Goal: Task Accomplishment & Management: Complete application form

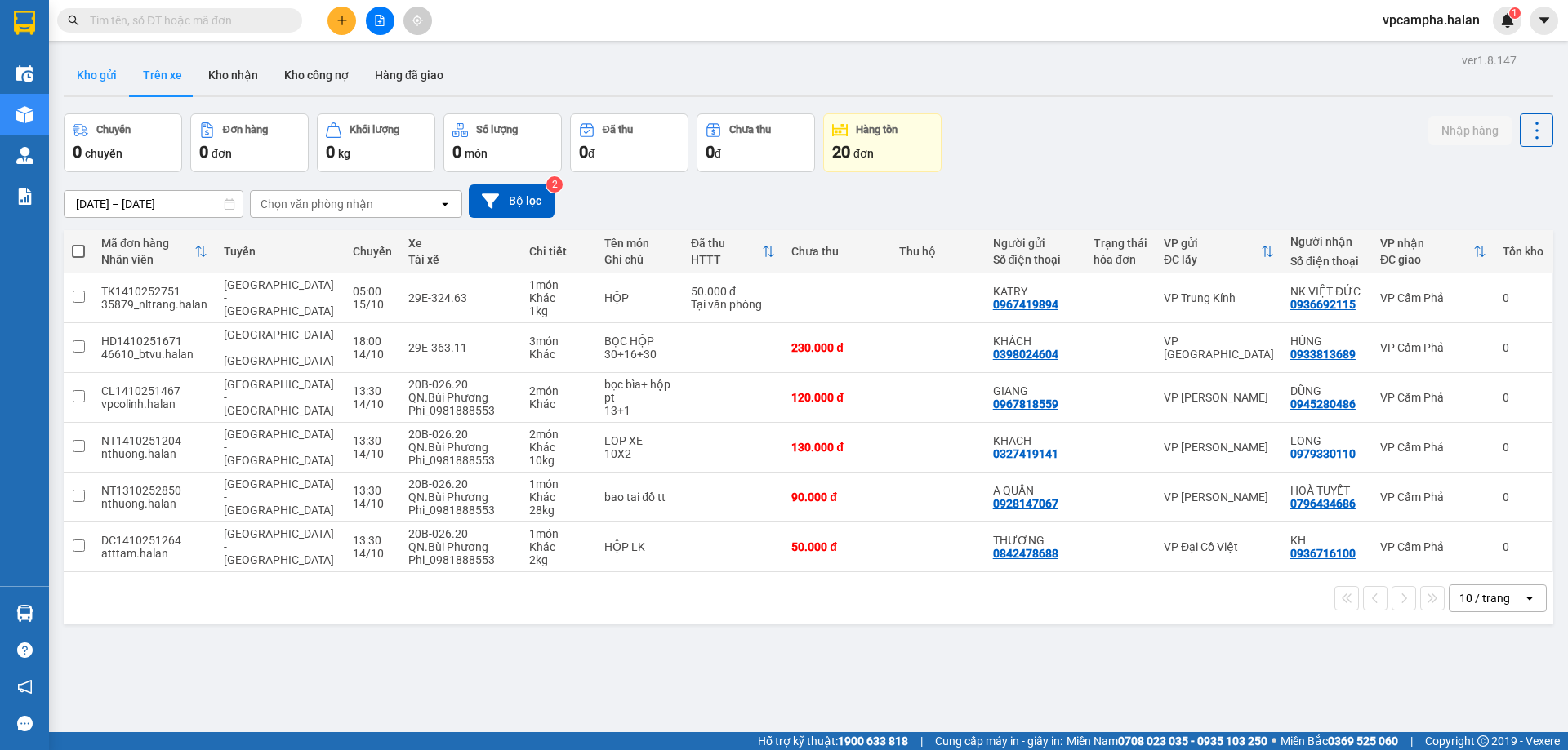
click at [98, 70] on button "Kho gửi" at bounding box center [97, 75] width 66 height 40
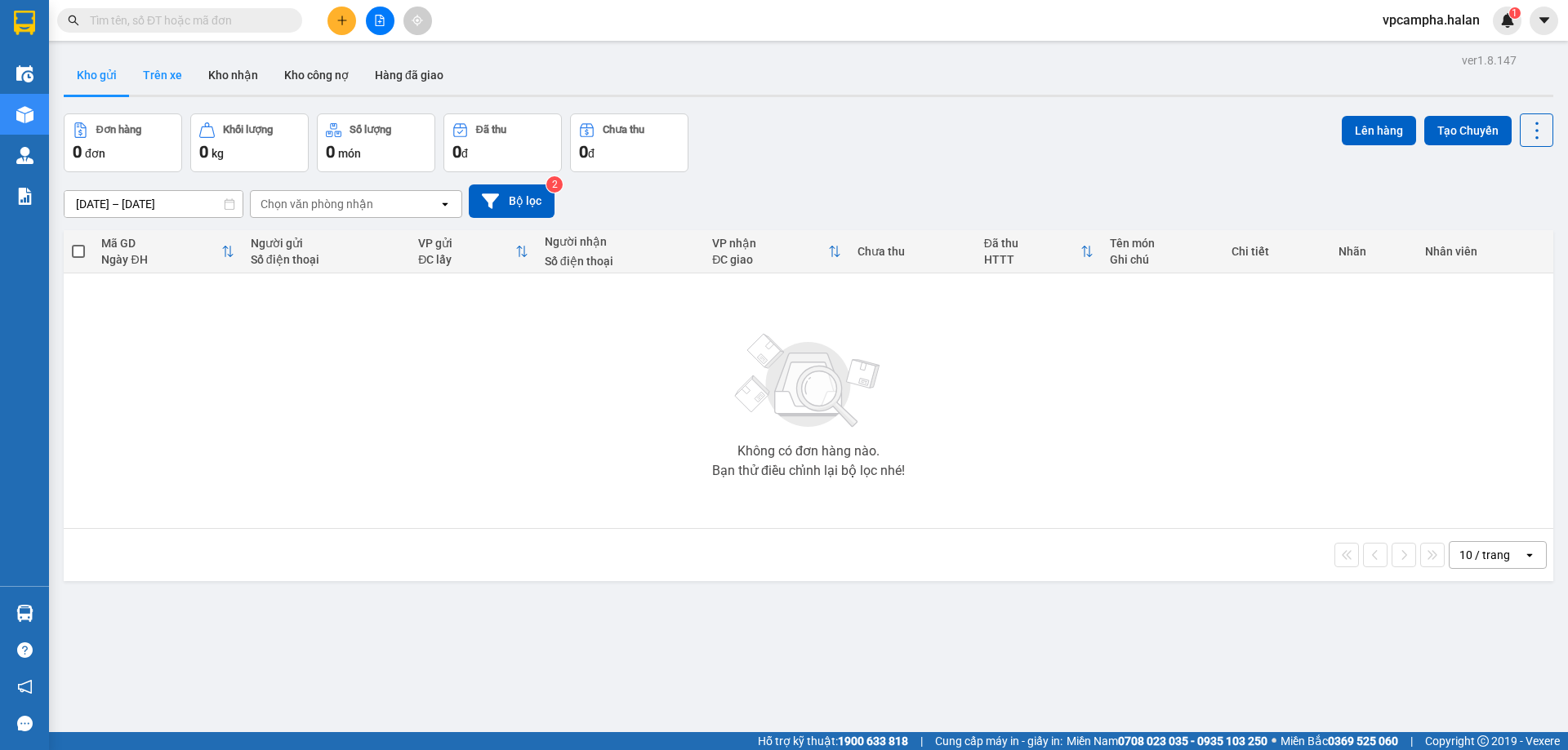
click at [181, 77] on button "Trên xe" at bounding box center [162, 75] width 66 height 40
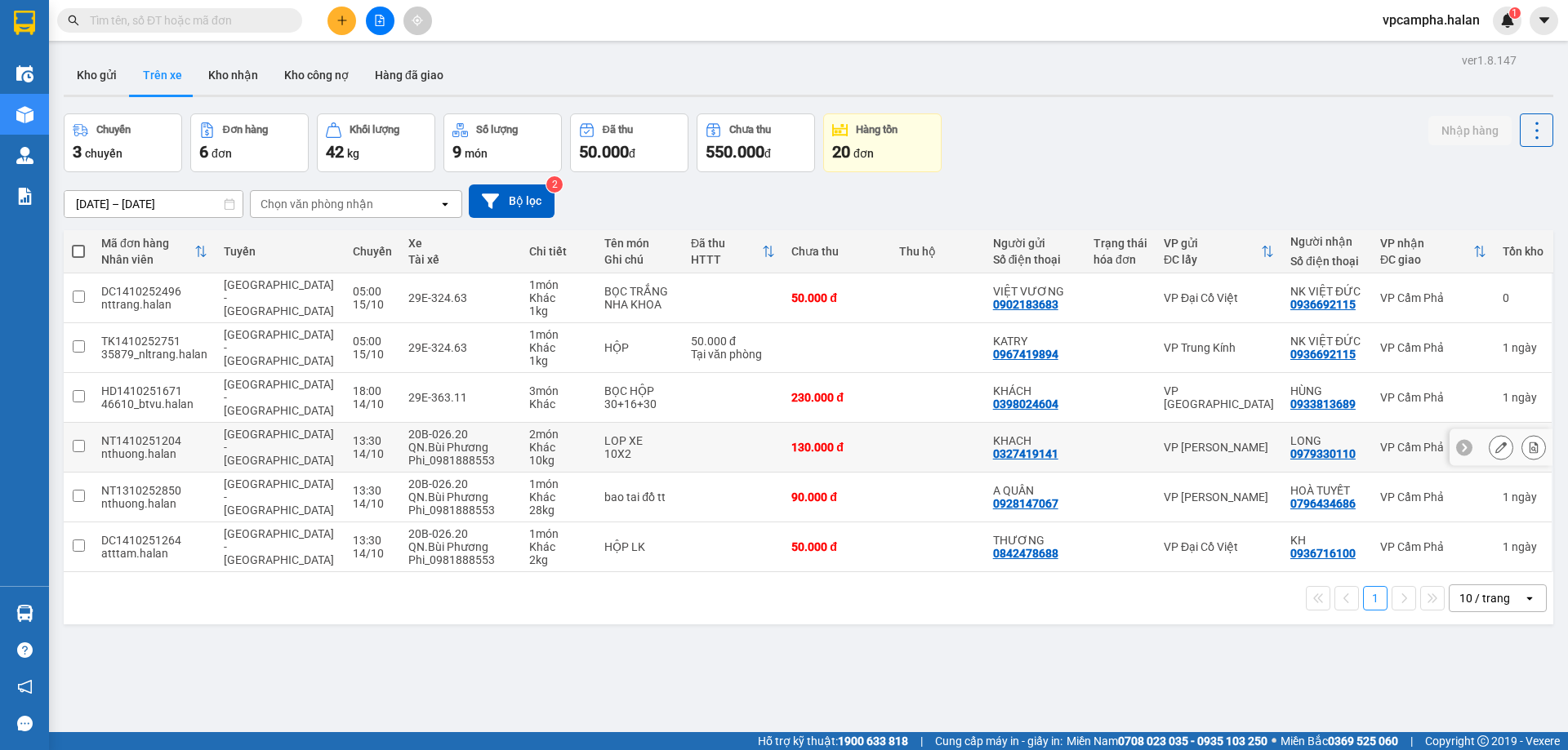
click at [271, 433] on span "Hà Nội - Quảng Ninh" at bounding box center [278, 447] width 110 height 40
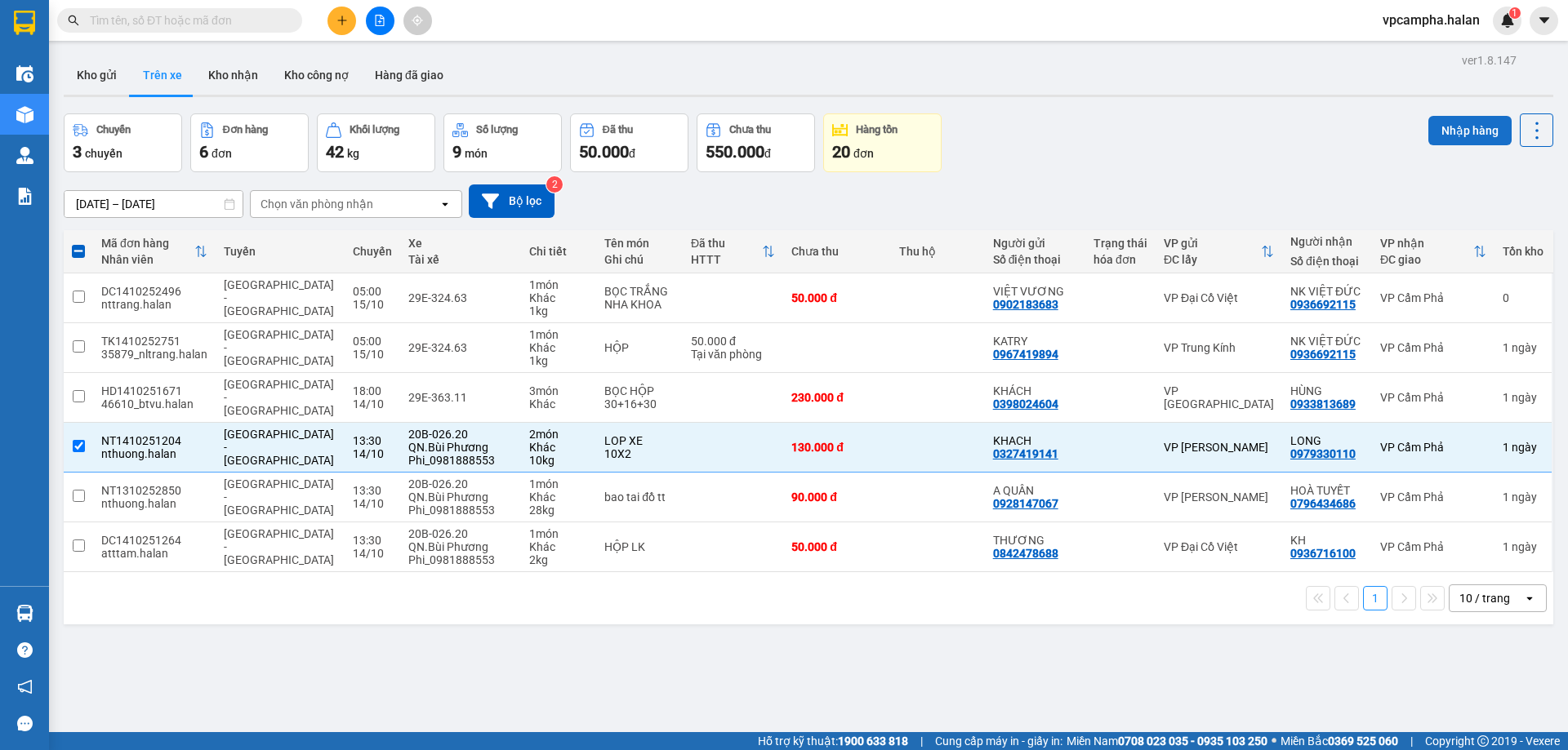
click at [1463, 126] on button "Nhập hàng" at bounding box center [1470, 130] width 83 height 29
checkbox input "false"
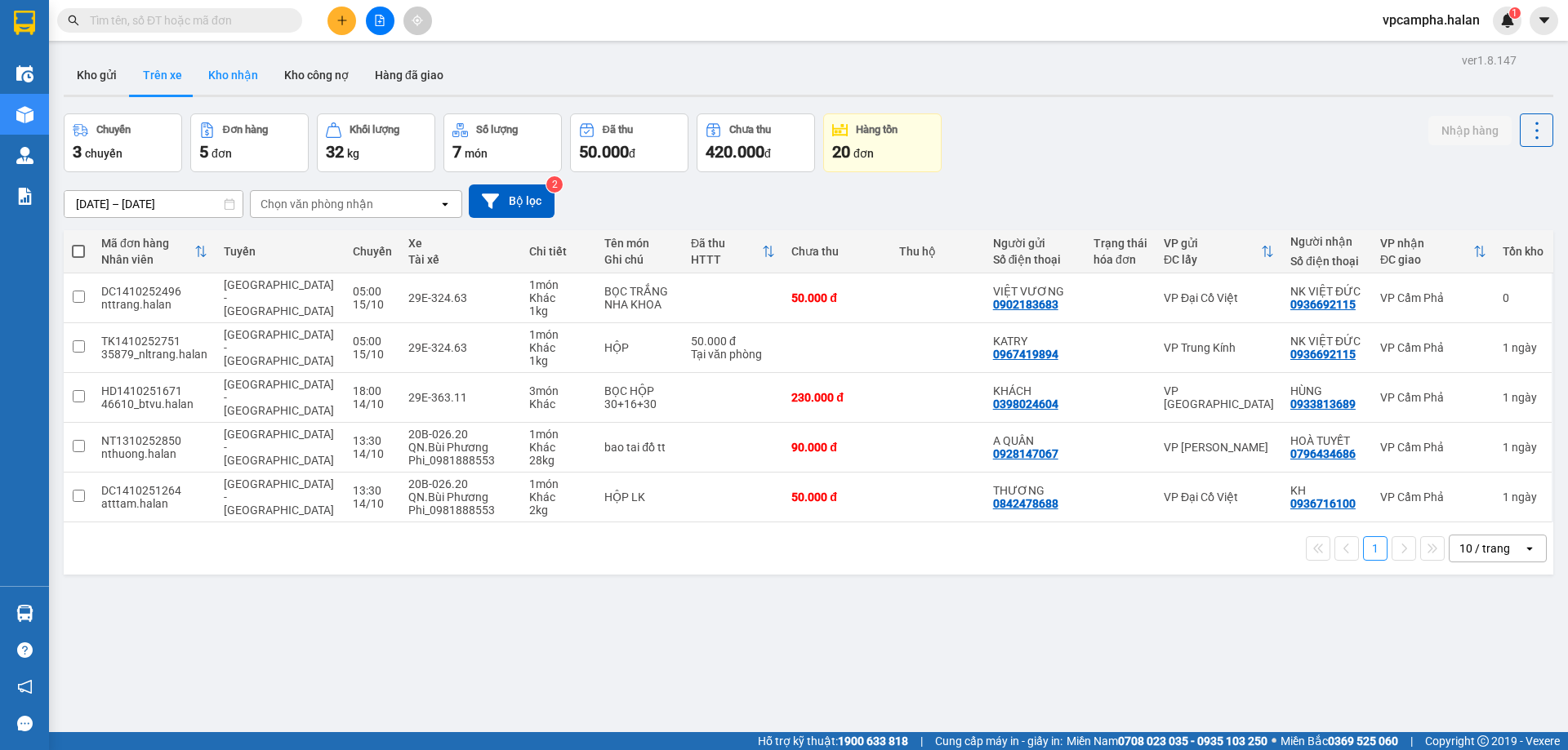
click at [239, 84] on button "Kho nhận" at bounding box center [233, 75] width 76 height 40
type input "[DATE] – [DATE]"
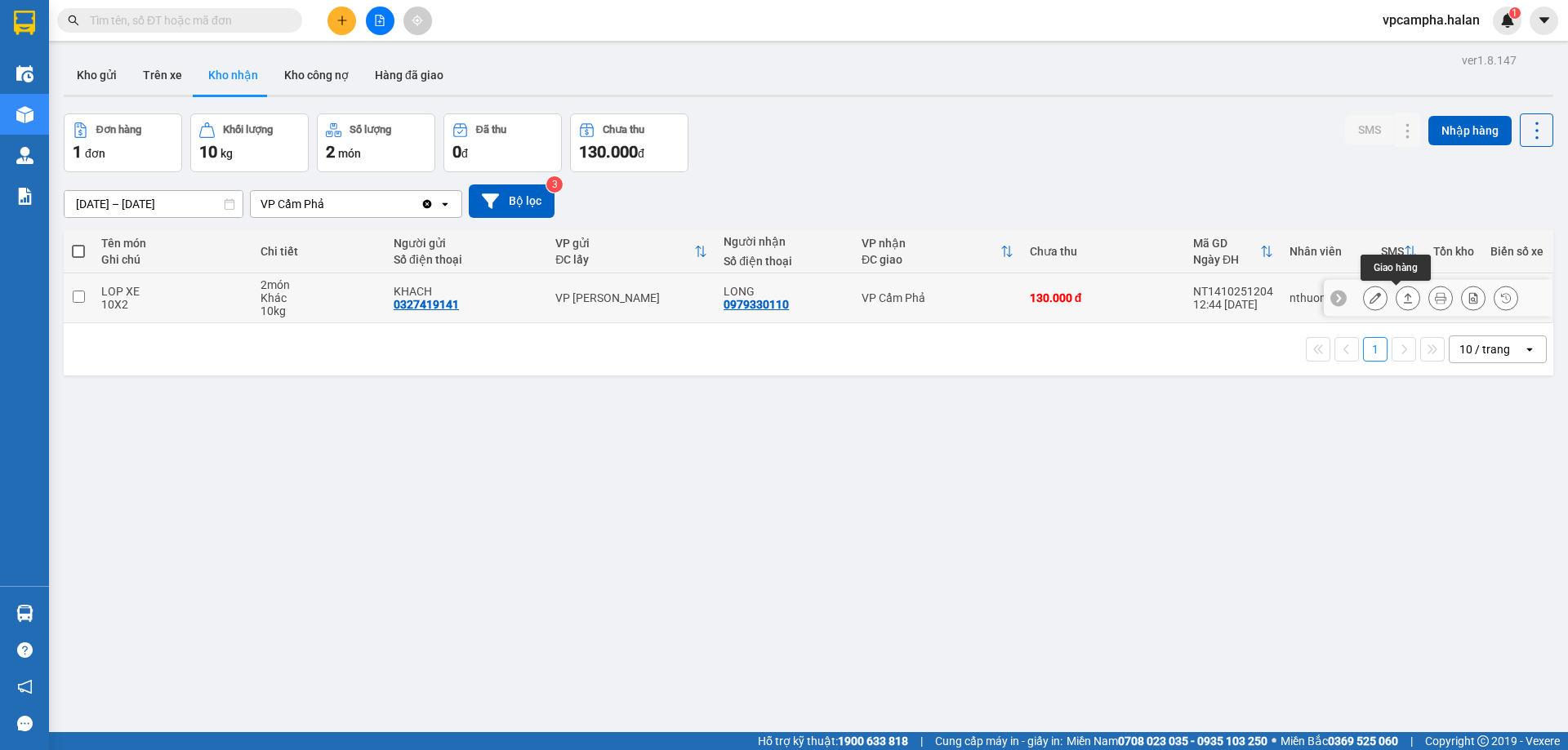
click at [1402, 298] on icon at bounding box center [1408, 298] width 12 height 12
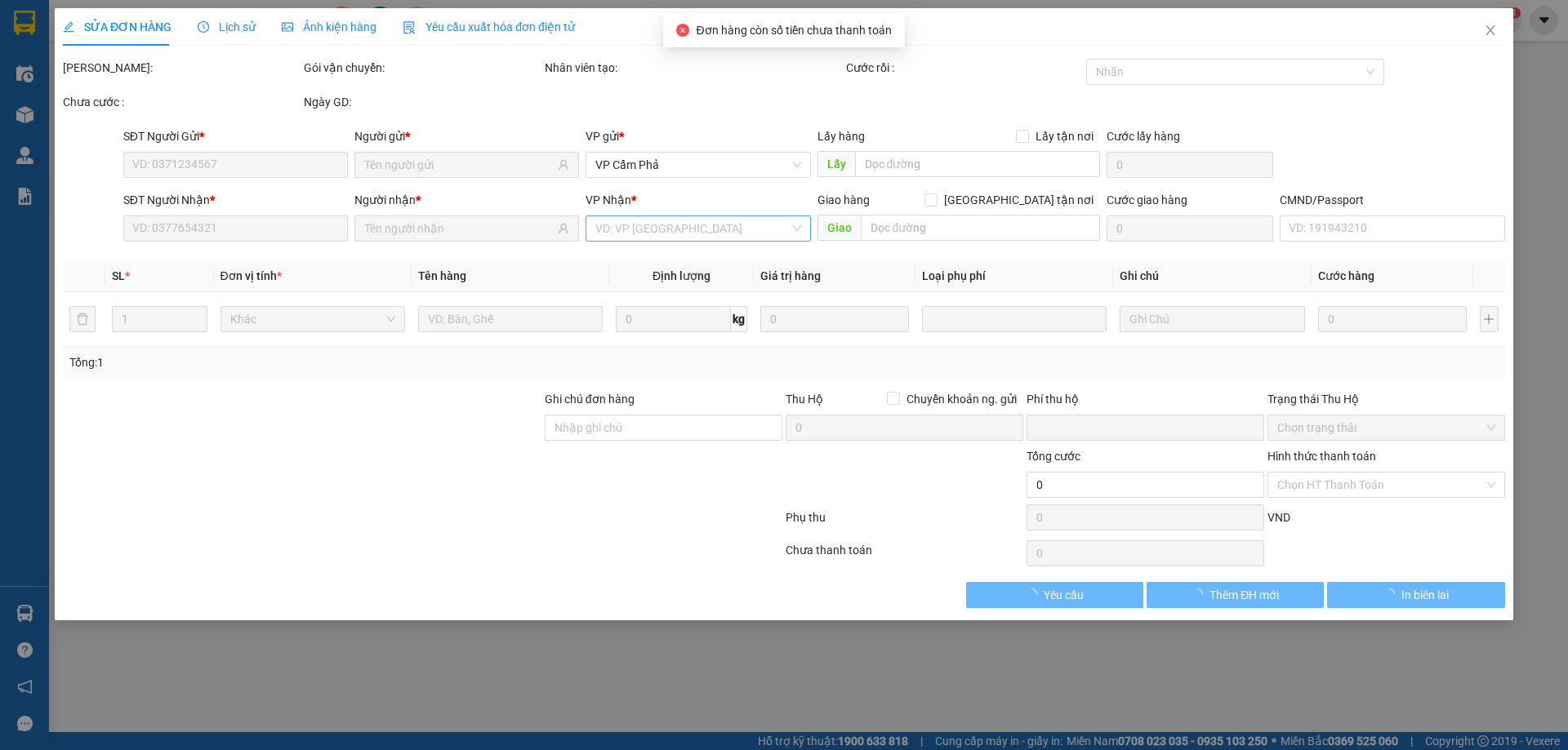
type input "0327419141"
type input "KHACH"
type input "0979330110"
type input "LONG"
type input "0"
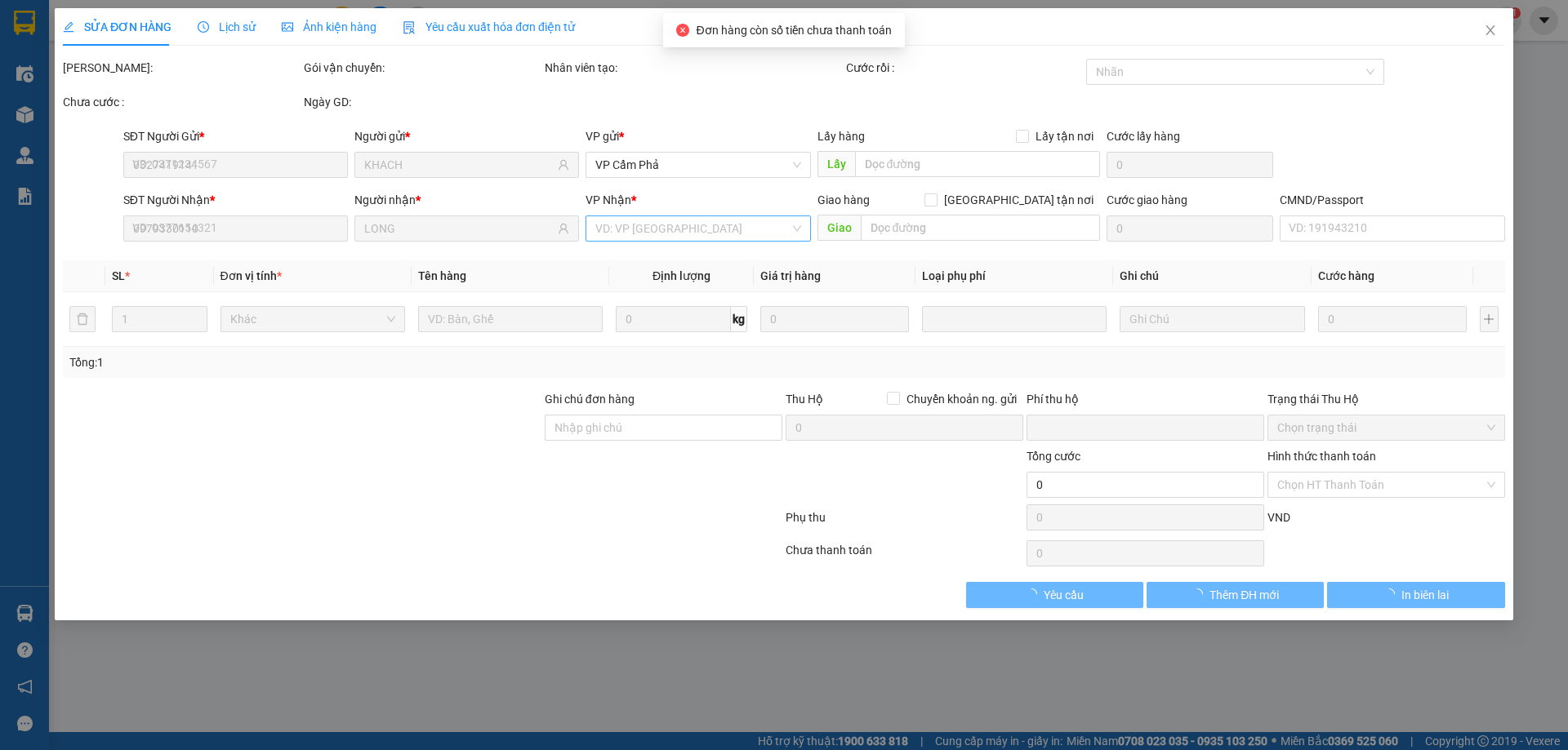
type input "130.000"
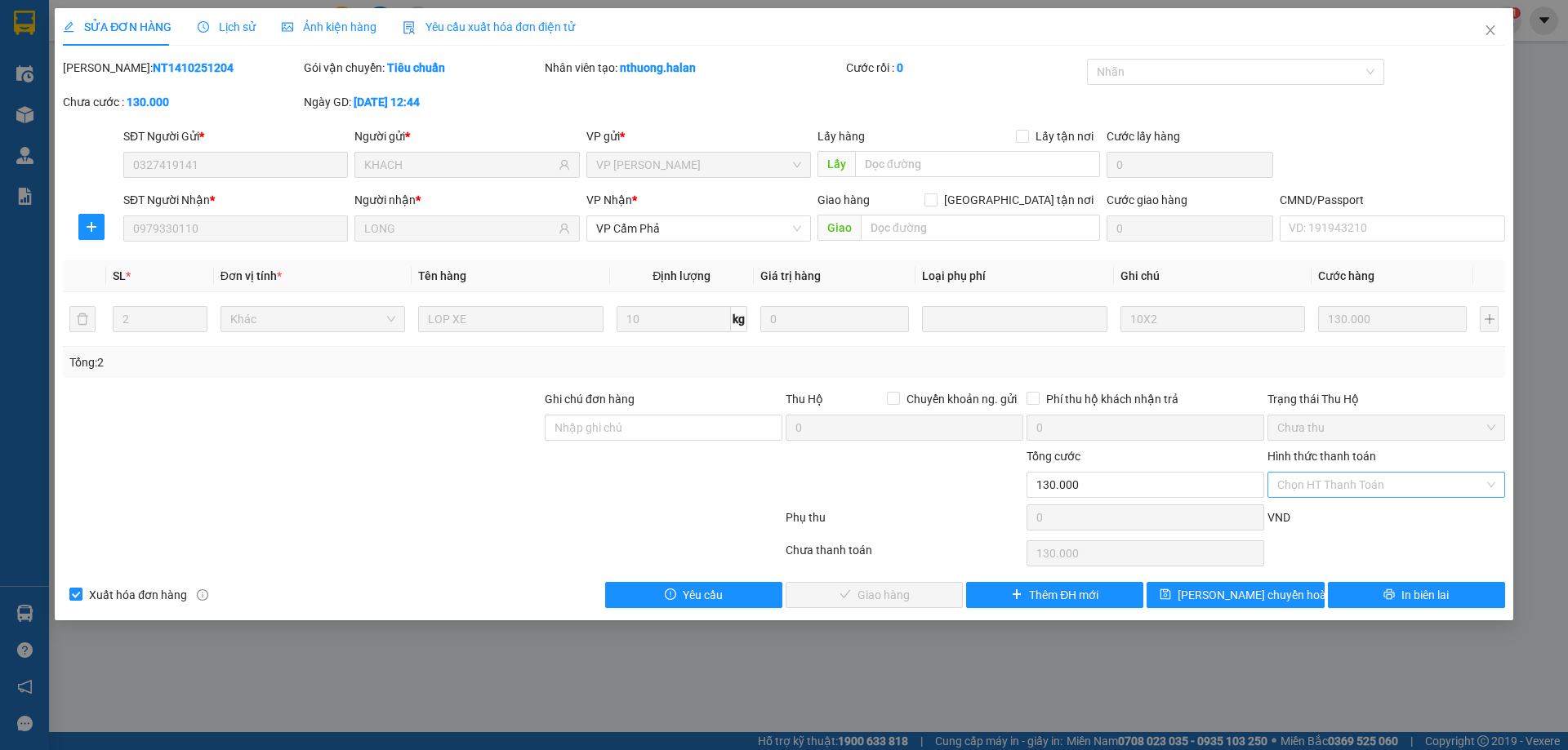
click at [1488, 431] on span "Chưa thu" at bounding box center [1385, 427] width 218 height 24
click at [1495, 487] on div "Chọn HT Thanh Toán" at bounding box center [1385, 484] width 237 height 26
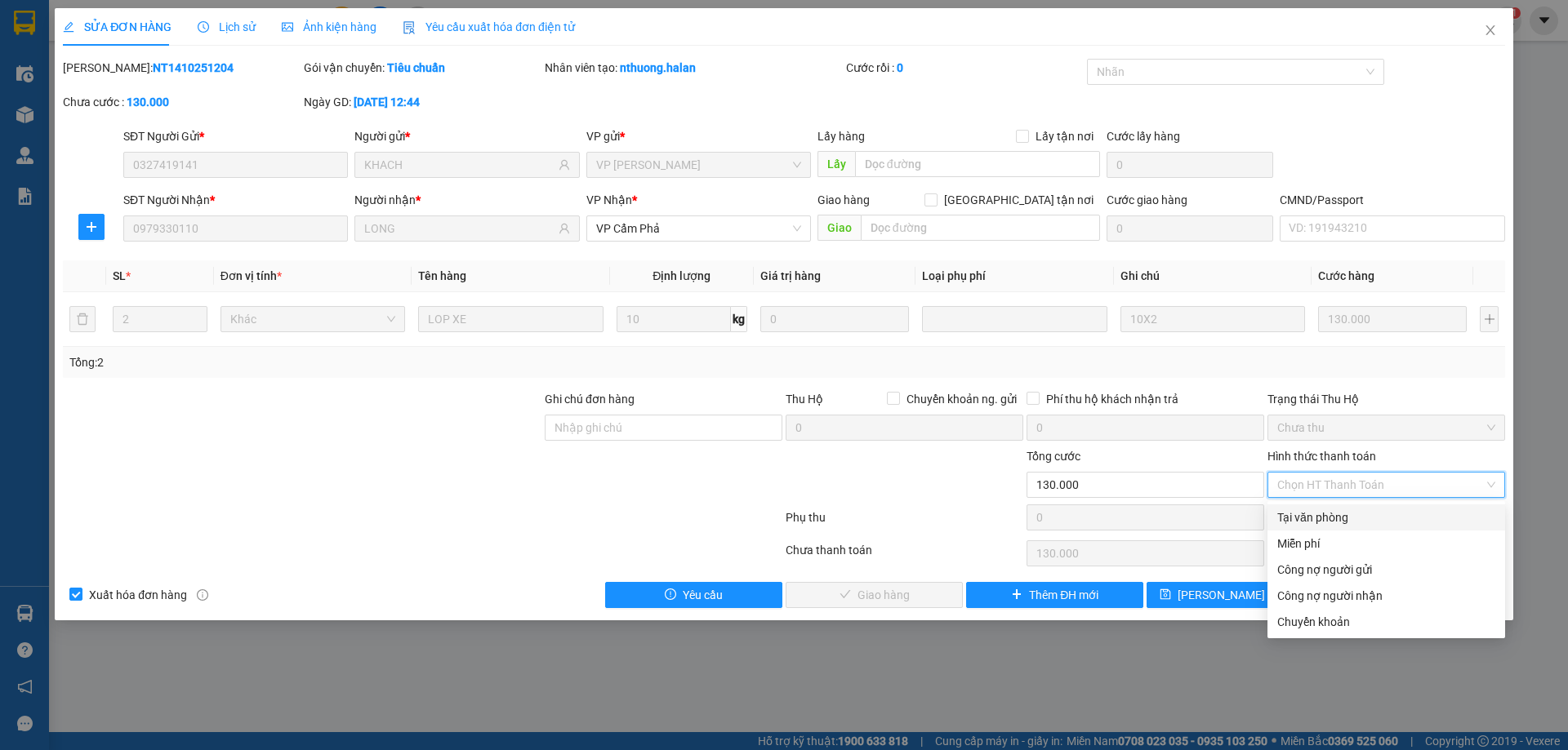
click at [1398, 515] on div "Tại văn phòng" at bounding box center [1385, 517] width 218 height 18
type input "0"
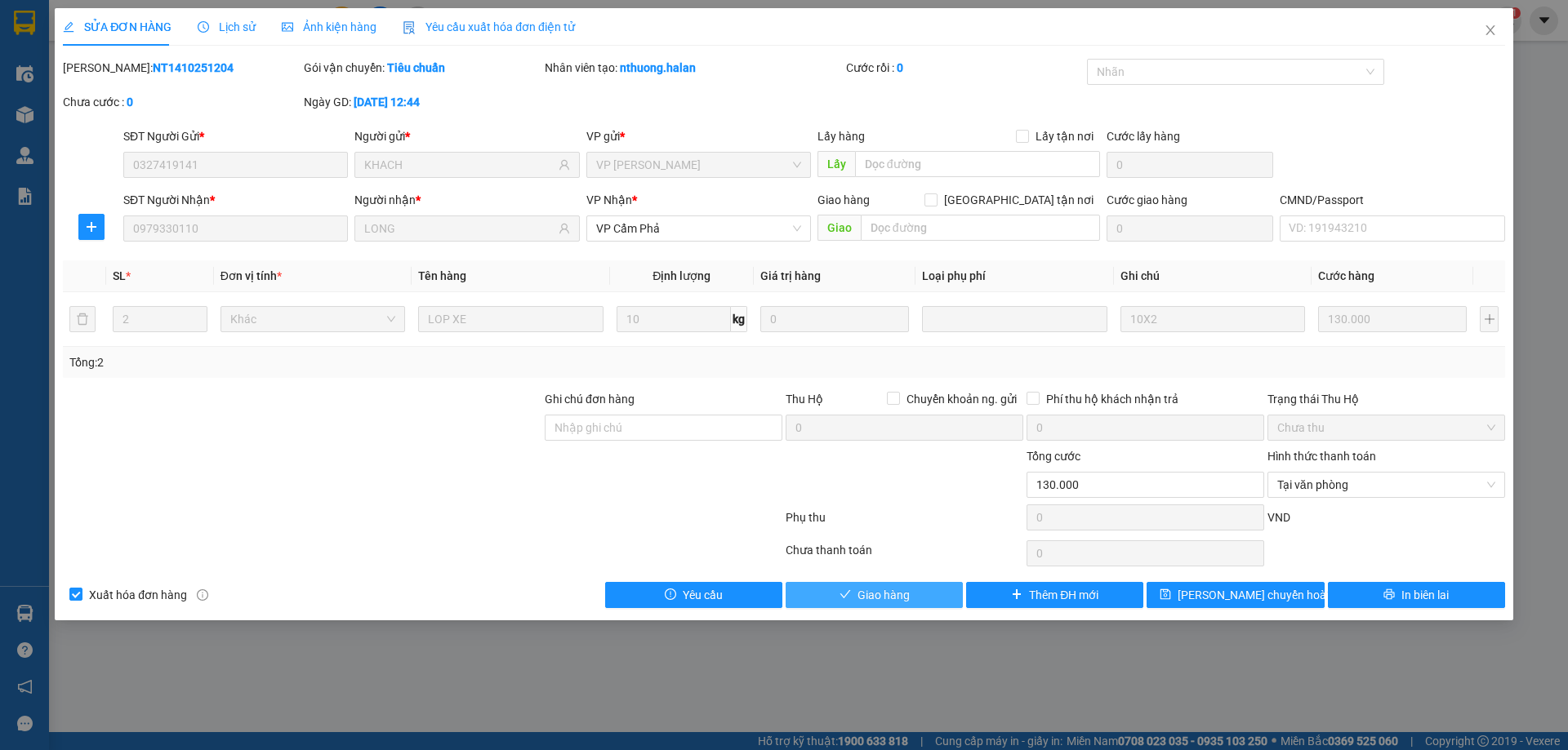
click at [895, 599] on span "Giao hàng" at bounding box center [883, 594] width 52 height 18
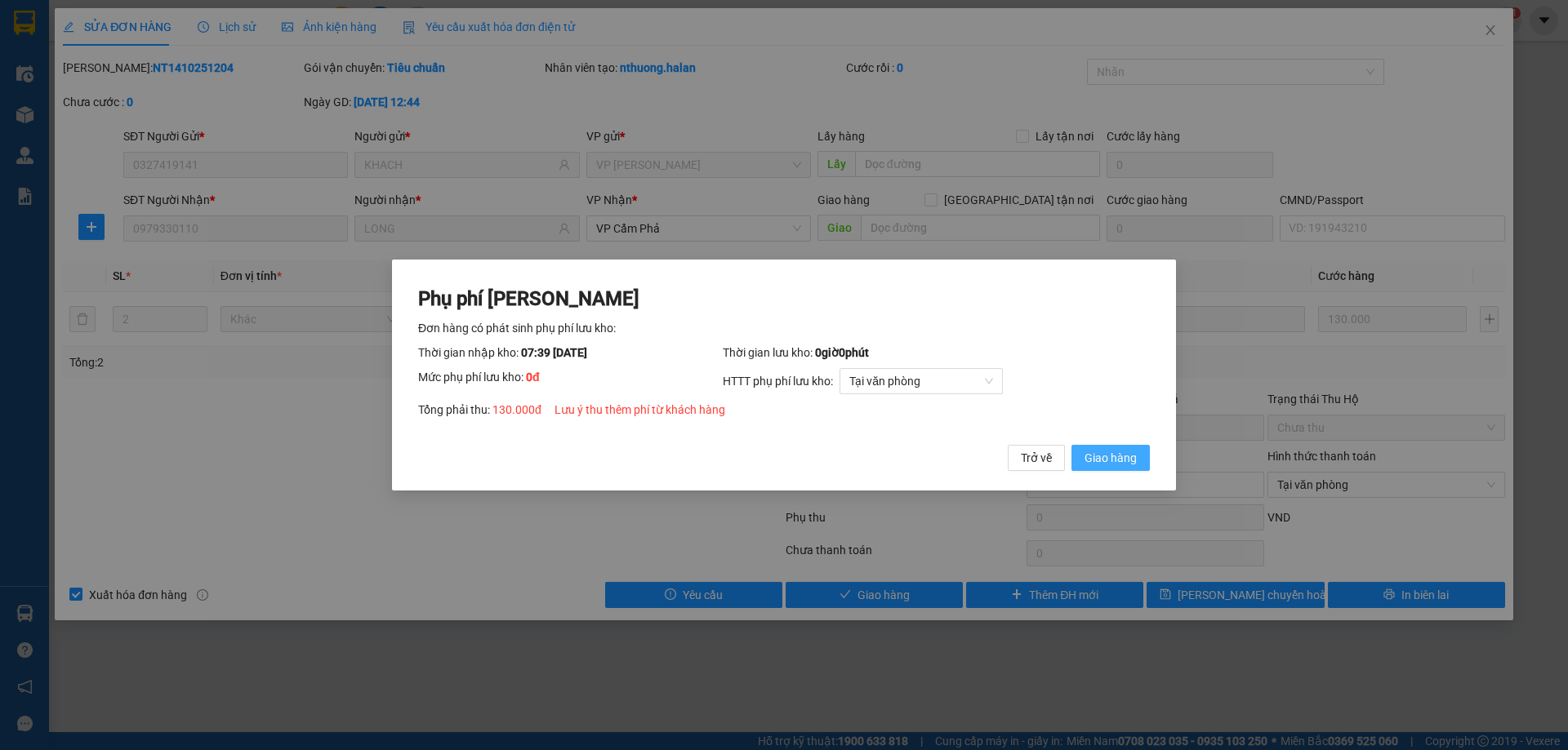
click at [1133, 457] on span "Giao hàng" at bounding box center [1110, 457] width 52 height 18
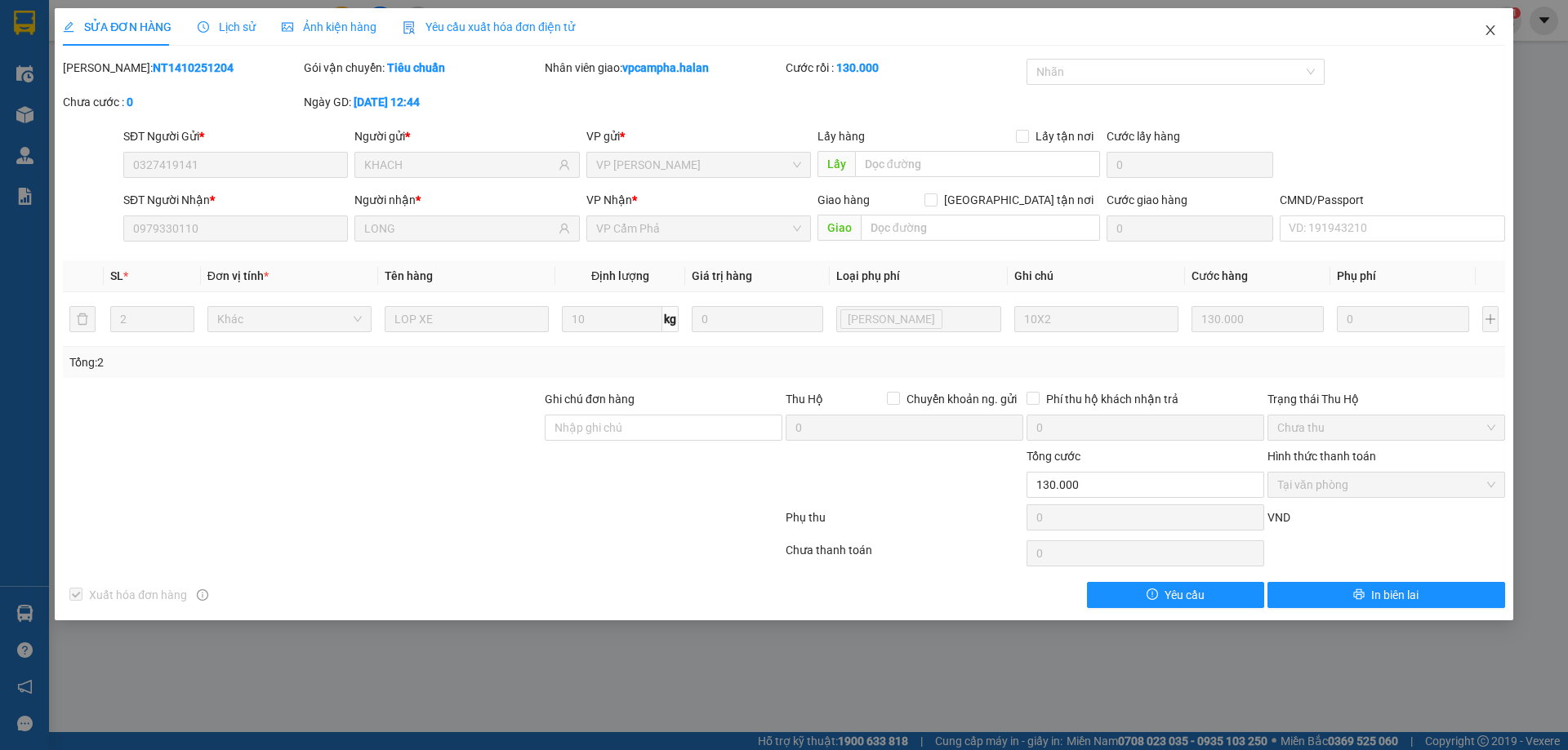
click at [1485, 30] on icon "close" at bounding box center [1491, 30] width 13 height 13
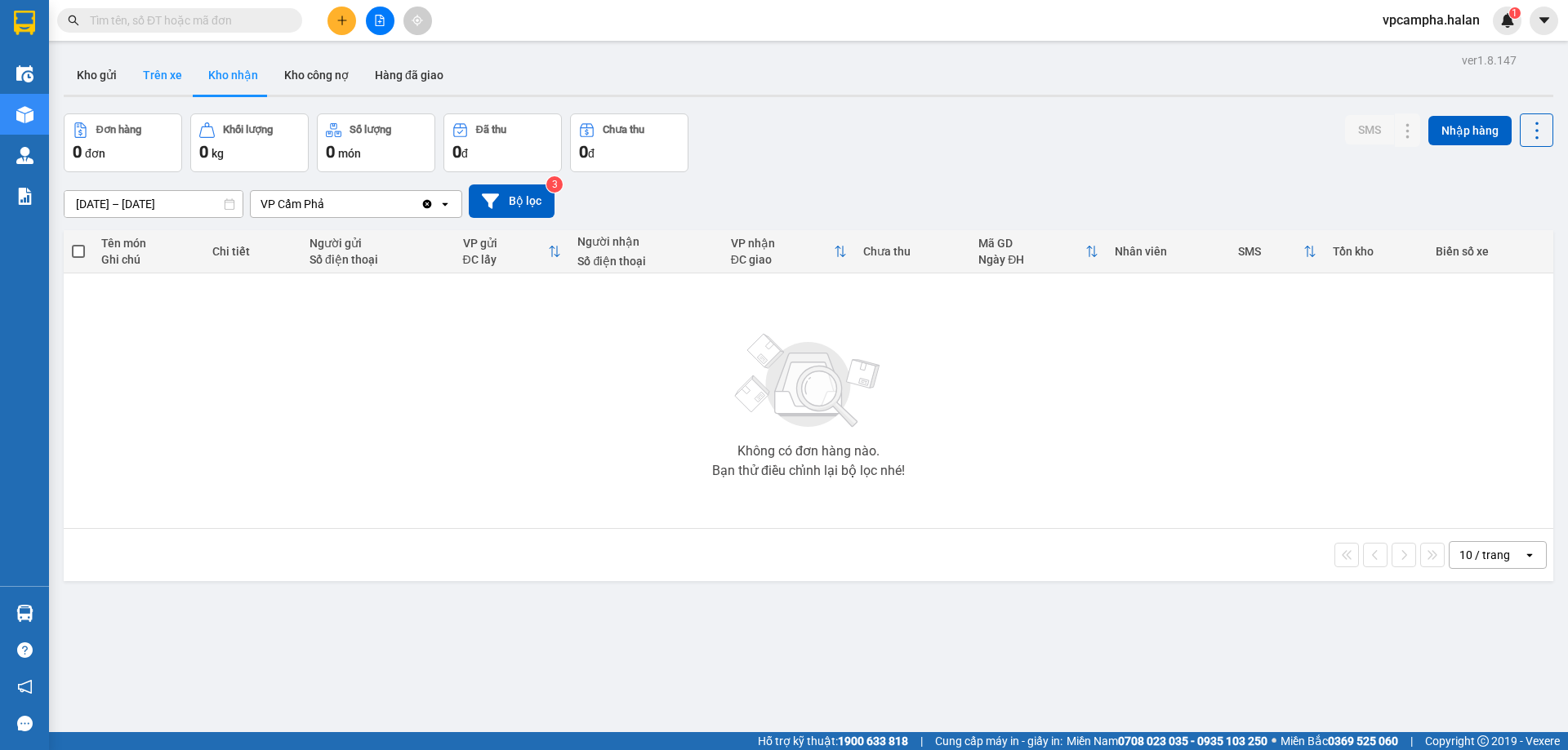
click at [152, 71] on button "Trên xe" at bounding box center [162, 75] width 66 height 40
type input "[DATE] – [DATE]"
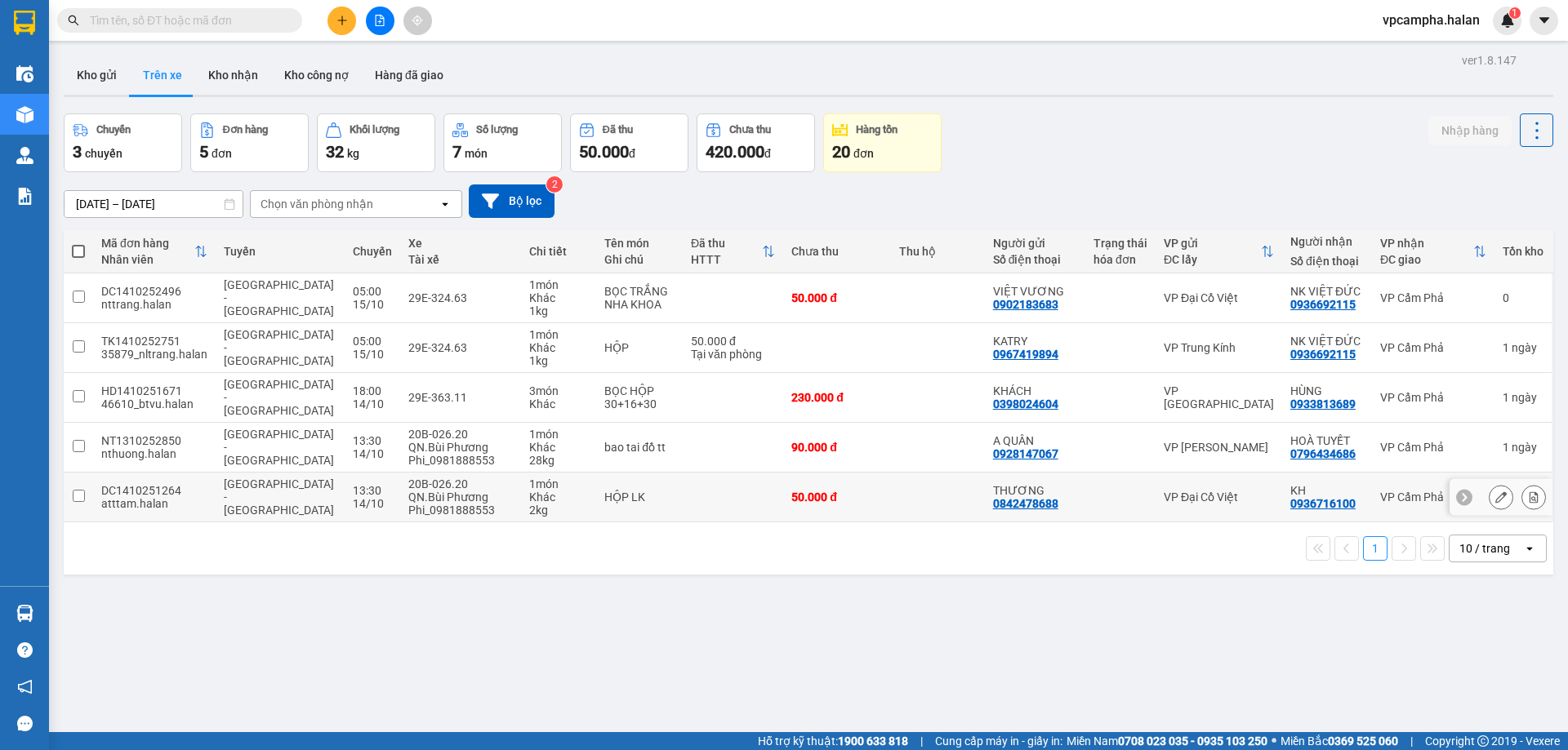
click at [80, 489] on input "checkbox" at bounding box center [78, 495] width 13 height 13
checkbox input "true"
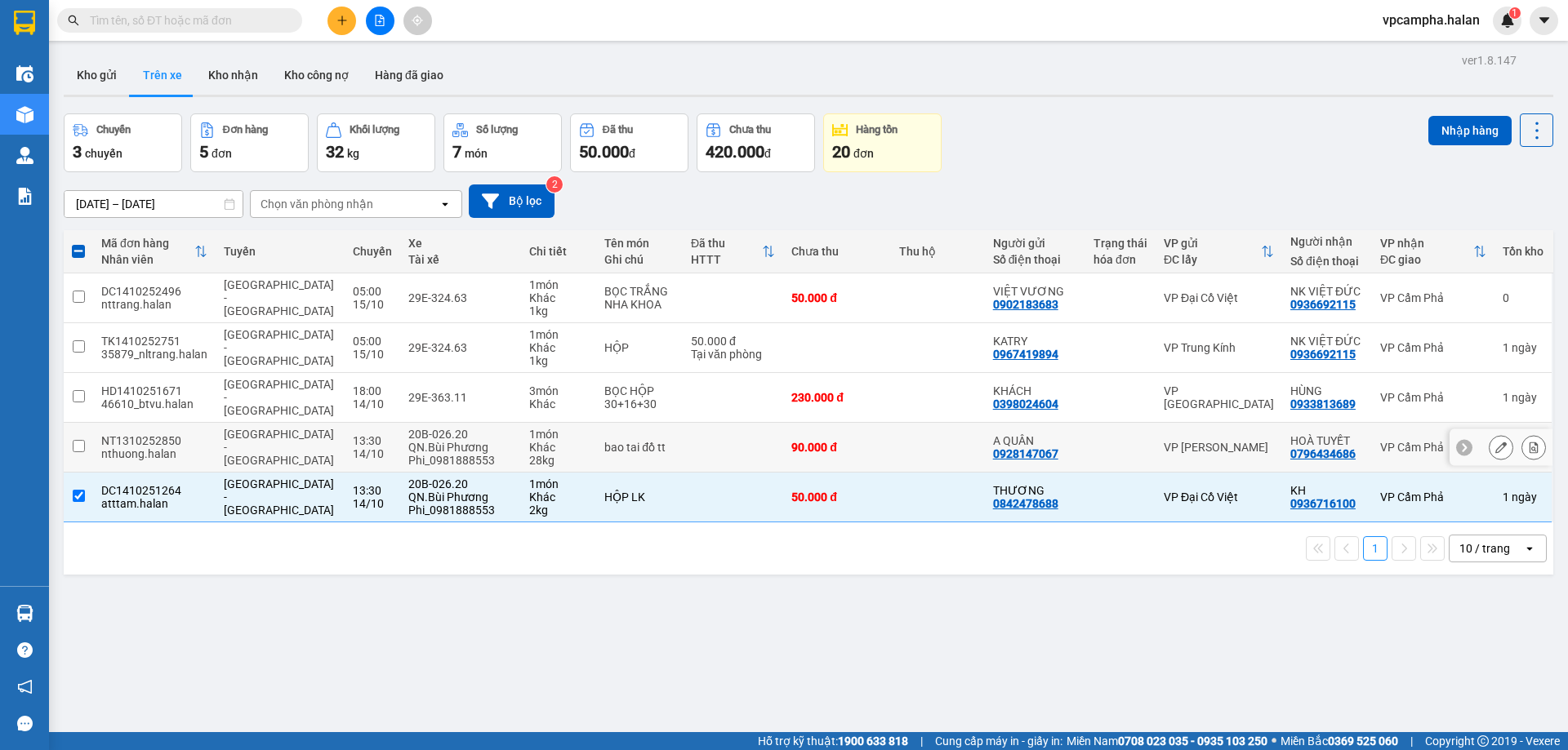
click at [72, 440] on input "checkbox" at bounding box center [78, 446] width 13 height 13
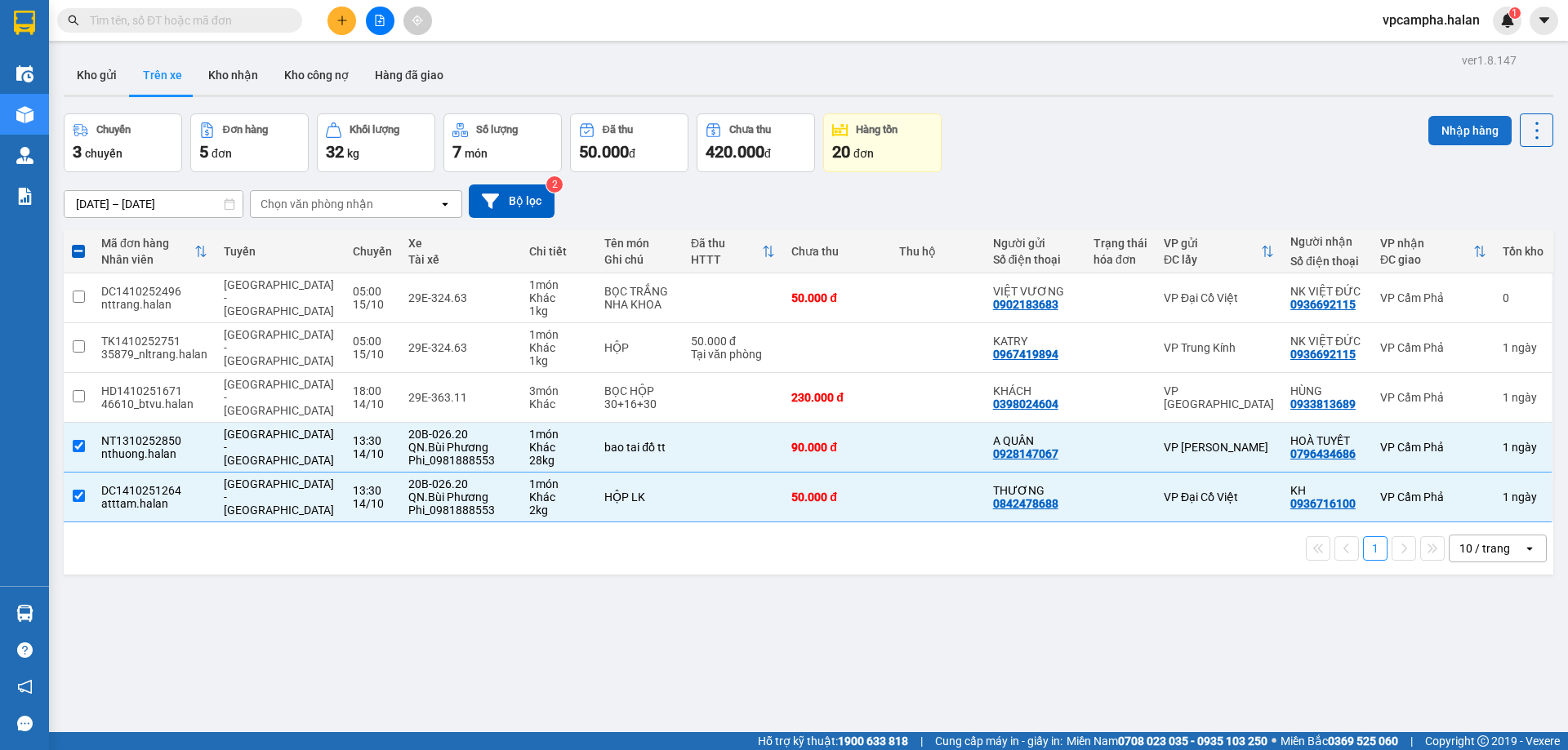
click at [1457, 135] on button "Nhập hàng" at bounding box center [1470, 130] width 83 height 29
checkbox input "false"
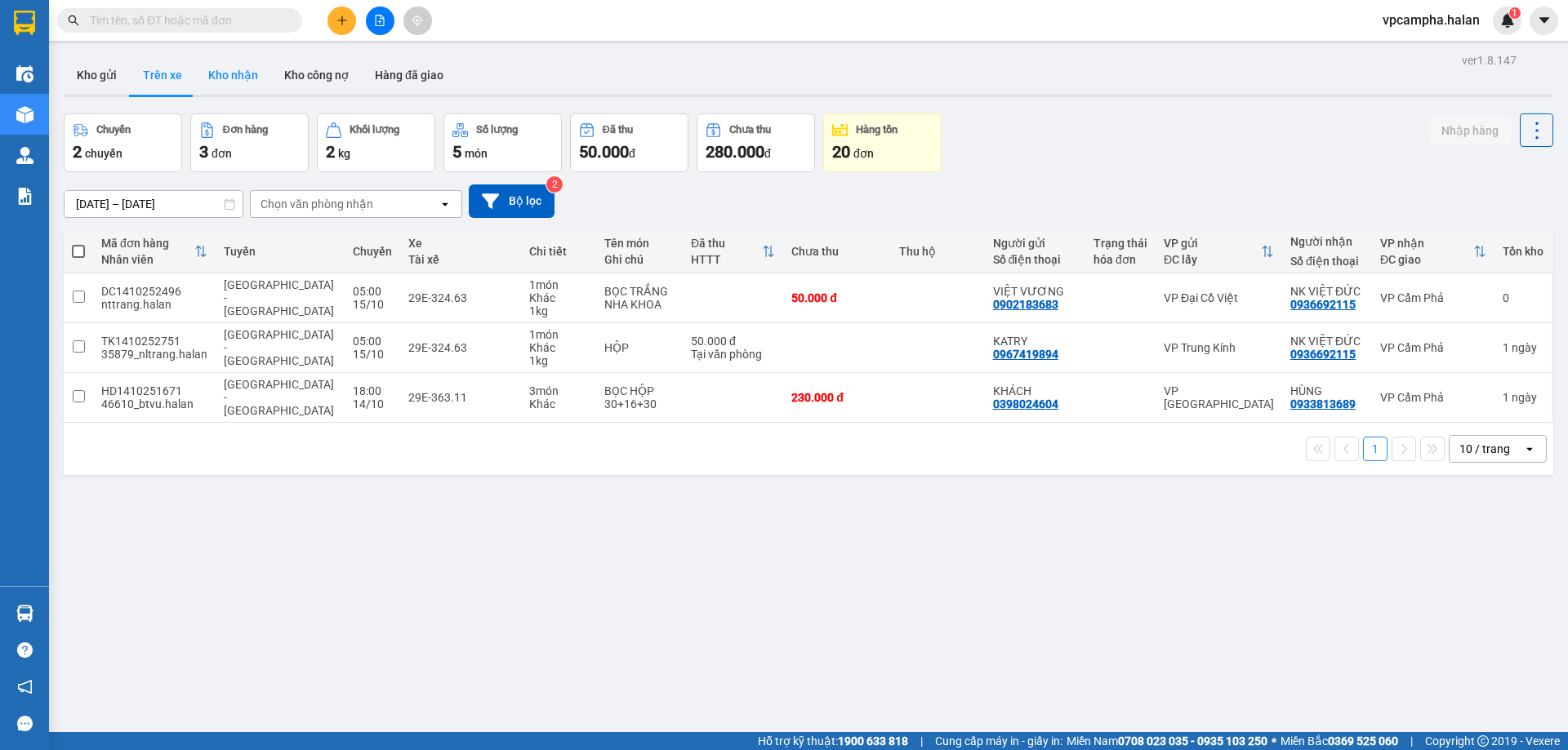
click at [236, 68] on button "Kho nhận" at bounding box center [233, 75] width 76 height 40
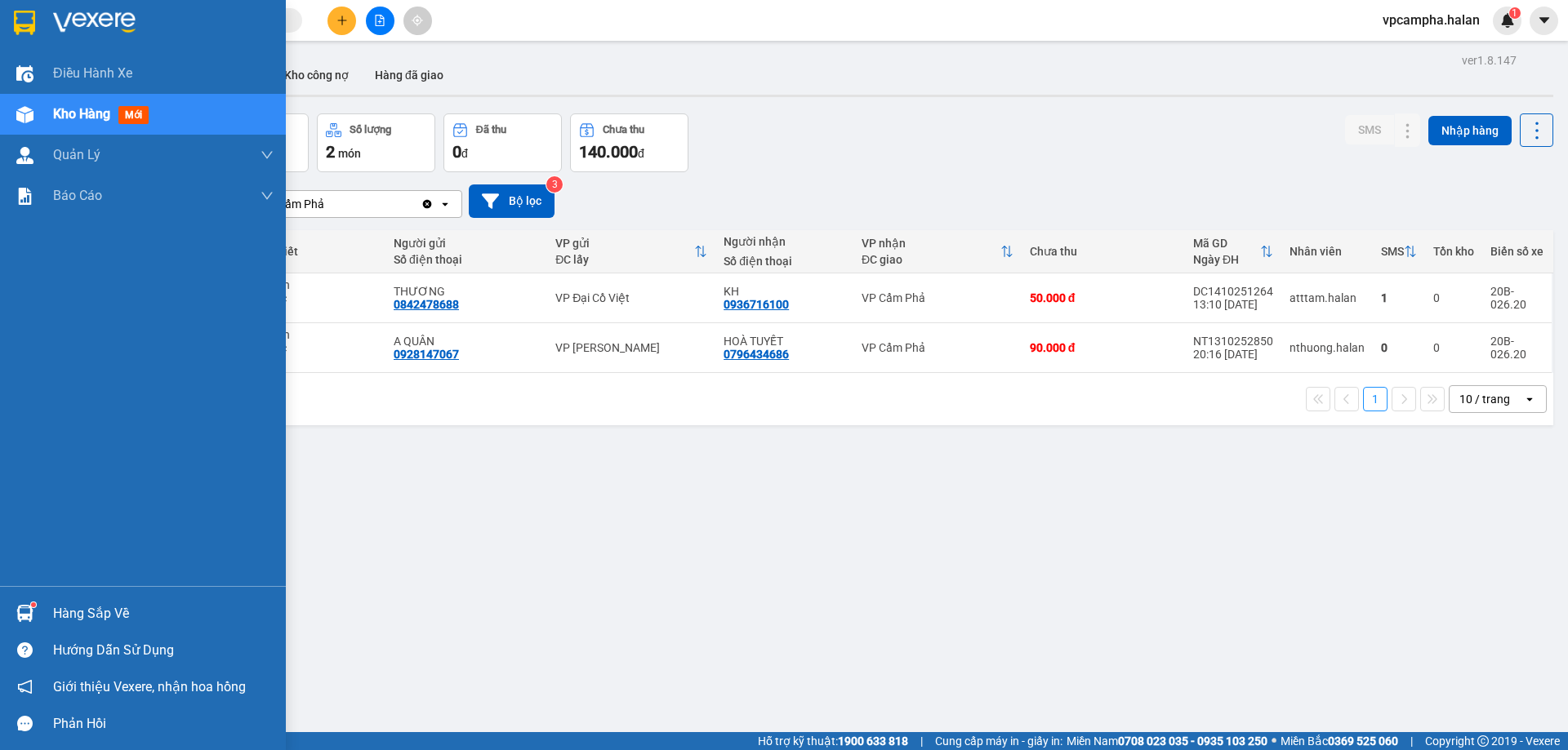
click at [66, 603] on div "Hàng sắp về" at bounding box center [163, 613] width 220 height 24
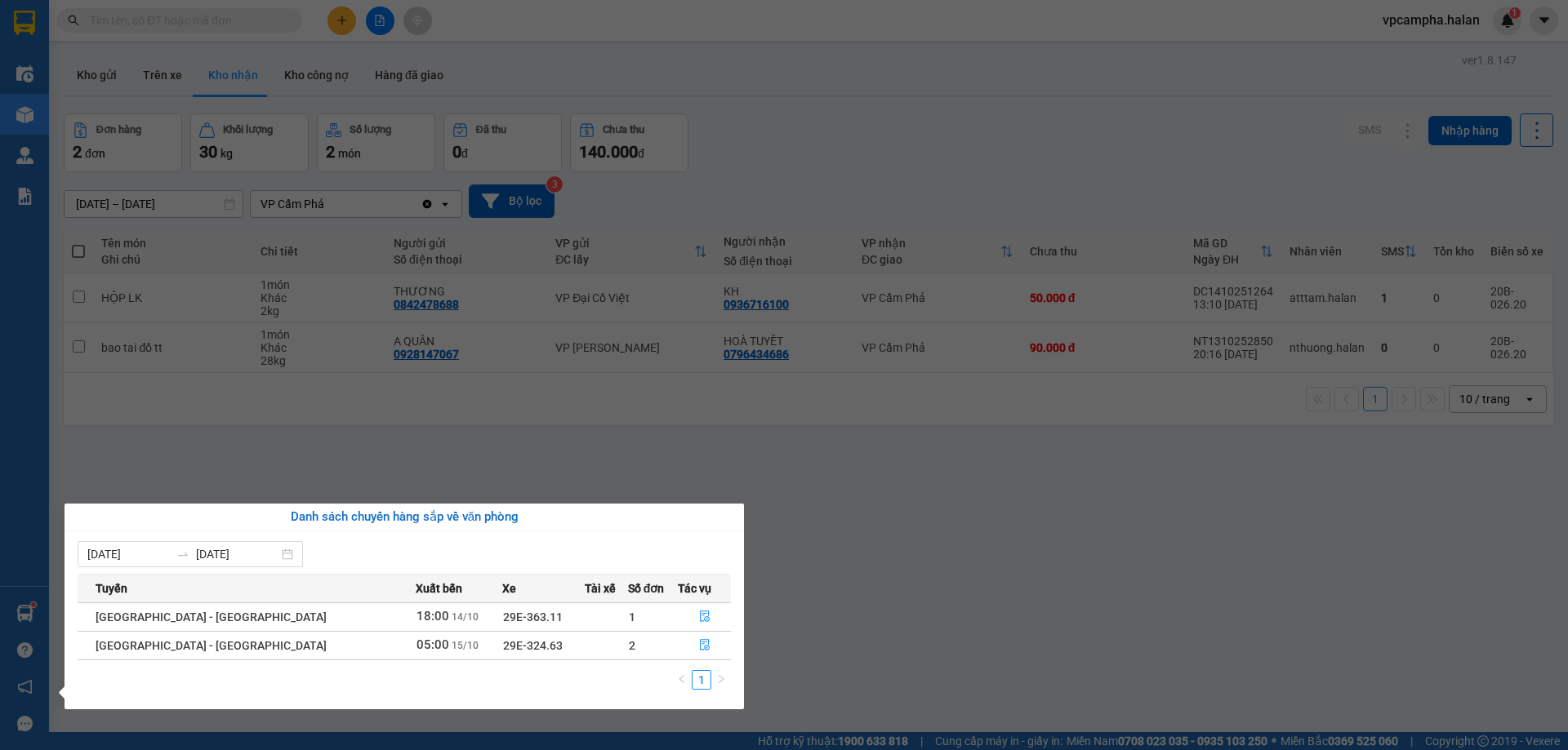
click at [993, 543] on section "Kết quả tìm kiếm ( 0 ) Bộ lọc No Data vpcampha.halan 1 Điều hành xe Kho hàng mớ…" at bounding box center [784, 375] width 1568 height 750
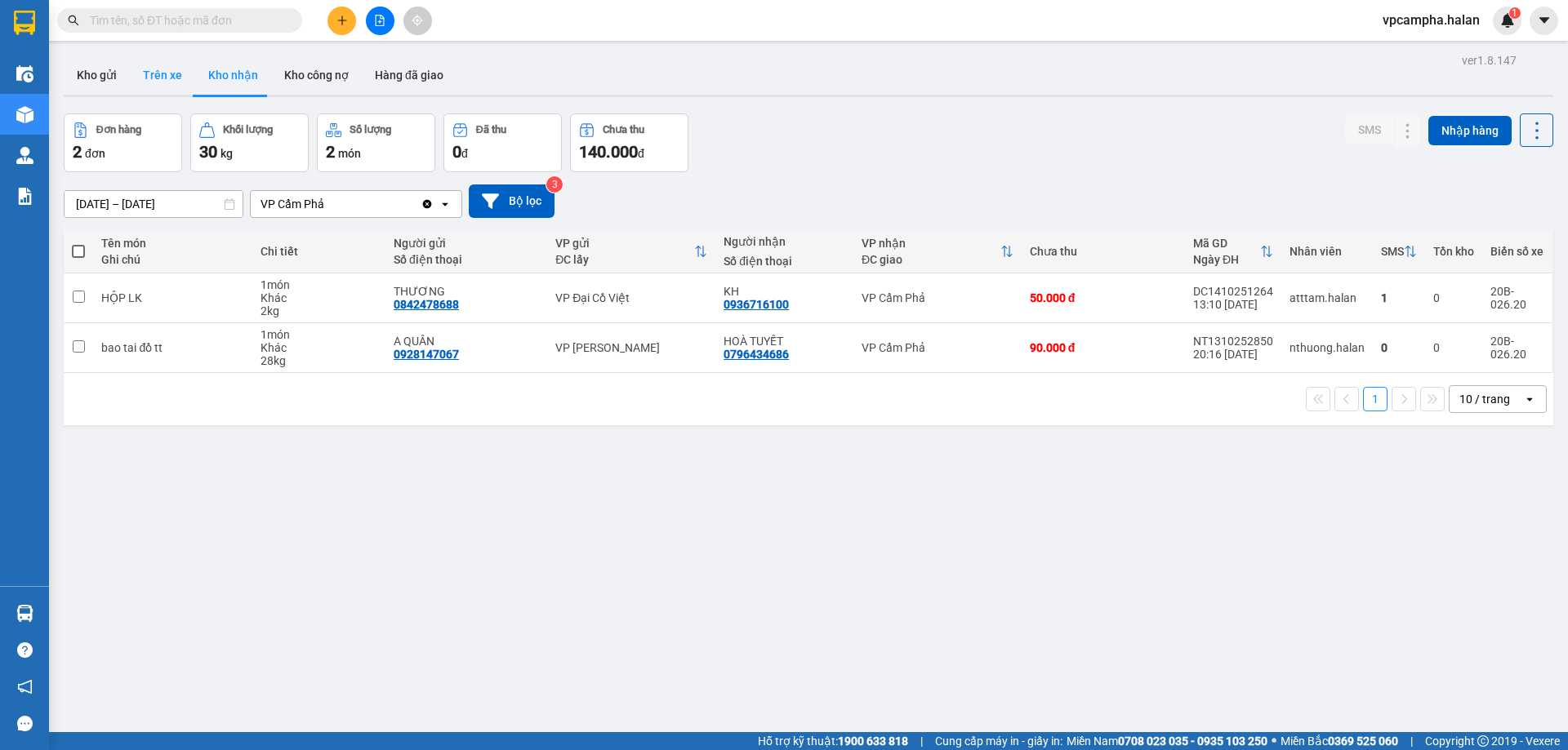
click at [174, 72] on button "Trên xe" at bounding box center [162, 75] width 66 height 40
type input "[DATE] – [DATE]"
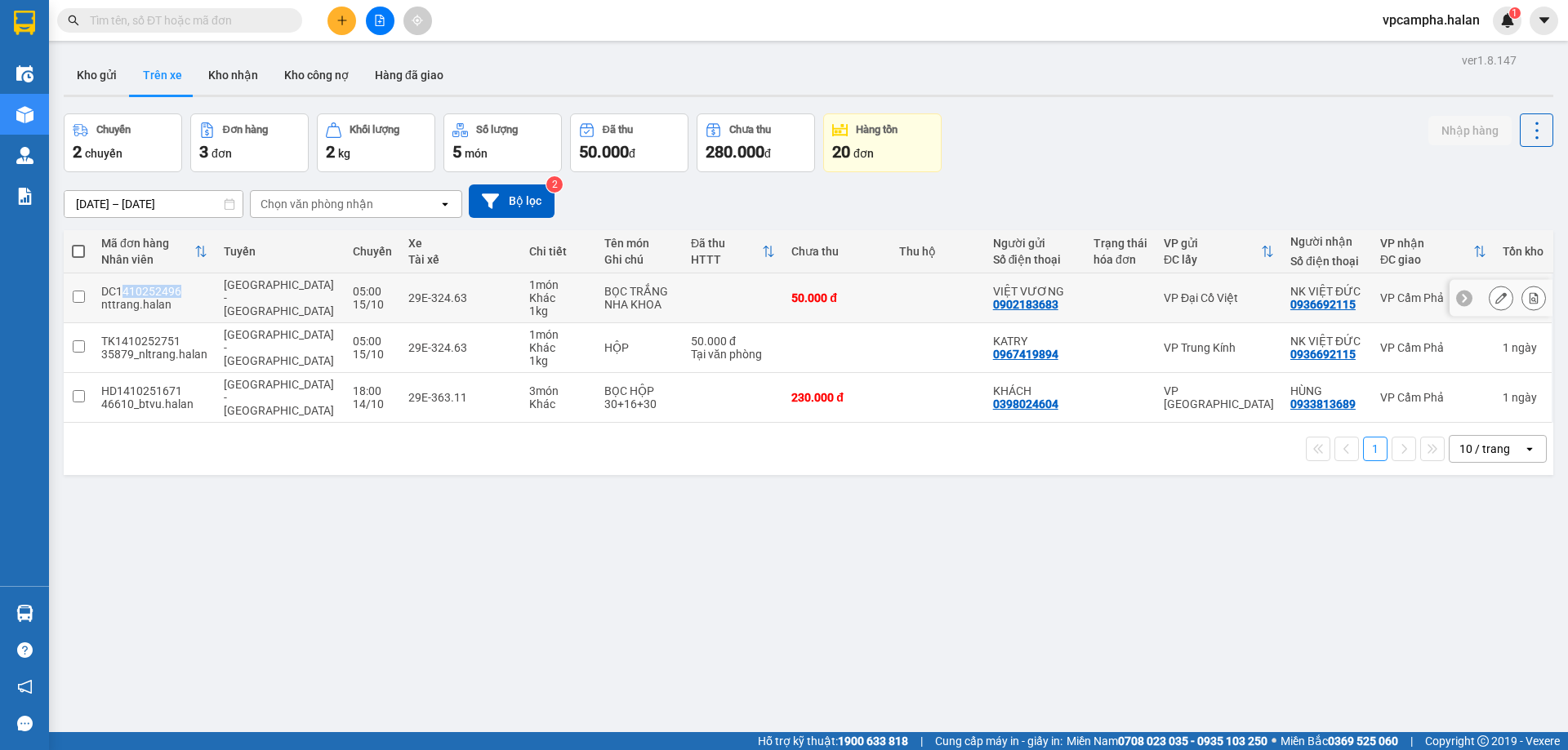
drag, startPoint x: 185, startPoint y: 290, endPoint x: 121, endPoint y: 293, distance: 64.1
click at [121, 293] on div "DC1410252496" at bounding box center [154, 292] width 106 height 13
checkbox input "true"
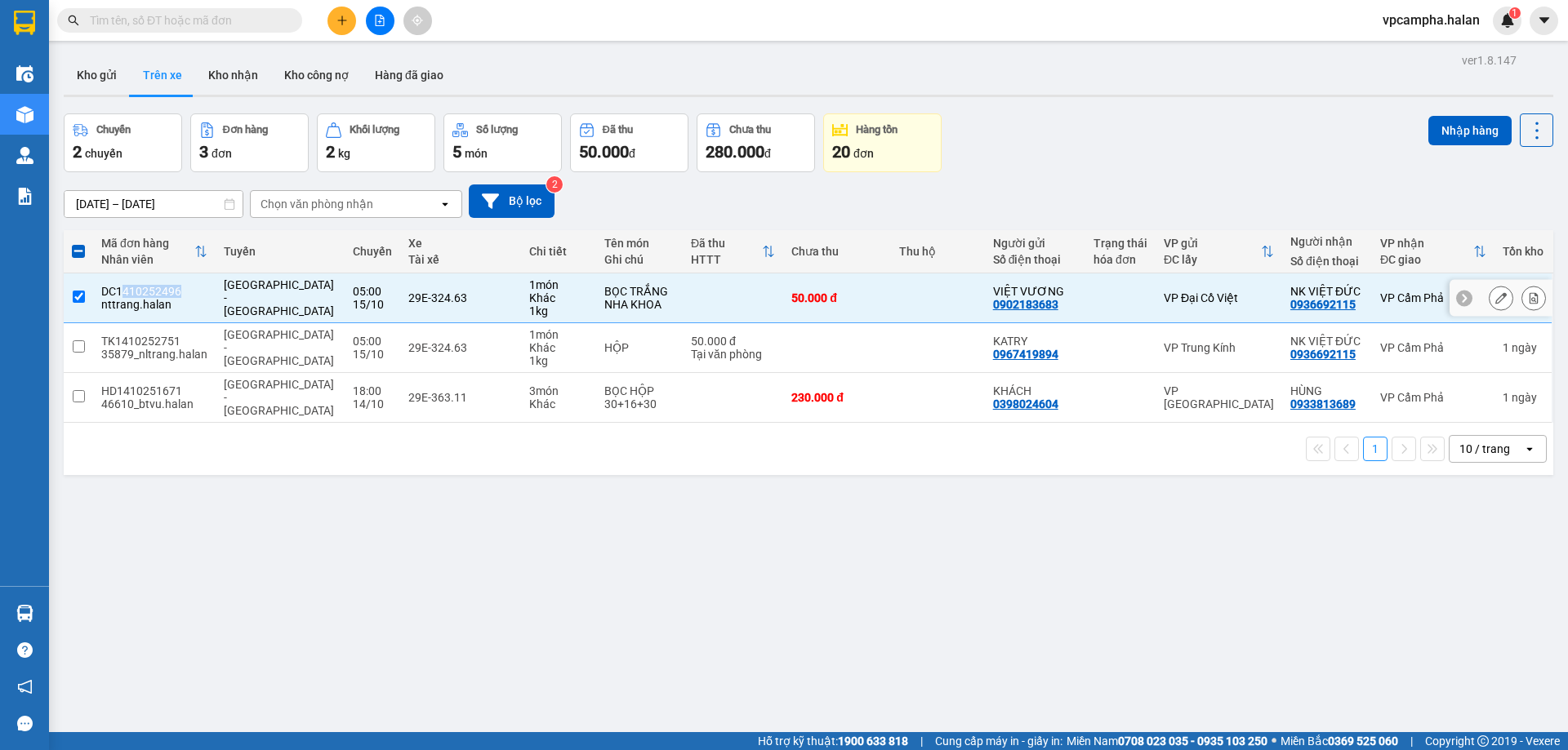
copy div "410252496"
click at [192, 28] on input "text" at bounding box center [186, 20] width 193 height 18
paste input "410252496"
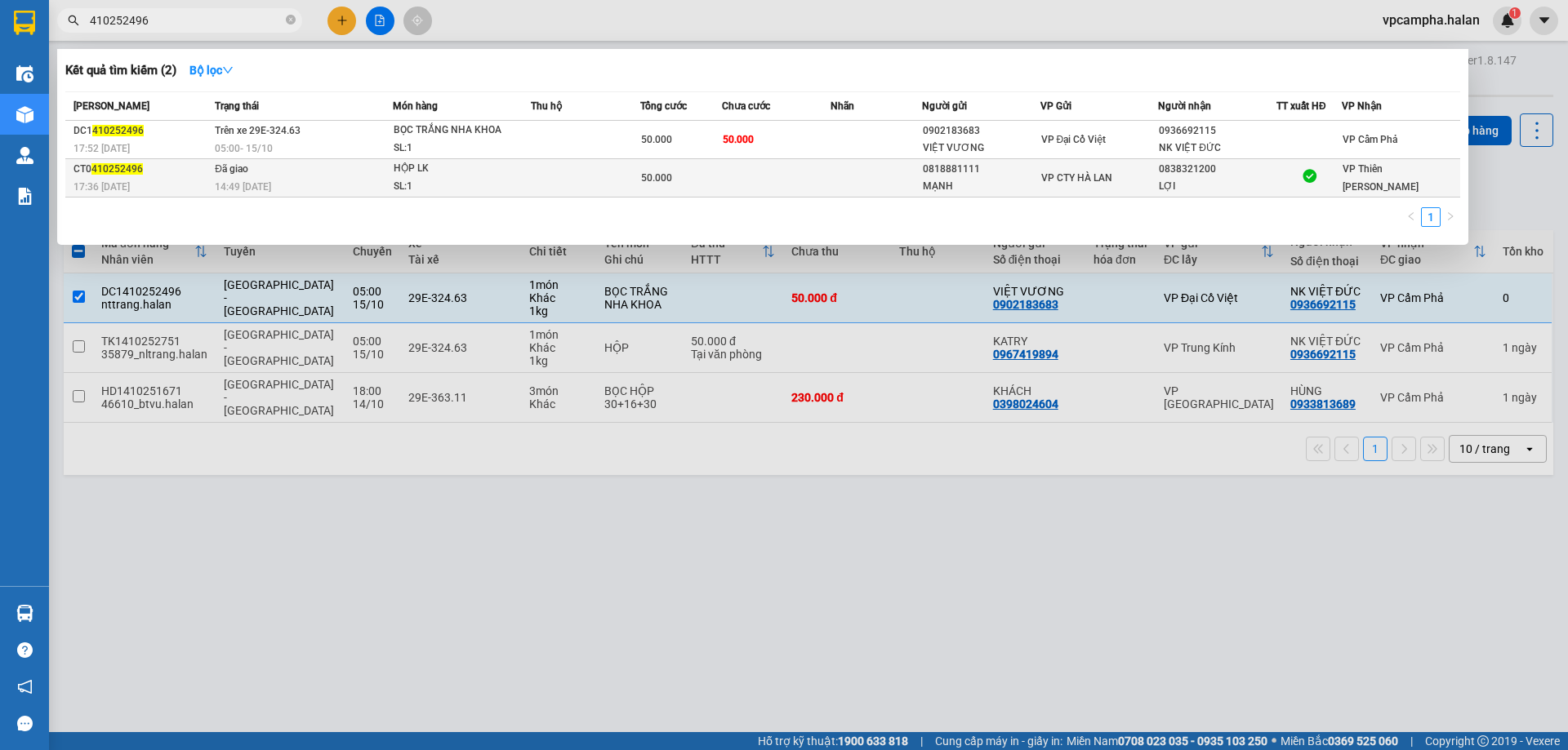
type input "410252496"
click at [484, 173] on div "HỘP LK" at bounding box center [455, 168] width 123 height 18
click at [484, 176] on div "HỘP LK" at bounding box center [455, 168] width 123 height 18
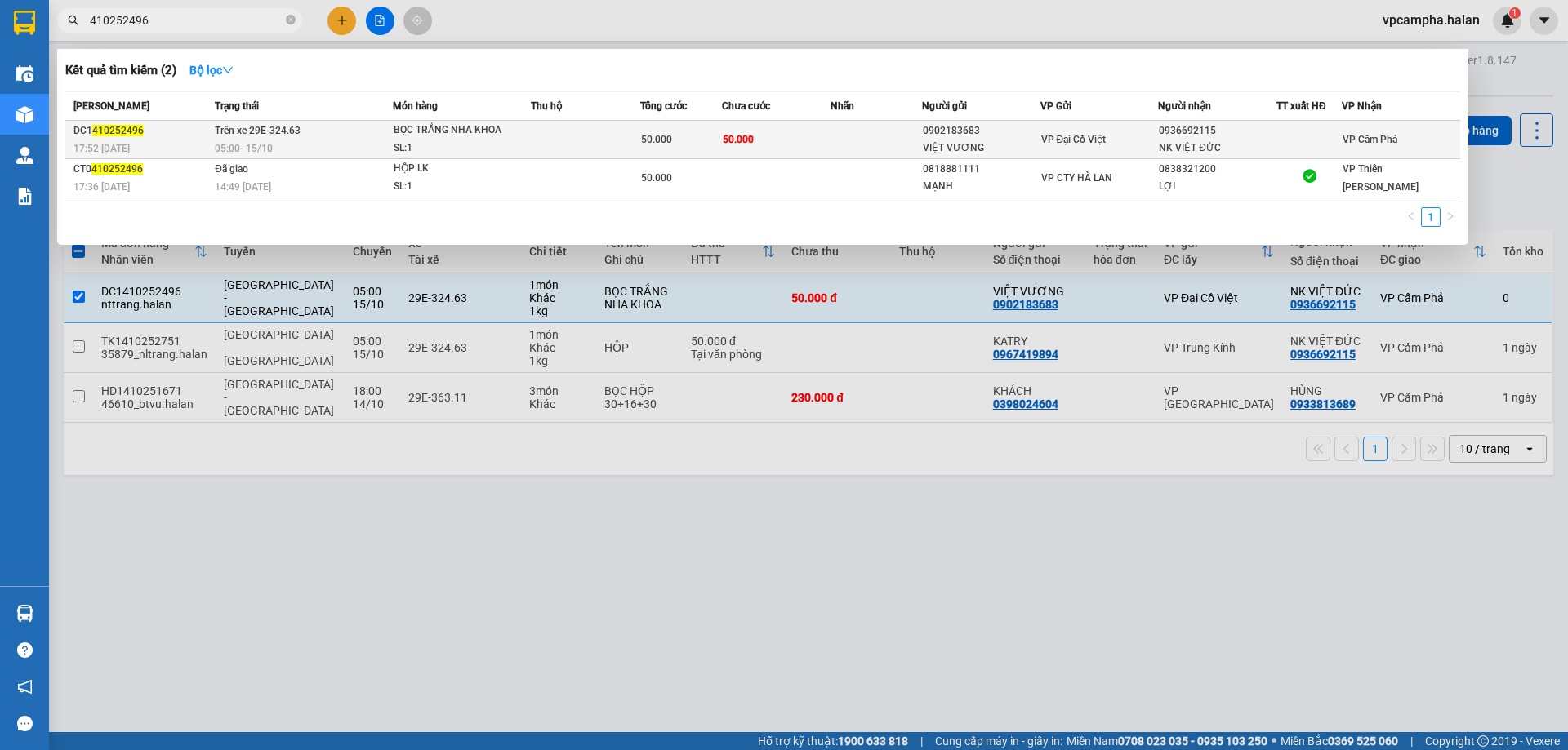
click at [507, 143] on div "SL: 1" at bounding box center [455, 148] width 123 height 18
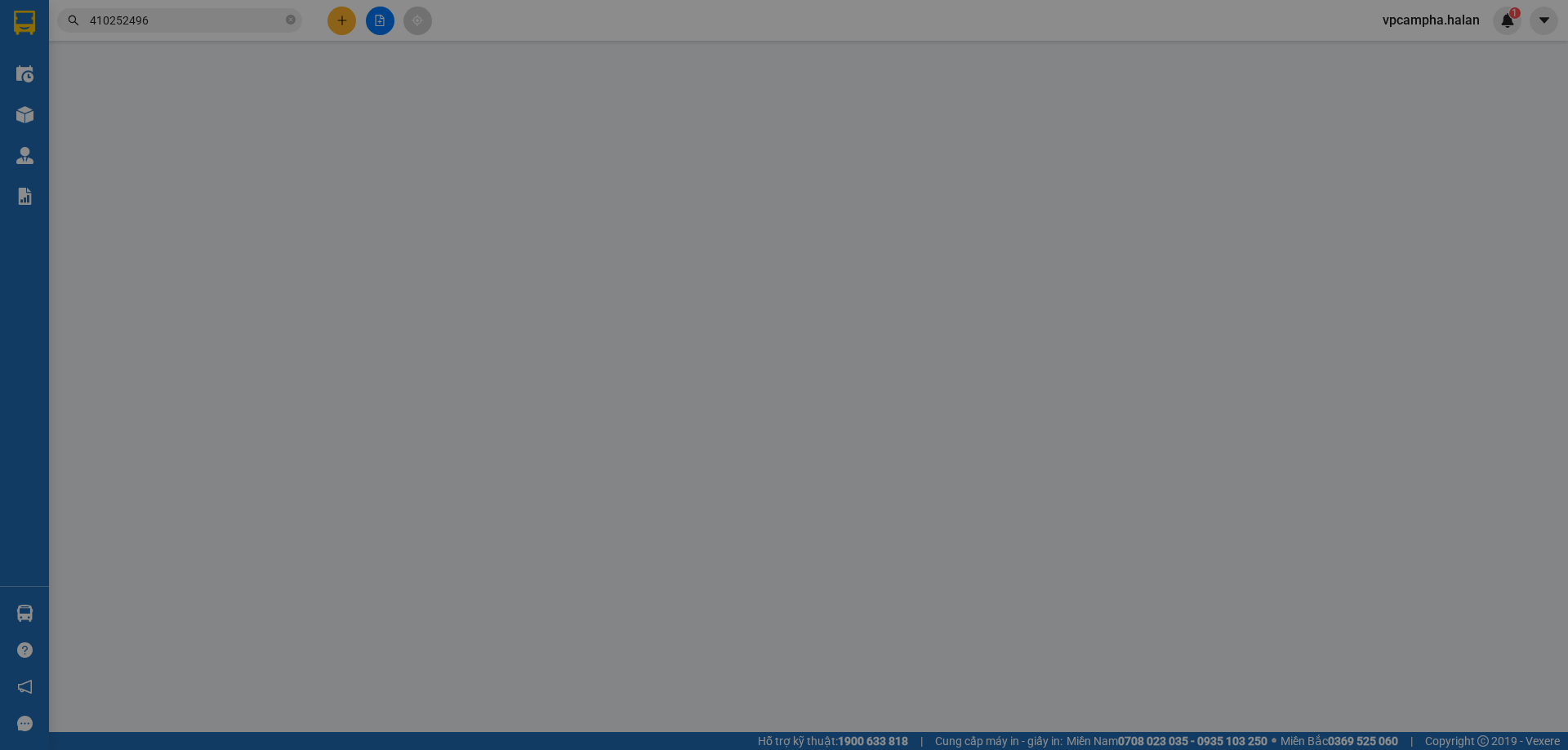
click at [507, 143] on div "Người gửi *" at bounding box center [466, 135] width 225 height 18
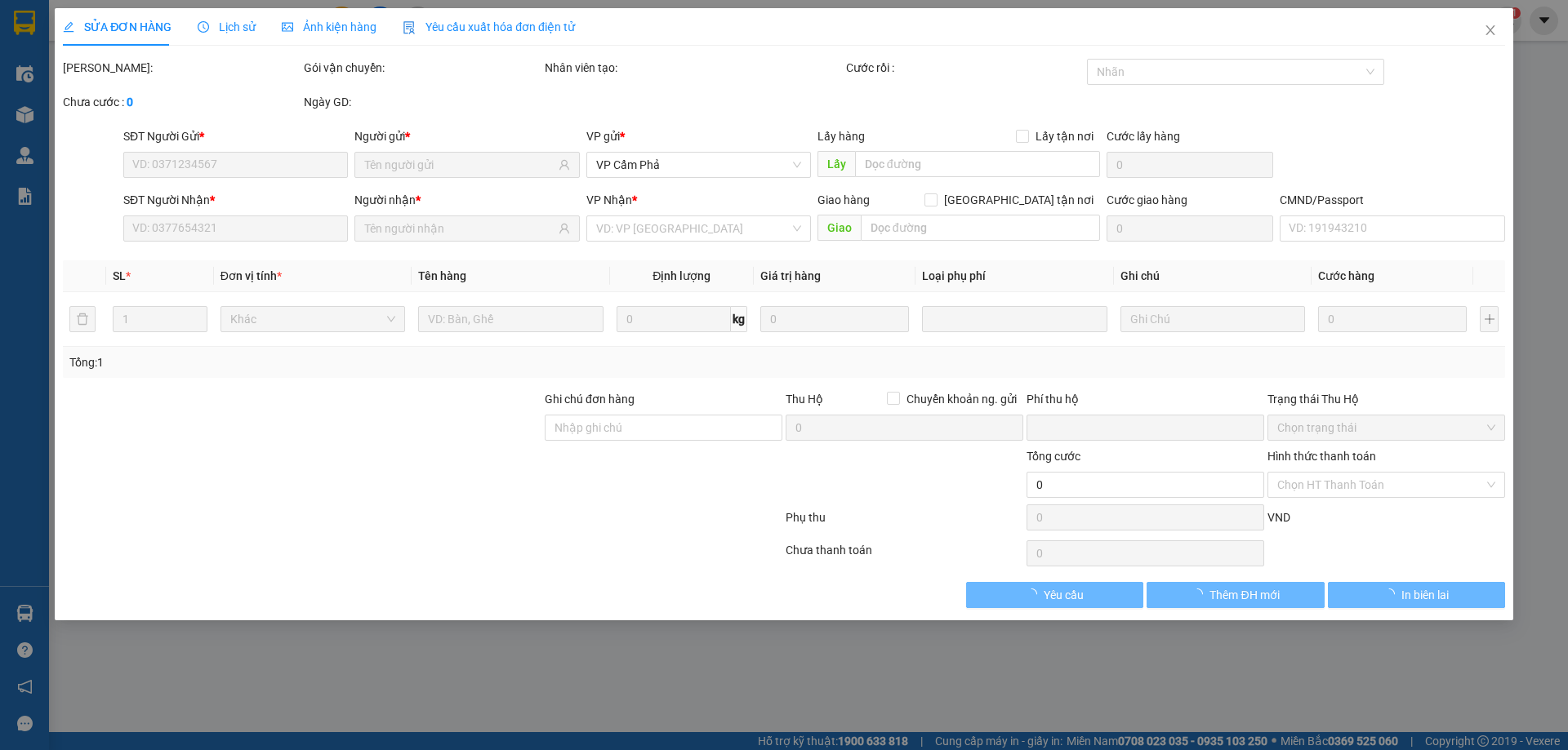
type input "0902183683"
type input "VIỆT VƯƠNG"
type input "0936692115"
type input "NK VIỆT ĐỨC"
type input "0"
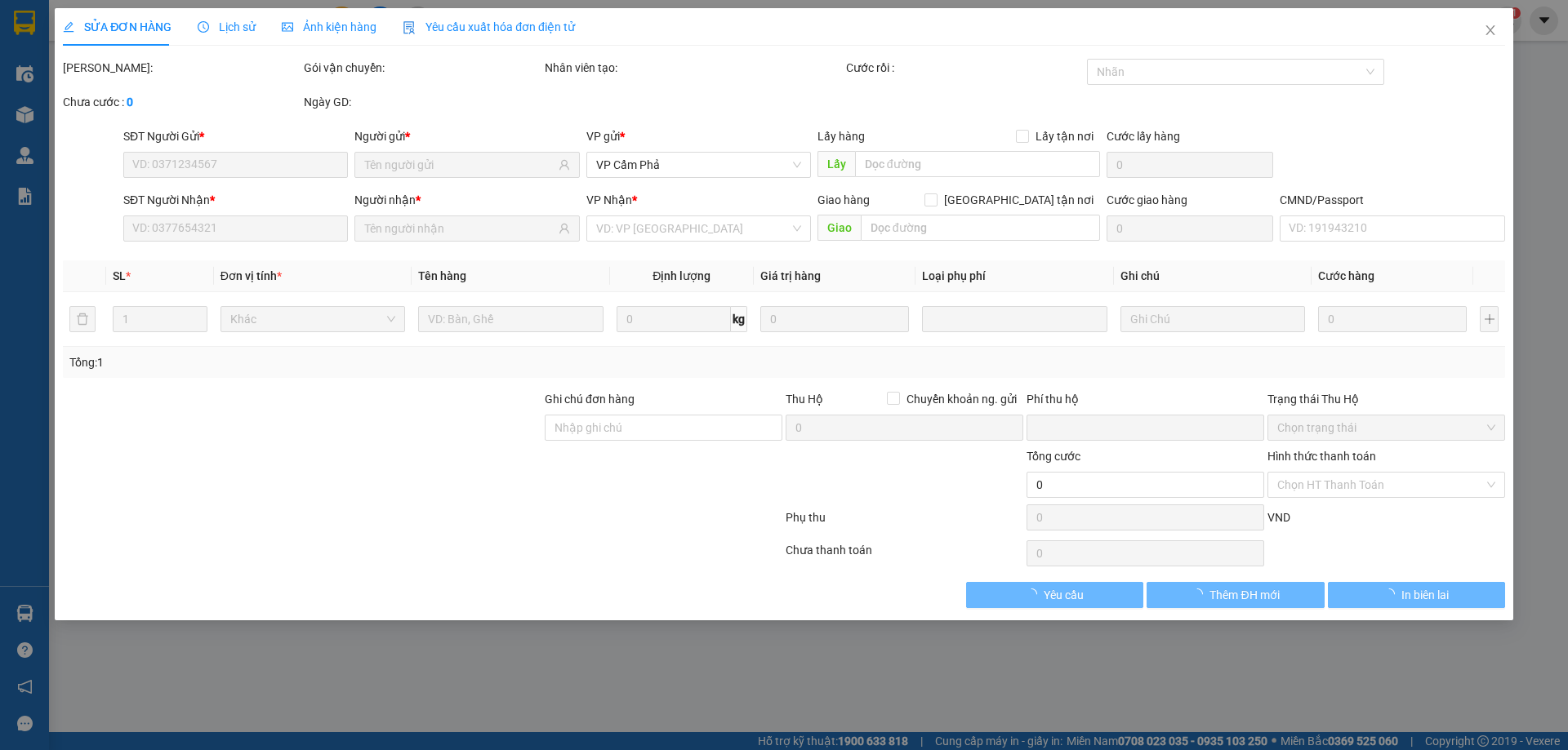
type input "50.000"
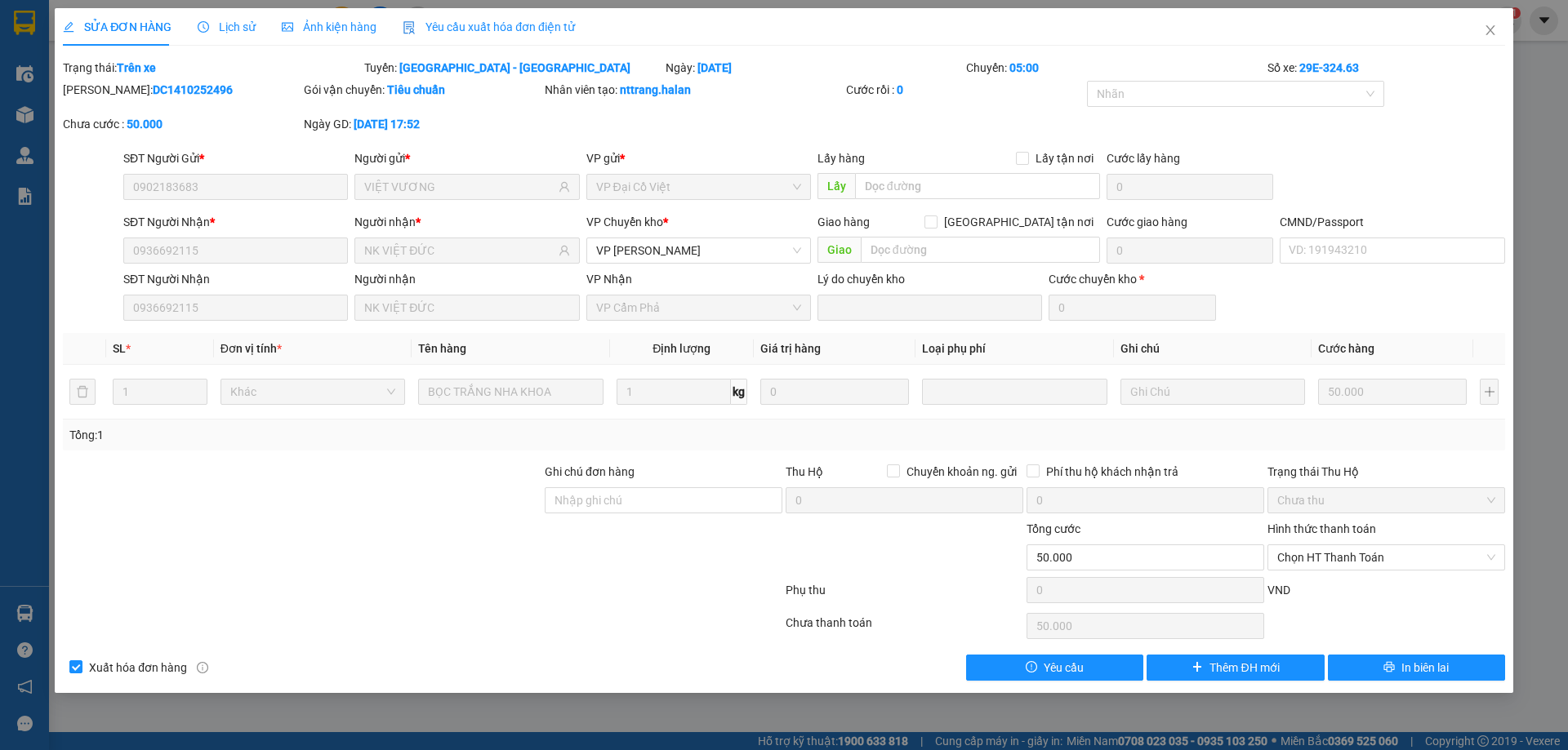
click at [240, 33] on span "Lịch sử" at bounding box center [226, 27] width 58 height 13
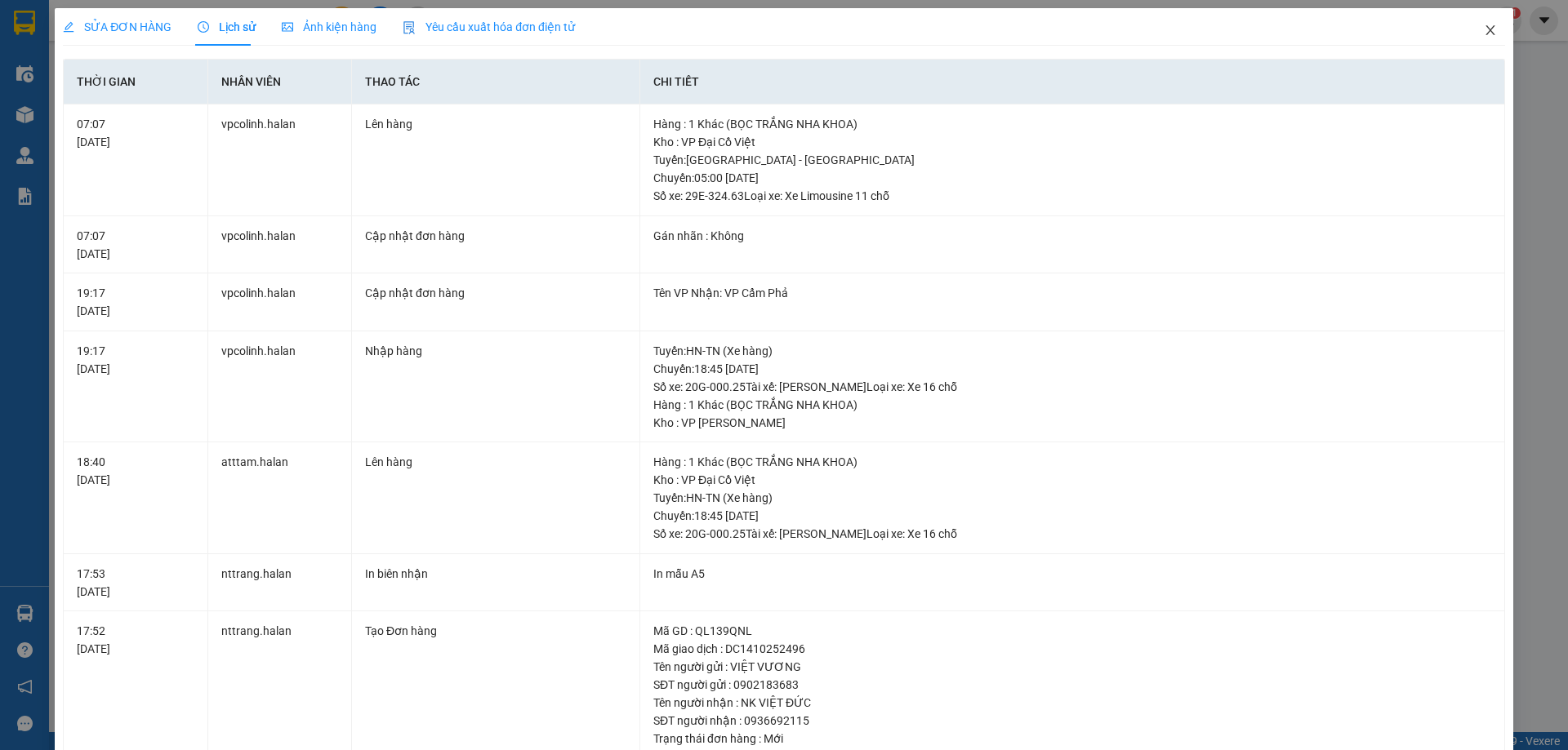
click at [1484, 29] on icon "close" at bounding box center [1491, 30] width 13 height 13
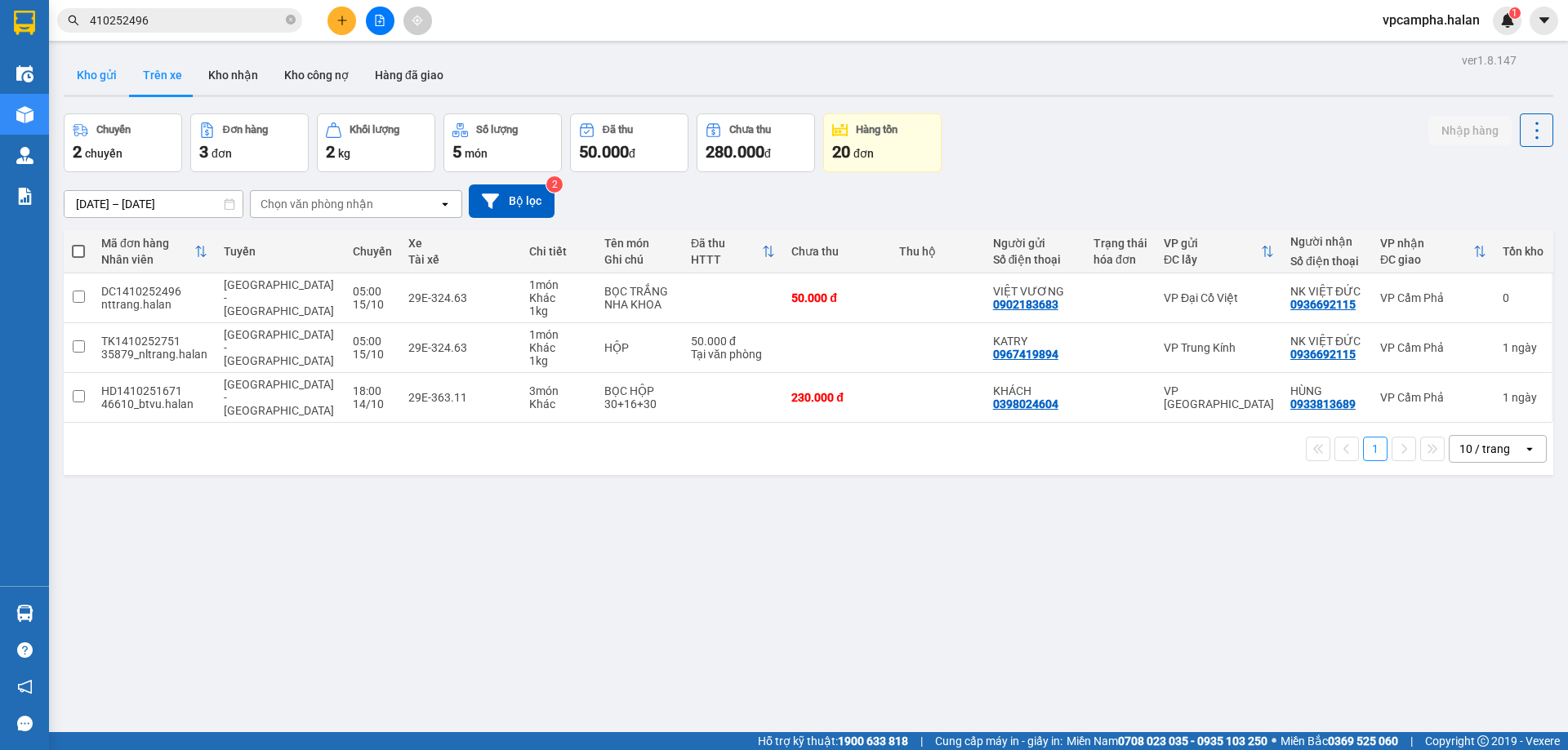
click at [109, 76] on button "Kho gửi" at bounding box center [97, 75] width 66 height 40
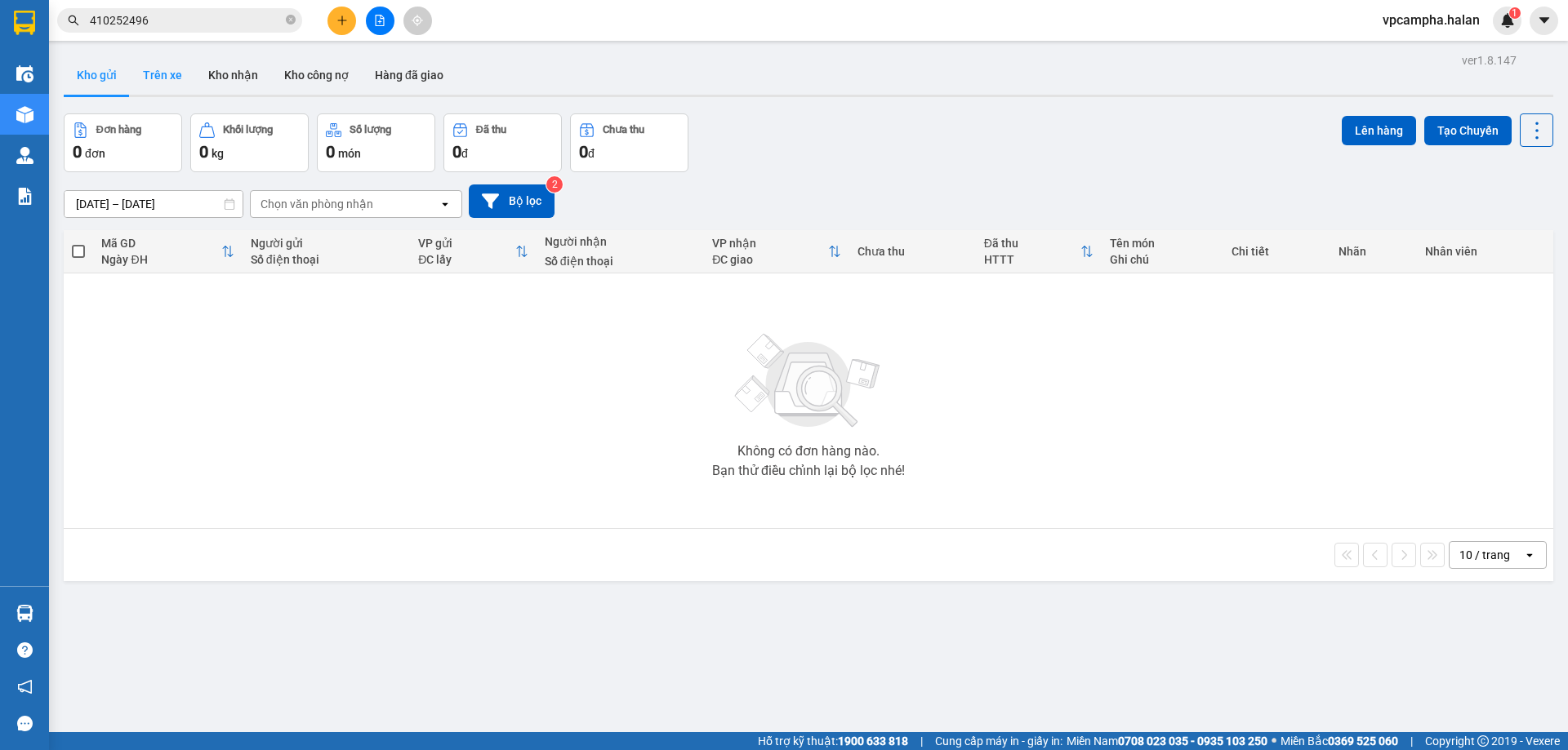
click at [178, 76] on button "Trên xe" at bounding box center [162, 75] width 66 height 40
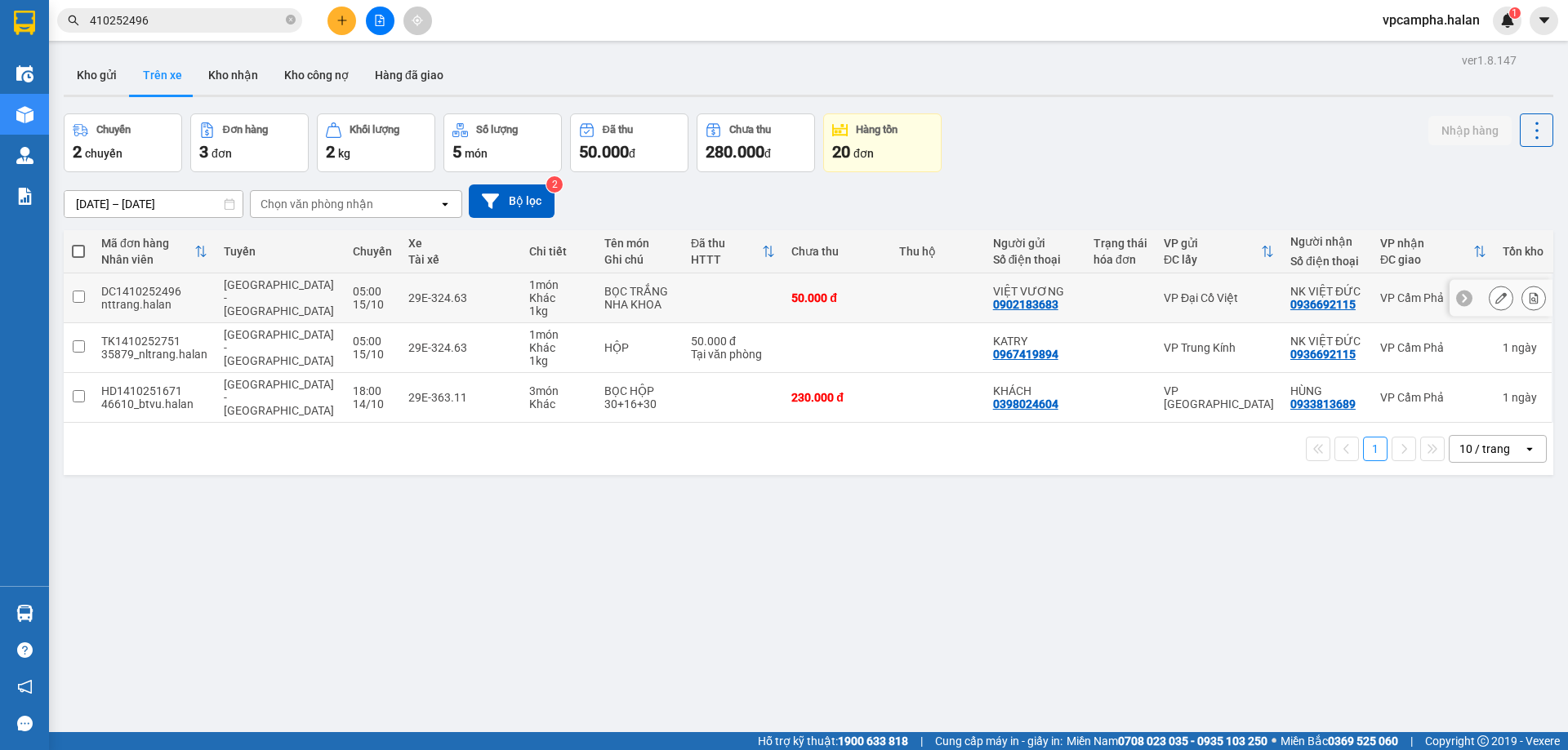
click at [77, 293] on input "checkbox" at bounding box center [78, 297] width 13 height 13
checkbox input "true"
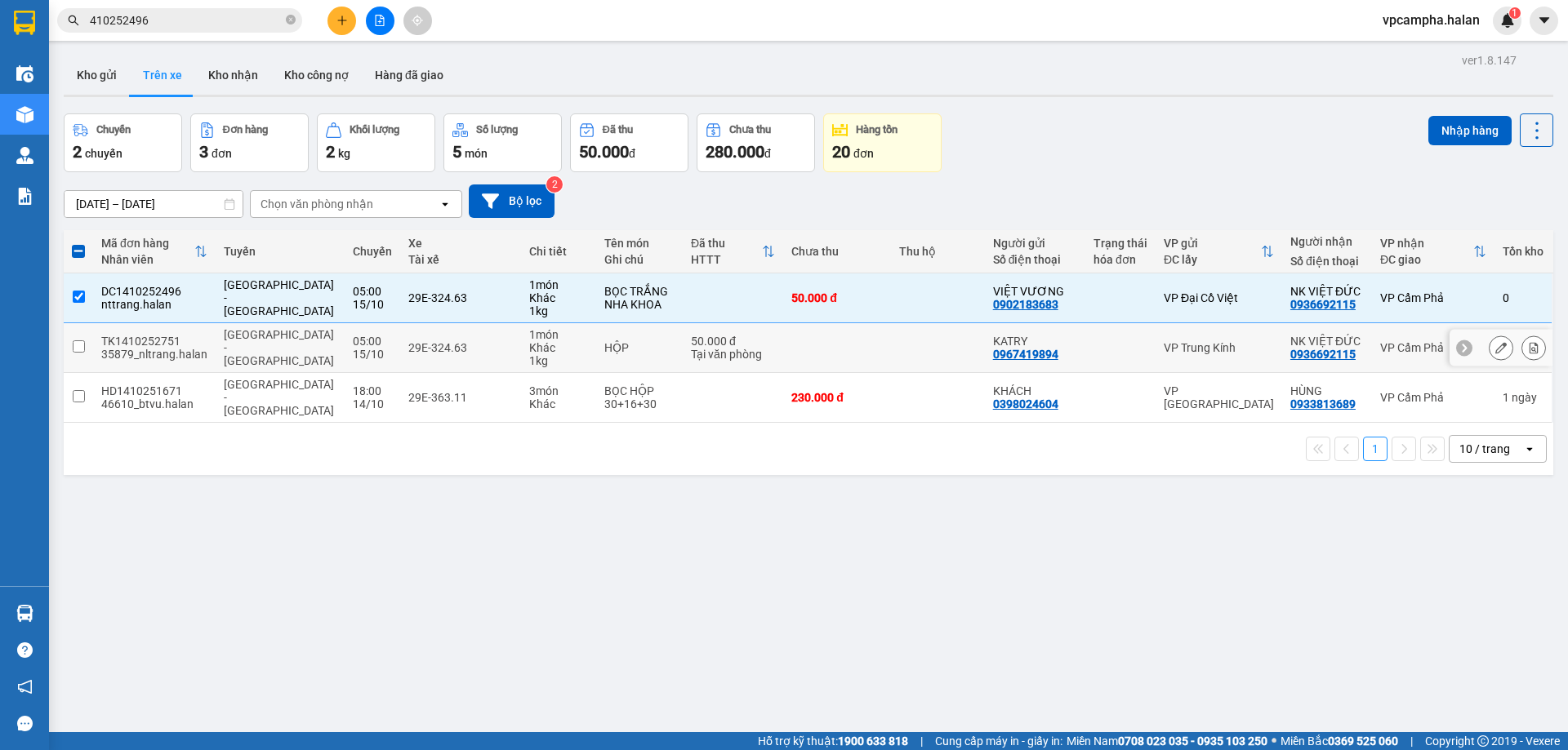
click at [73, 349] on input "checkbox" at bounding box center [78, 346] width 13 height 13
checkbox input "true"
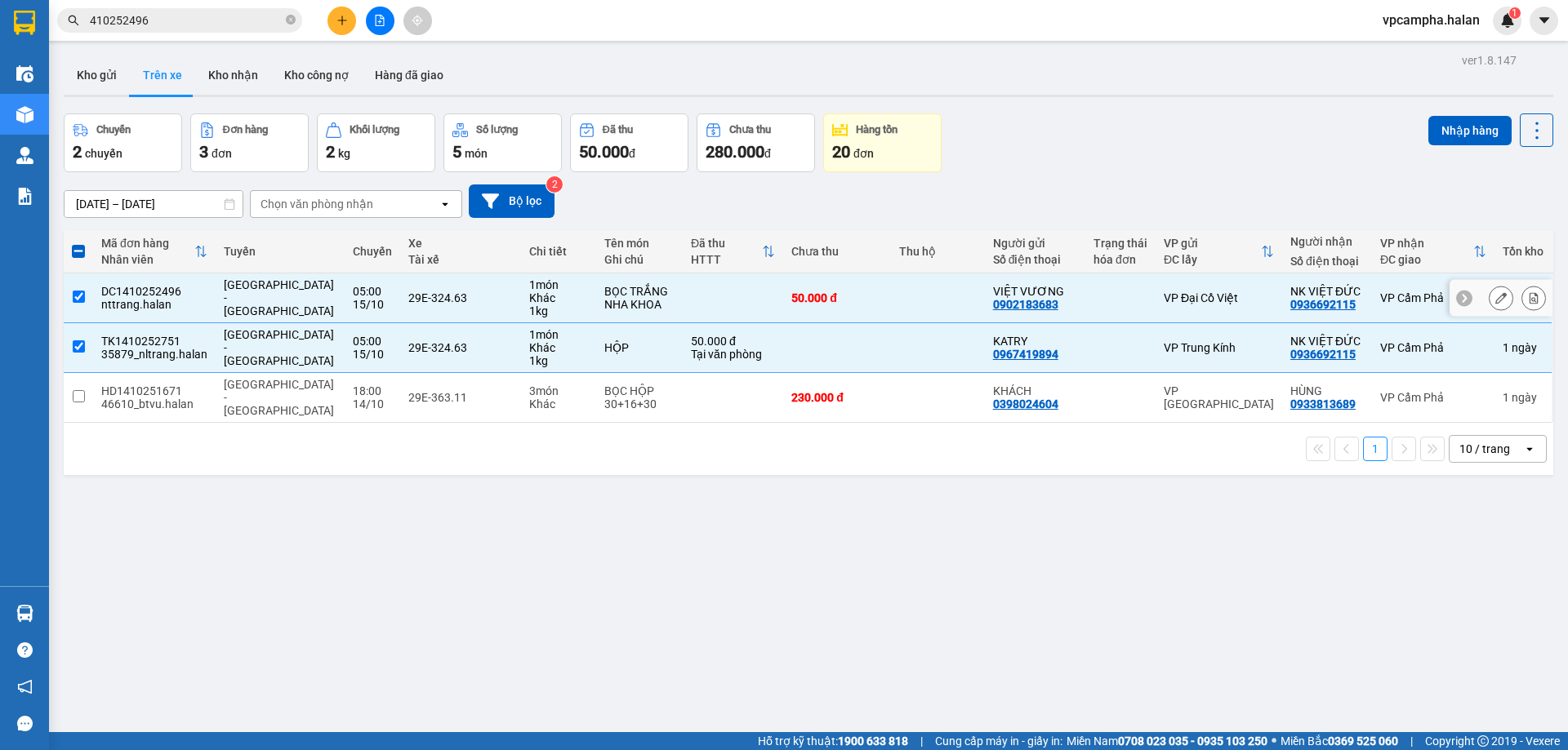
click at [72, 296] on input "checkbox" at bounding box center [78, 297] width 13 height 13
checkbox input "false"
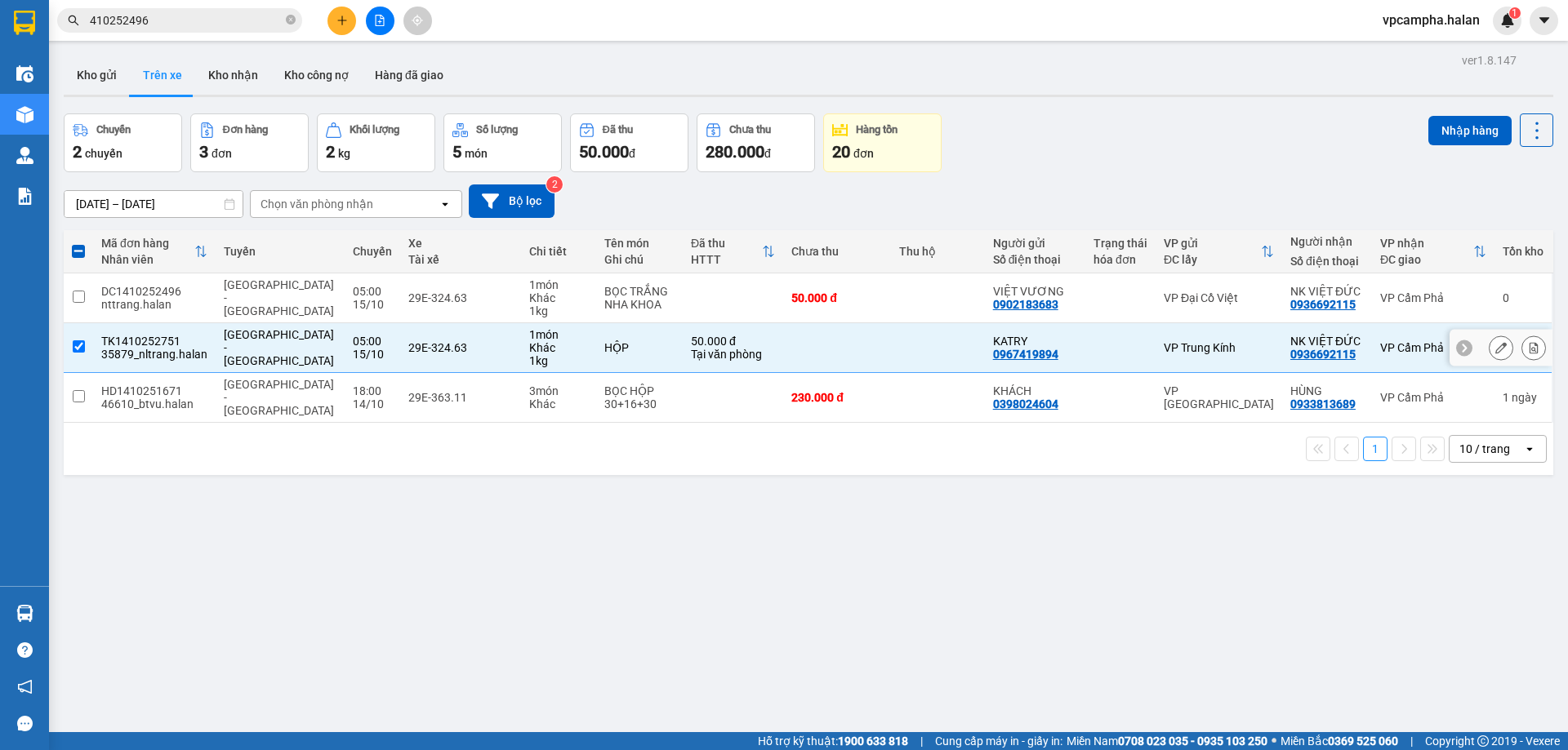
drag, startPoint x: 81, startPoint y: 345, endPoint x: 98, endPoint y: 346, distance: 17.0
click at [81, 346] on input "checkbox" at bounding box center [78, 346] width 13 height 13
checkbox input "false"
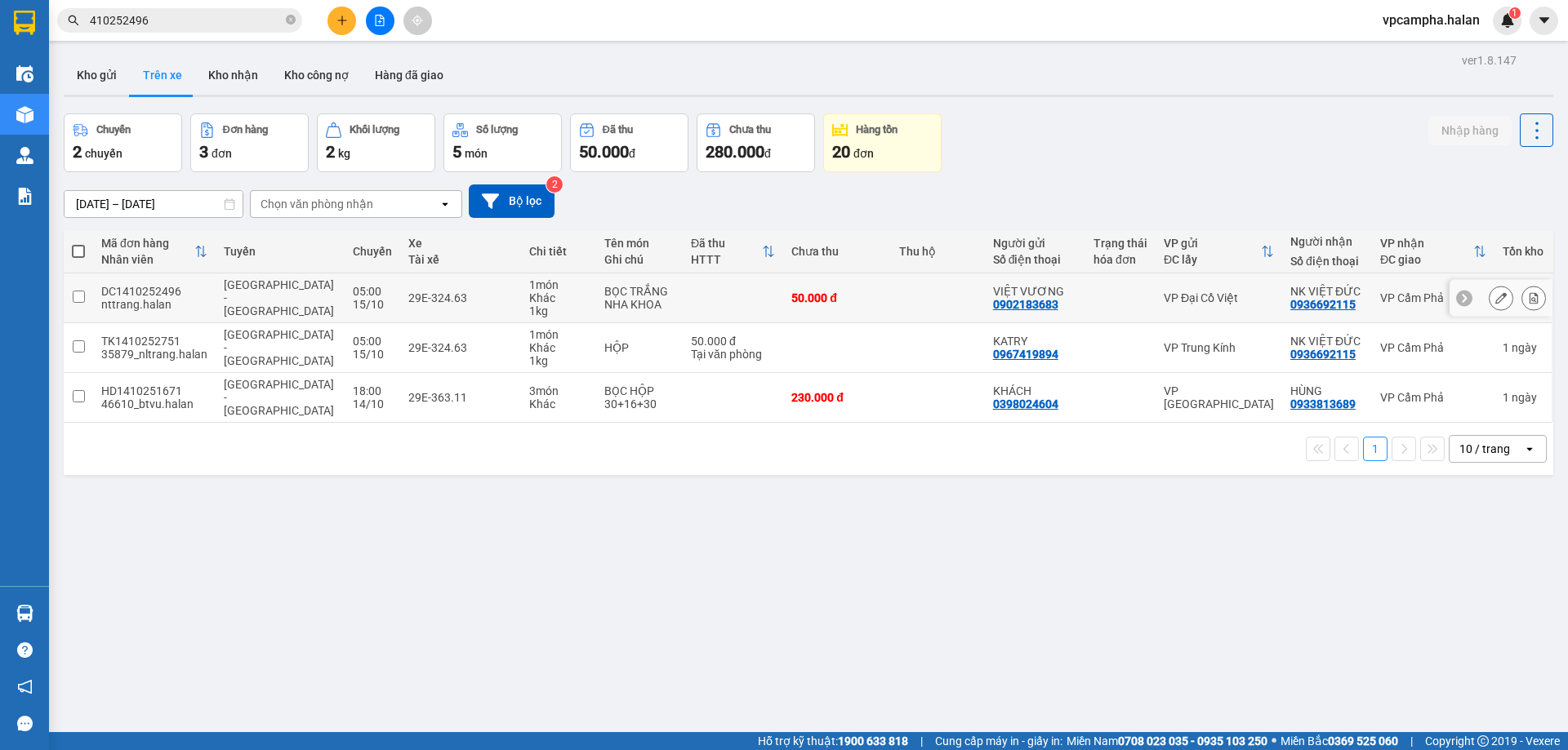
click at [83, 289] on td at bounding box center [78, 298] width 29 height 50
checkbox input "true"
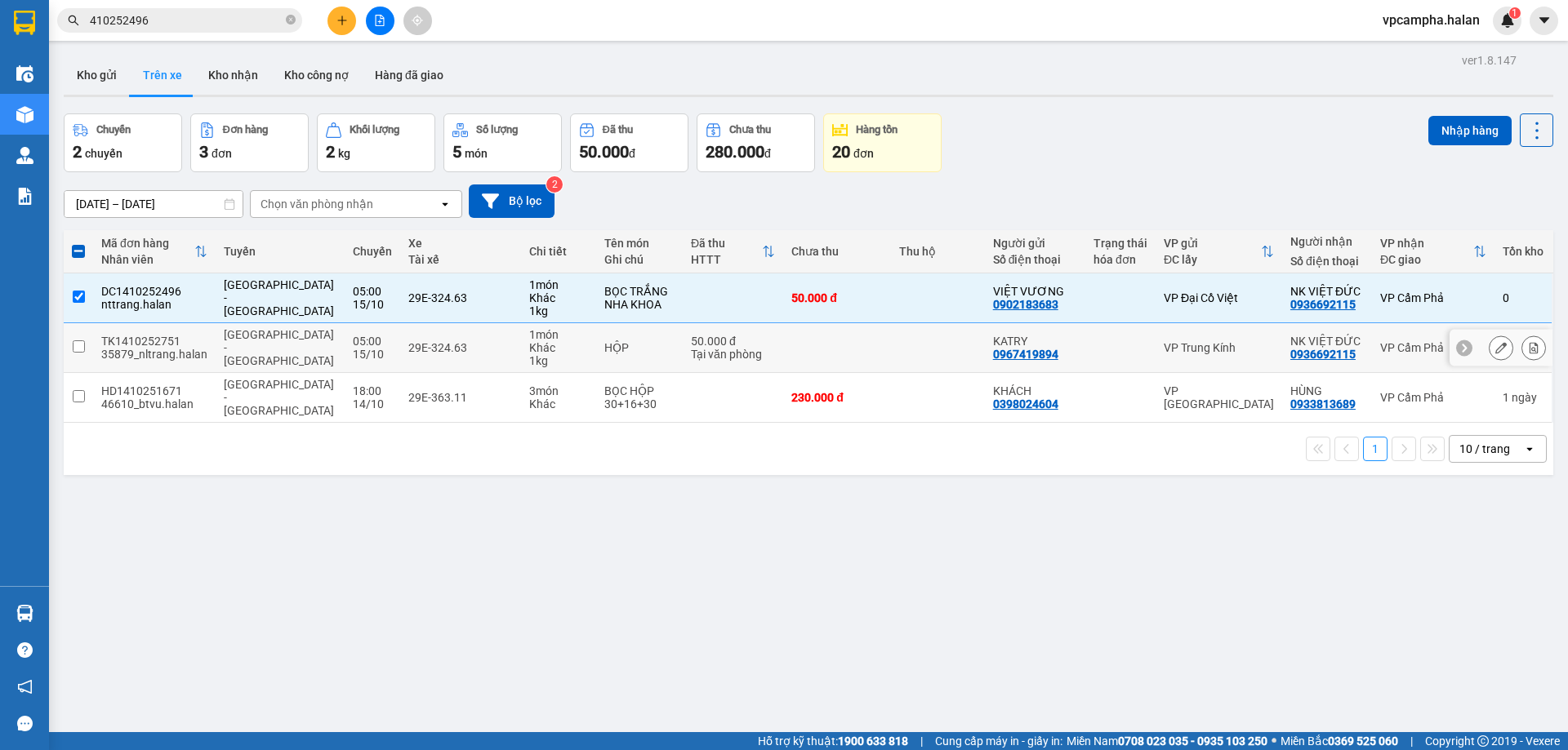
click at [82, 347] on input "checkbox" at bounding box center [78, 346] width 13 height 13
checkbox input "true"
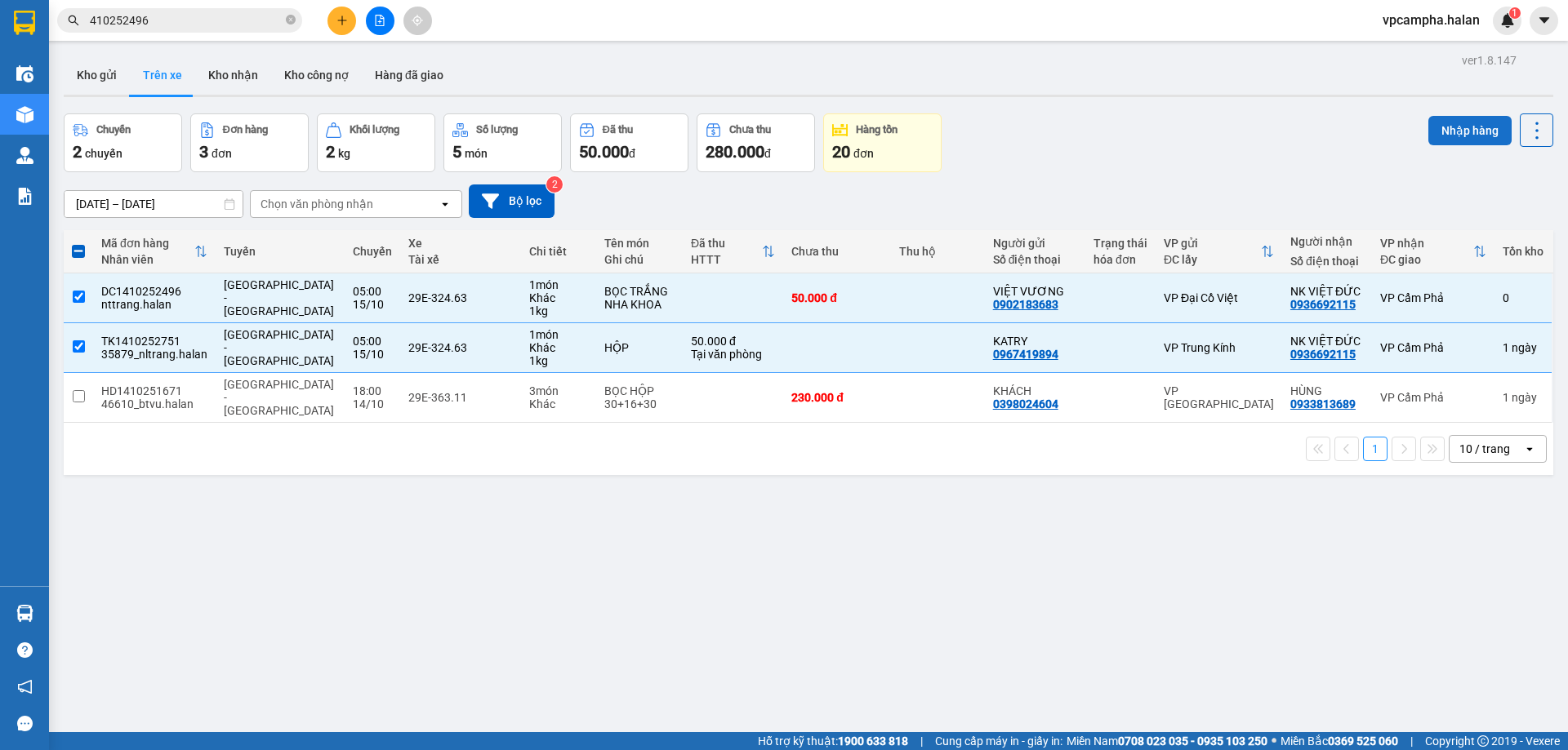
click at [1448, 135] on button "Nhập hàng" at bounding box center [1470, 130] width 83 height 29
checkbox input "false"
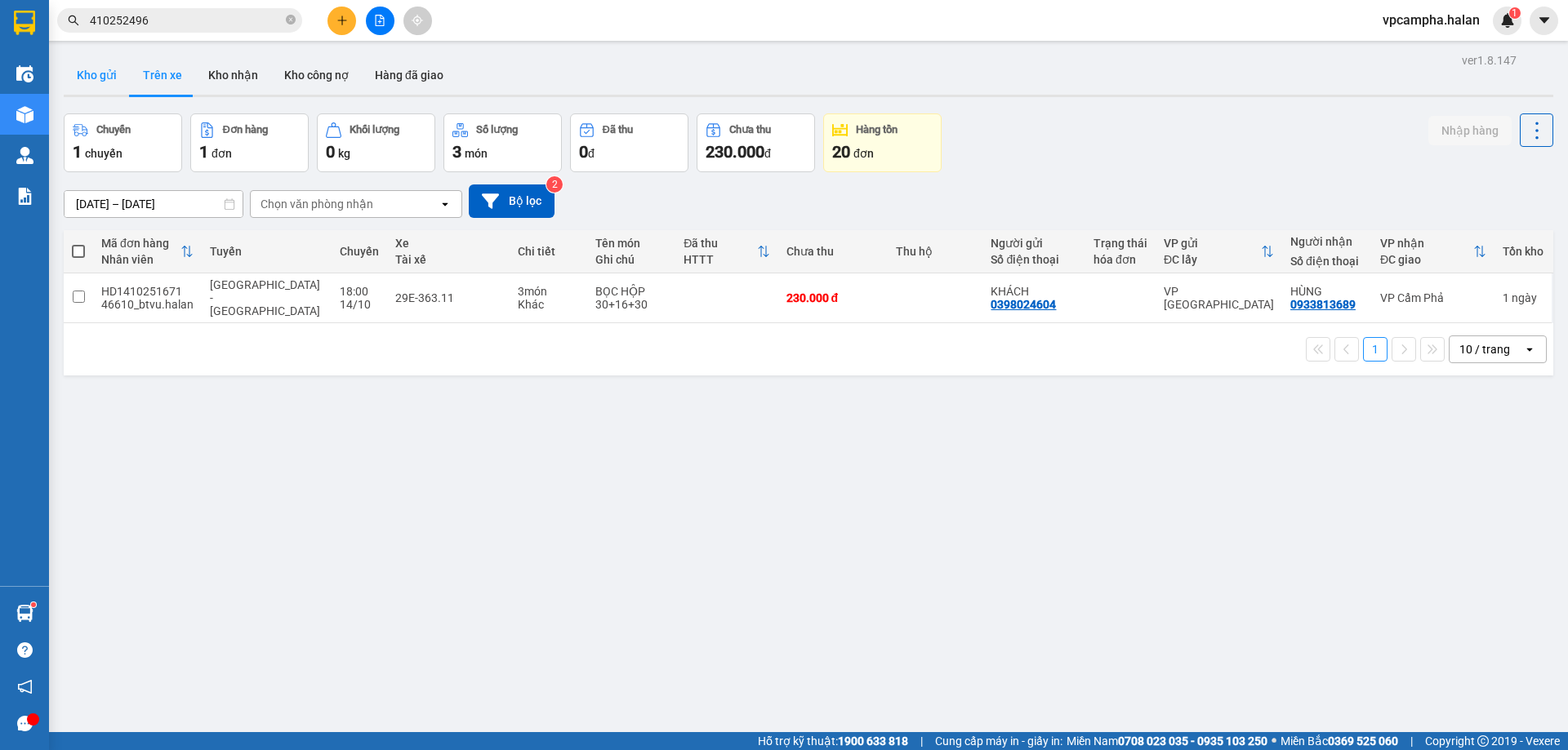
click at [107, 74] on button "Kho gửi" at bounding box center [97, 75] width 66 height 40
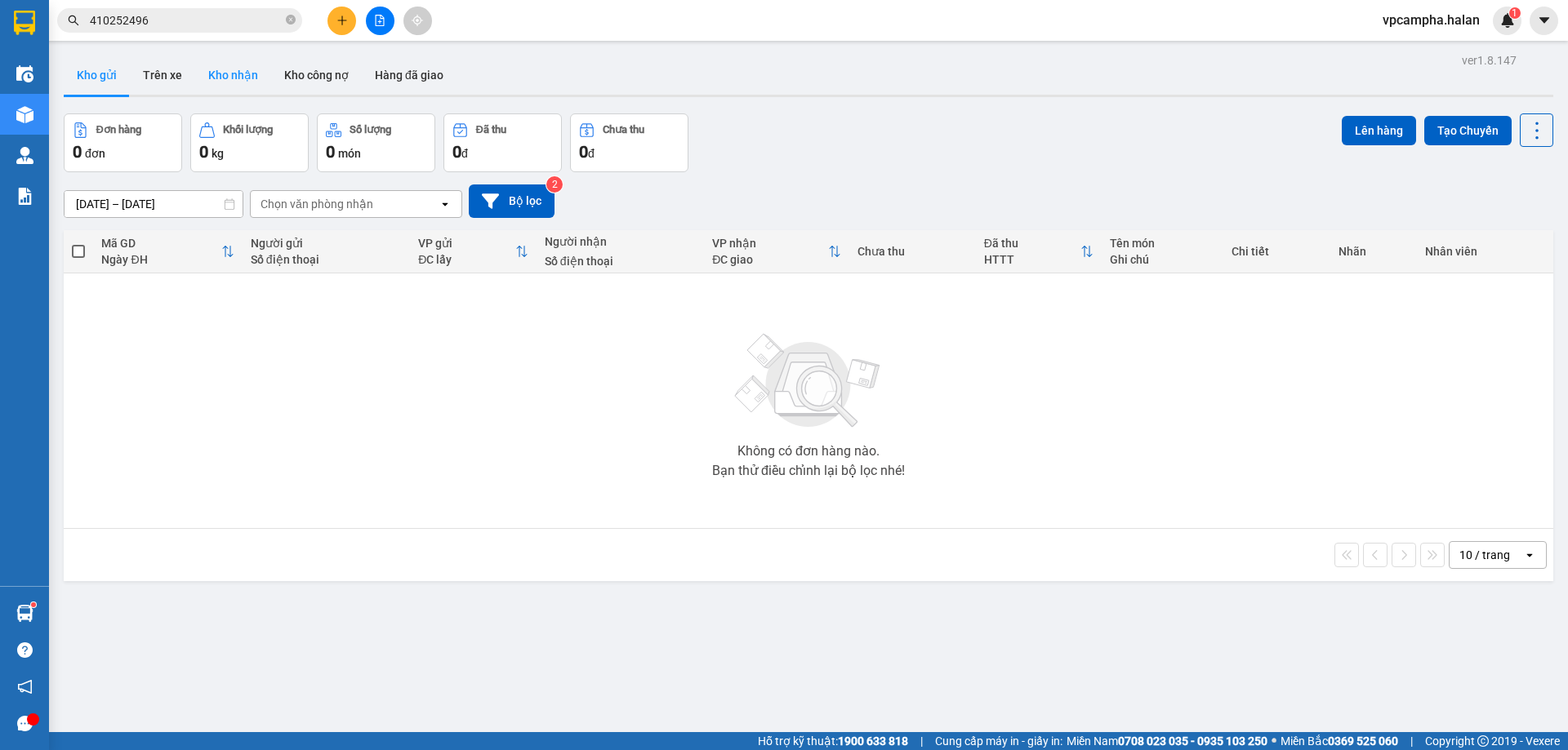
click at [236, 74] on button "Kho nhận" at bounding box center [233, 75] width 76 height 40
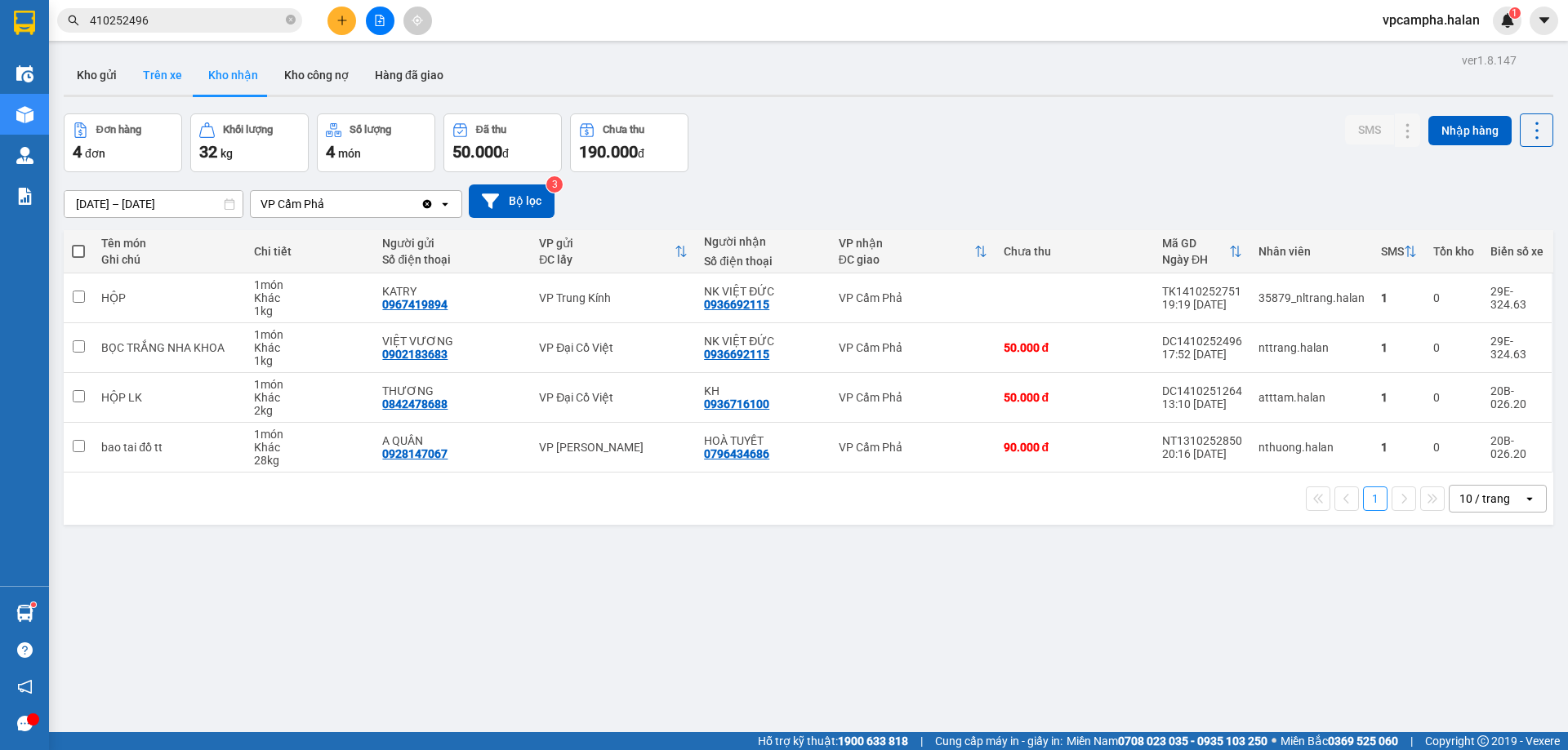
click at [151, 78] on button "Trên xe" at bounding box center [162, 75] width 66 height 40
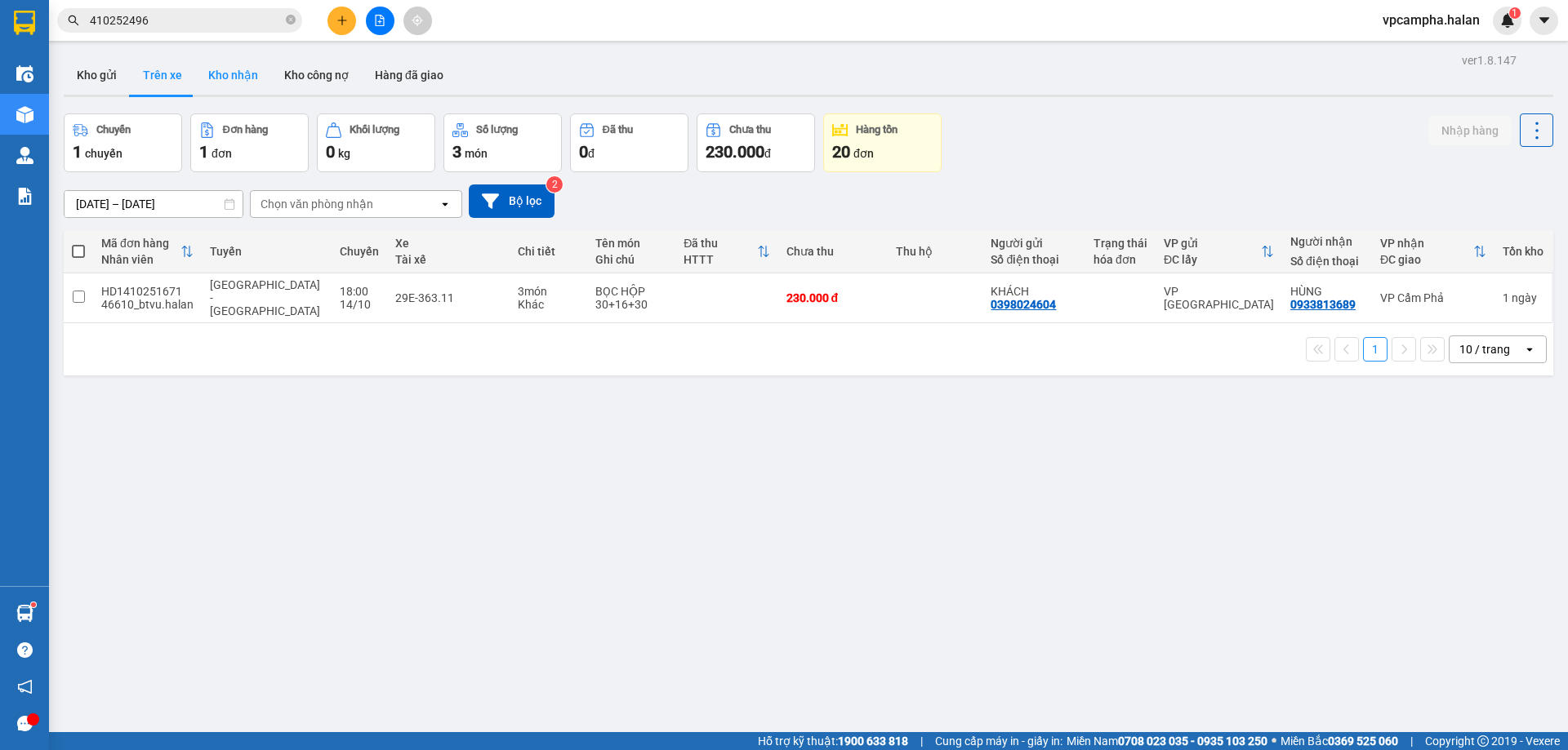
click at [224, 77] on button "Kho nhận" at bounding box center [233, 75] width 76 height 40
type input "[DATE] – [DATE]"
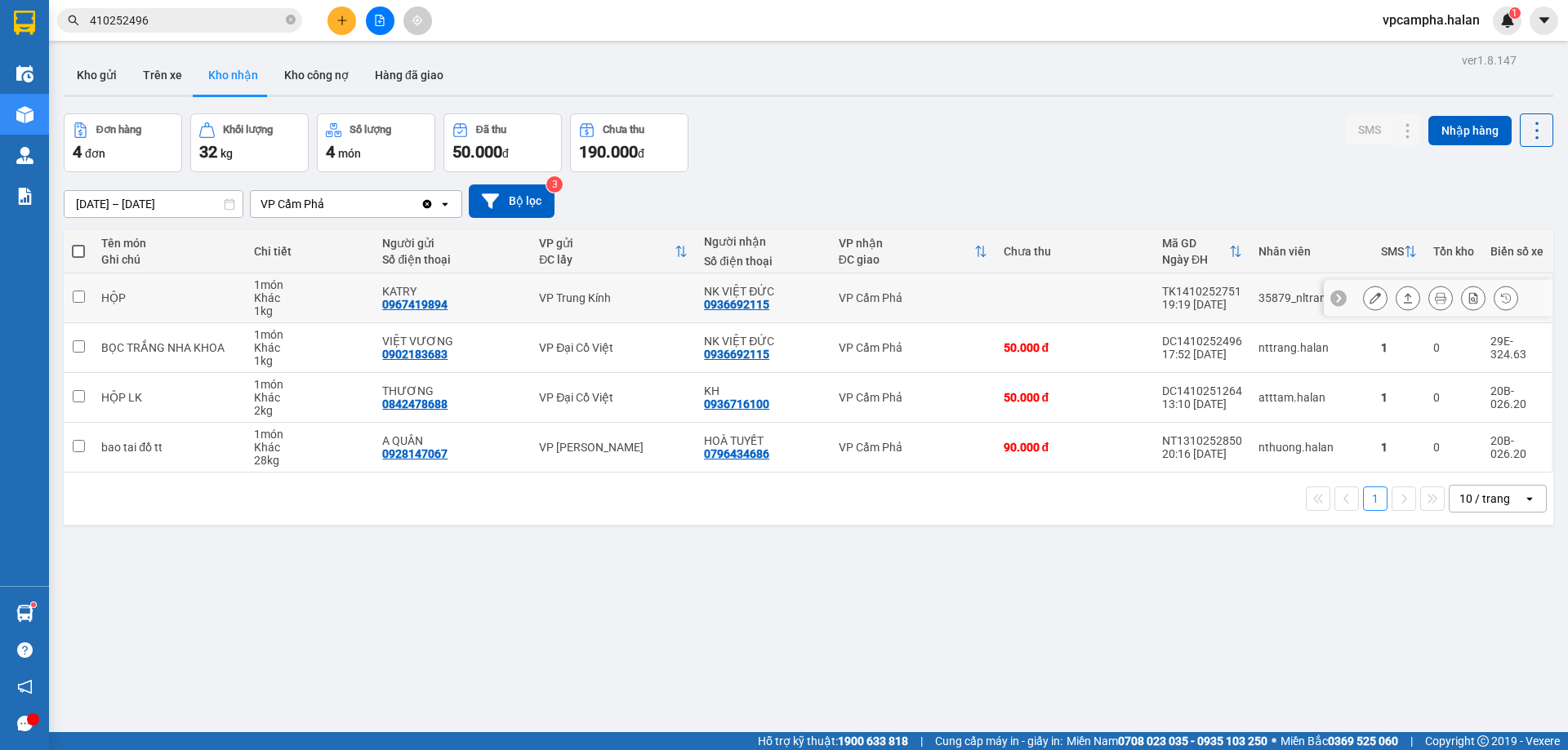
click at [82, 298] on input "checkbox" at bounding box center [78, 297] width 13 height 13
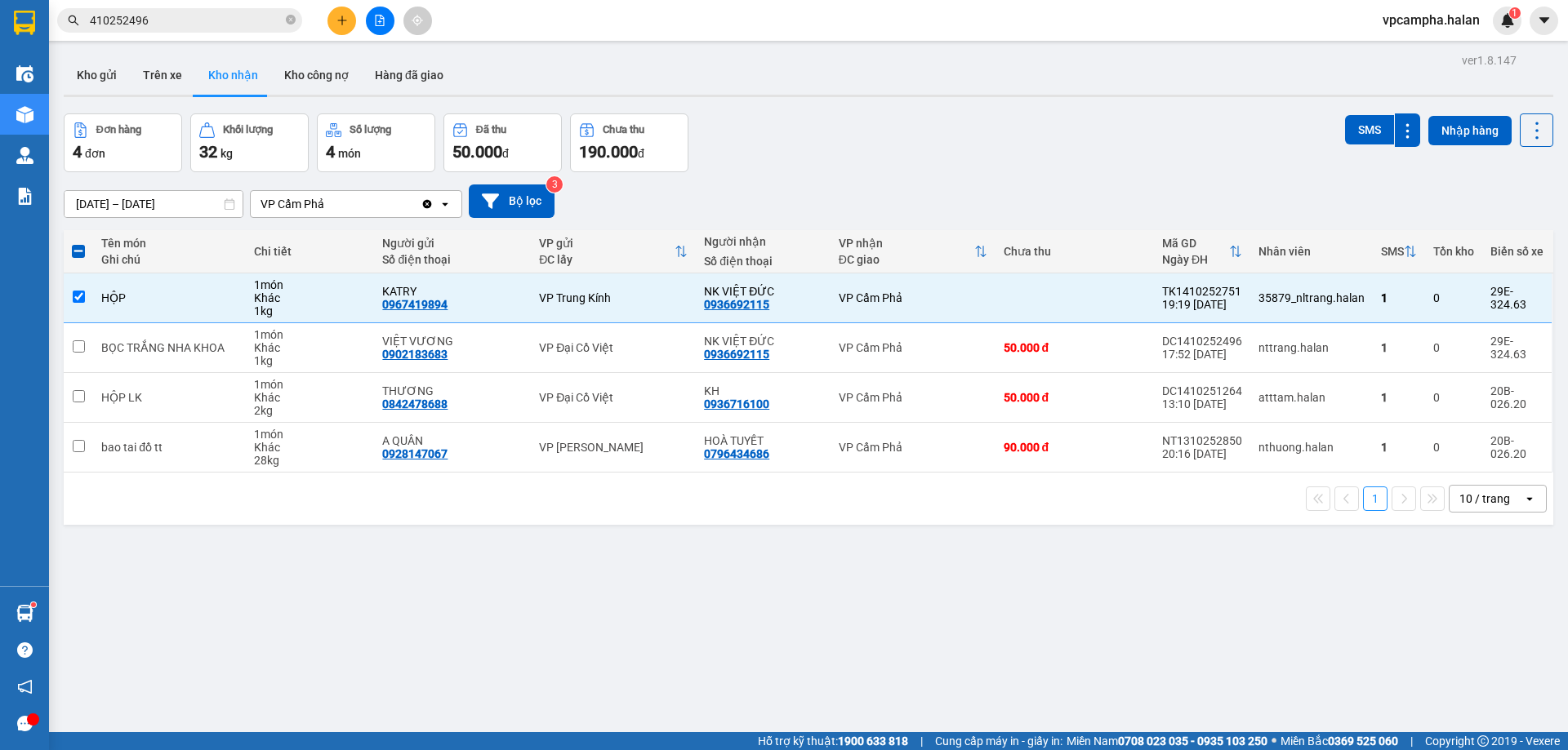
click at [1014, 622] on div "ver 1.8.147 Kho gửi Trên xe Kho nhận Kho công nợ Hàng đã giao Đơn hàng 4 đơn Kh…" at bounding box center [808, 424] width 1502 height 750
click at [1404, 296] on icon at bounding box center [1408, 298] width 9 height 10
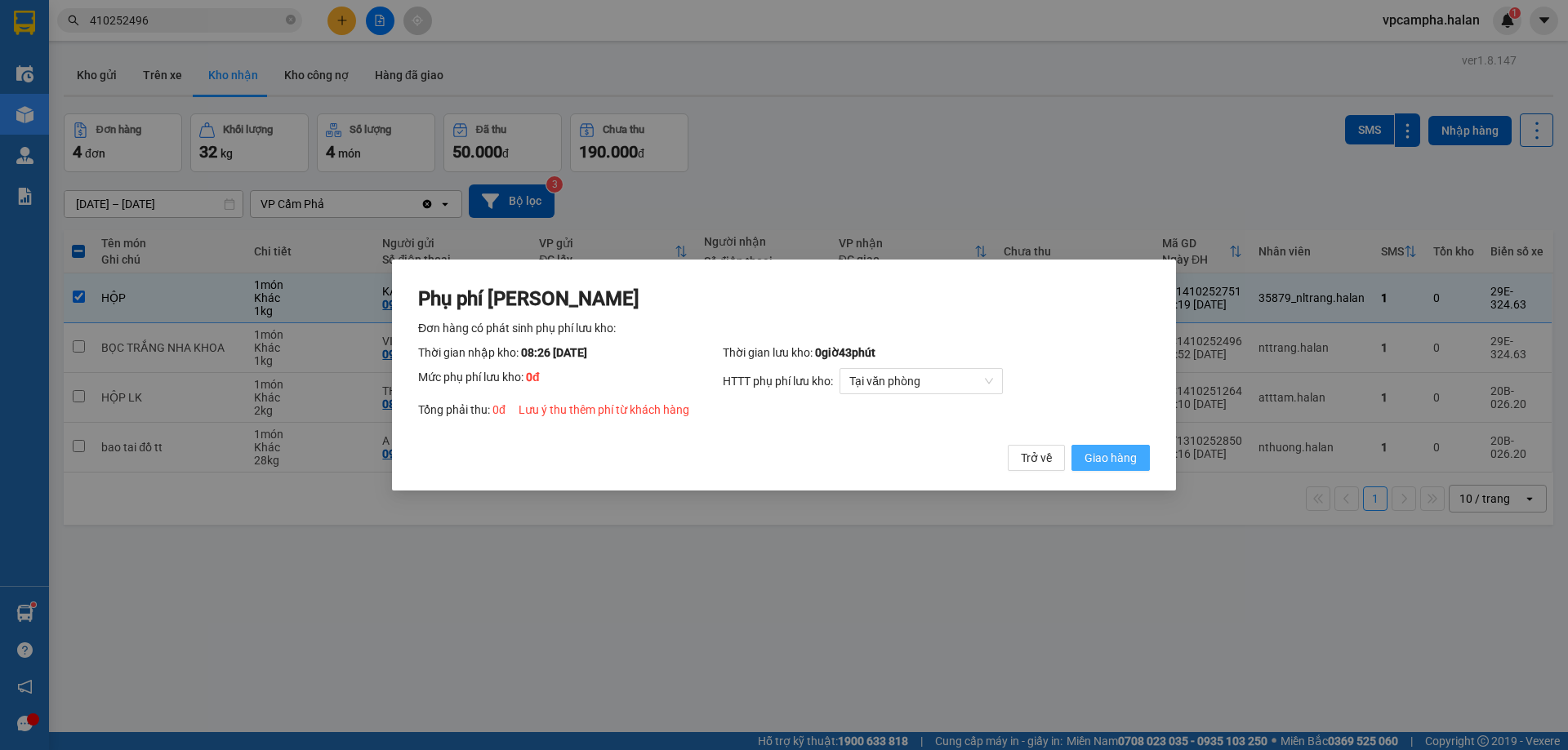
click at [1120, 459] on span "Giao hàng" at bounding box center [1110, 457] width 52 height 18
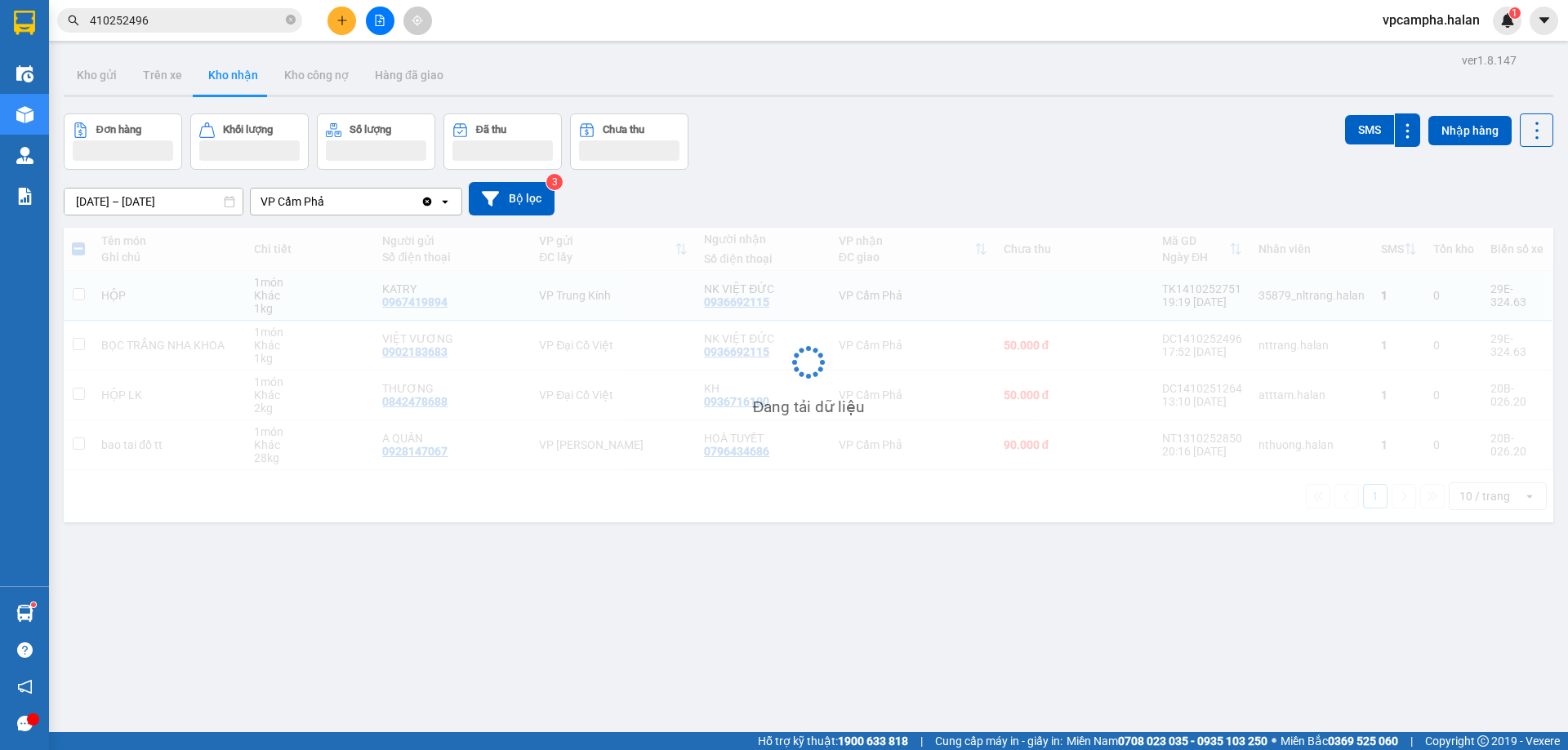
checkbox input "false"
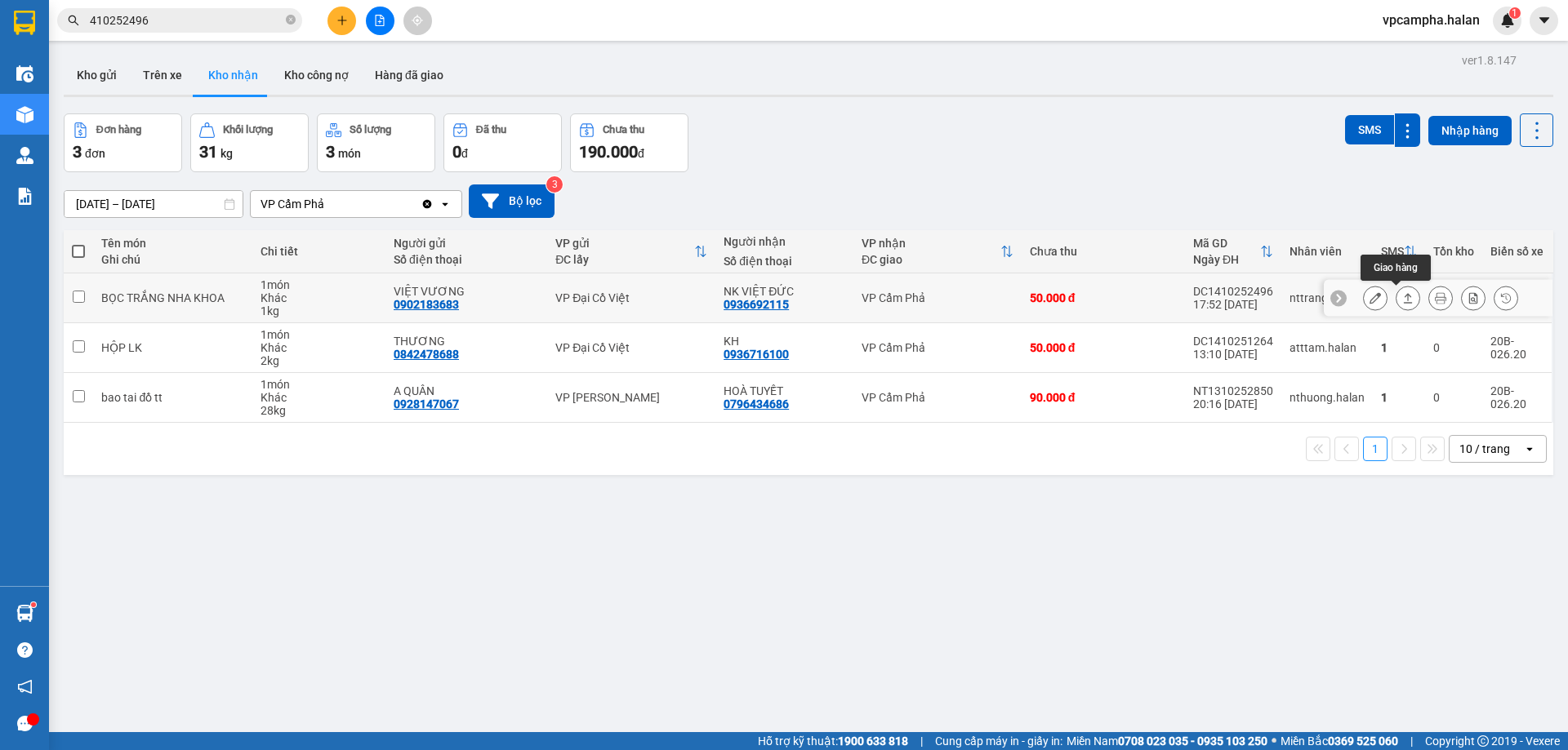
click at [1402, 298] on icon at bounding box center [1408, 298] width 12 height 12
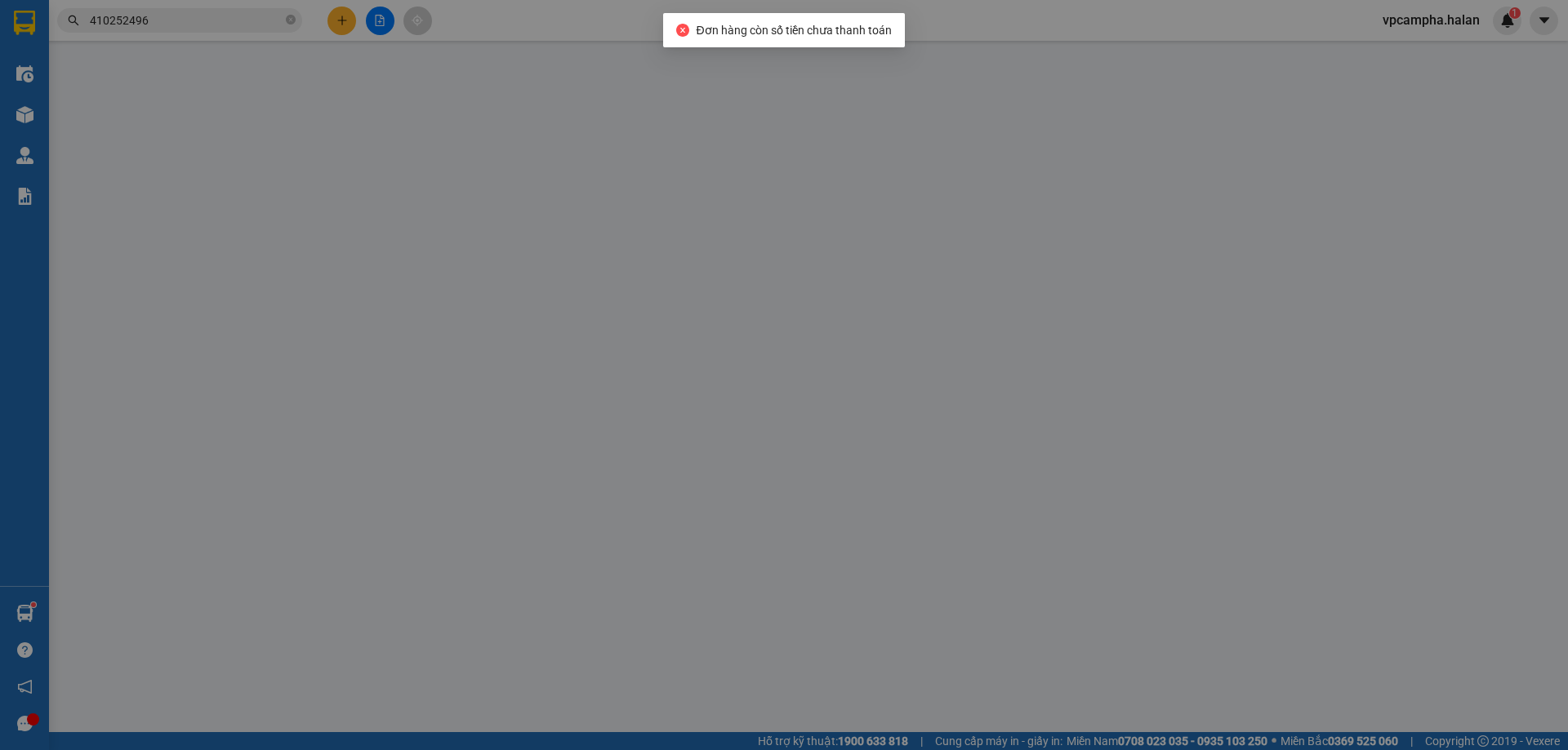
type input "0902183683"
type input "VIỆT VƯƠNG"
type input "0936692115"
type input "NK VIỆT ĐỨC"
type input "0"
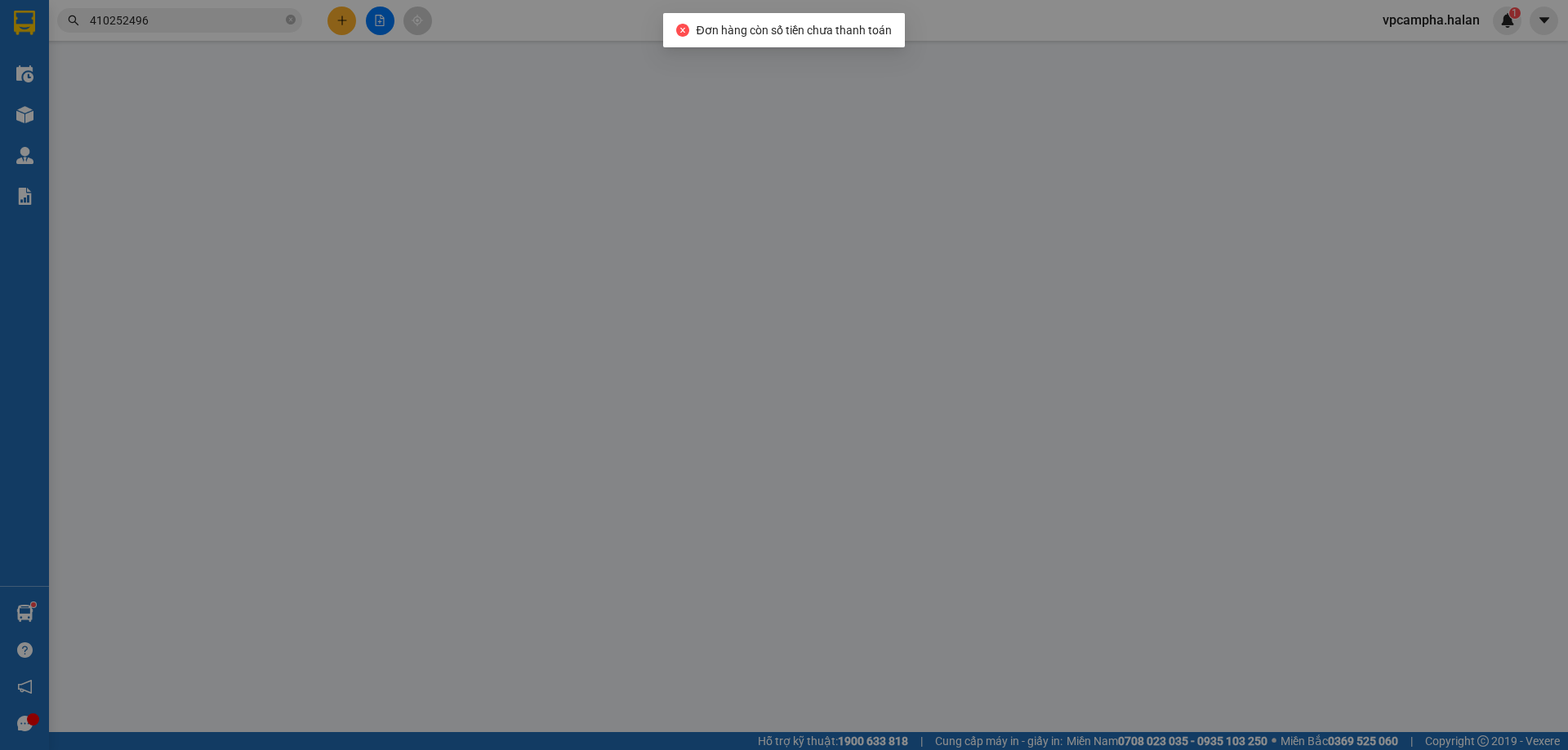
type input "50.000"
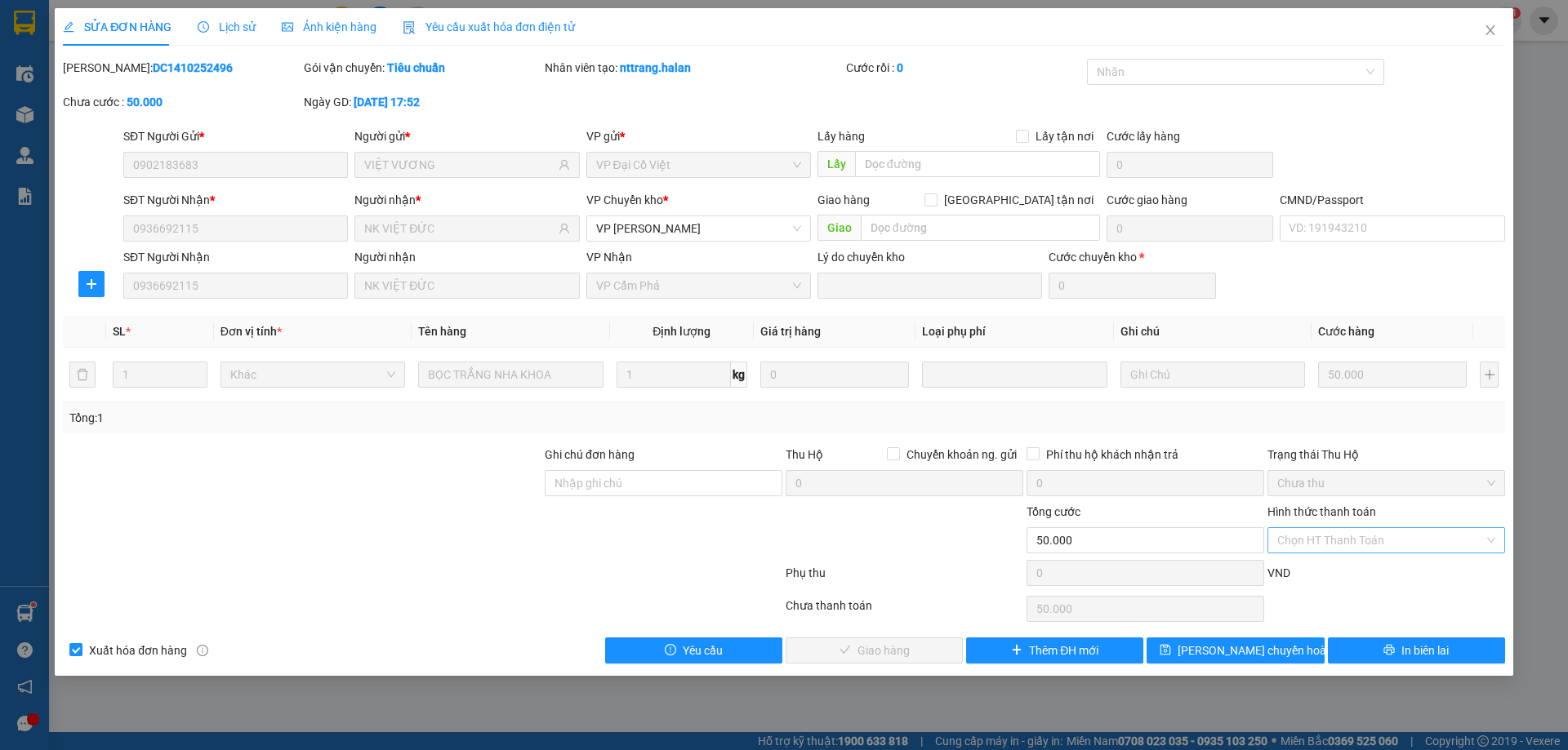
click at [1490, 540] on div "Chọn HT Thanh Toán" at bounding box center [1385, 540] width 237 height 26
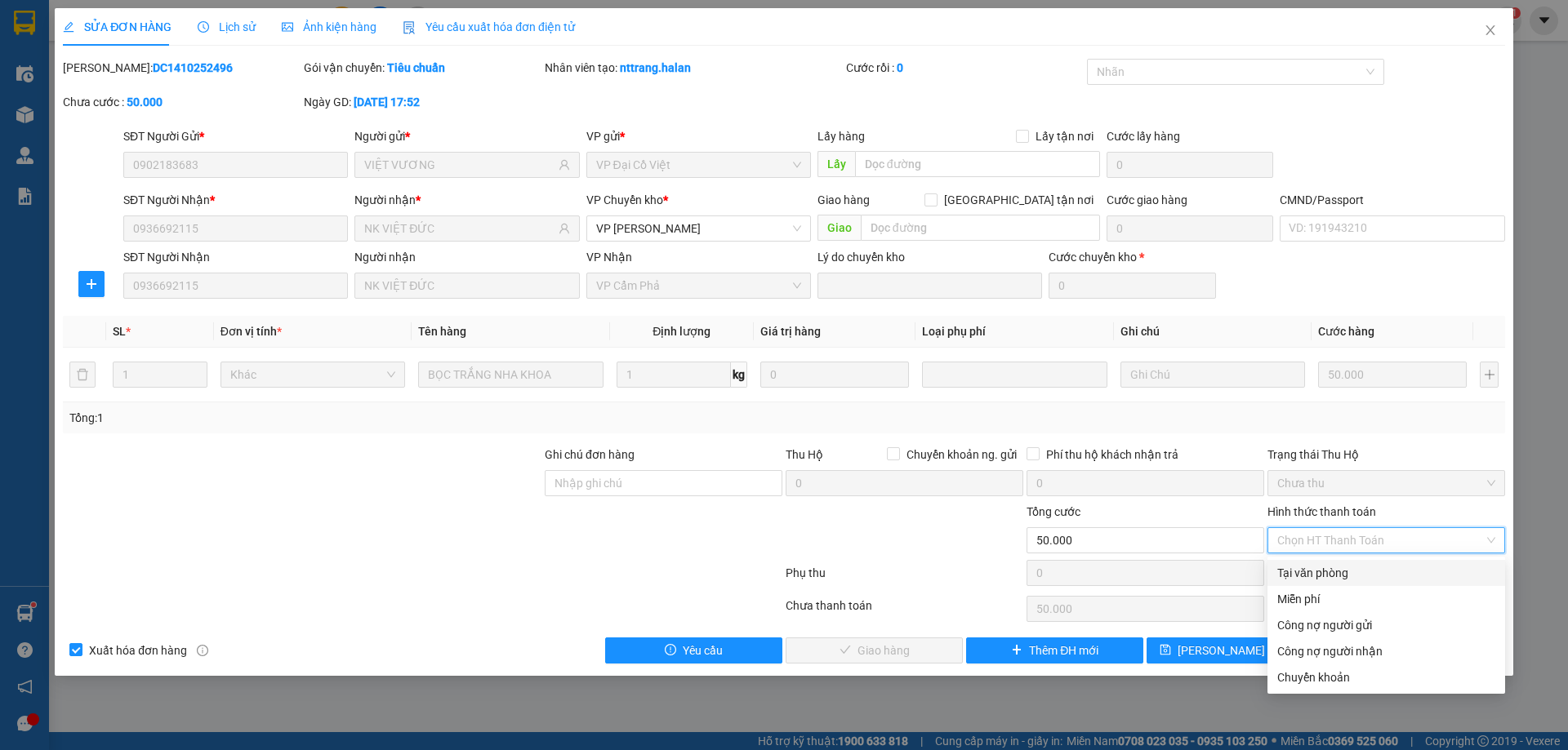
click at [1371, 576] on div "Tại văn phòng" at bounding box center [1385, 573] width 218 height 18
type input "0"
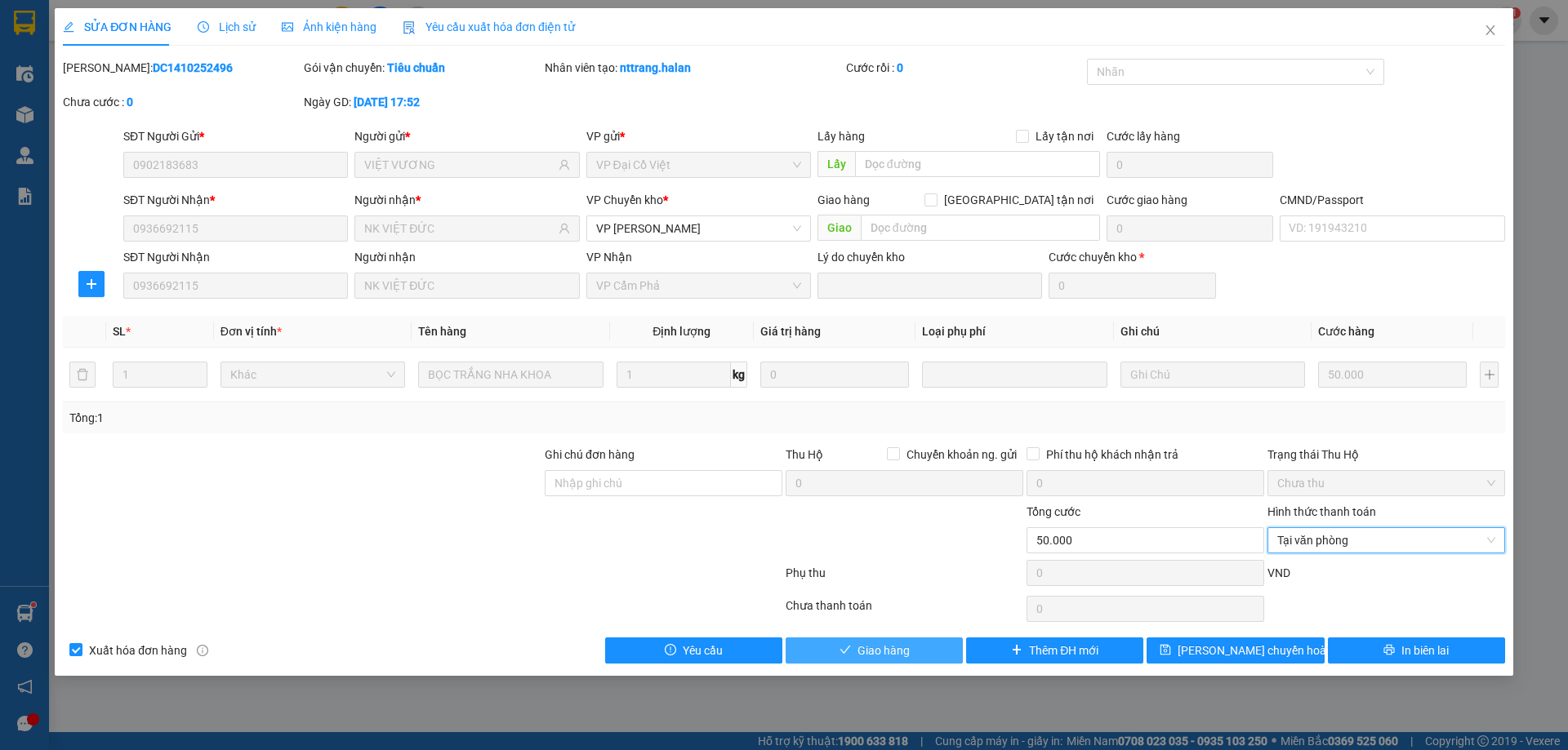
click at [882, 652] on span "Giao hàng" at bounding box center [883, 650] width 52 height 18
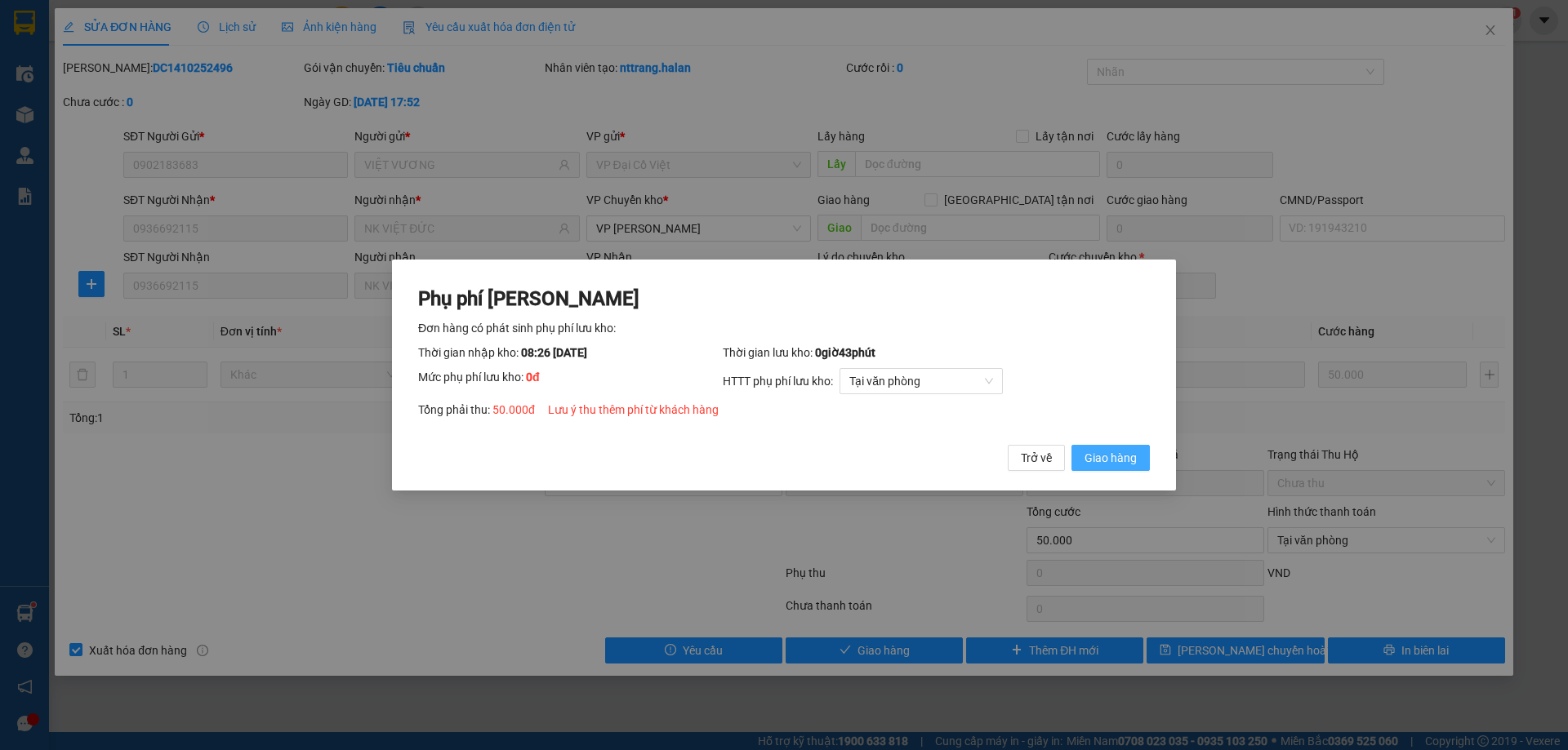
click at [1126, 464] on span "Giao hàng" at bounding box center [1110, 457] width 52 height 18
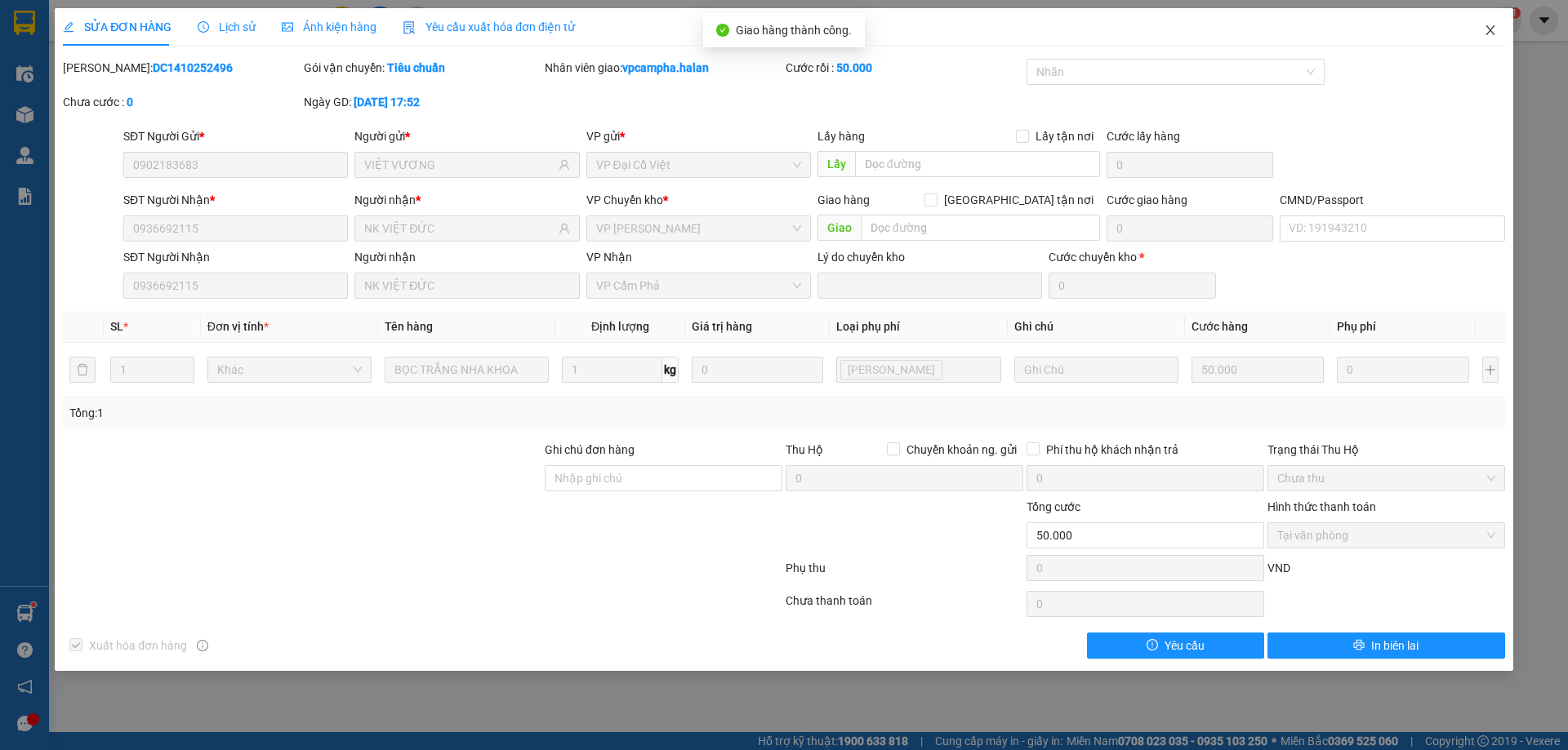
click at [1488, 29] on icon "close" at bounding box center [1490, 30] width 9 height 10
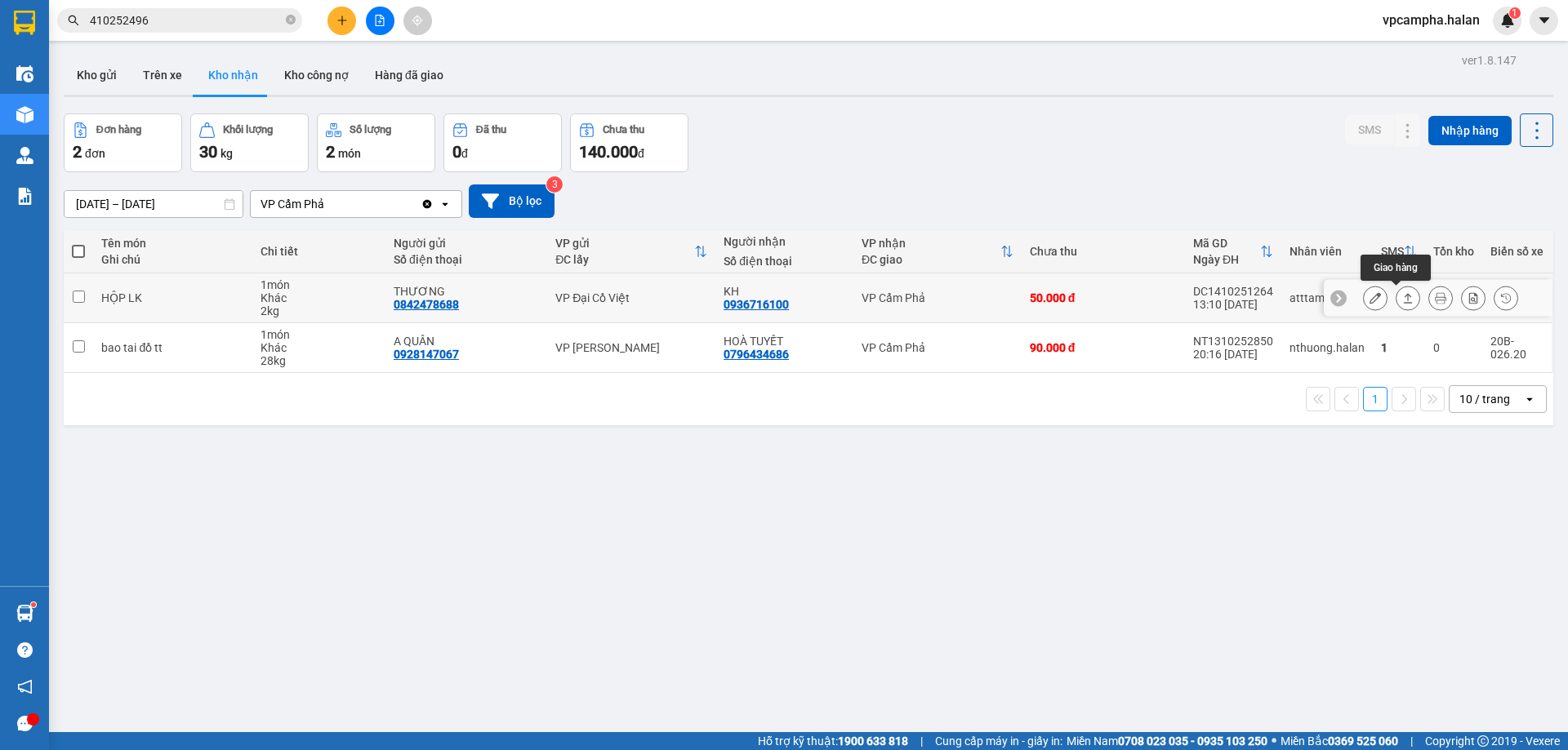
click at [1402, 298] on icon at bounding box center [1408, 298] width 12 height 12
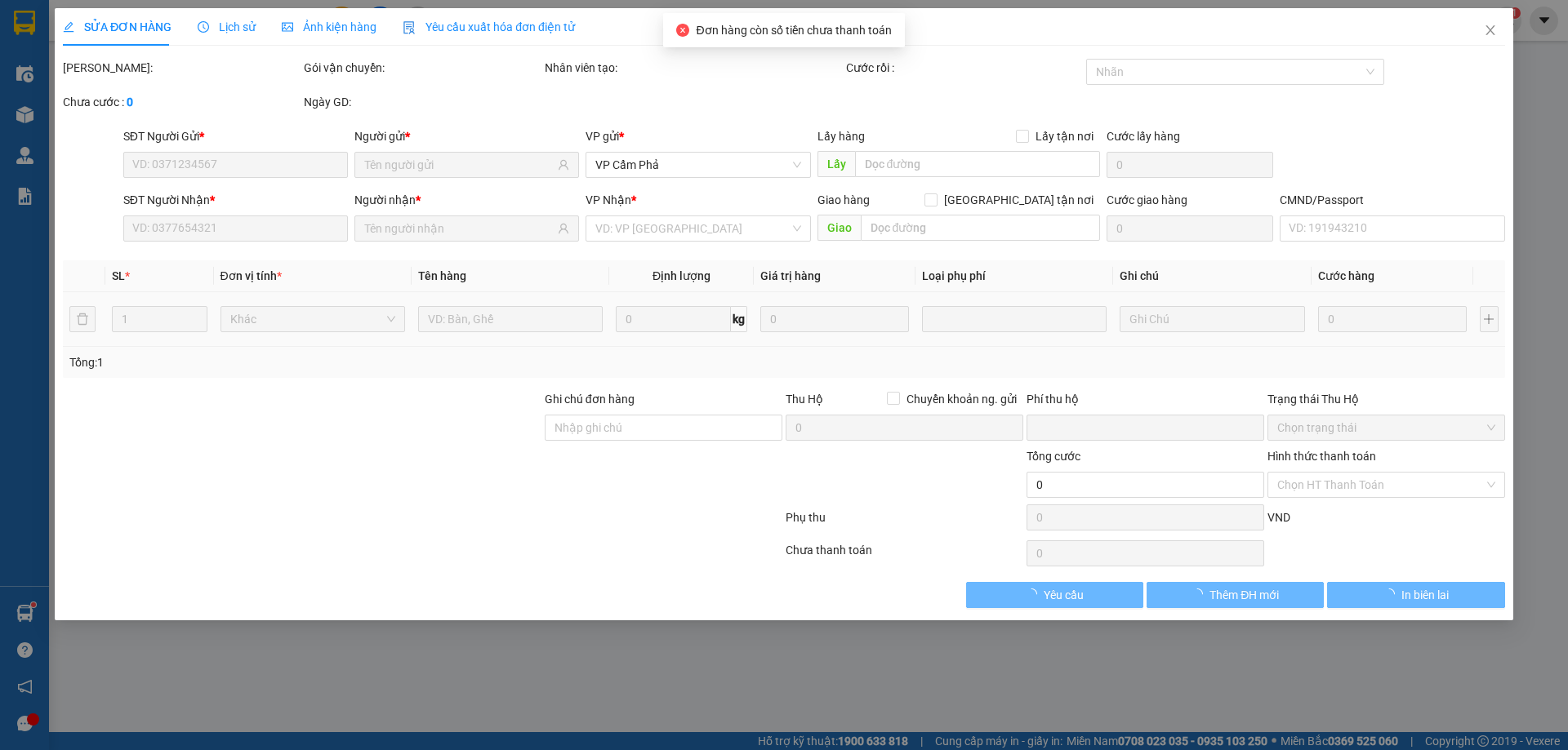
type input "0842478688"
type input "THƯƠNG"
type input "0936716100"
type input "KH"
type input "0"
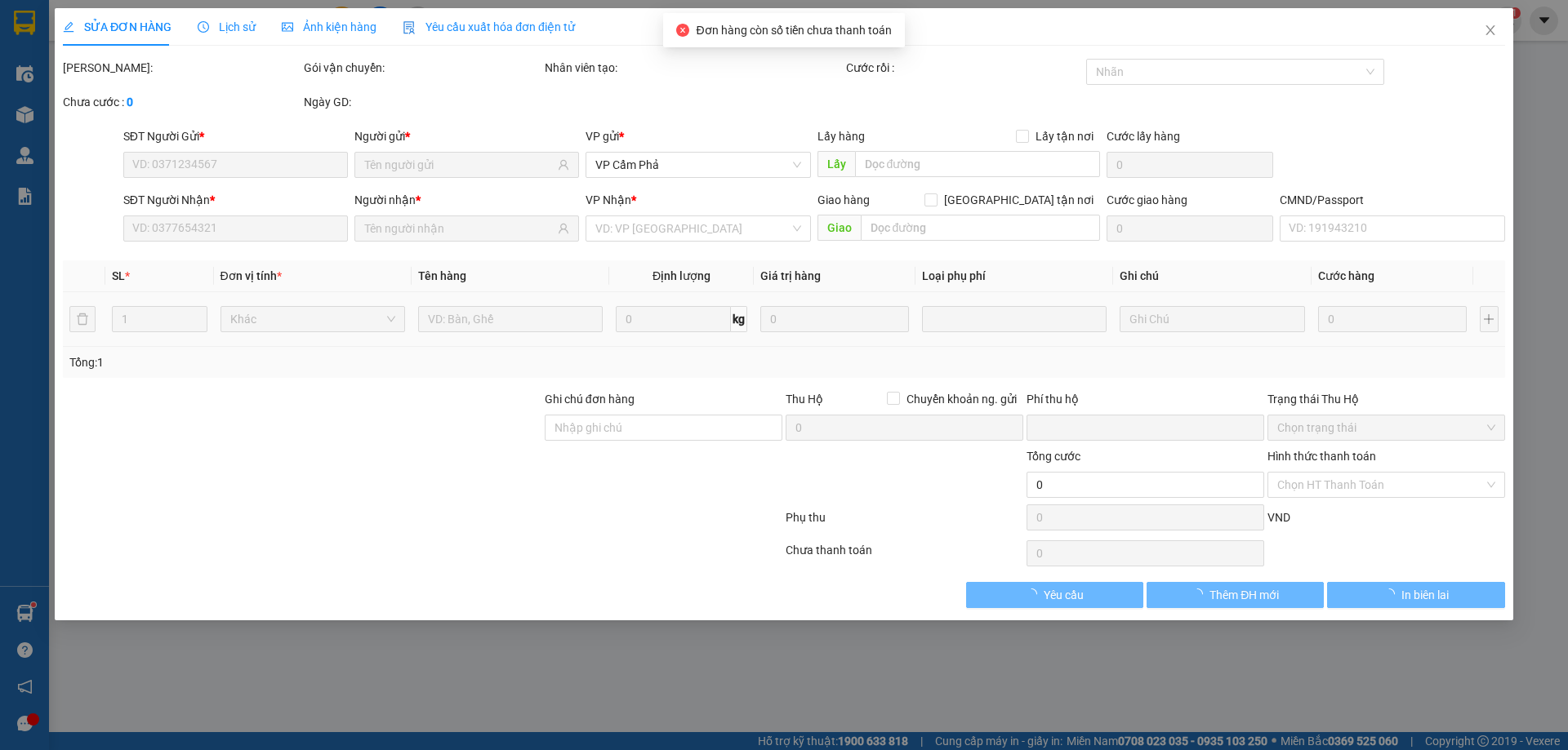
type input "50.000"
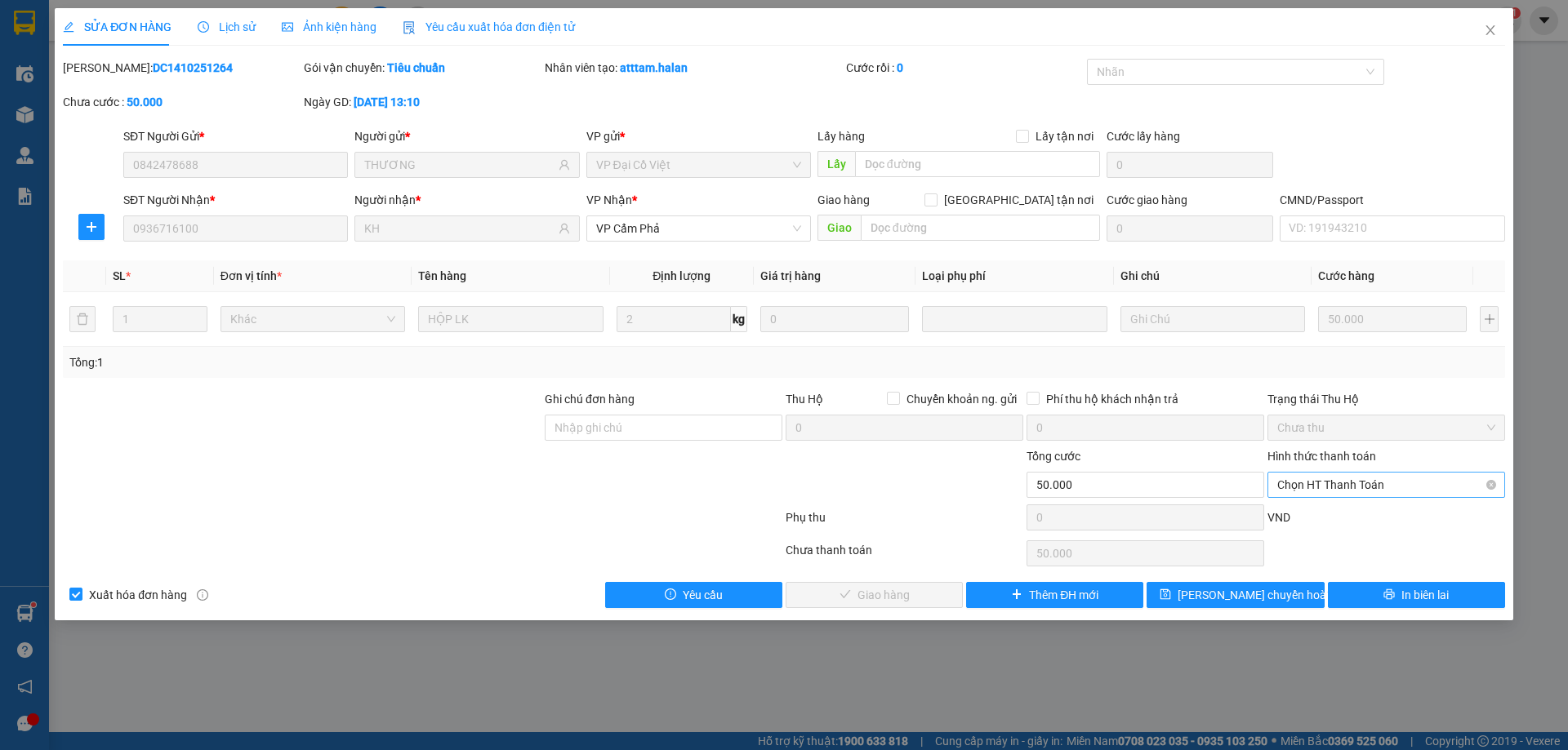
click at [1485, 486] on span "Chọn HT Thanh Toán" at bounding box center [1385, 484] width 218 height 24
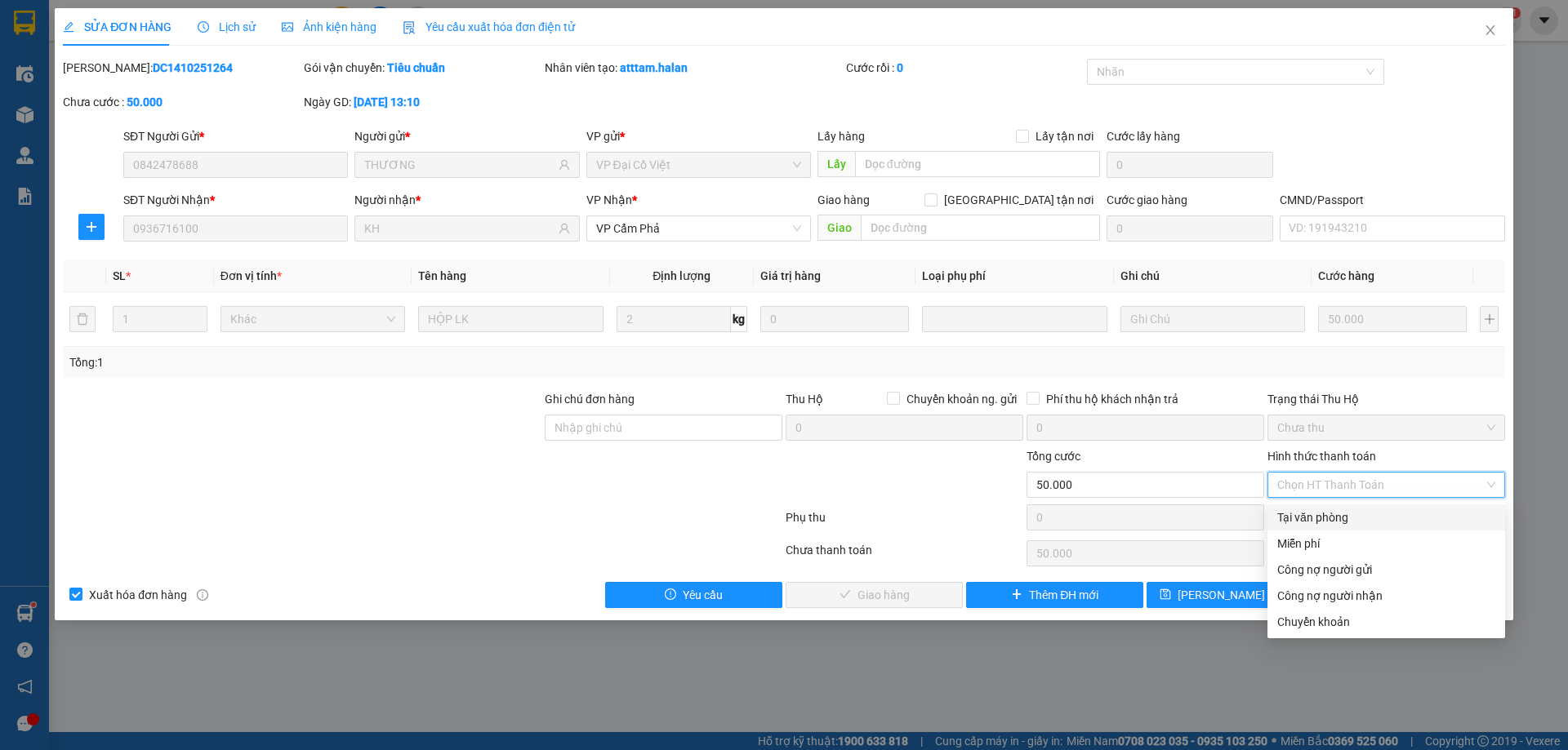
click at [1406, 525] on div "Tại văn phòng" at bounding box center [1385, 517] width 218 height 18
type input "0"
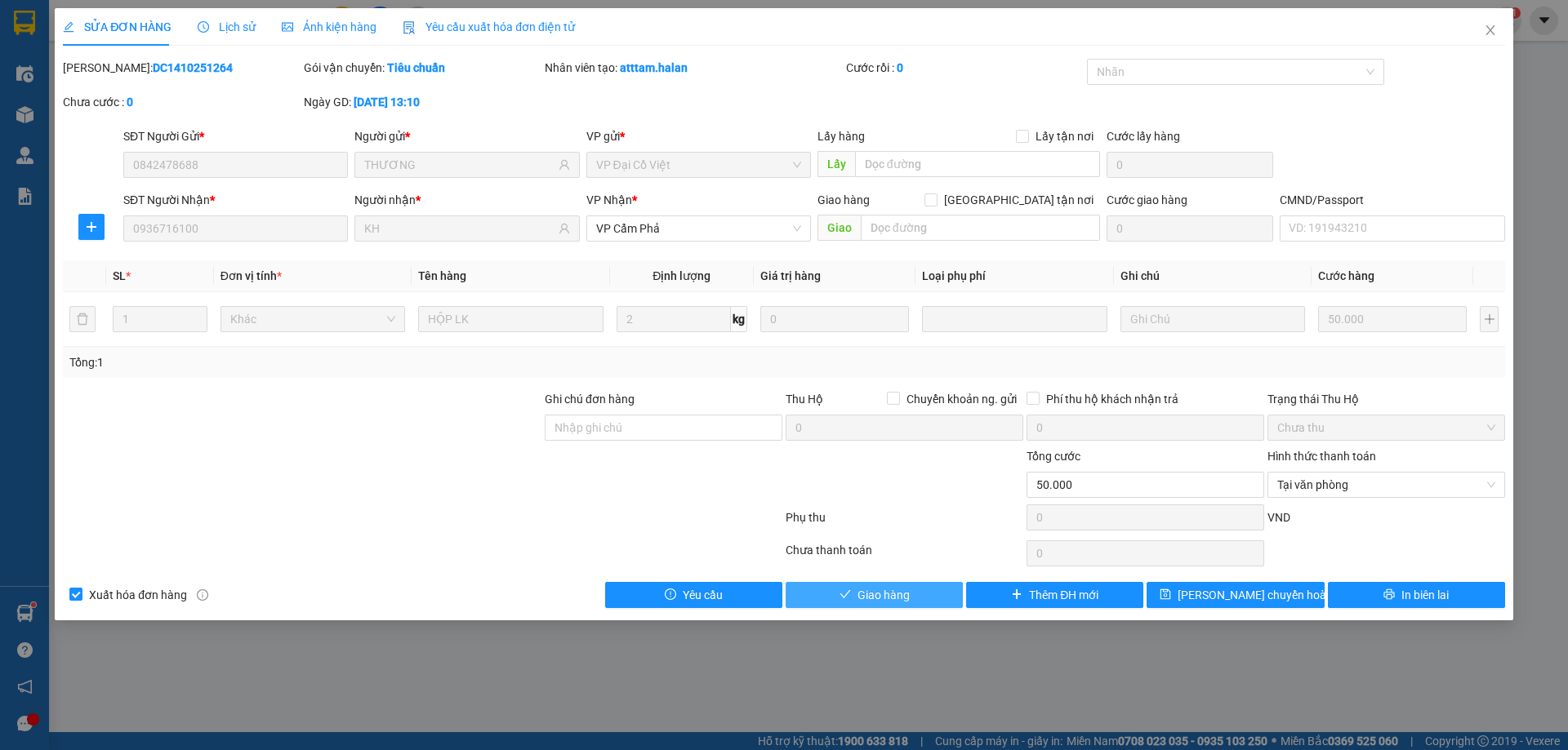
click at [877, 597] on span "Giao hàng" at bounding box center [883, 594] width 52 height 18
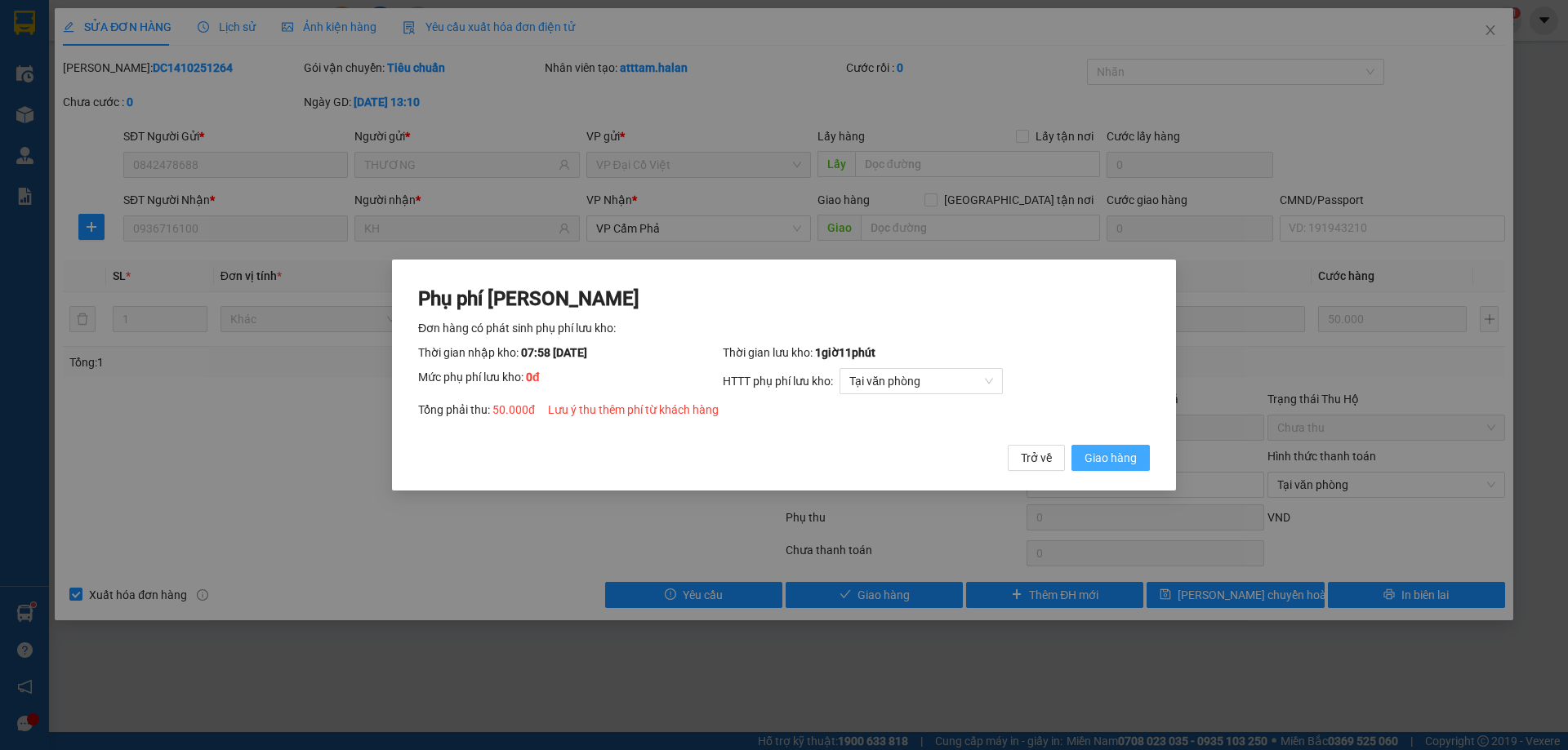
click at [1108, 458] on span "Giao hàng" at bounding box center [1110, 457] width 52 height 18
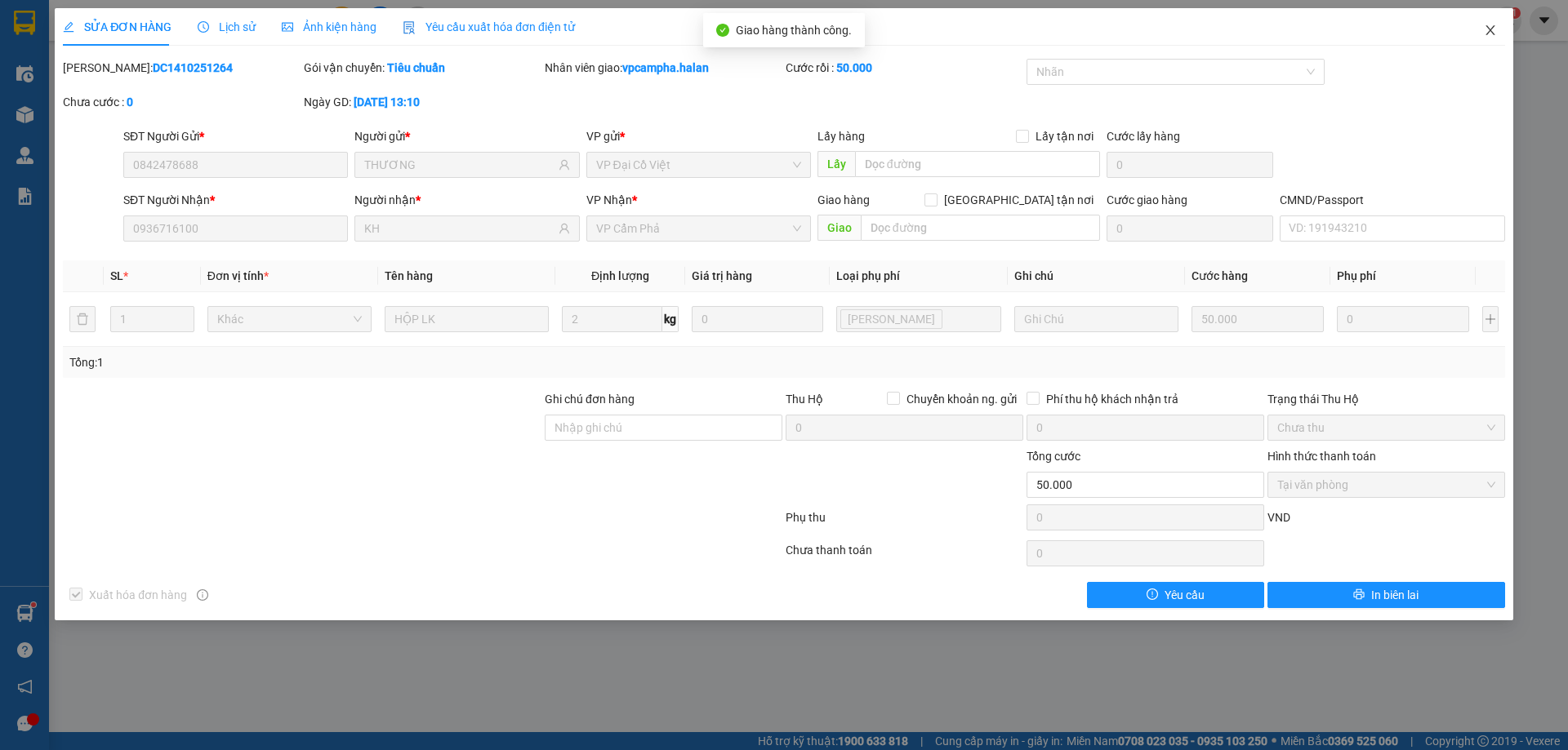
click at [1490, 28] on icon "close" at bounding box center [1491, 30] width 13 height 13
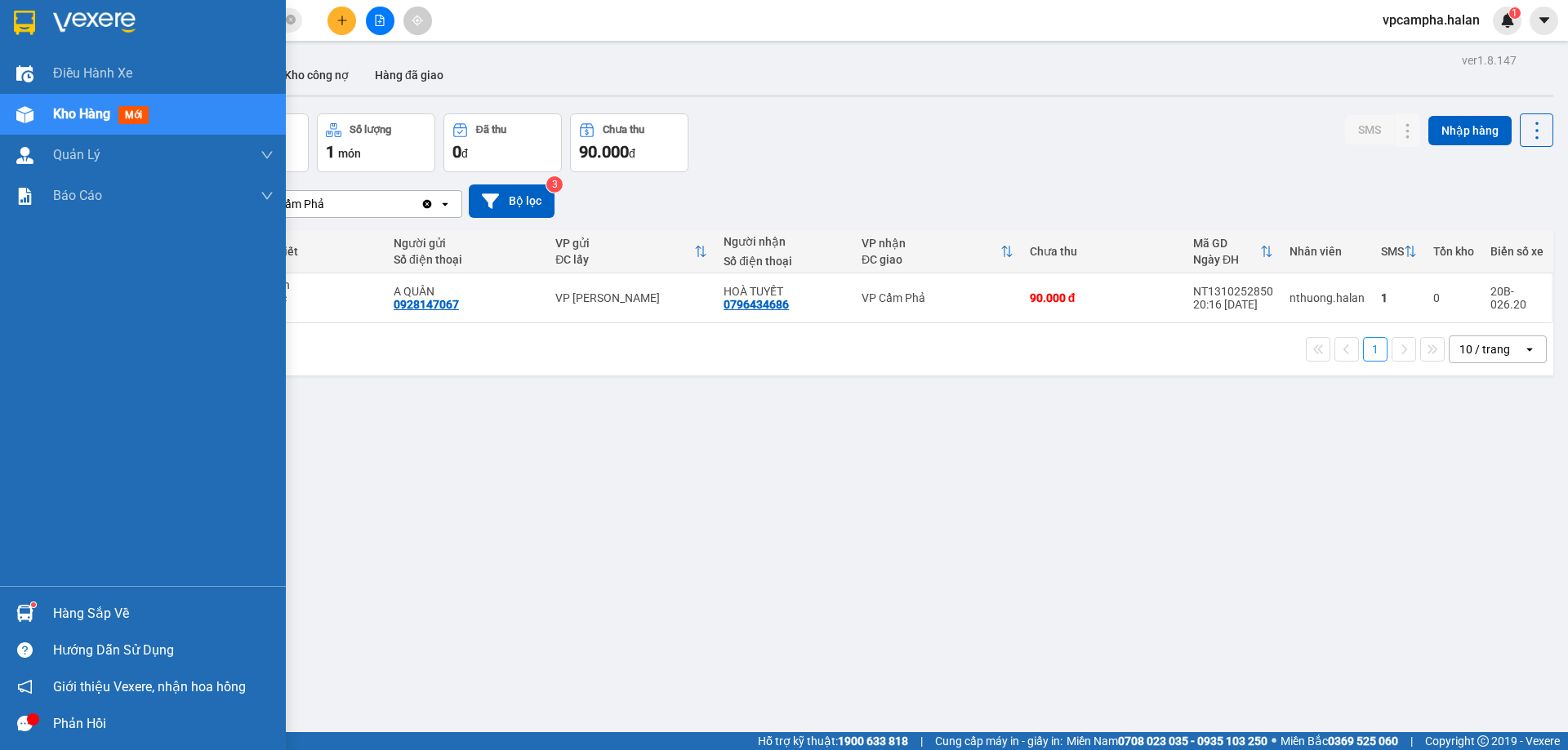
click at [79, 601] on div "Hàng sắp về" at bounding box center [163, 613] width 220 height 24
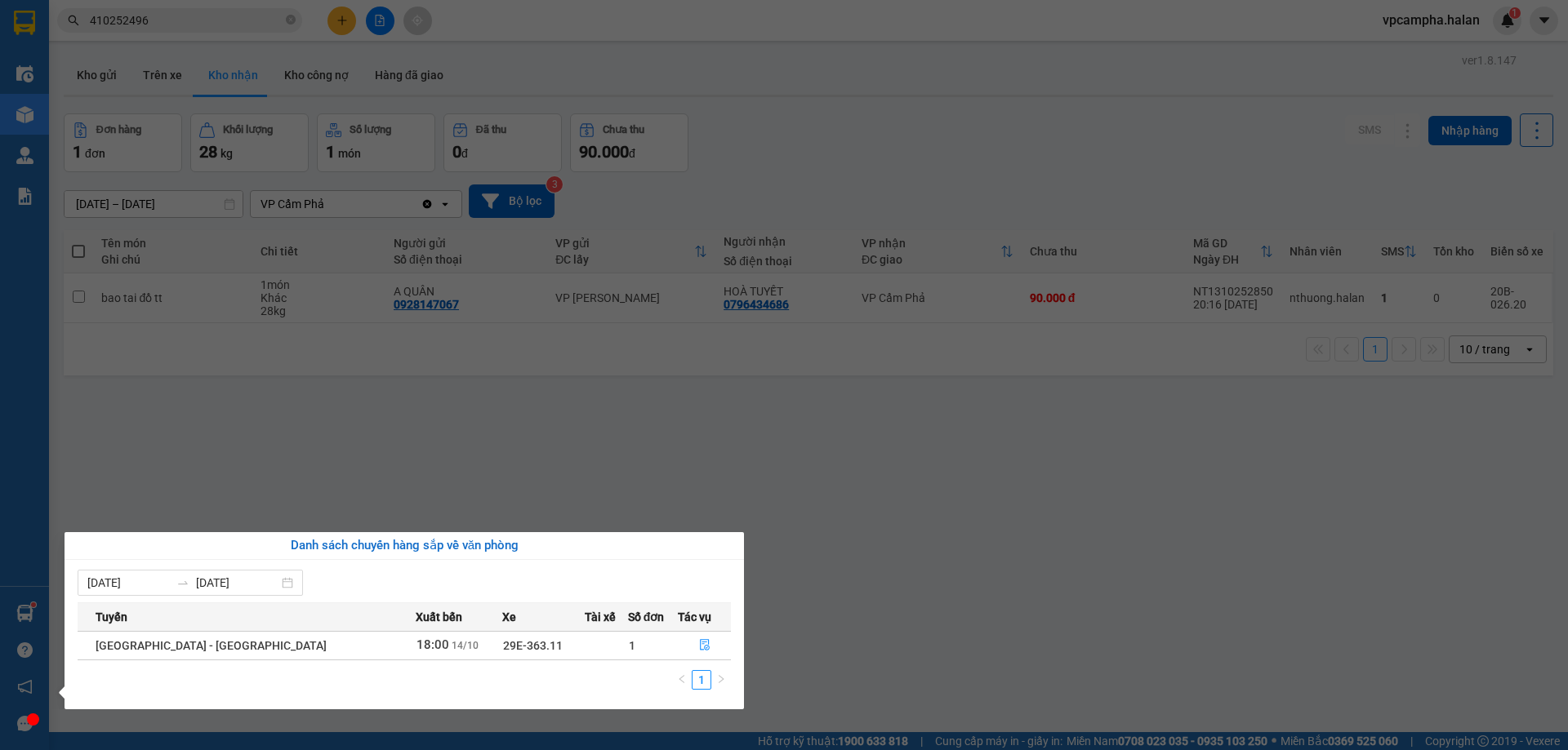
click at [503, 647] on span "29E-363.11" at bounding box center [532, 646] width 60 height 13
click at [850, 558] on section "Kết quả tìm kiếm ( 2 ) Bộ lọc Mã ĐH Trạng thái Món hàng Thu hộ Tổng cước Chưa c…" at bounding box center [784, 375] width 1568 height 750
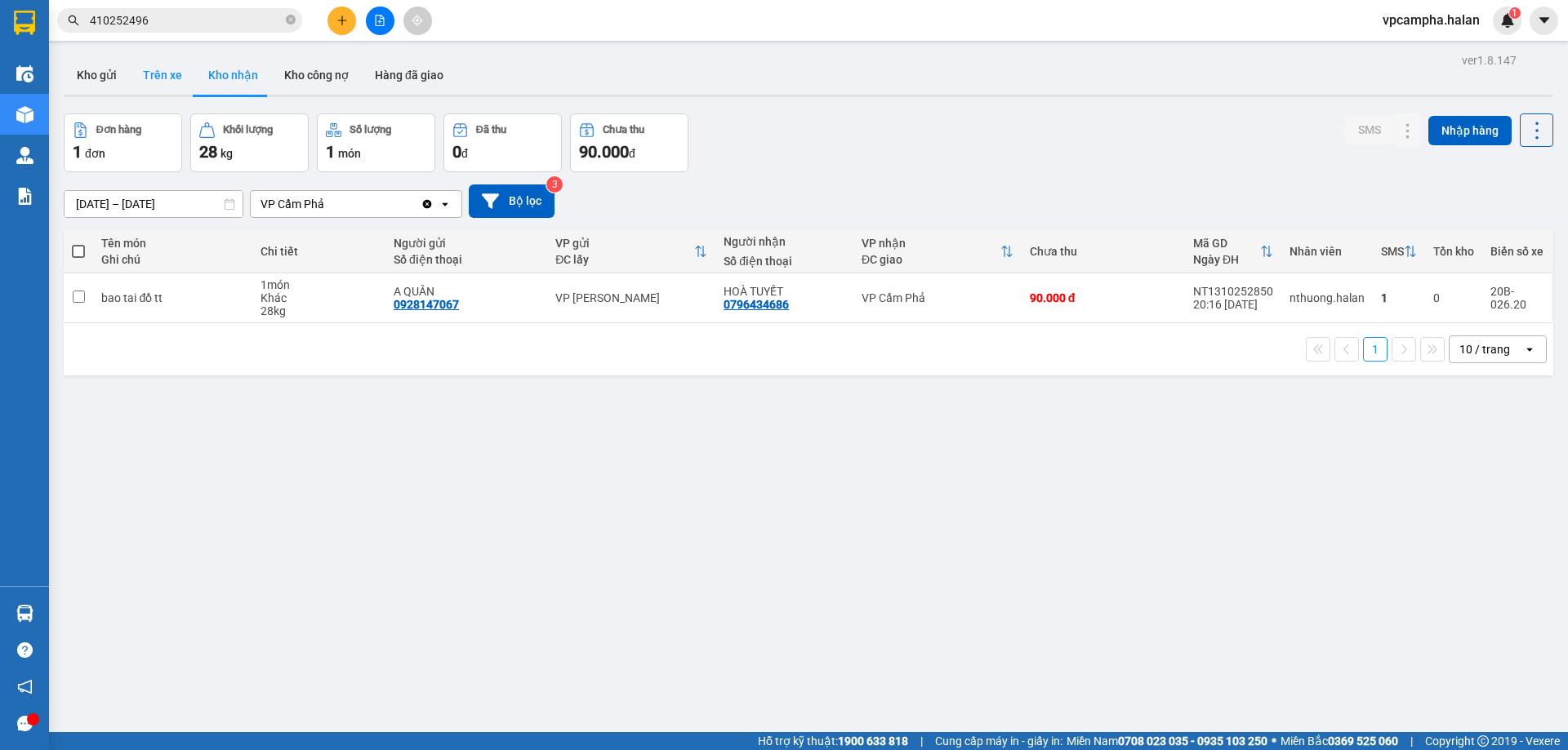
click at [162, 74] on button "Trên xe" at bounding box center [162, 75] width 66 height 40
type input "[DATE] – [DATE]"
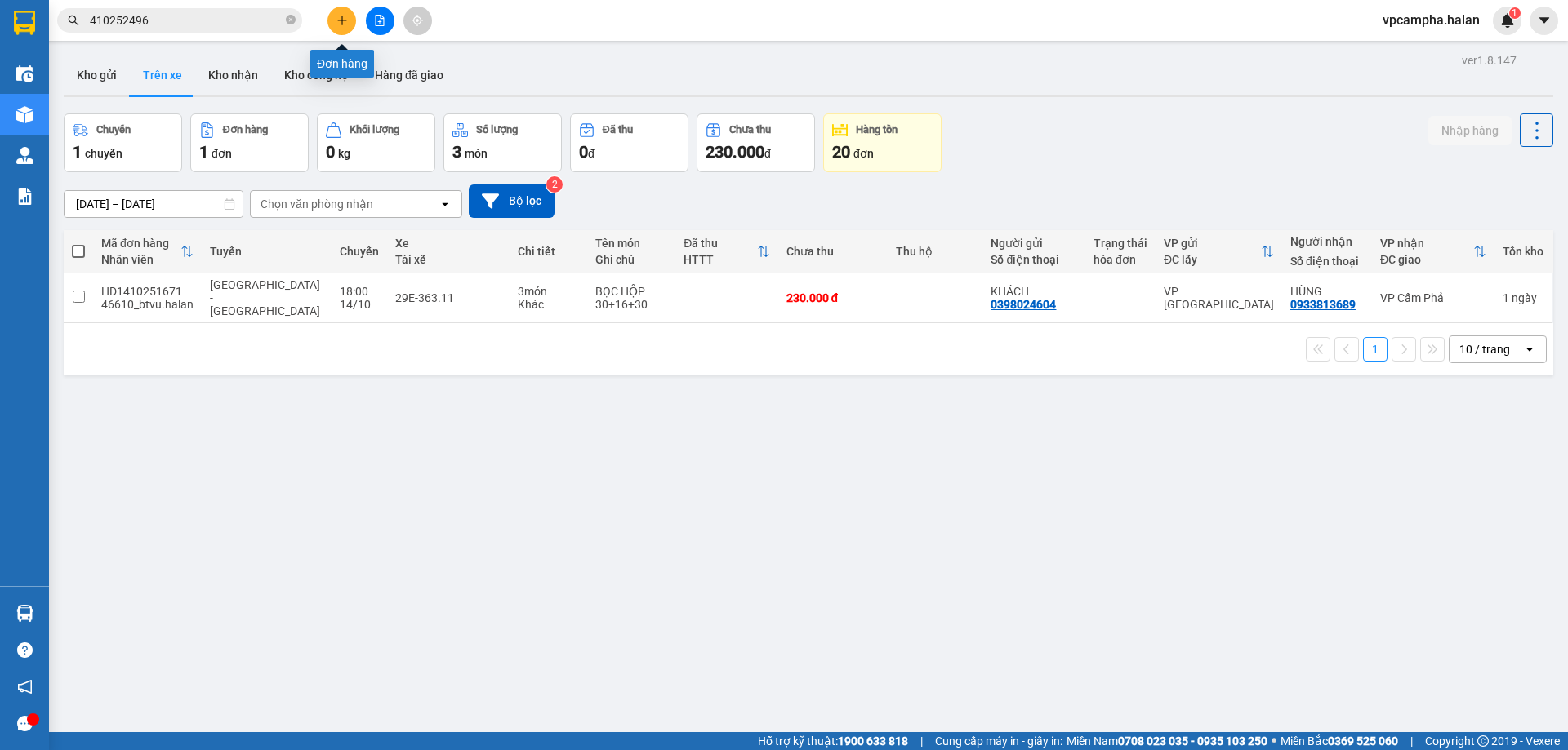
click at [347, 15] on button at bounding box center [342, 21] width 29 height 29
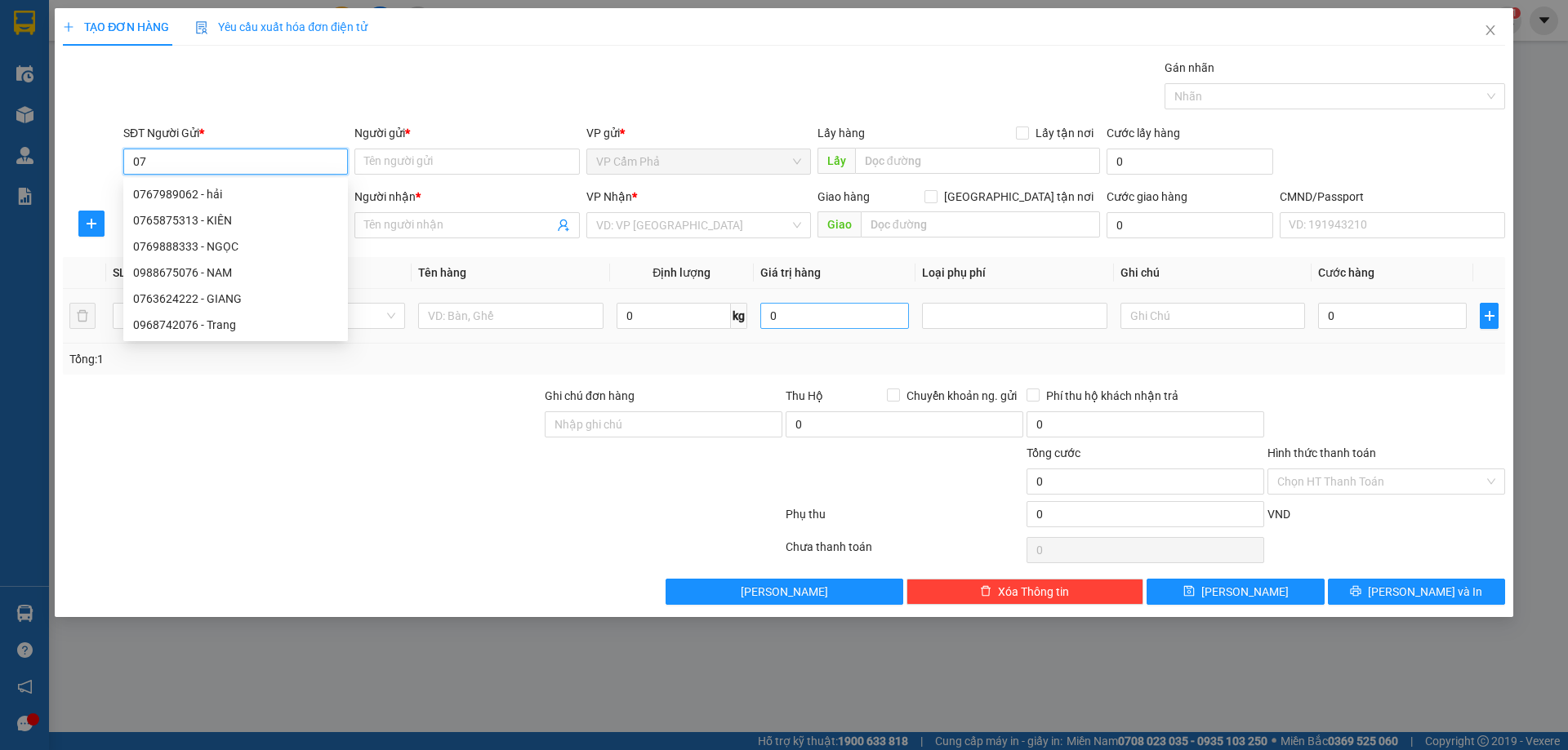
type input "0"
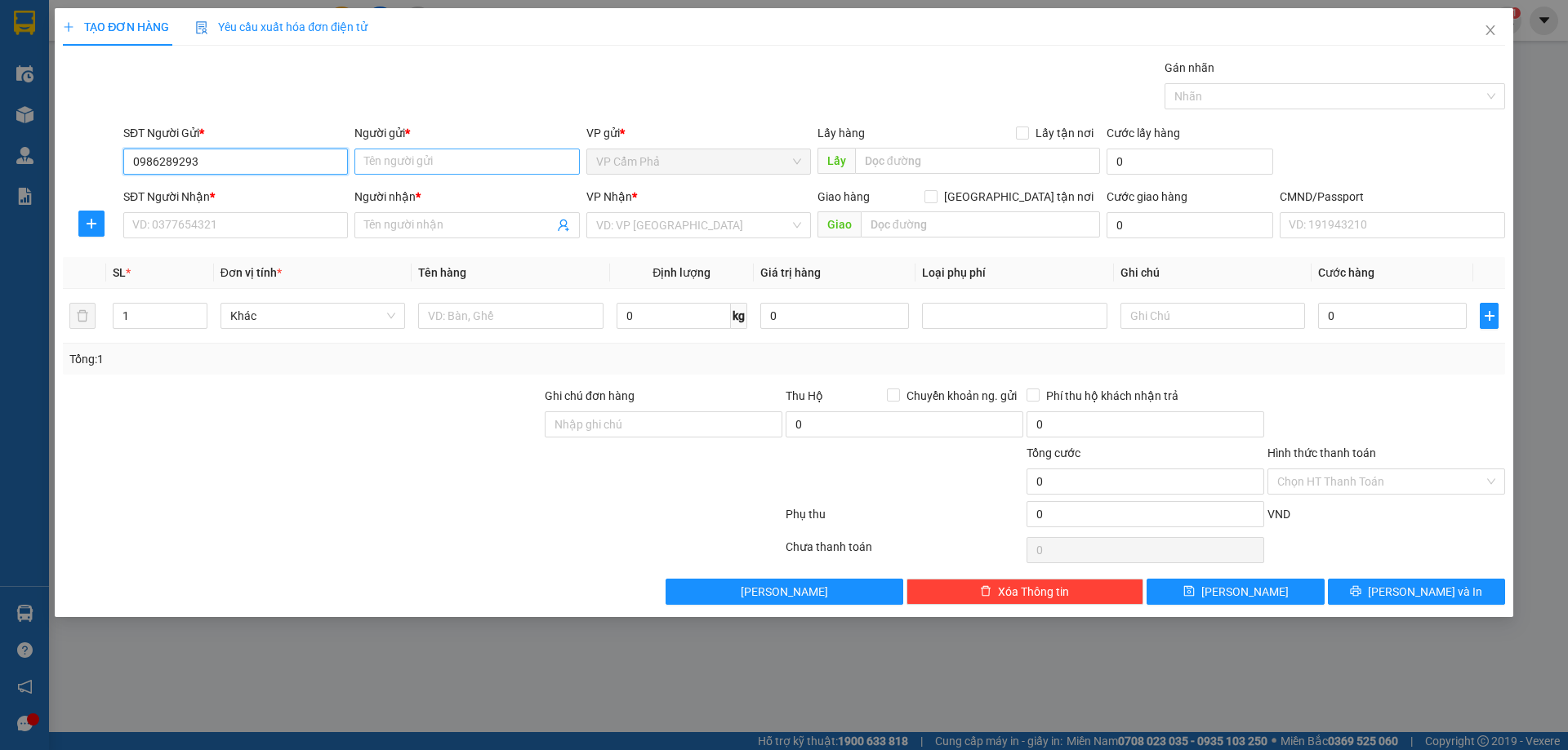
type input "0986289293"
click at [468, 164] on input "Người gửi *" at bounding box center [466, 161] width 225 height 26
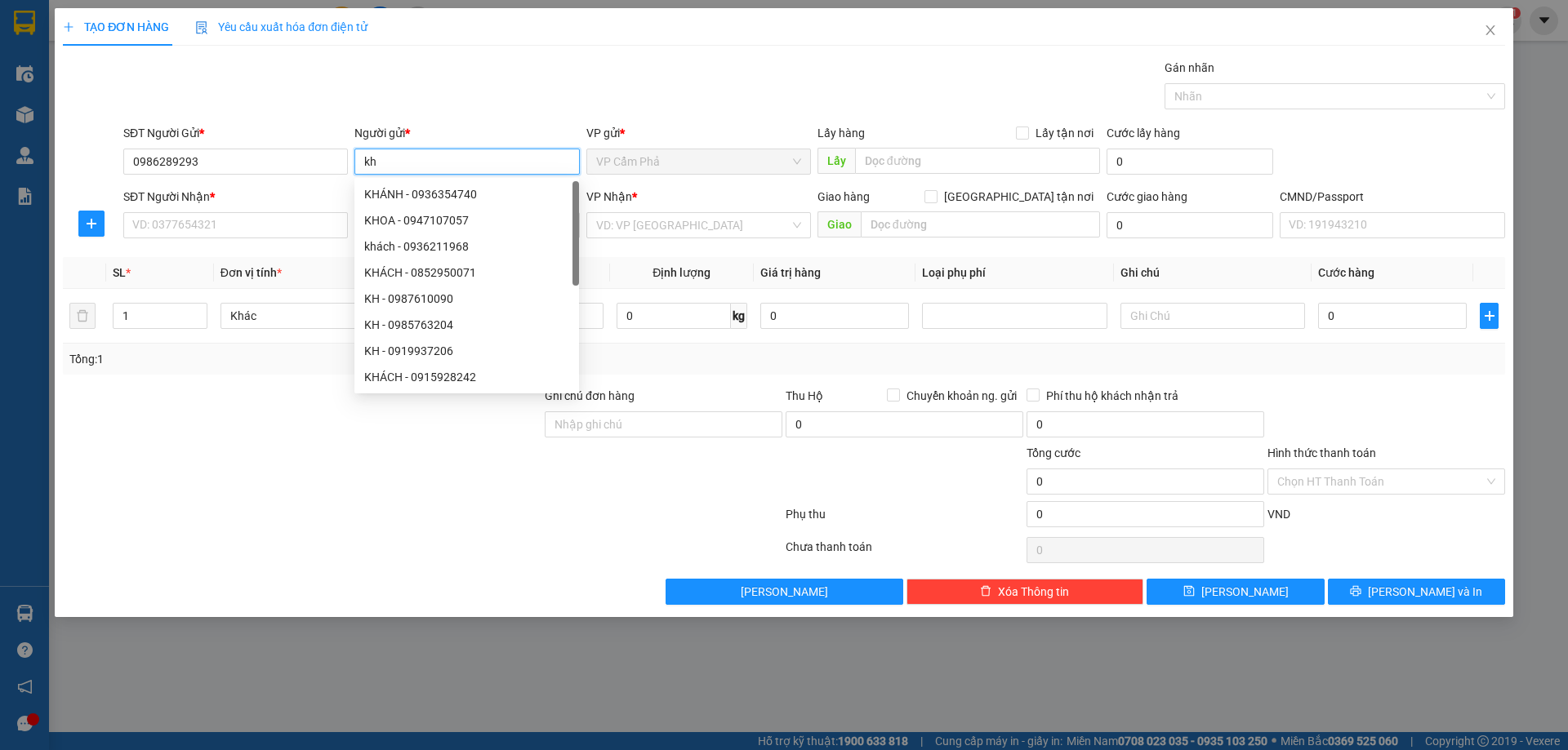
type input "k"
type input "KH"
click at [208, 227] on input "SĐT Người Nhận *" at bounding box center [236, 224] width 225 height 26
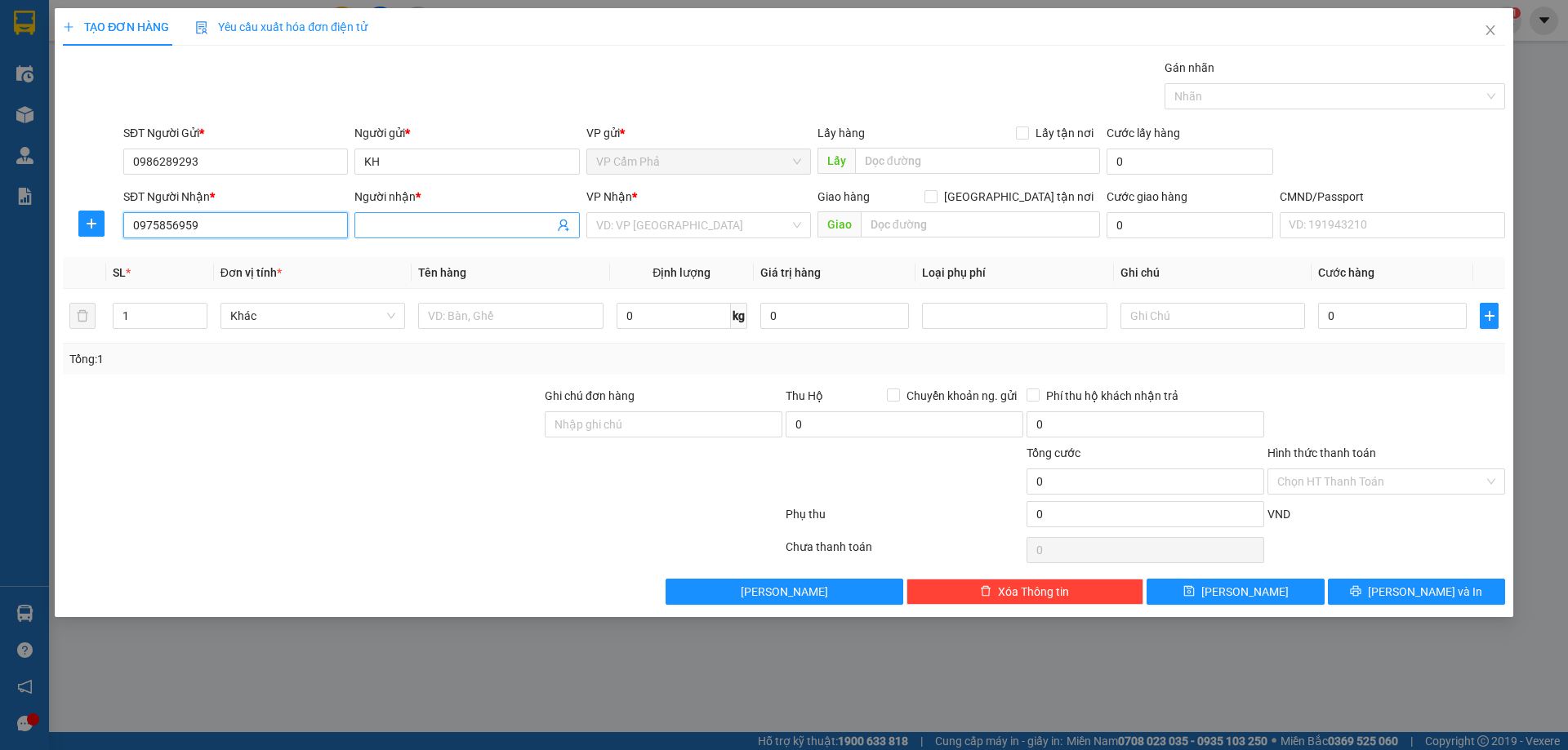
type input "0975856959"
click at [399, 216] on input "Người nhận *" at bounding box center [458, 224] width 188 height 18
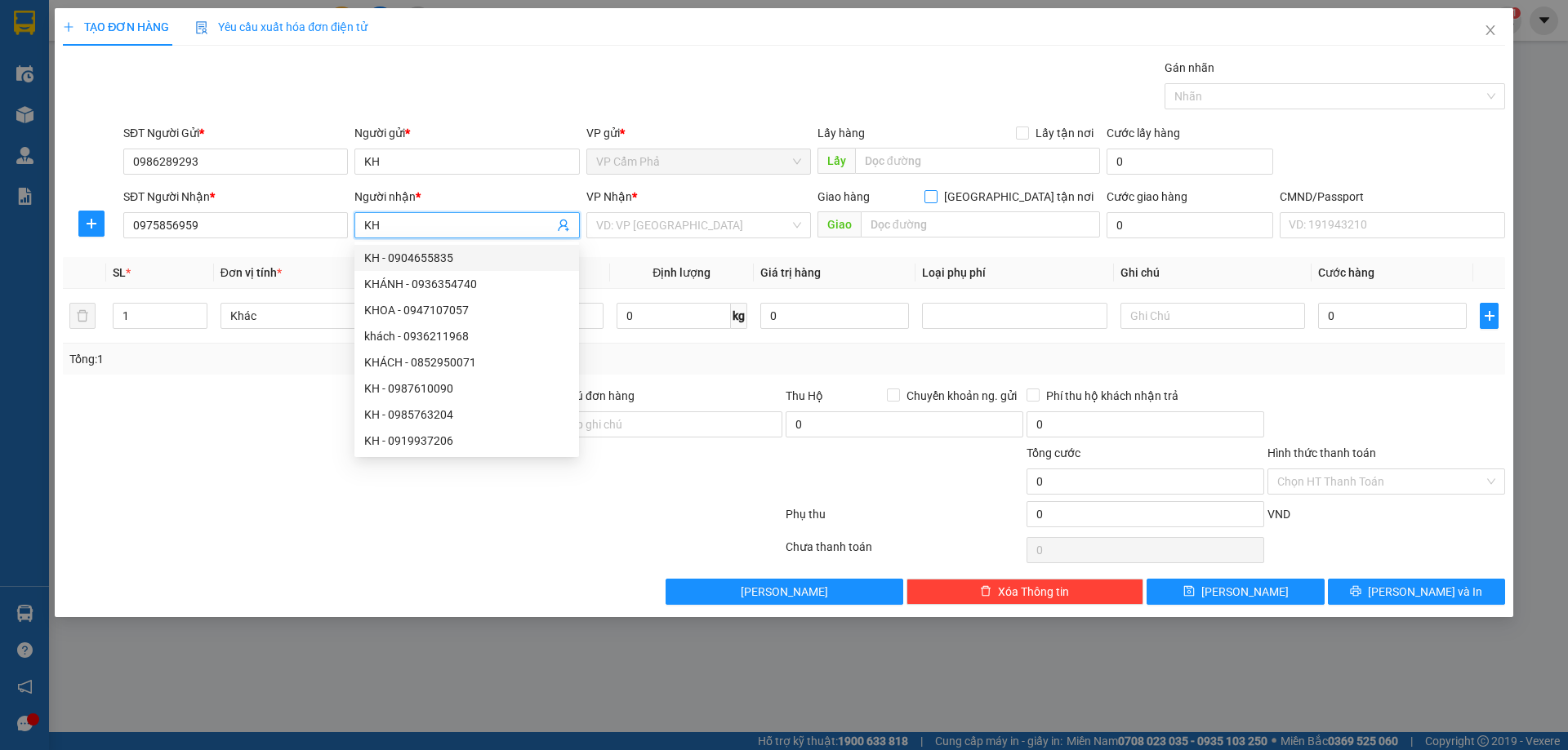
type input "KH"
click at [935, 198] on input "Giao tận nơi" at bounding box center [930, 196] width 12 height 12
checkbox input "true"
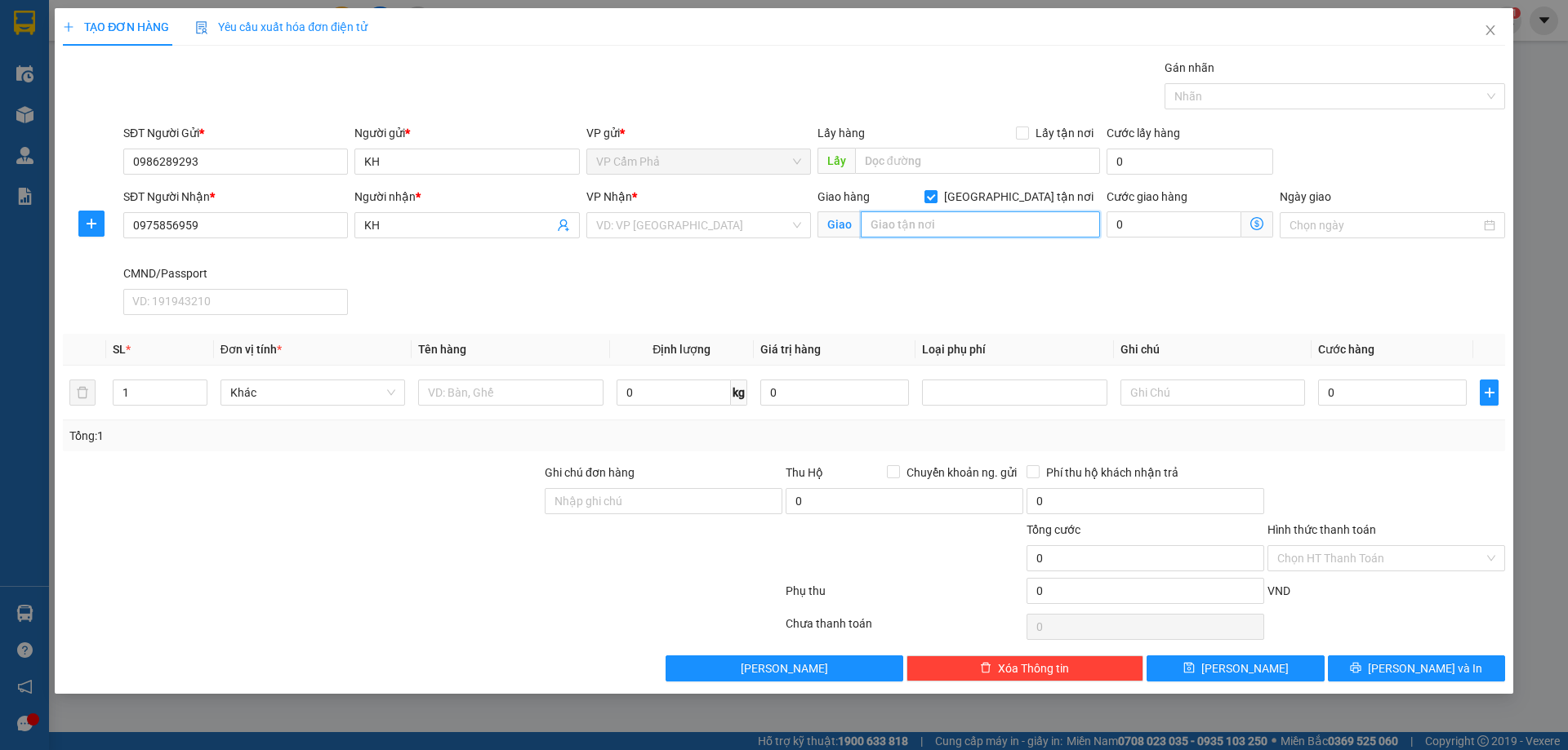
click at [1014, 235] on input "text" at bounding box center [980, 224] width 239 height 26
paste input "56 P. Hai Bà Trưng, Hàng Bông, Hoàn Kiếm, Hà Nội, Việt Nam"
click at [797, 230] on div "VD: VP Sài Gòn" at bounding box center [698, 224] width 225 height 26
type input "56 P. Hai Bà Trưng, Hàng Bông, Hoàn Kiếm, Hà Nội, Việt Nam"
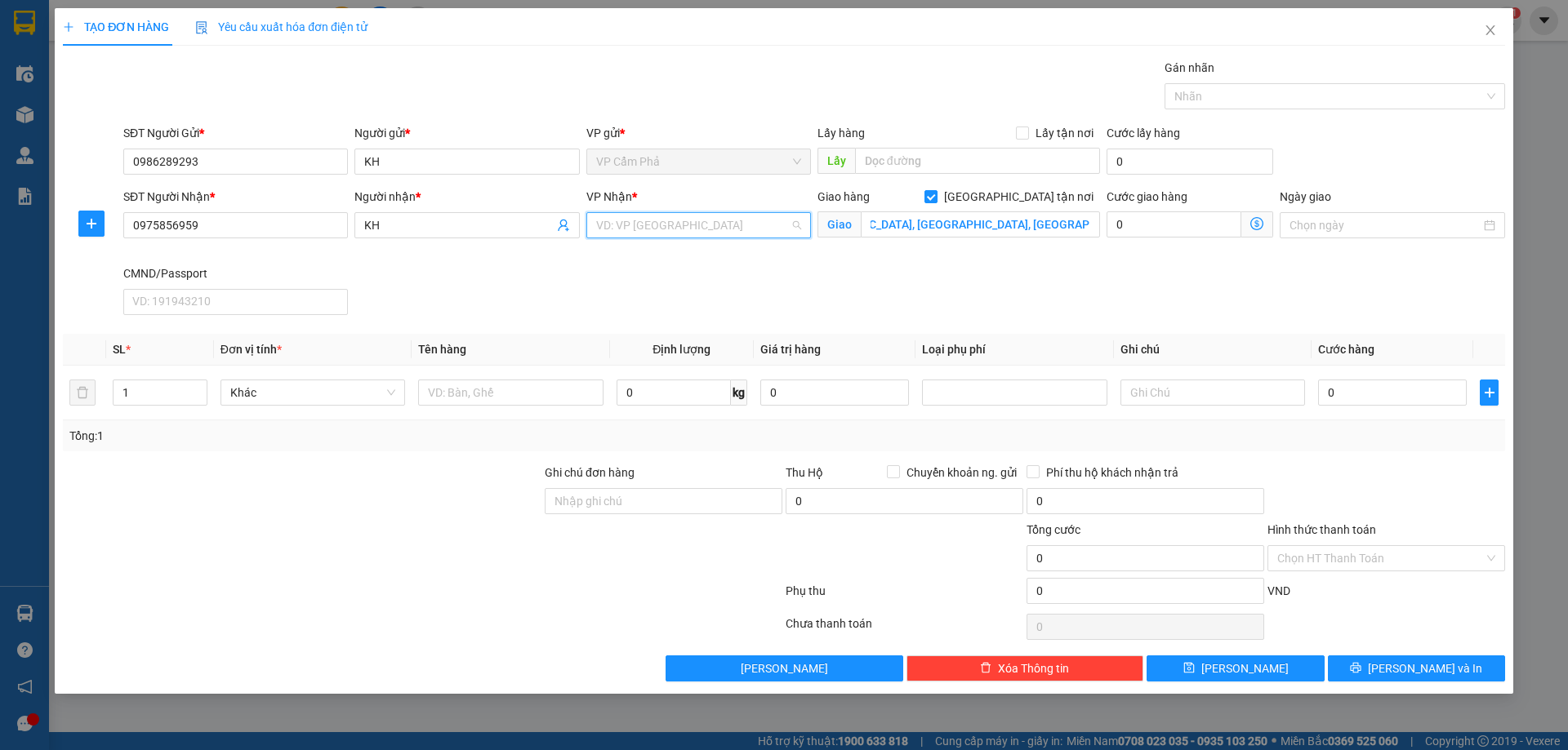
scroll to position [0, 0]
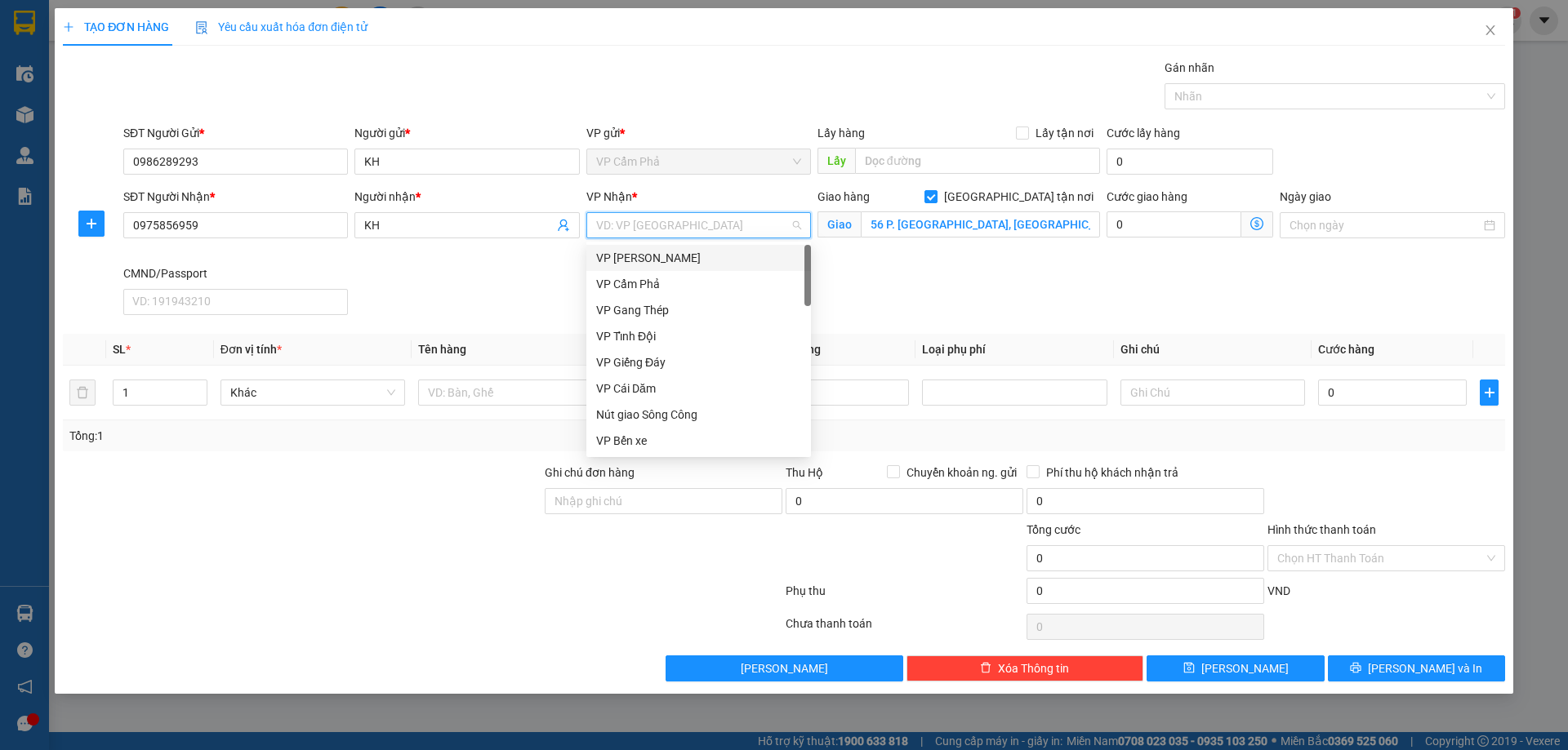
click at [694, 253] on div "VP [PERSON_NAME]" at bounding box center [699, 257] width 205 height 18
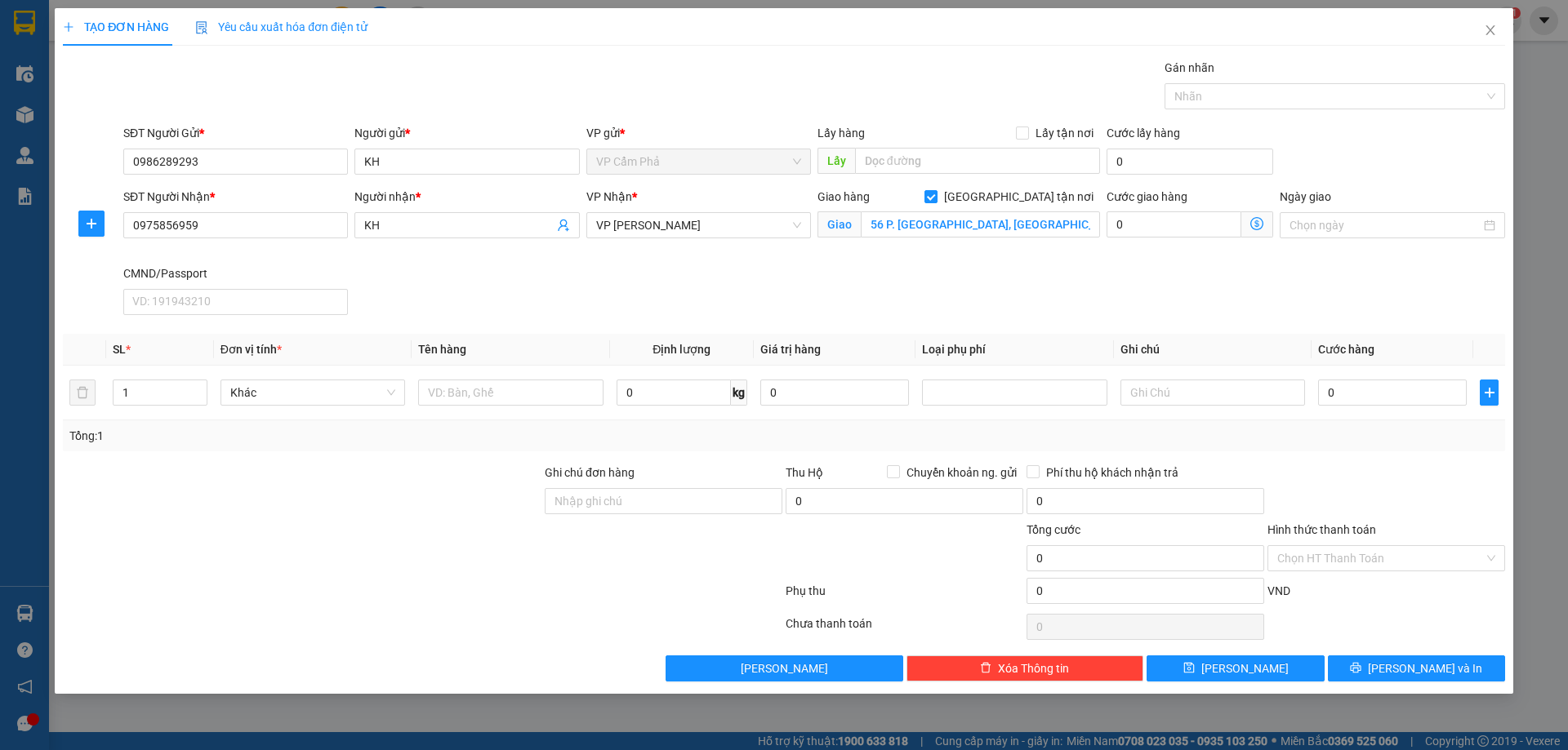
click at [1250, 225] on icon "dollar-circle" at bounding box center [1257, 224] width 13 height 13
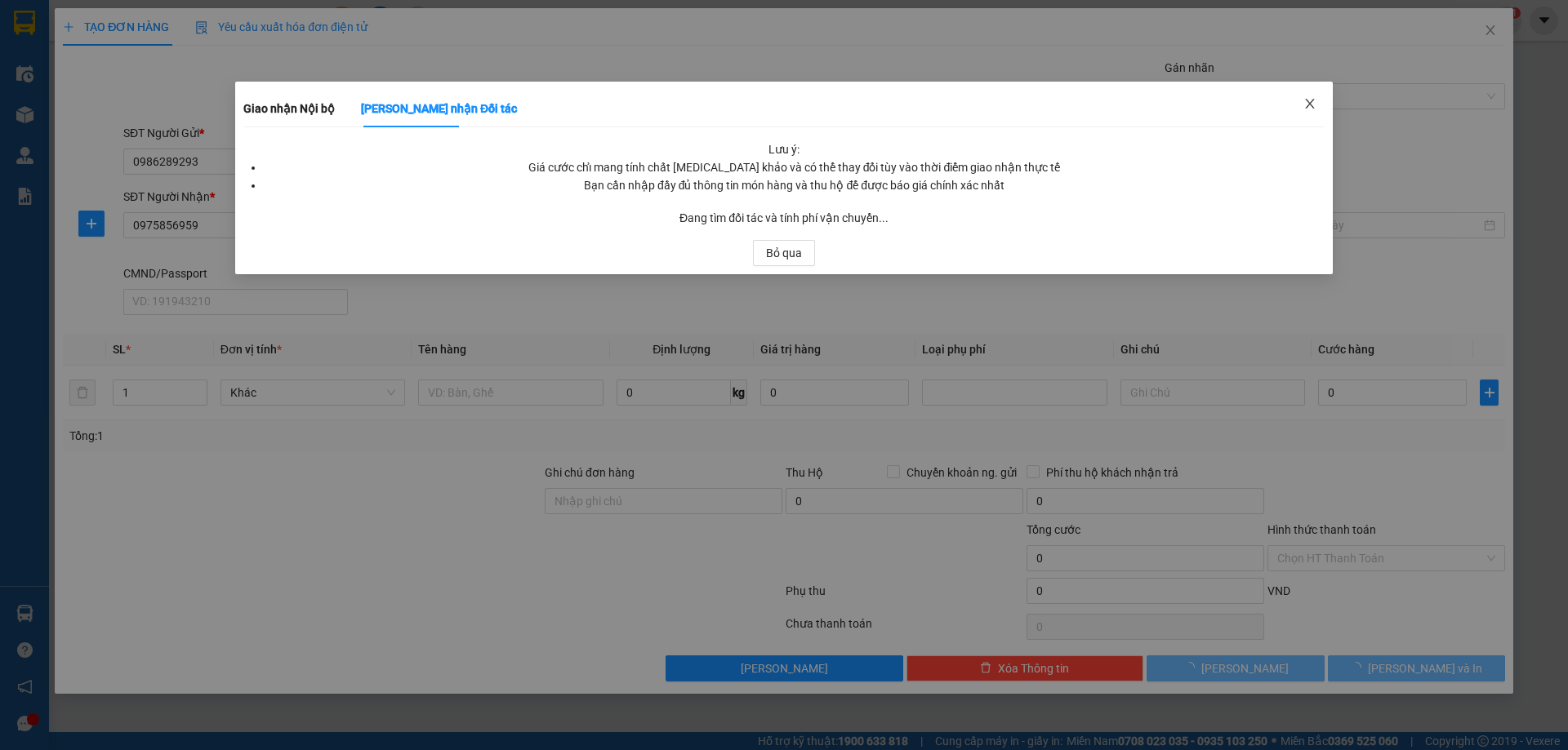
click at [1312, 107] on icon "close" at bounding box center [1309, 103] width 9 height 10
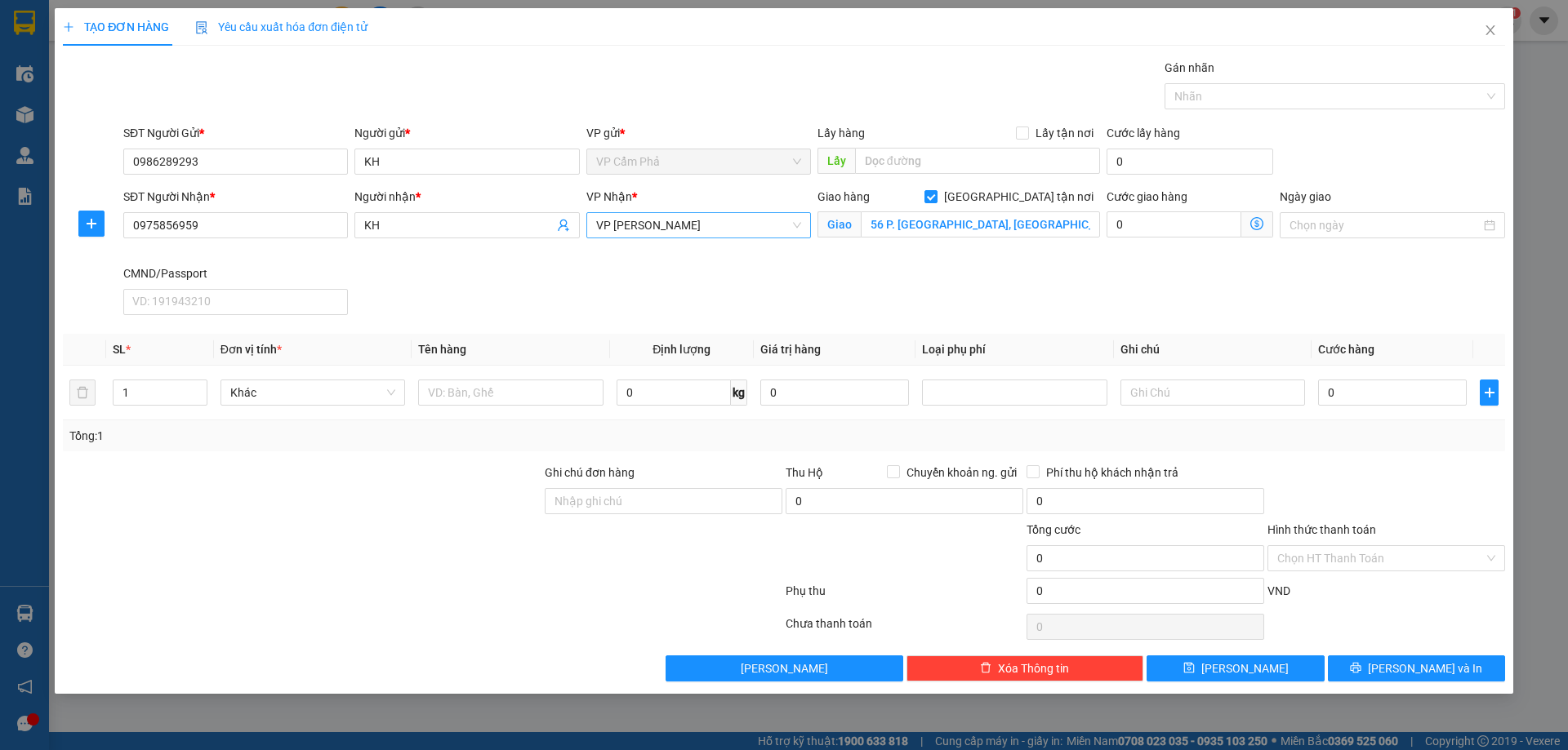
click at [803, 227] on div "VP [PERSON_NAME]" at bounding box center [698, 224] width 225 height 26
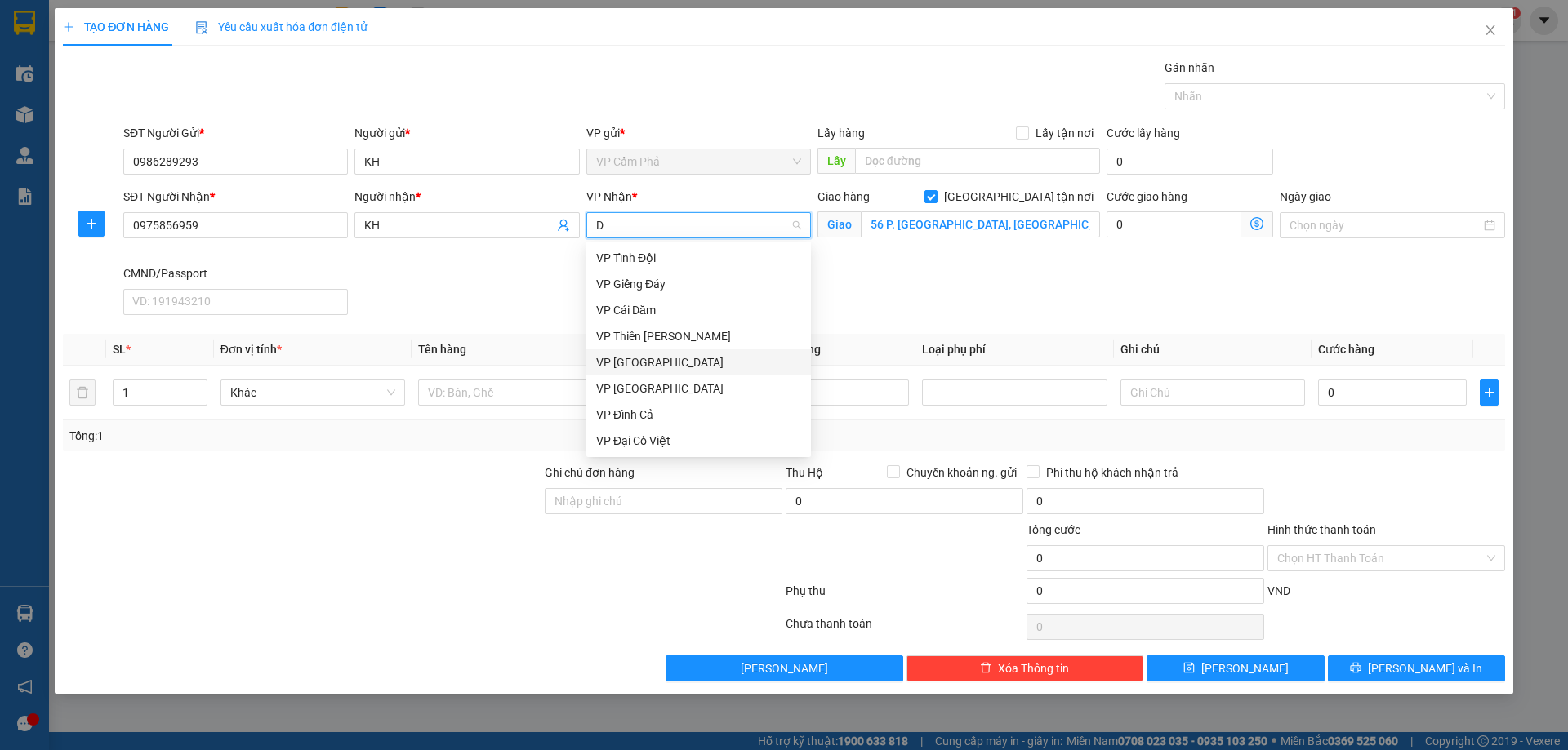
type input "DA"
click at [691, 316] on div "VP Đại Cồ Việt" at bounding box center [699, 309] width 205 height 18
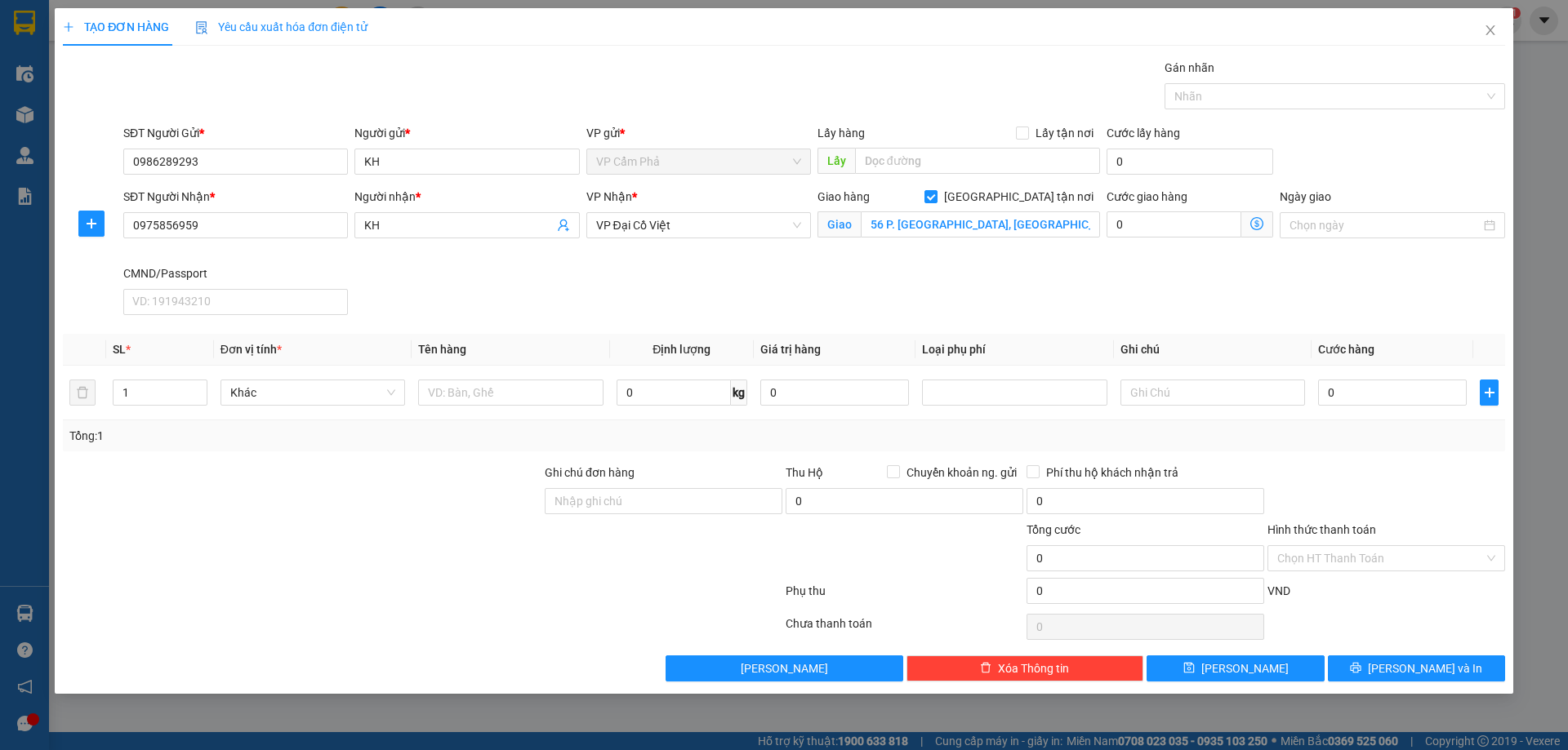
click at [1257, 219] on icon "dollar-circle" at bounding box center [1257, 224] width 13 height 13
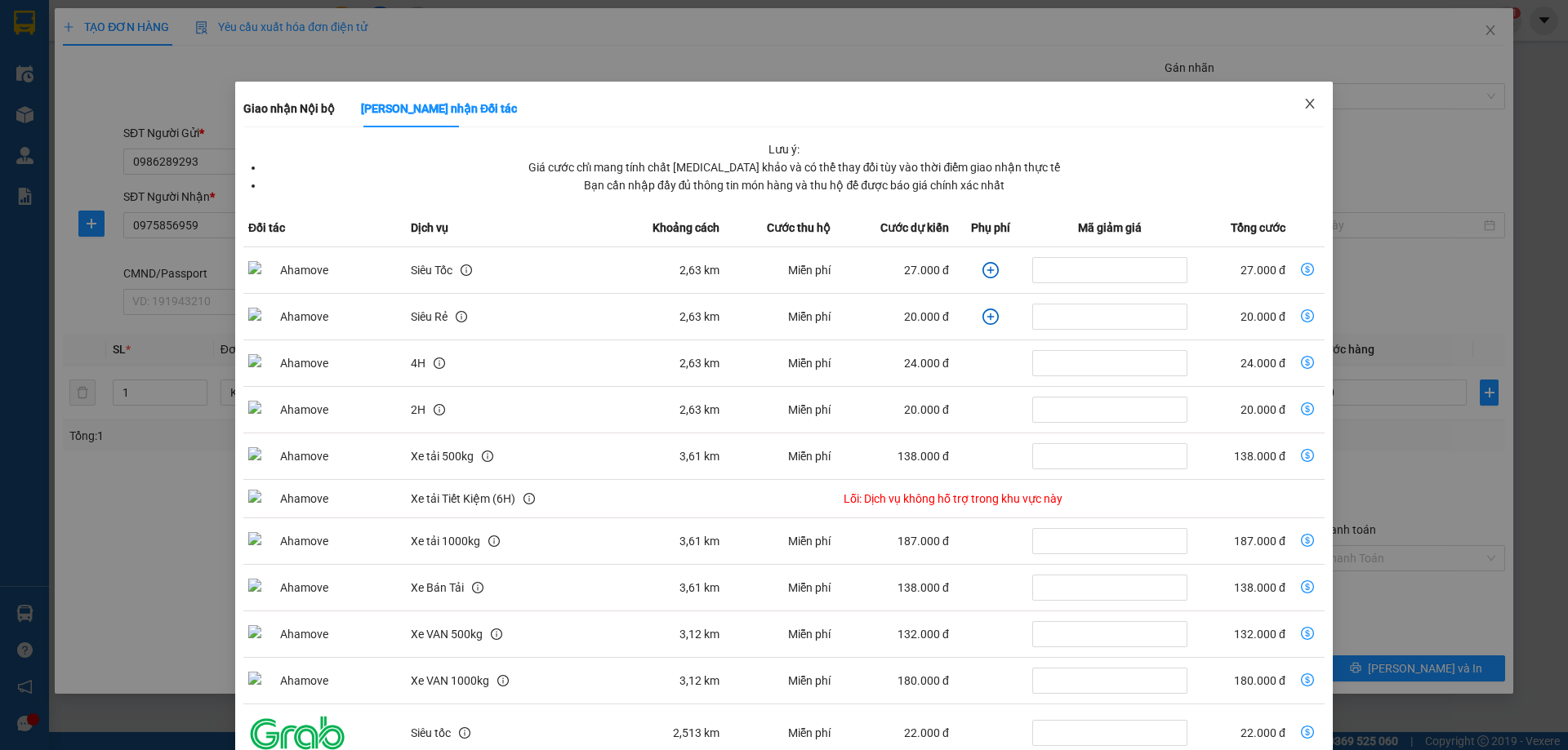
click at [1303, 103] on icon "close" at bounding box center [1310, 104] width 13 height 13
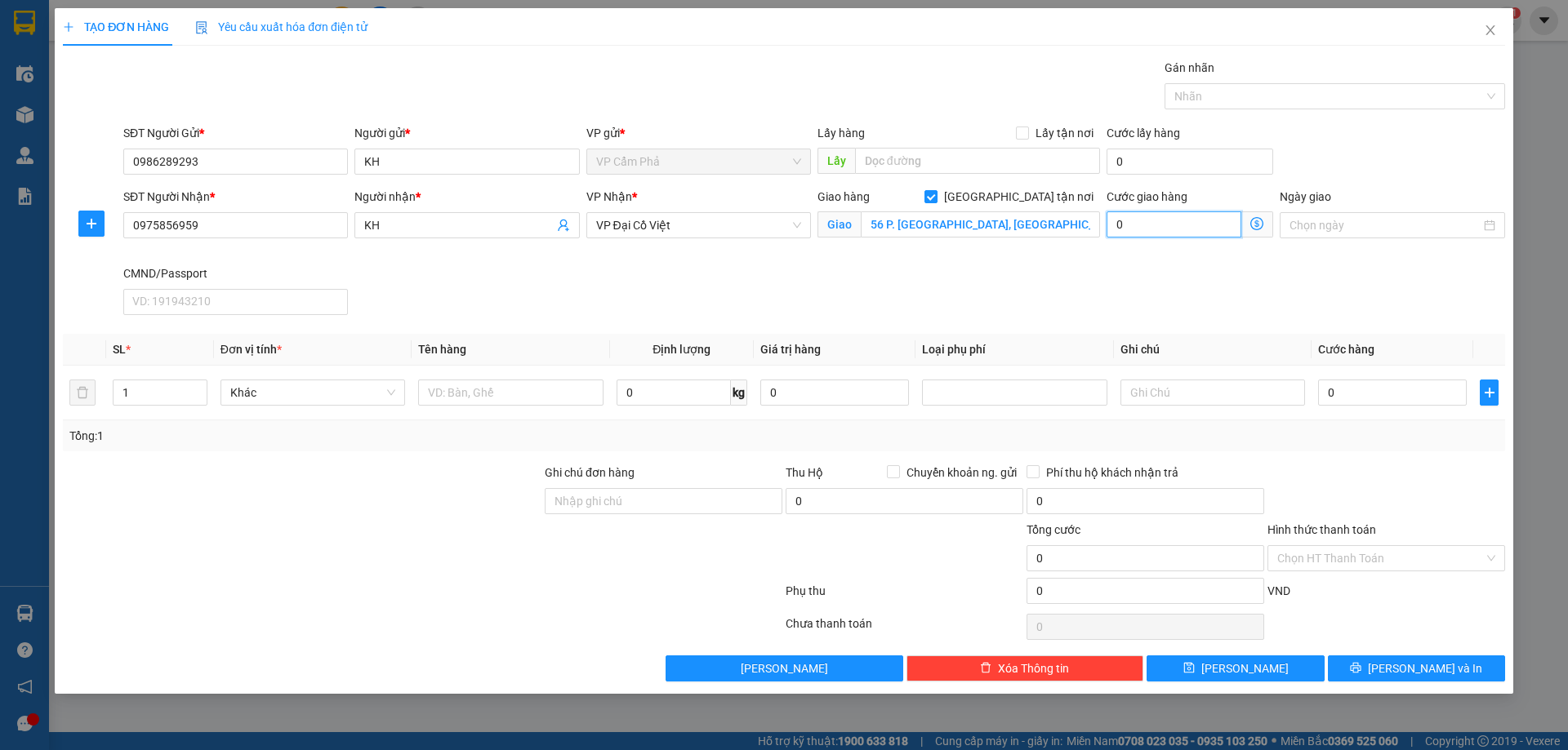
click at [1213, 224] on input "0" at bounding box center [1173, 224] width 135 height 26
type input "5"
type input "50"
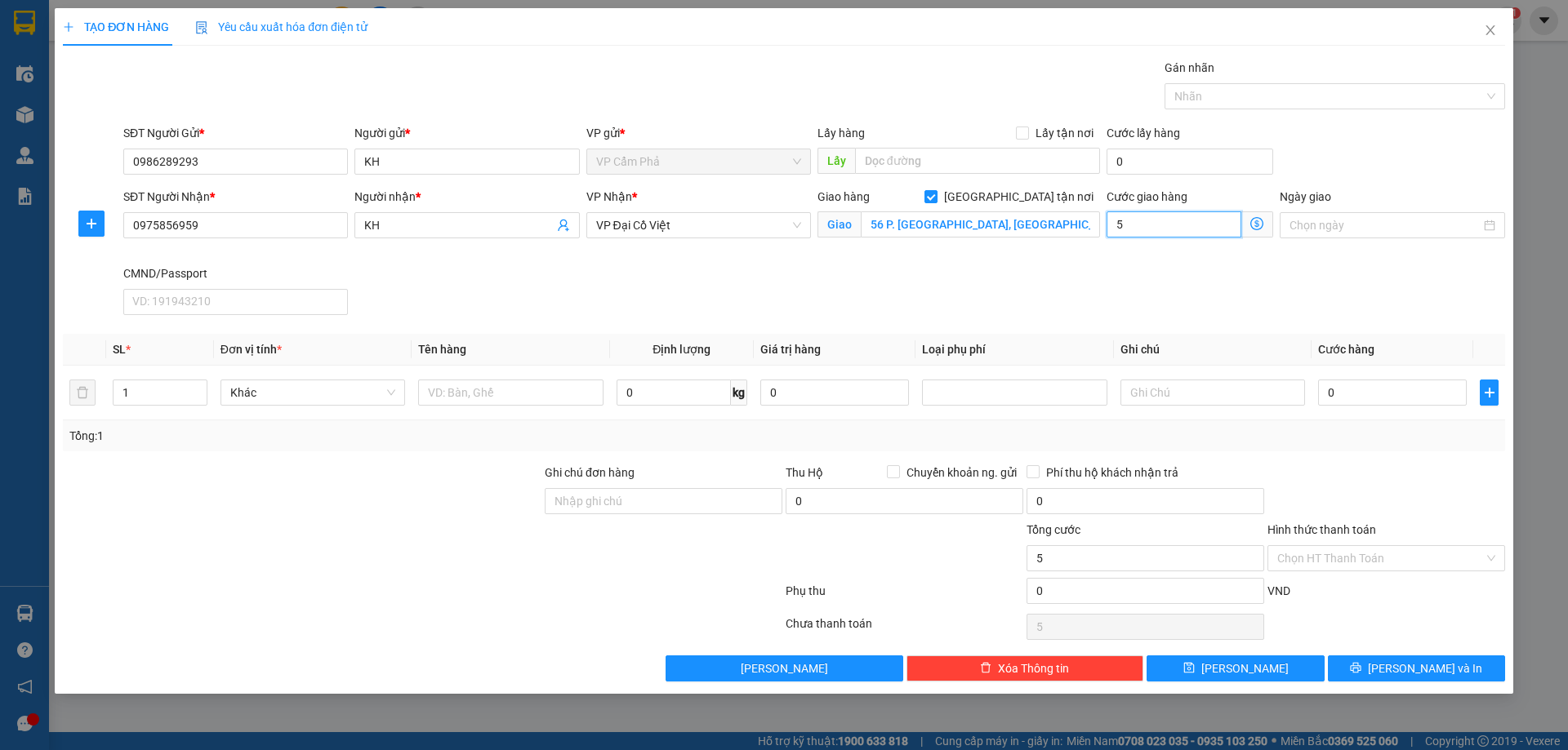
type input "50"
type input "500"
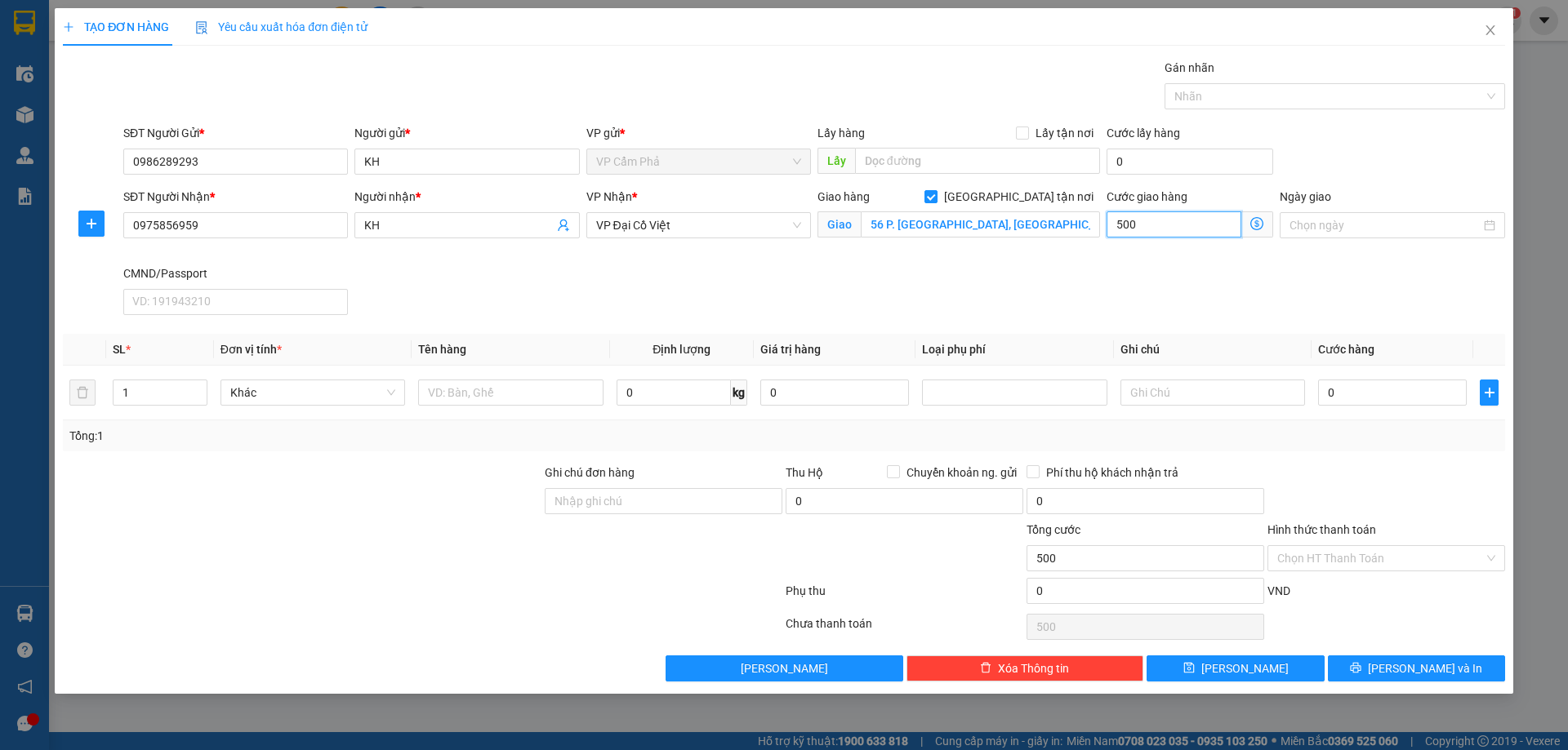
type input "5.000"
type input "50.000"
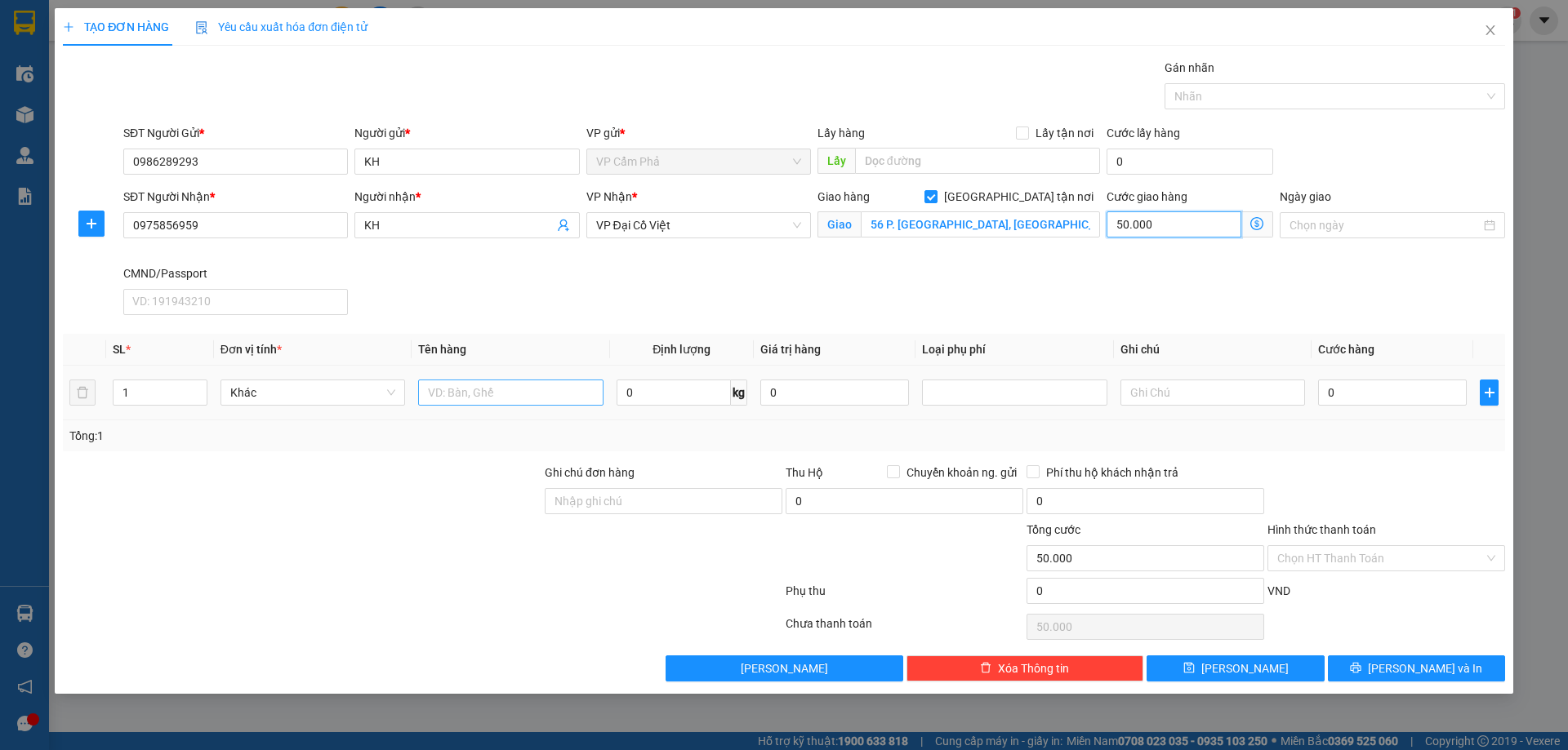
type input "50.000"
click at [479, 391] on input "text" at bounding box center [510, 392] width 184 height 26
type input "XỐP HẢI SẢN"
click at [663, 383] on input "0" at bounding box center [674, 392] width 114 height 26
type input "200000"
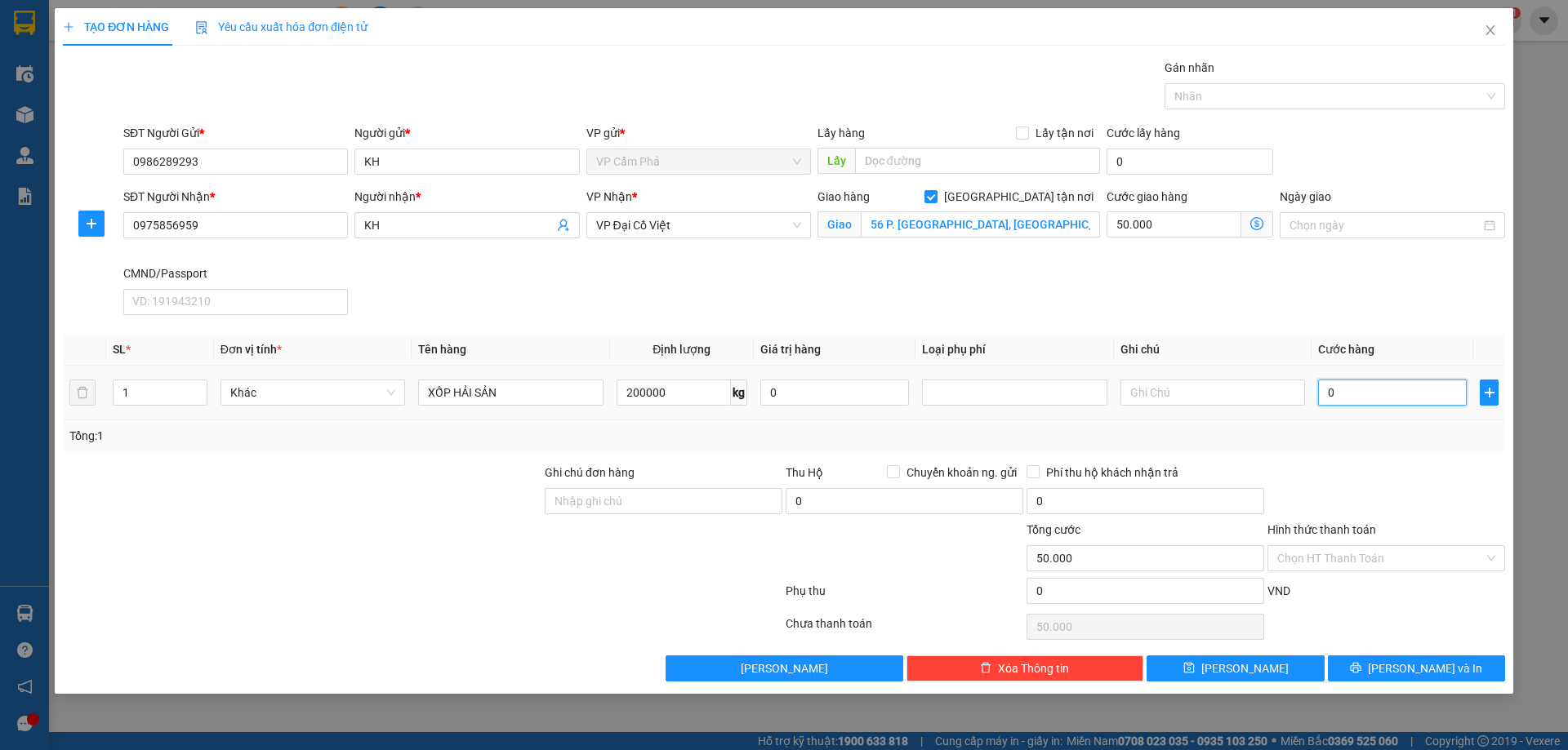
click at [1353, 399] on input "0" at bounding box center [1392, 392] width 149 height 26
type input "8"
type input "50.008"
type input "80"
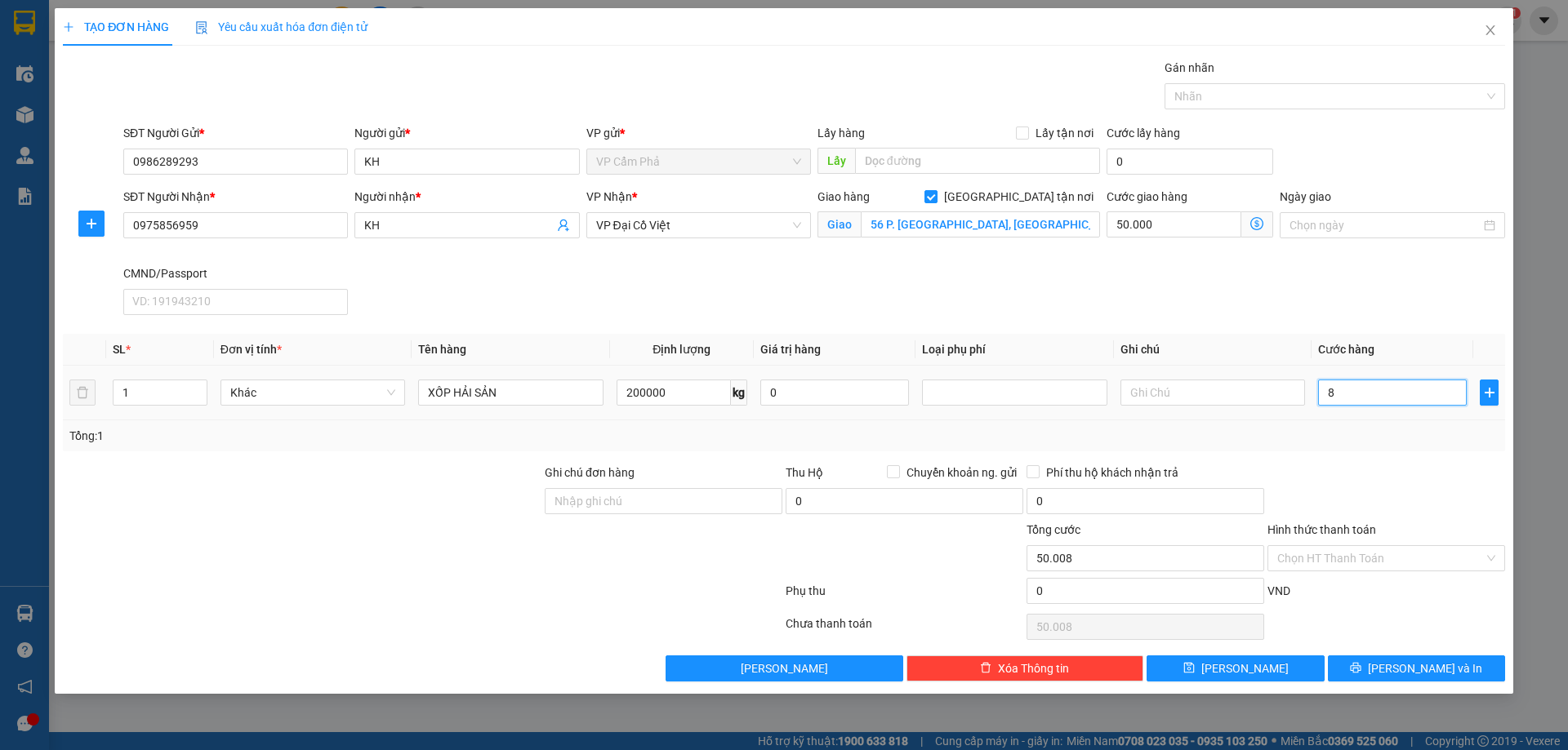
type input "50.080"
type input "800"
type input "50.800"
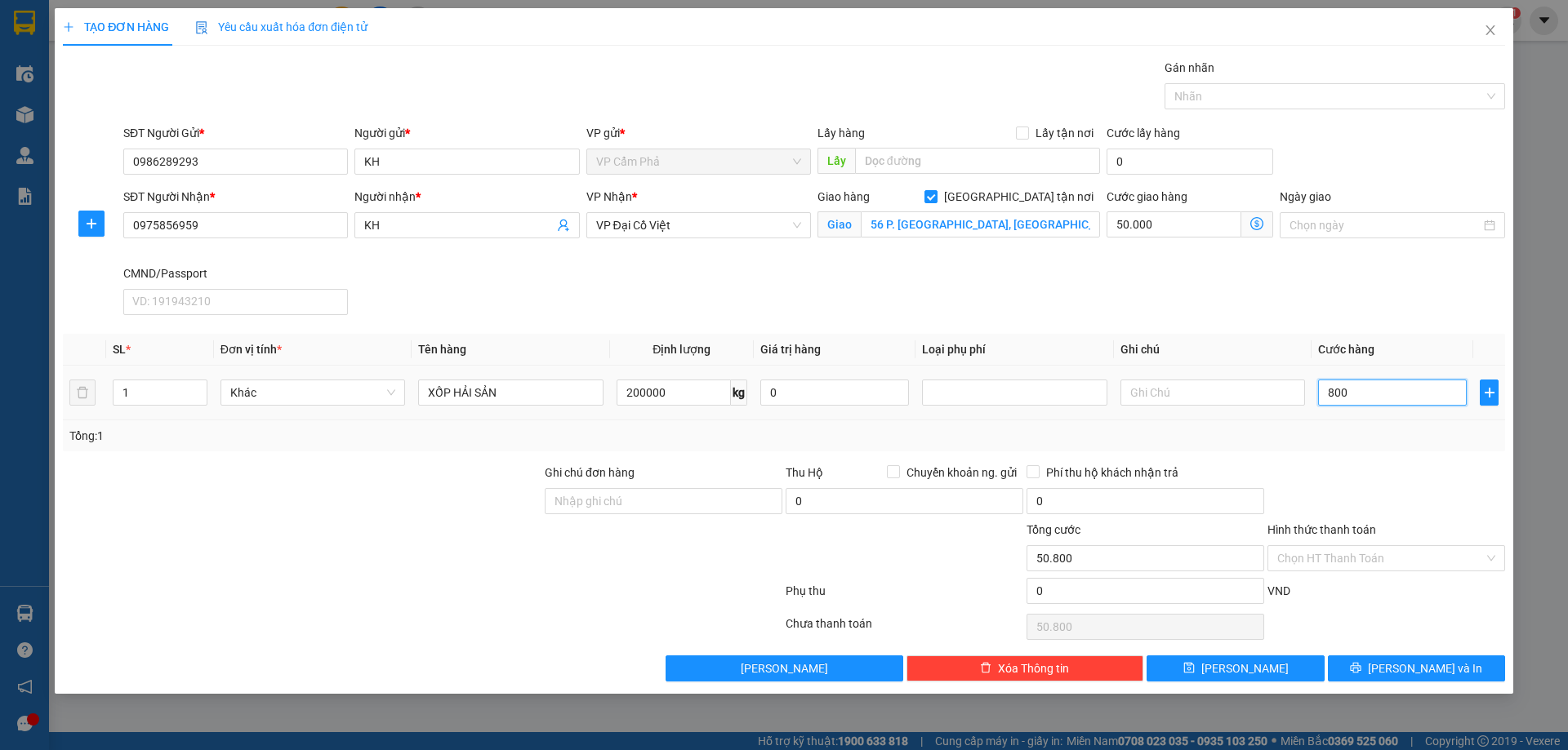
type input "8.000"
type input "58.000"
type input "80.000"
type input "130.000"
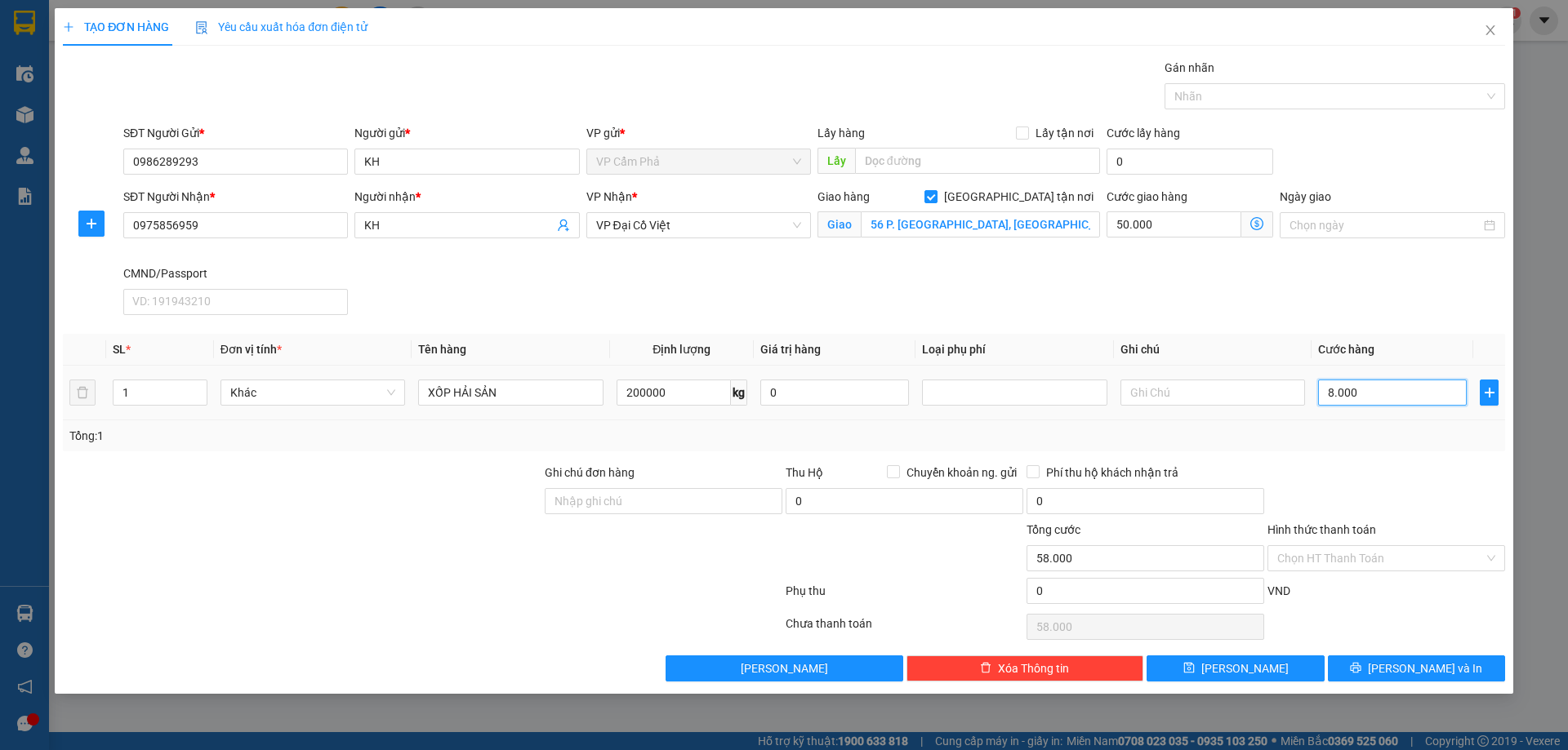
type input "130.000"
type input "80.000"
click at [692, 491] on input "Ghi chú đơn hàng" at bounding box center [663, 500] width 237 height 26
click at [796, 224] on span "VP Đại Cồ Việt" at bounding box center [699, 224] width 205 height 24
type input "SHIP GẤP"
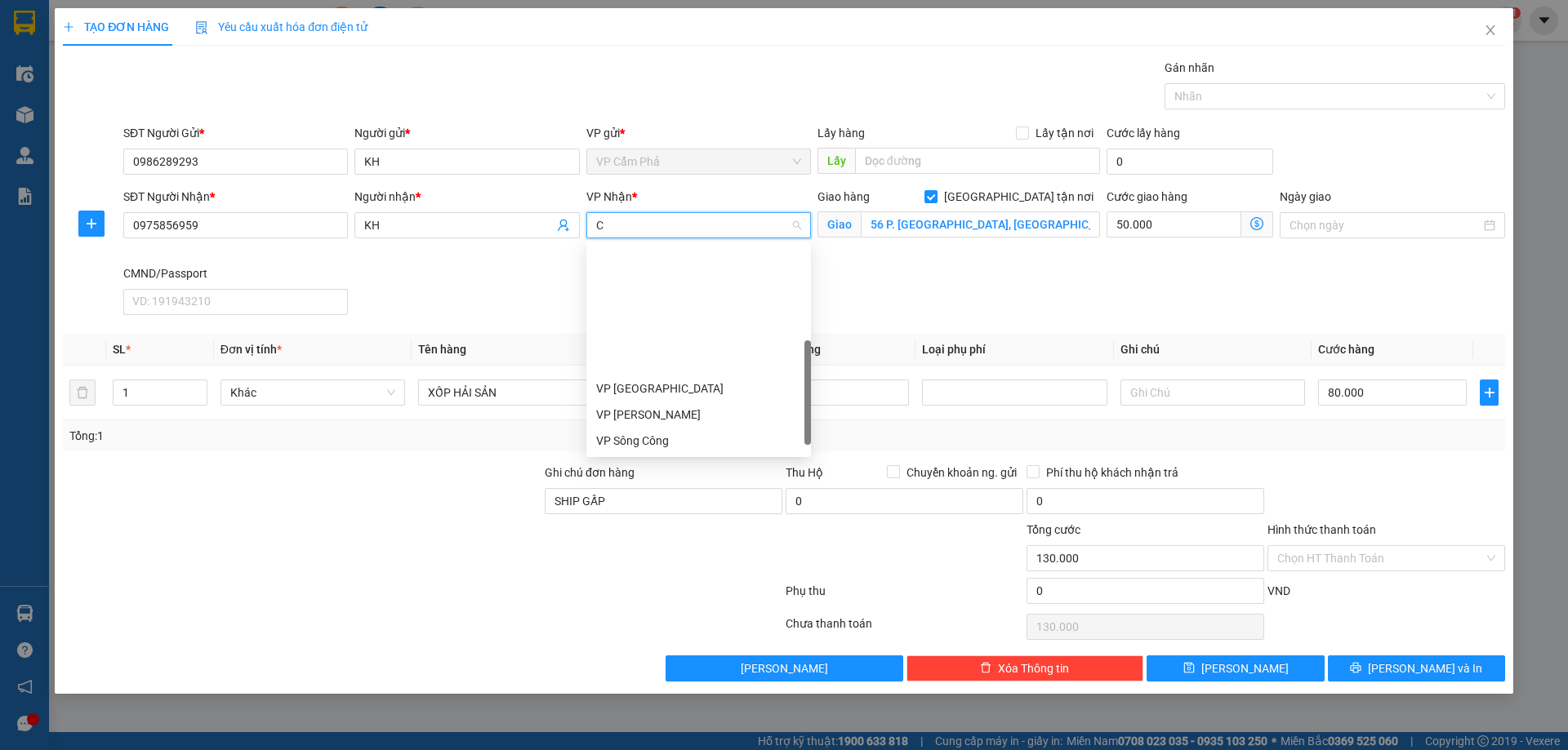
type input "CÔ"
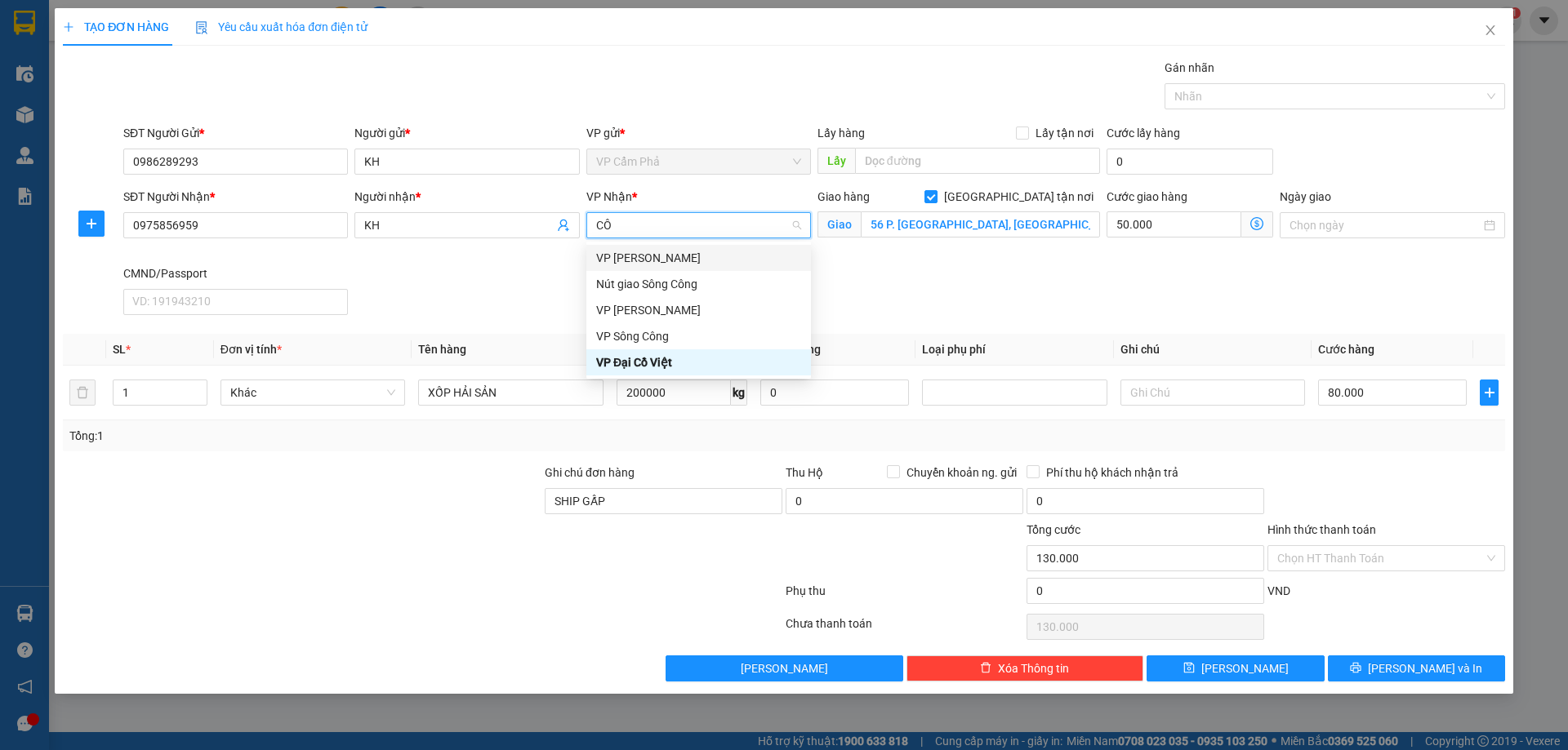
click at [655, 261] on div "VP [PERSON_NAME]" at bounding box center [699, 257] width 205 height 18
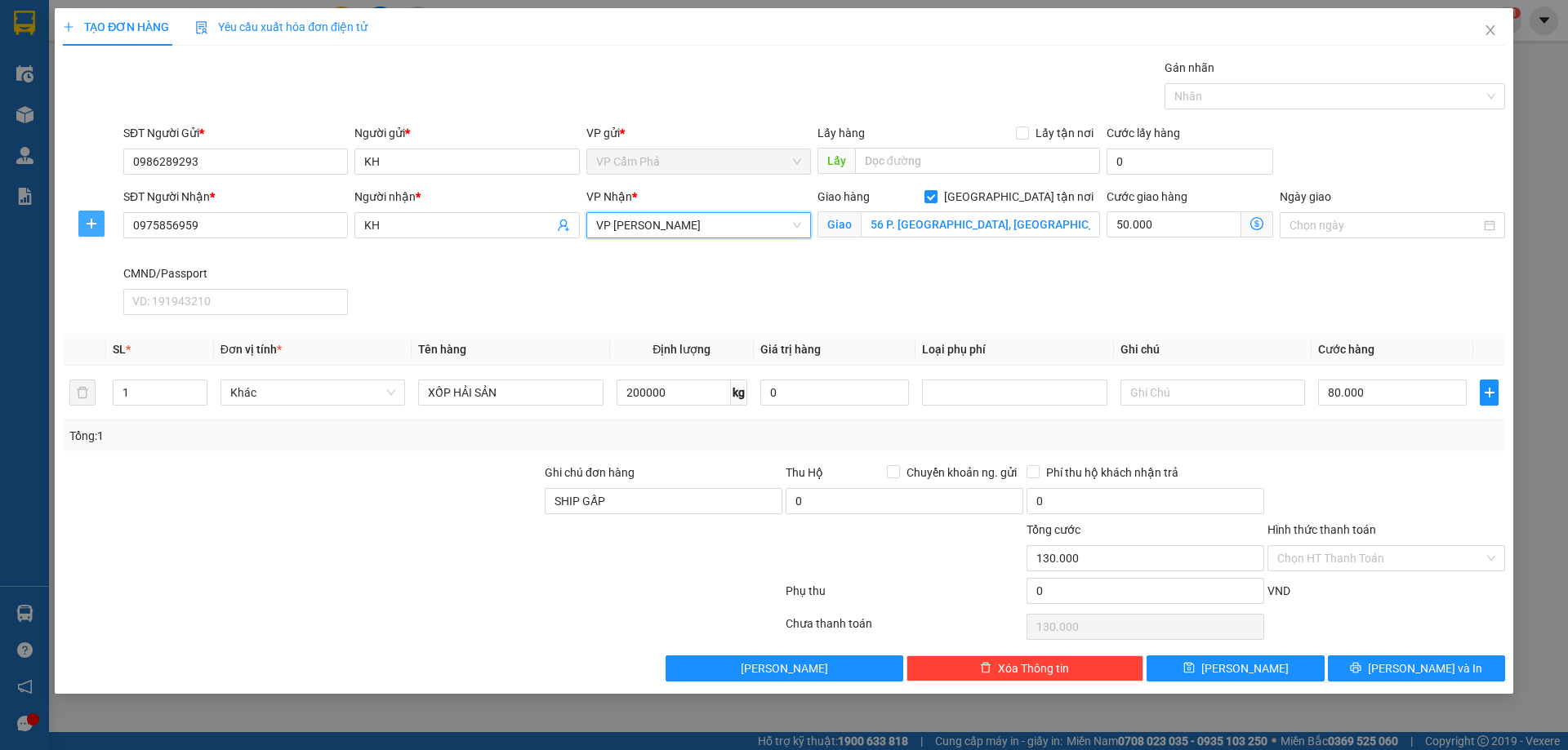
click at [87, 222] on icon "plus" at bounding box center [92, 224] width 13 height 13
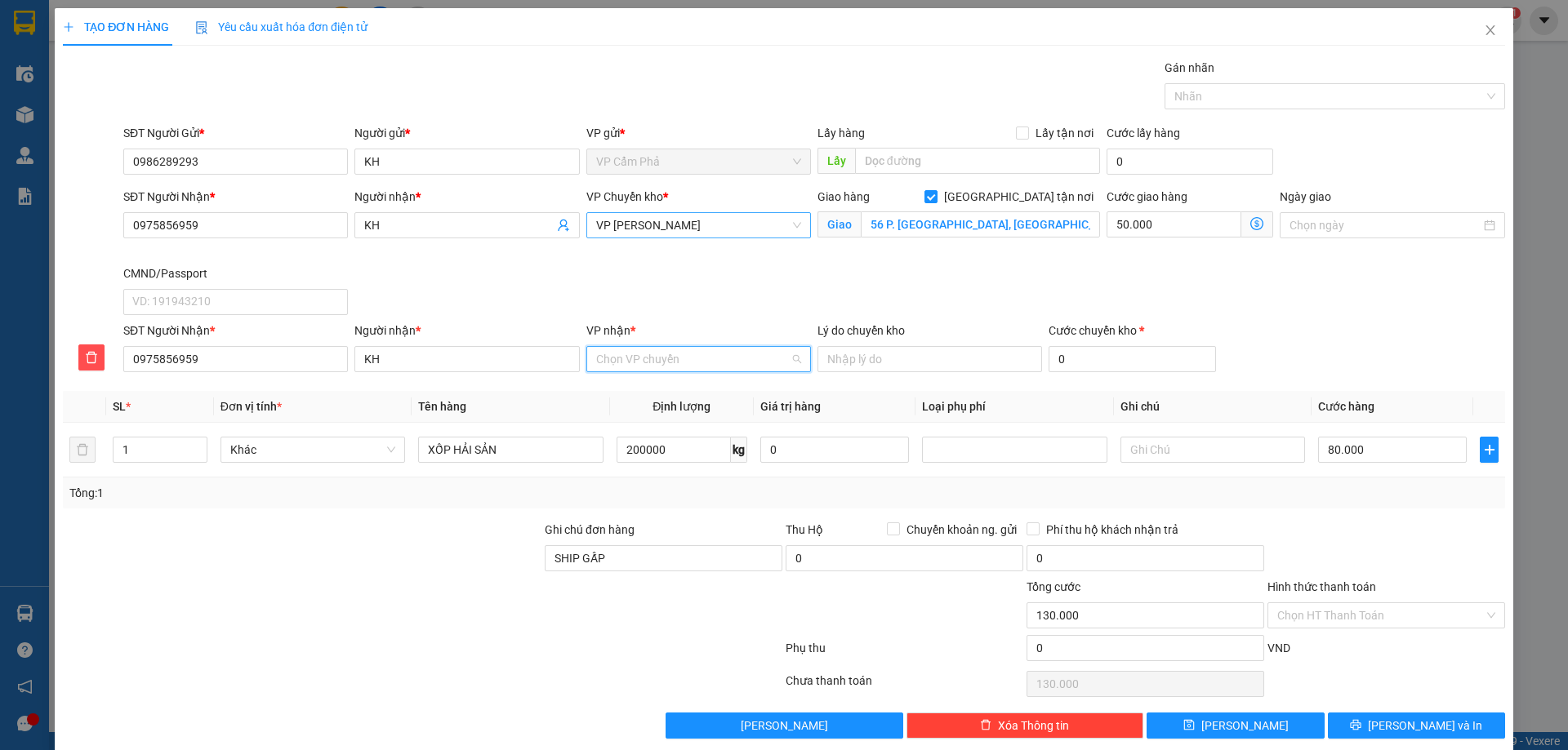
click at [636, 360] on input "VP nhận *" at bounding box center [693, 359] width 193 height 24
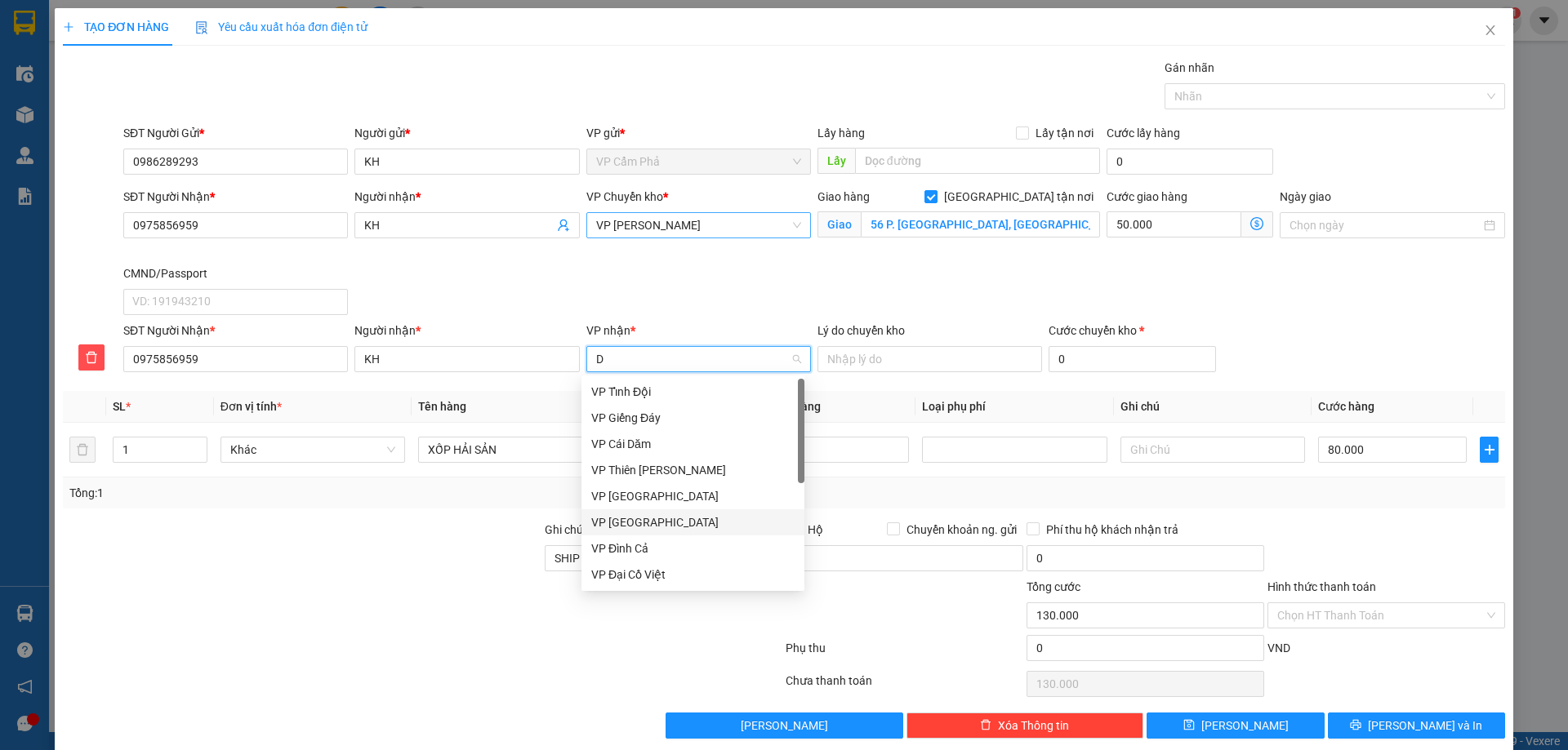
type input "DA"
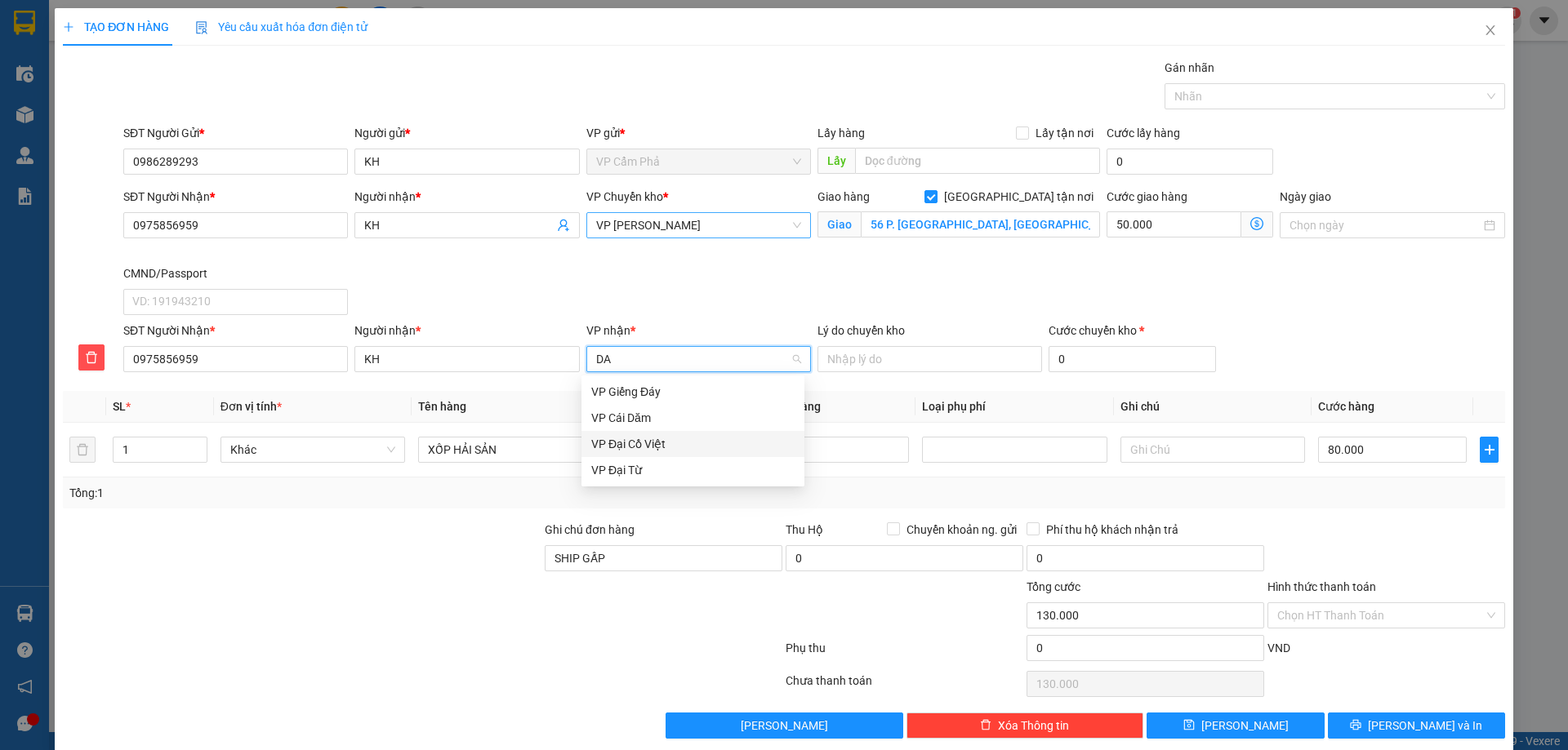
click at [679, 450] on div "VP Đại Cồ Việt" at bounding box center [693, 443] width 204 height 18
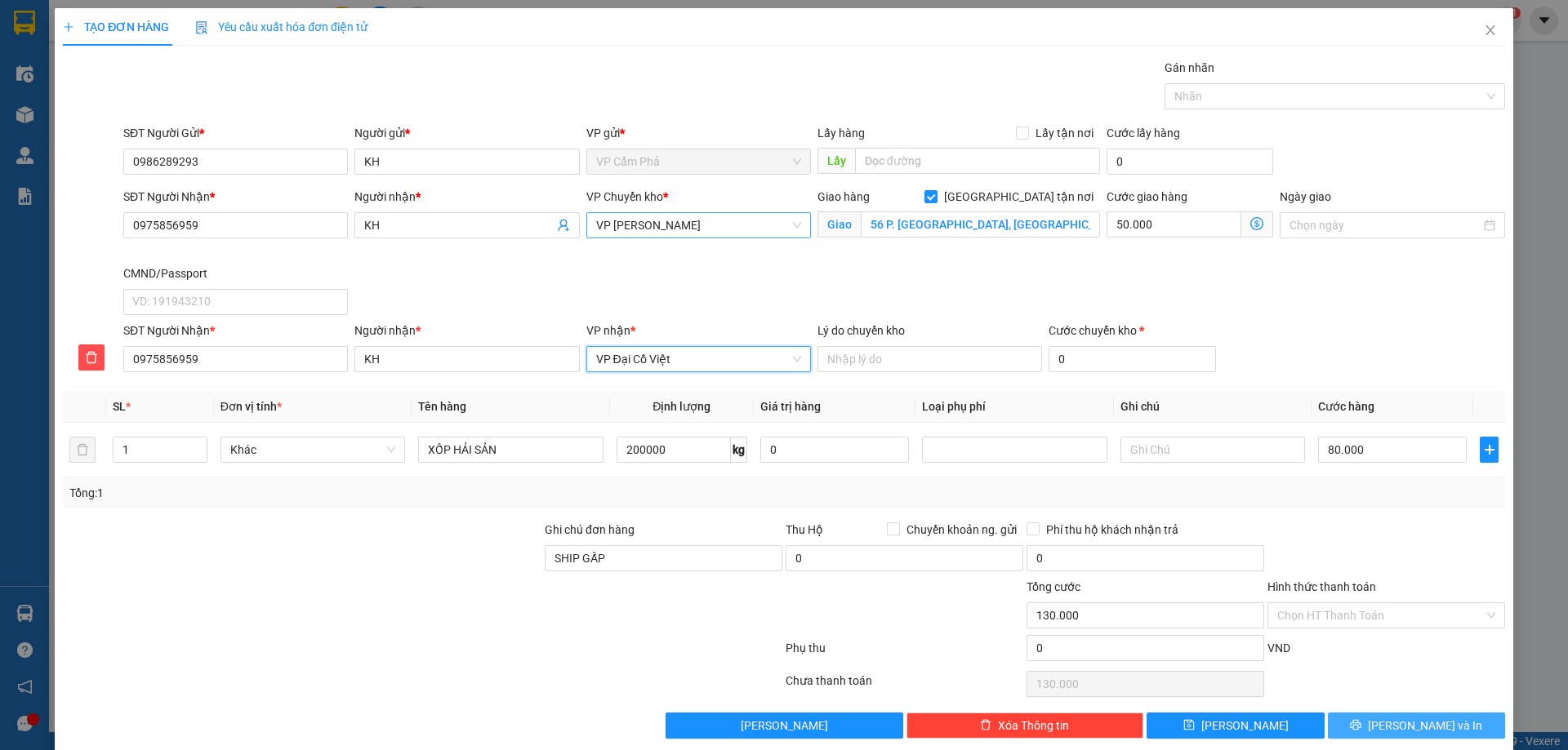
click at [1368, 719] on button "Lưu và In" at bounding box center [1416, 725] width 177 height 26
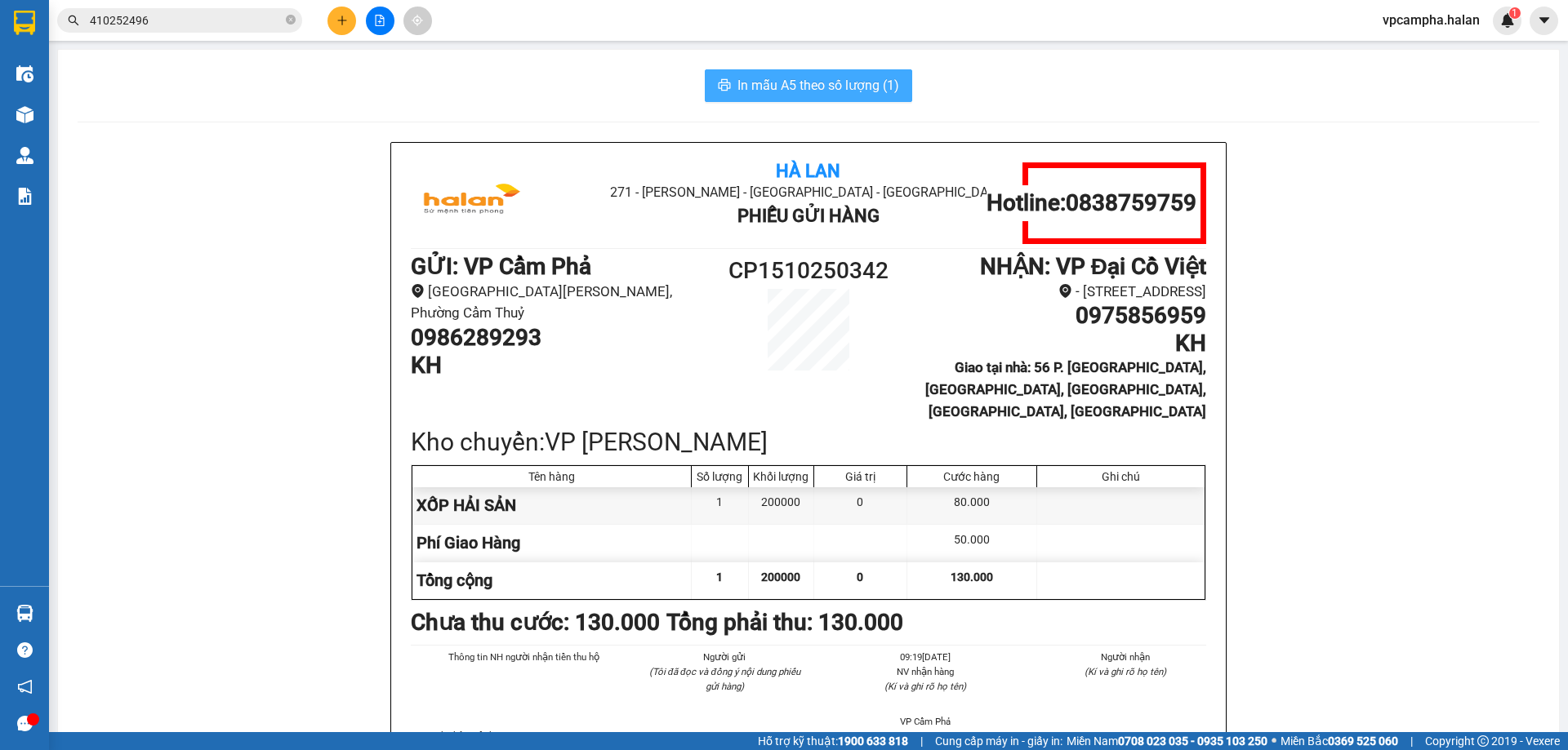
click at [811, 78] on span "In mẫu A5 theo số lượng (1)" at bounding box center [818, 85] width 162 height 20
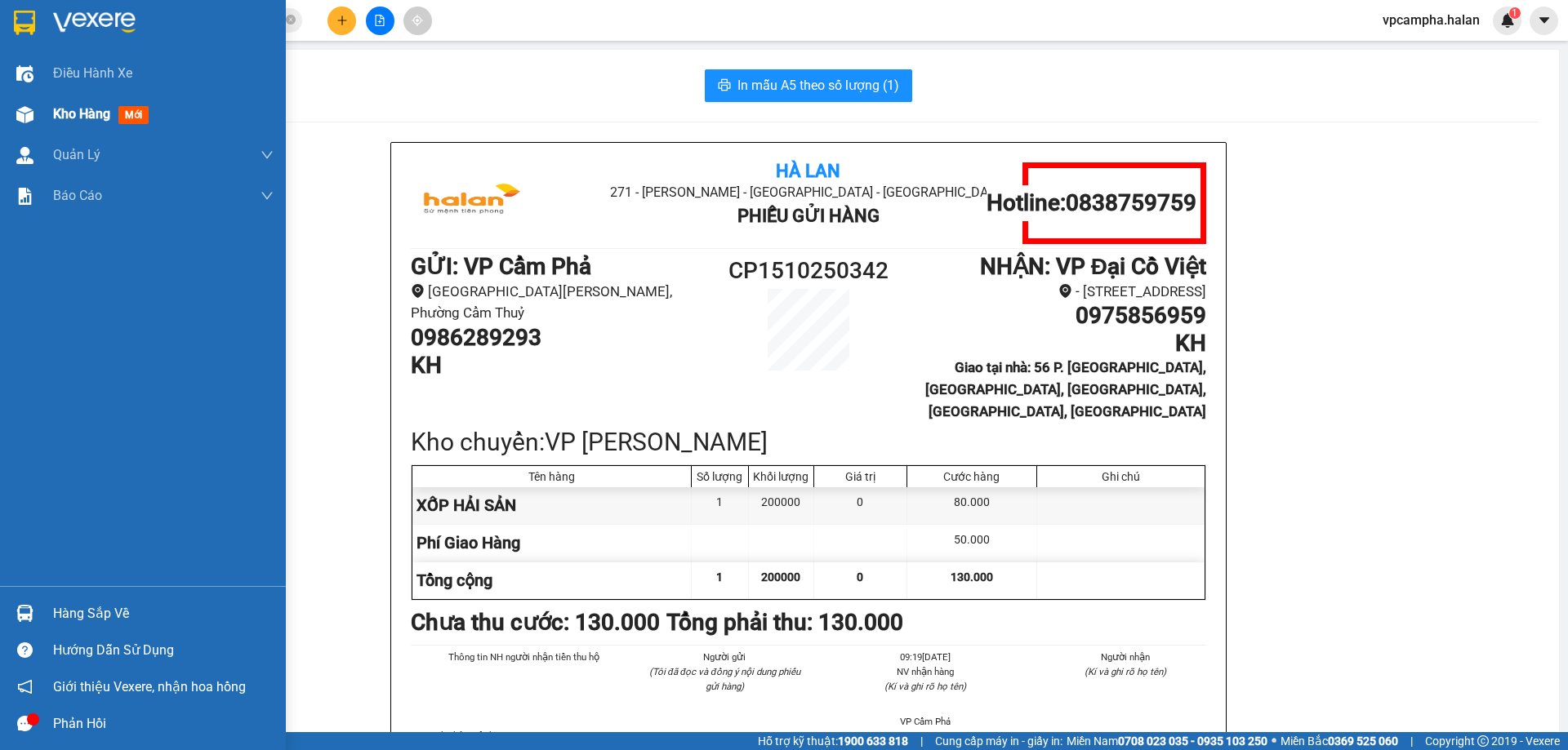
click at [100, 117] on span "Kho hàng" at bounding box center [82, 114] width 57 height 15
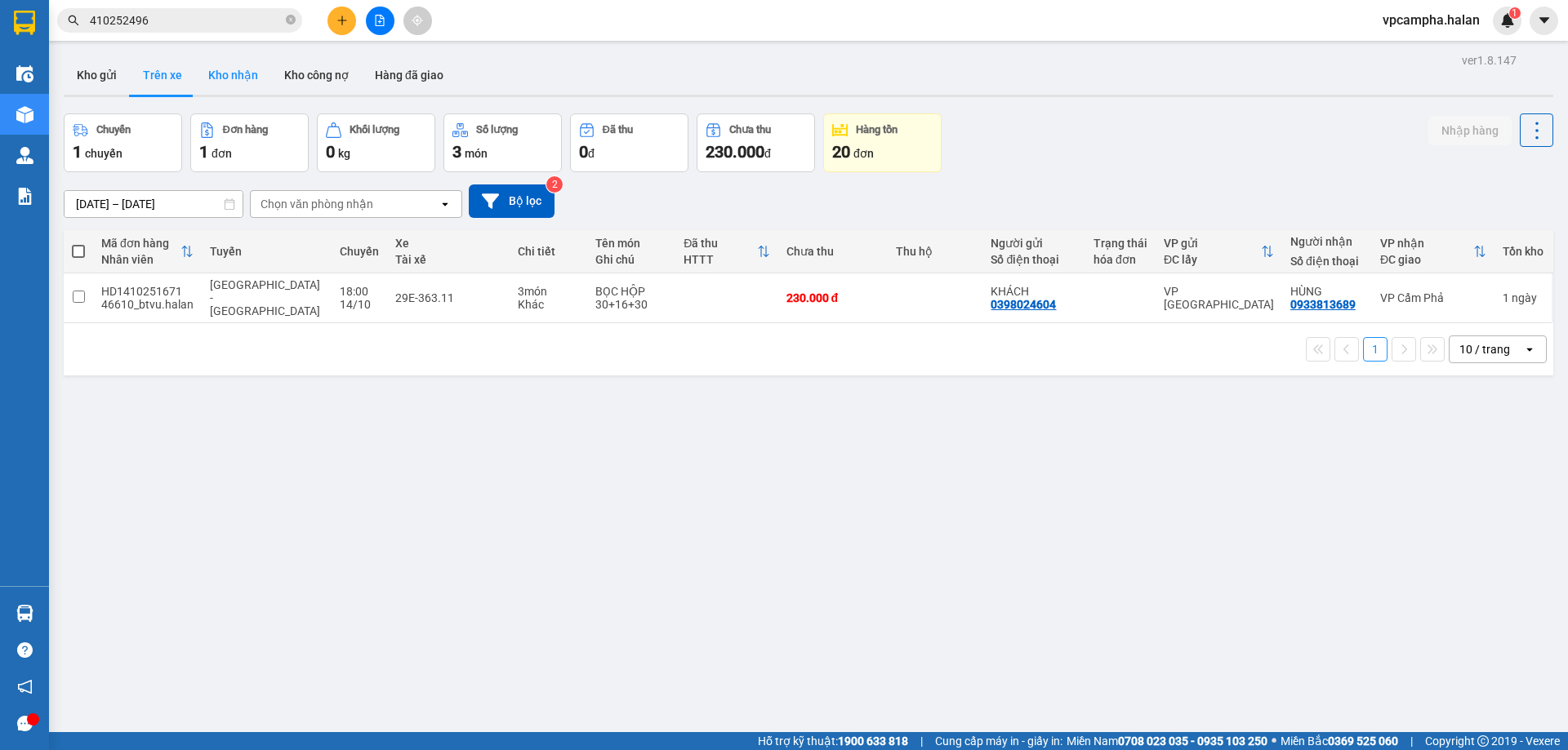
click at [246, 75] on button "Kho nhận" at bounding box center [233, 75] width 76 height 40
type input "[DATE] – [DATE]"
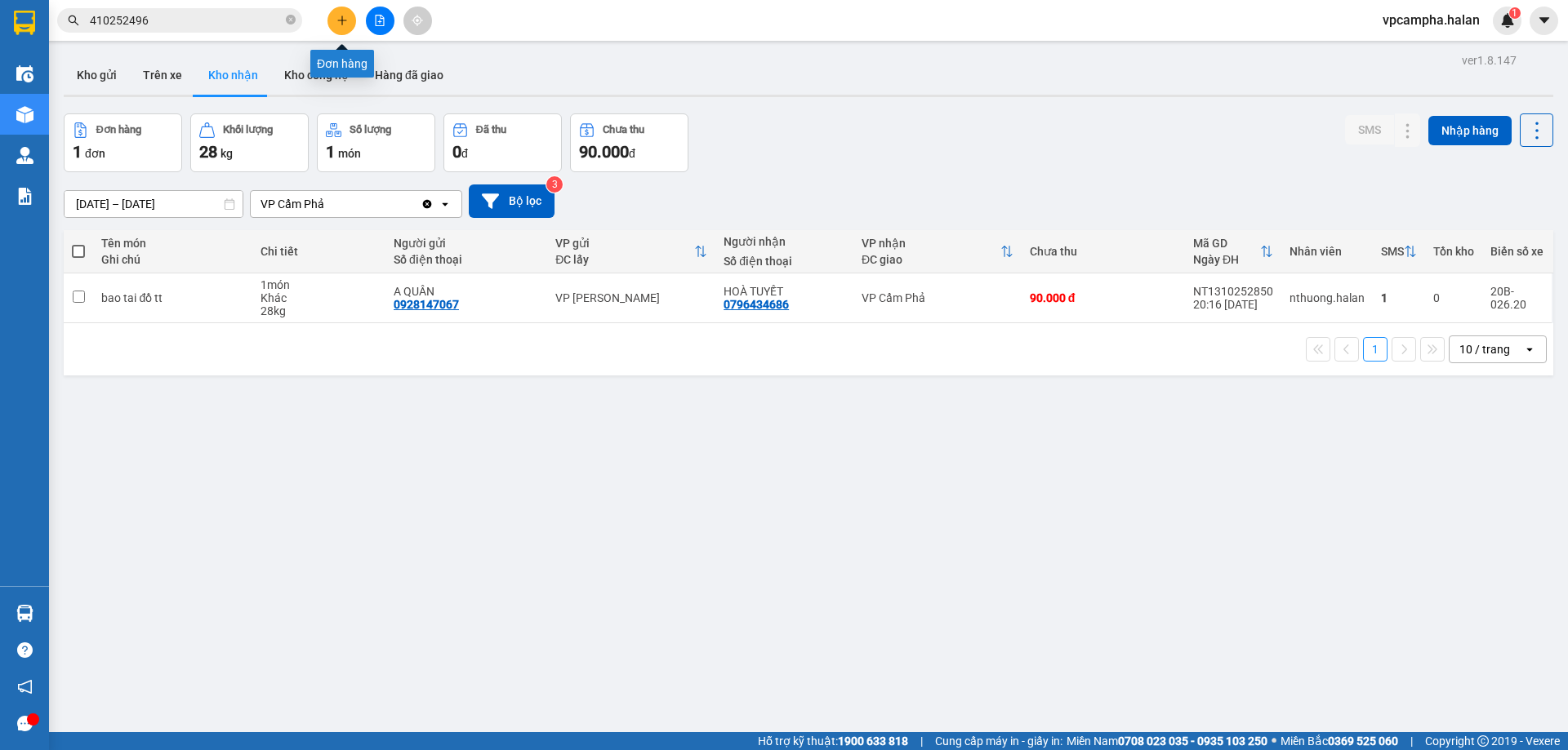
click at [344, 24] on icon "plus" at bounding box center [342, 20] width 12 height 12
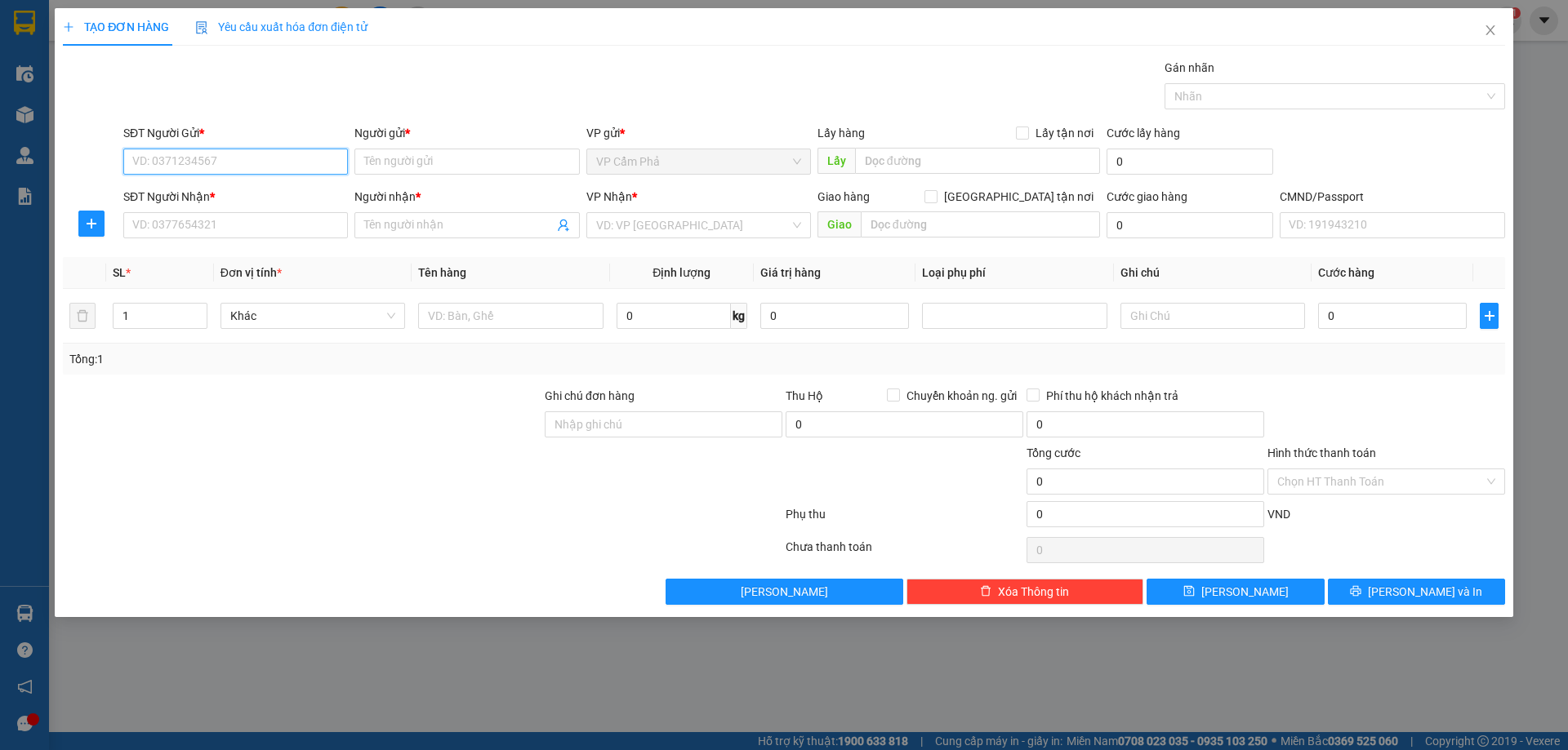
click at [233, 159] on input "SĐT Người Gửi *" at bounding box center [236, 161] width 225 height 26
click at [447, 161] on input "Người gửi *" at bounding box center [466, 161] width 225 height 26
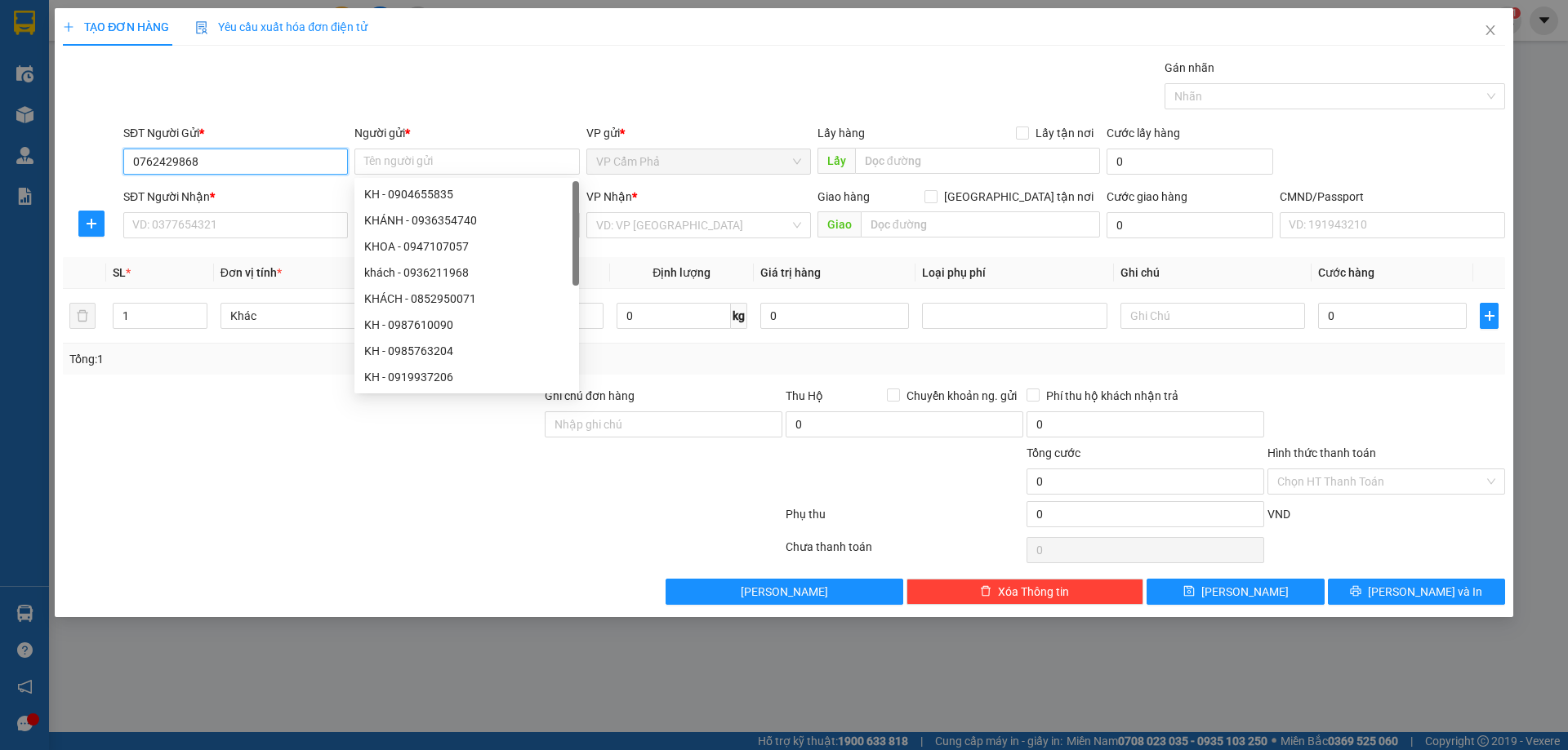
click at [215, 156] on input "0762429868" at bounding box center [236, 161] width 225 height 26
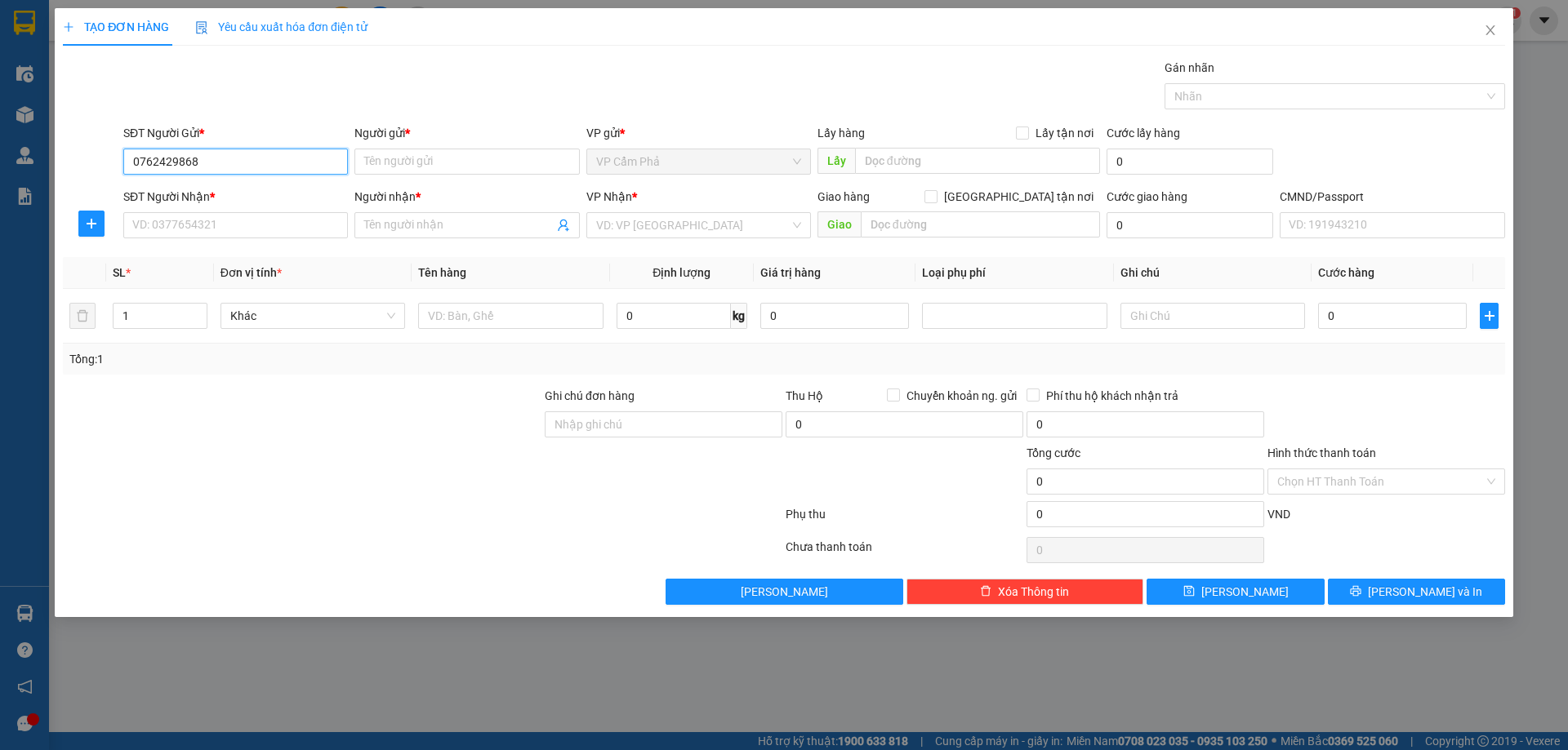
click at [15, 166] on div "TẠO ĐƠN HÀNG Yêu cầu xuất hóa đơn điện tử Transit Pickup Surcharge Ids Transit …" at bounding box center [784, 375] width 1568 height 750
type input "0762429868"
click at [492, 168] on input "Người gửi *" at bounding box center [466, 161] width 225 height 26
click at [264, 230] on input "SĐT Người Nhận *" at bounding box center [236, 224] width 225 height 26
type input "0"
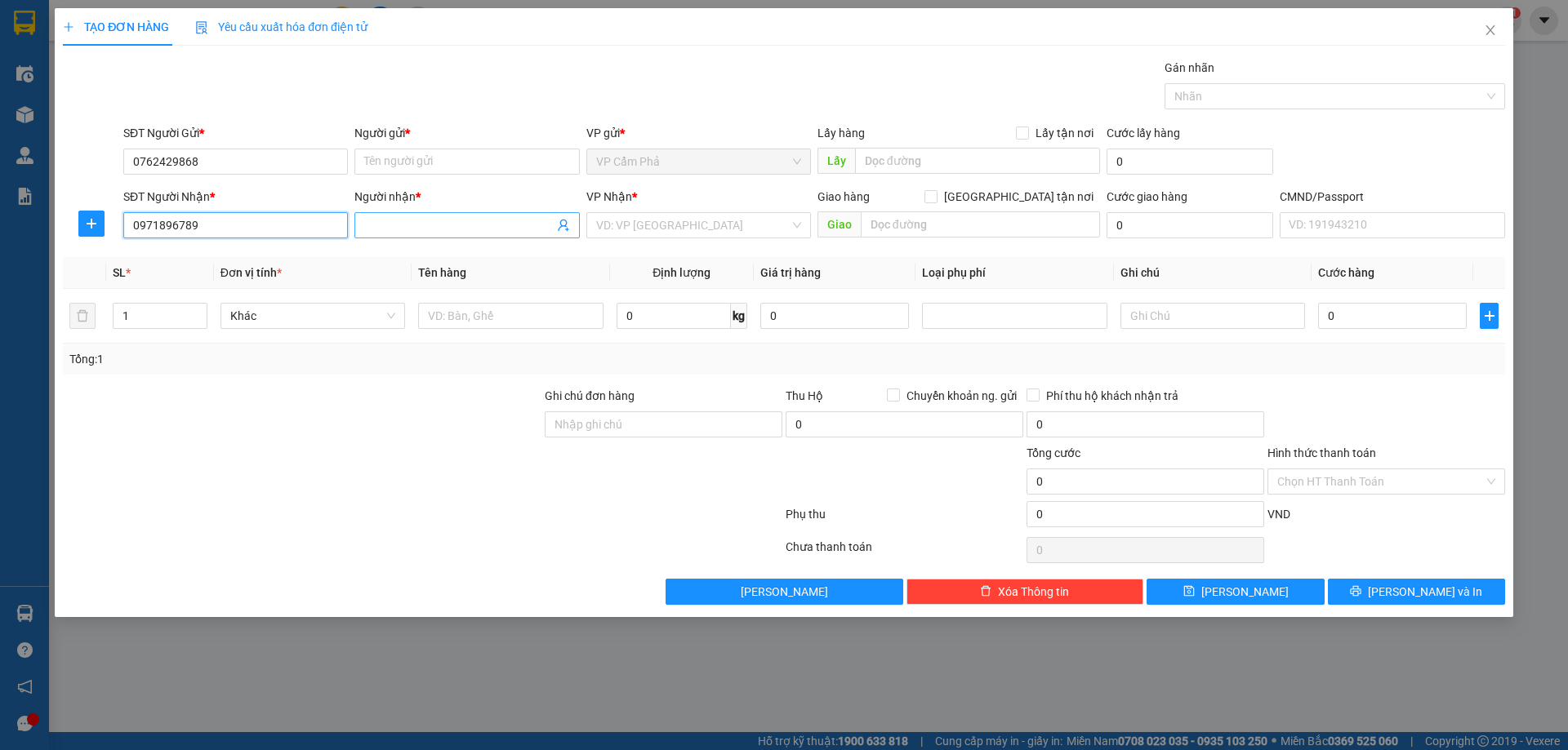
type input "0971896789"
click at [511, 233] on input "Người nhận *" at bounding box center [458, 224] width 188 height 18
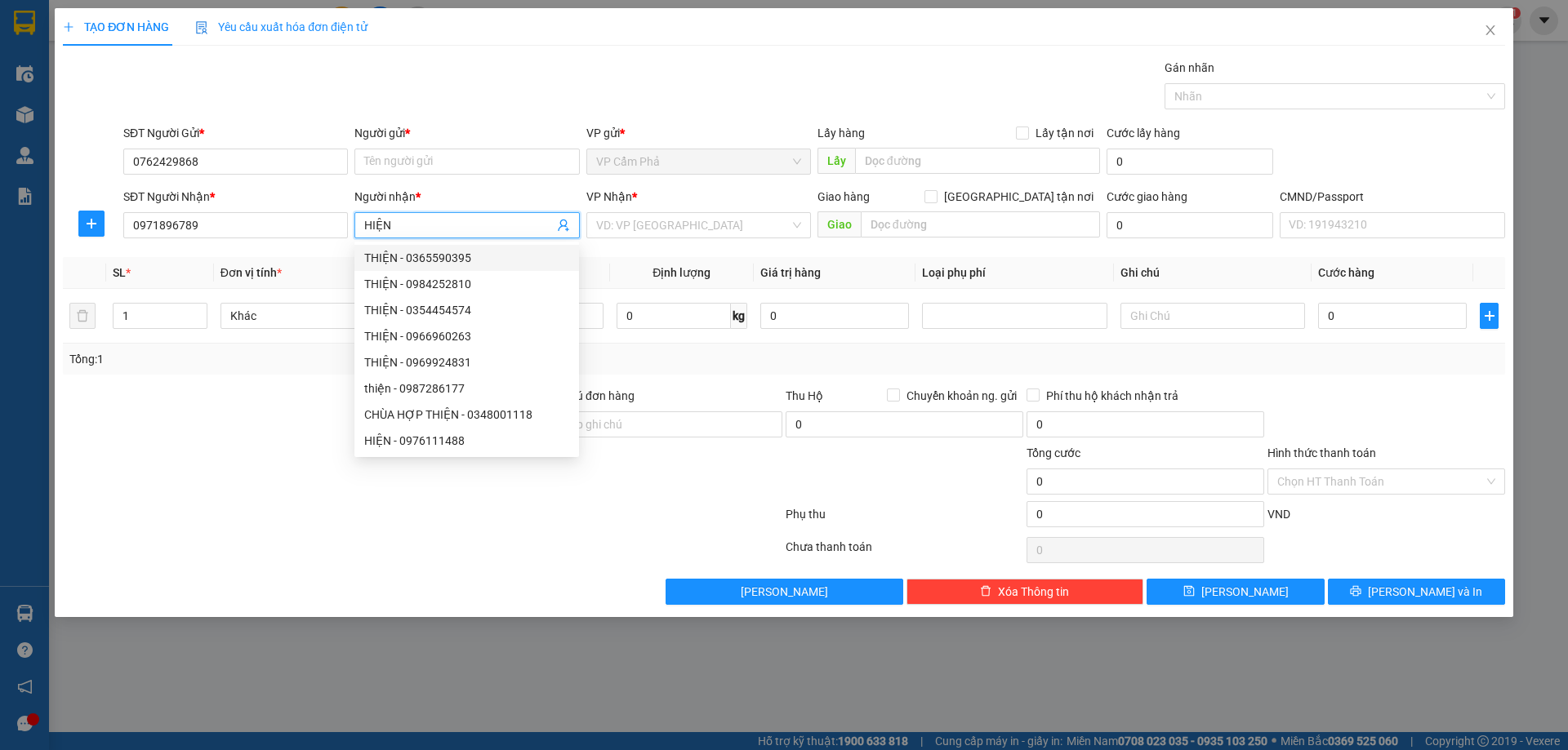
type input "HIỆN"
click at [661, 258] on th "Định lượng" at bounding box center [681, 273] width 144 height 32
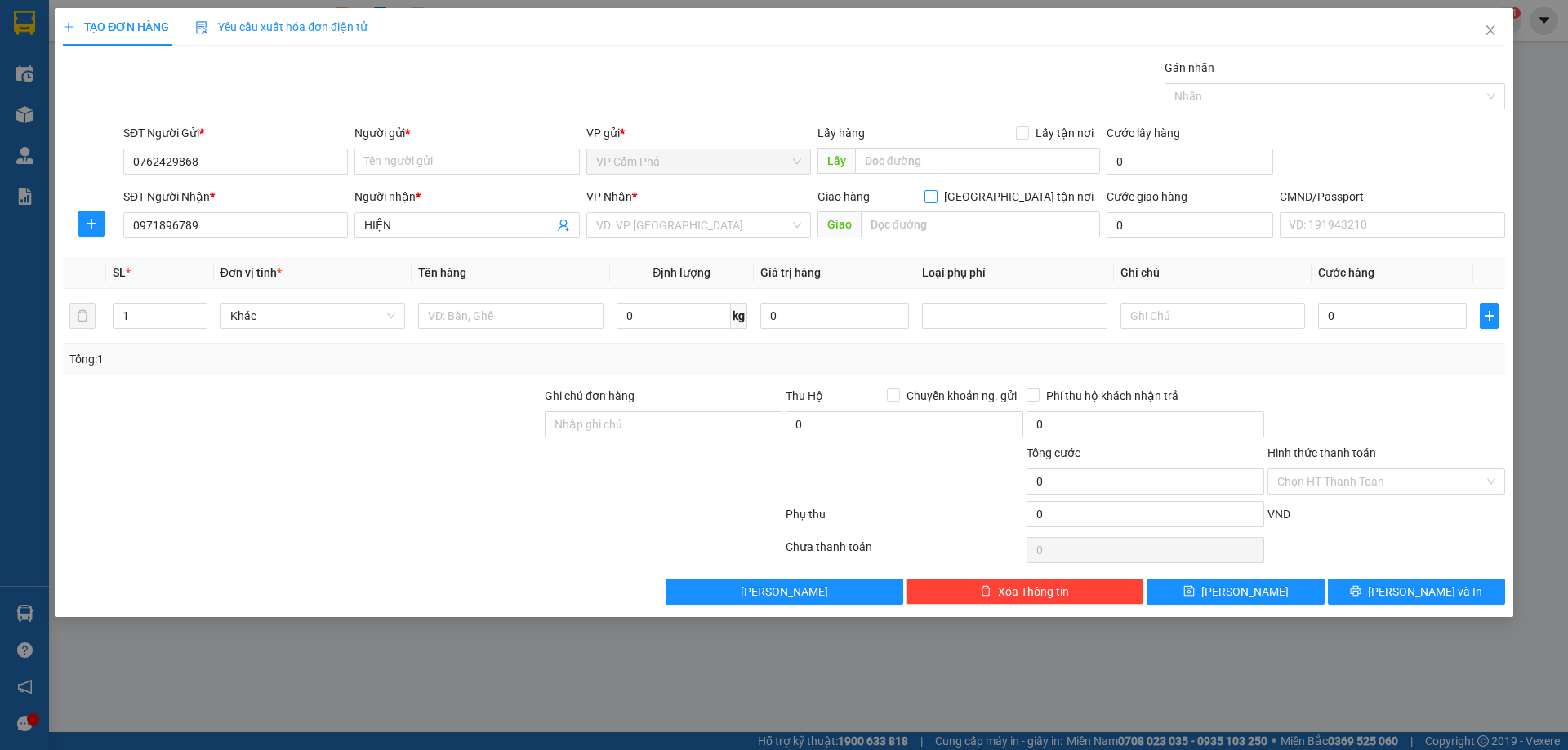
click at [935, 194] on input "Giao tận nơi" at bounding box center [930, 196] width 12 height 12
checkbox input "true"
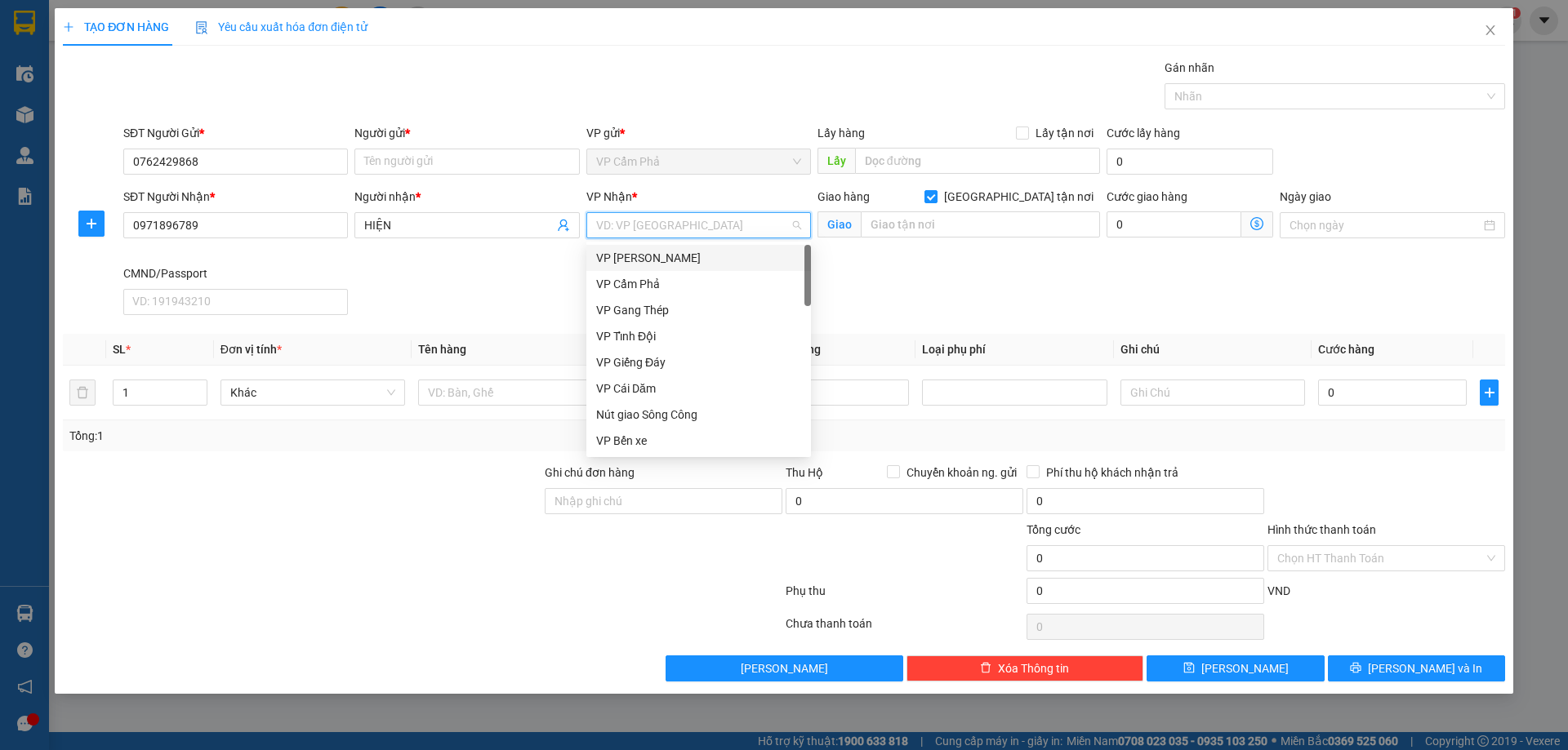
click at [716, 228] on input "search" at bounding box center [693, 224] width 193 height 24
type input "TRA"
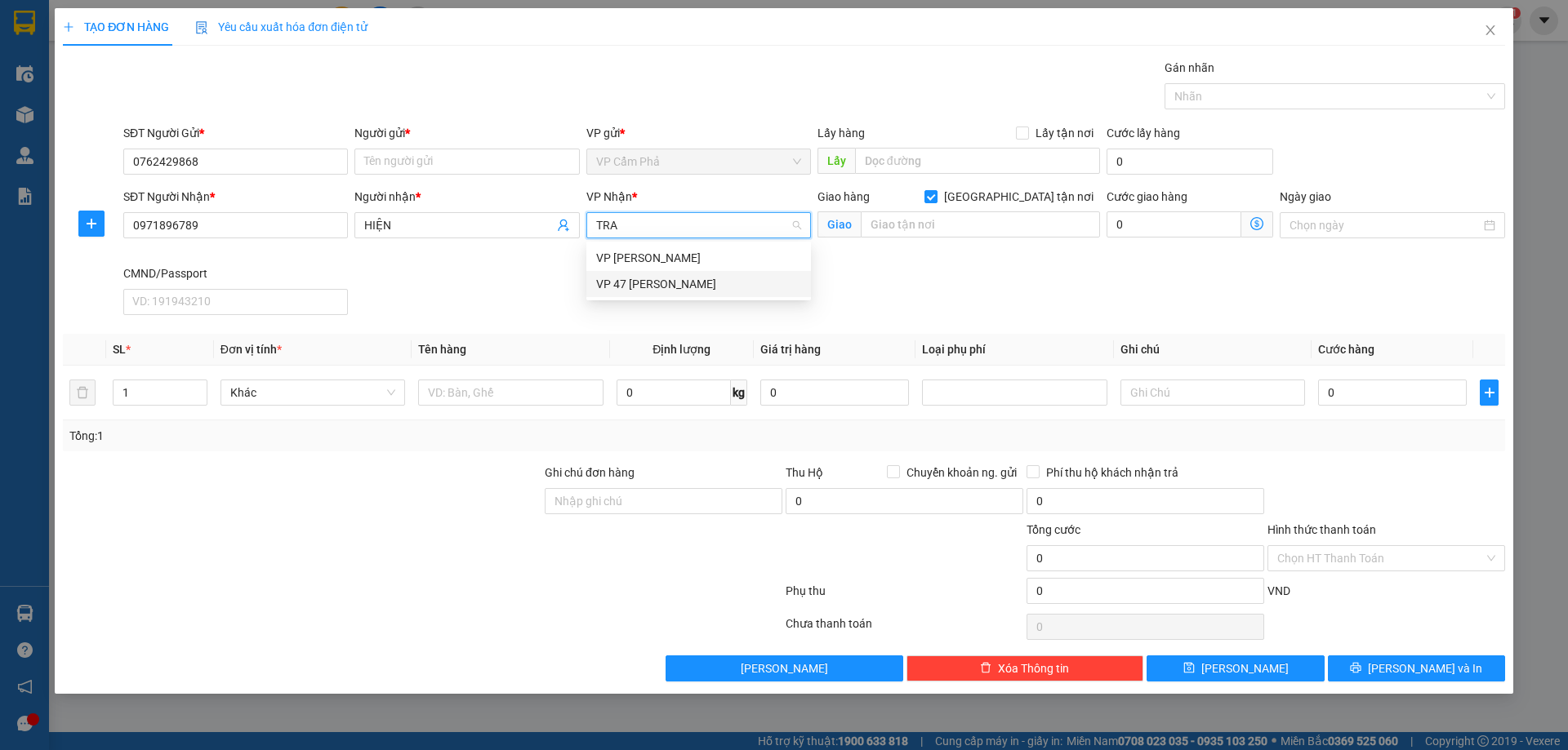
click at [665, 280] on div "VP 47 Trần Khát Chân" at bounding box center [699, 283] width 205 height 18
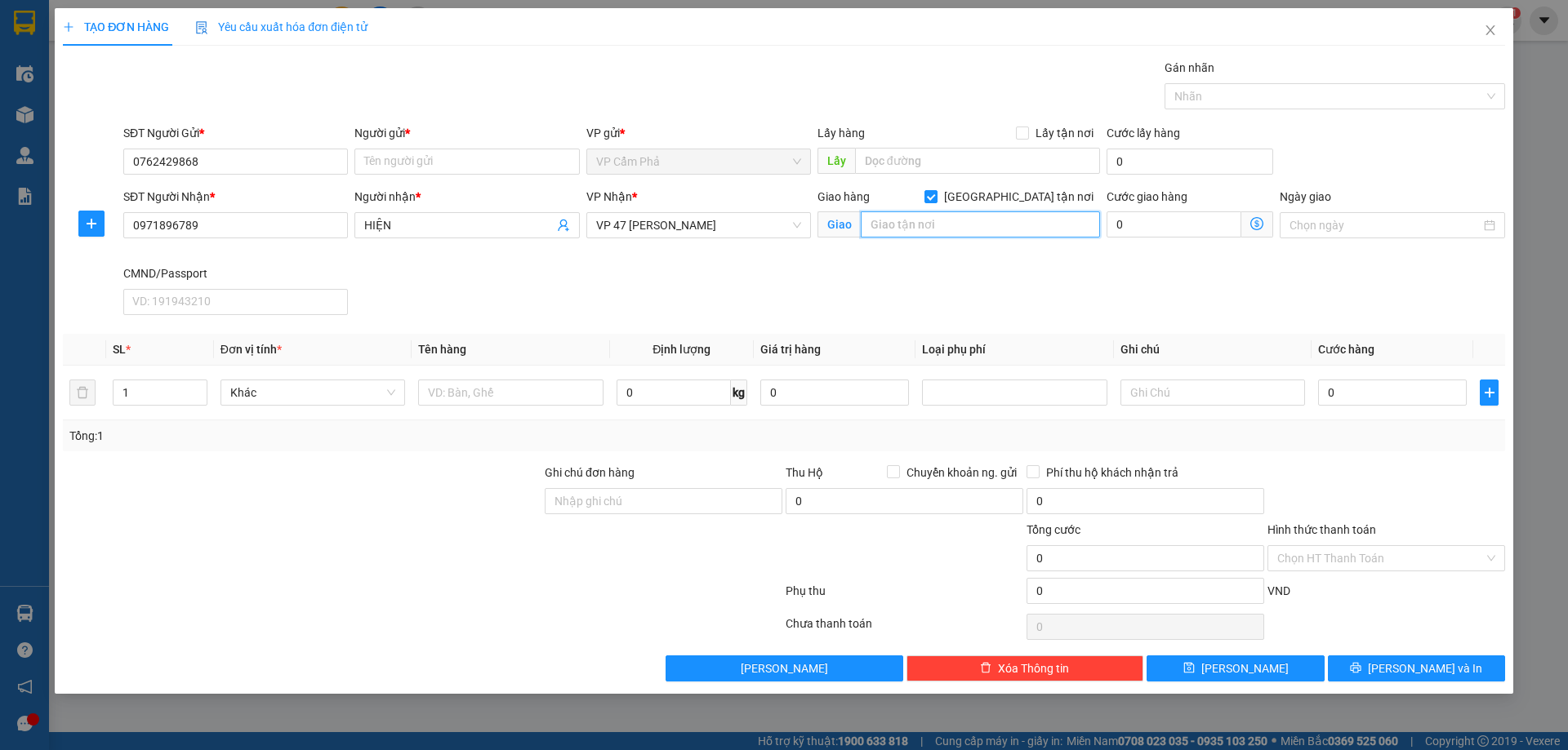
click at [944, 234] on input "text" at bounding box center [980, 224] width 239 height 26
paste input "423 P. Minh Khai, Vĩnh Tuy, Hai Bà Trưng, Hà Nội 10000, Việt Nam"
type input "423 P. Minh Khai, Vĩnh Tuy, Hai Bà Trưng, Hà Nội 10000, Việt Nam"
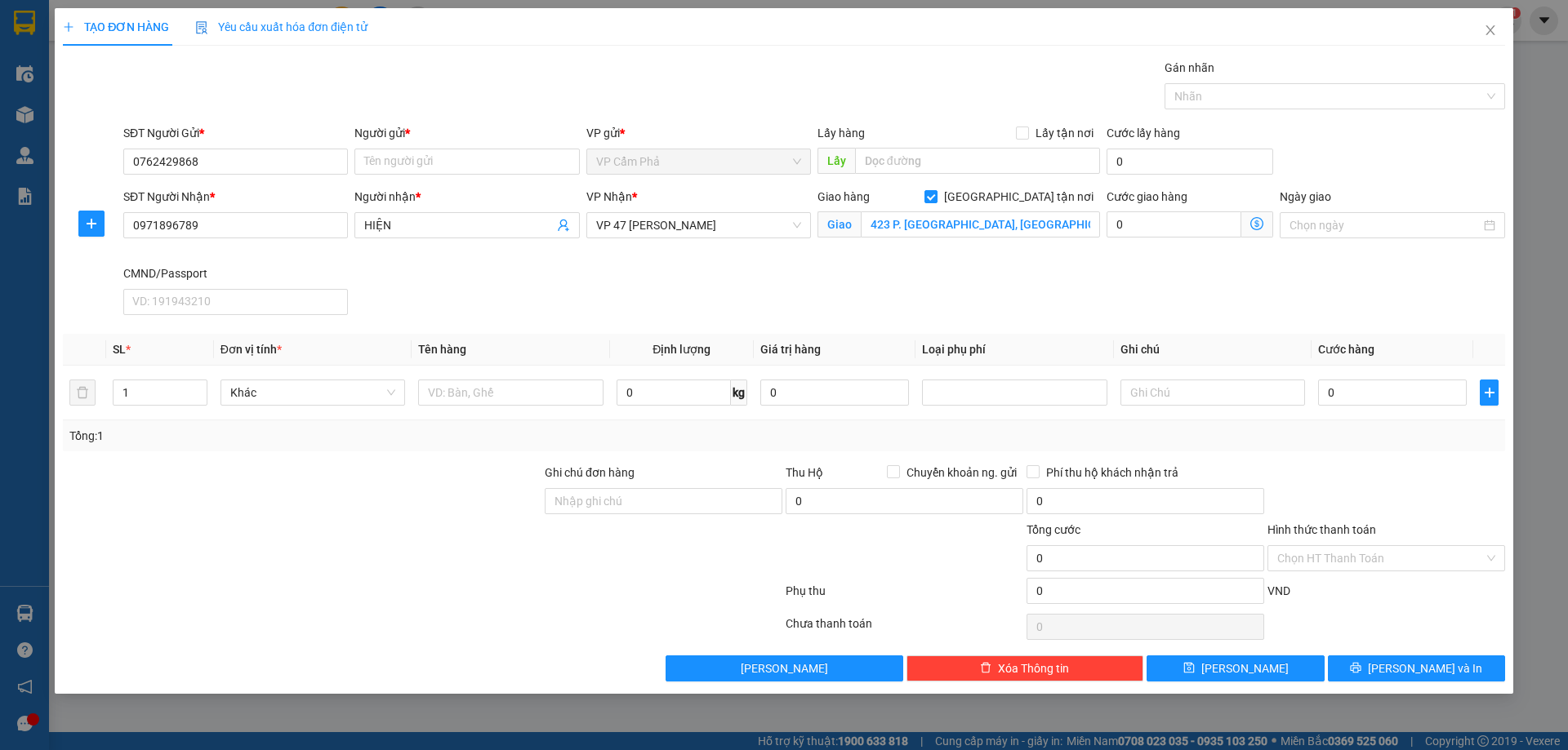
click at [1254, 230] on icon "dollar-circle" at bounding box center [1257, 224] width 13 height 13
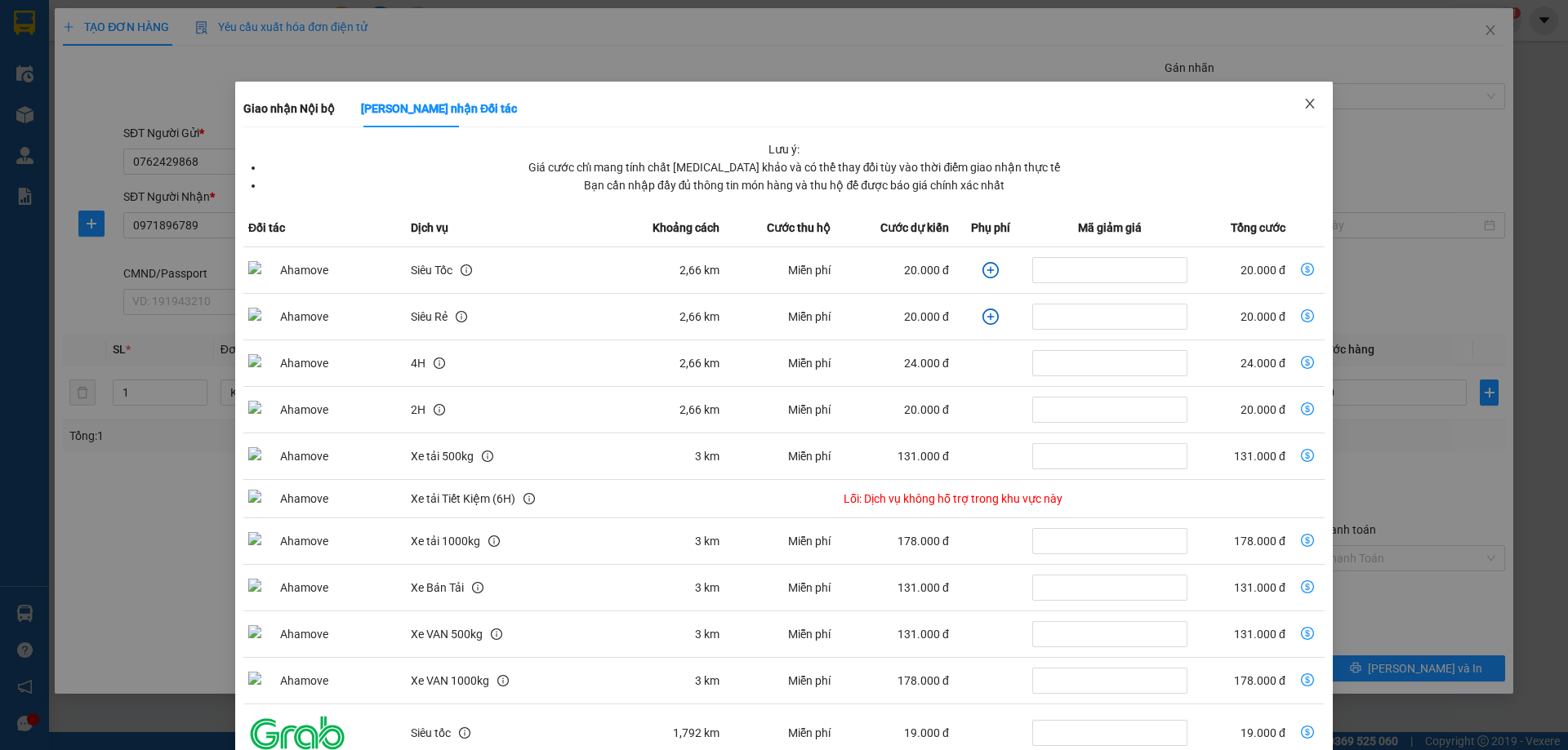
click at [1303, 100] on icon "close" at bounding box center [1310, 104] width 13 height 13
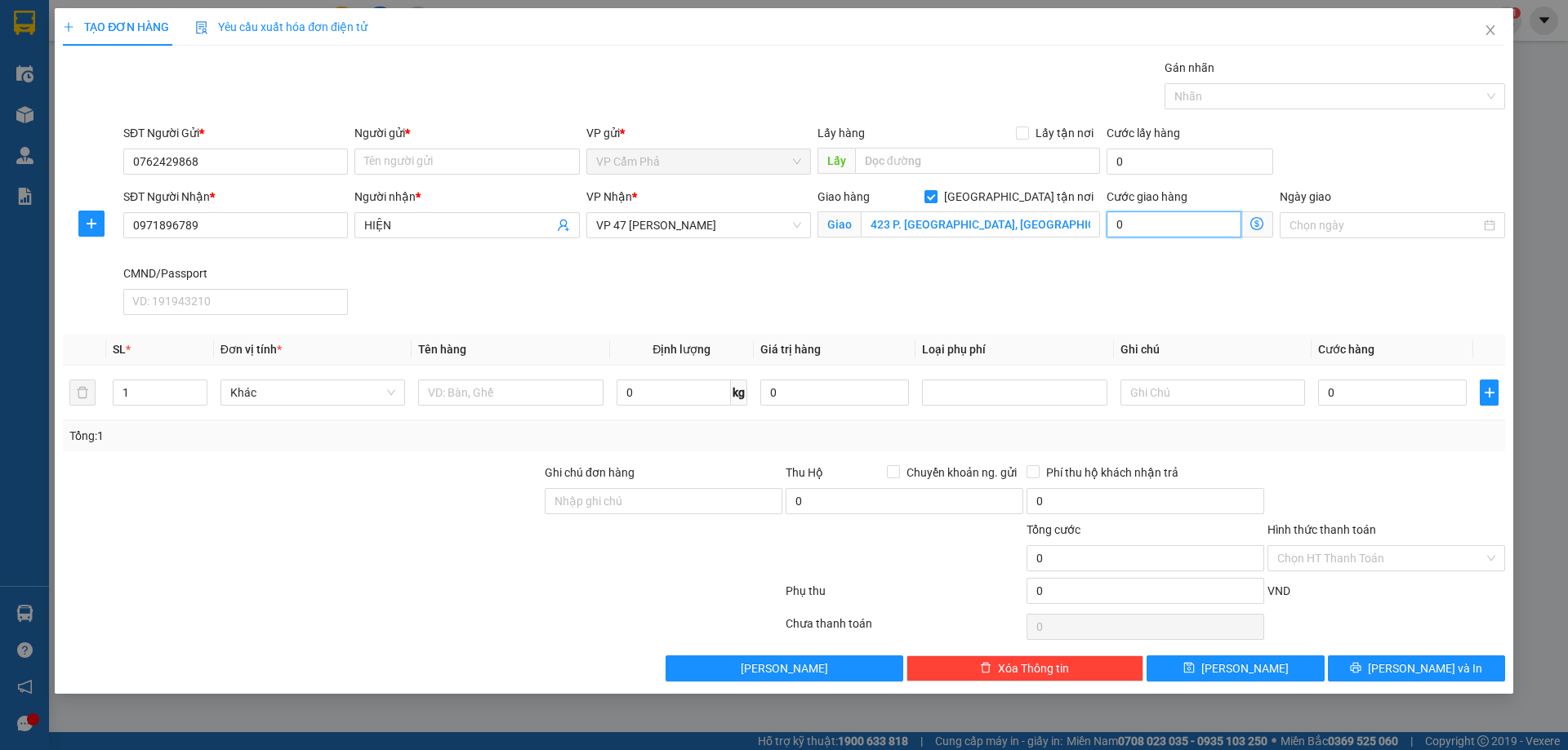
click at [1173, 224] on input "0" at bounding box center [1173, 224] width 135 height 26
type input "3"
type input "35"
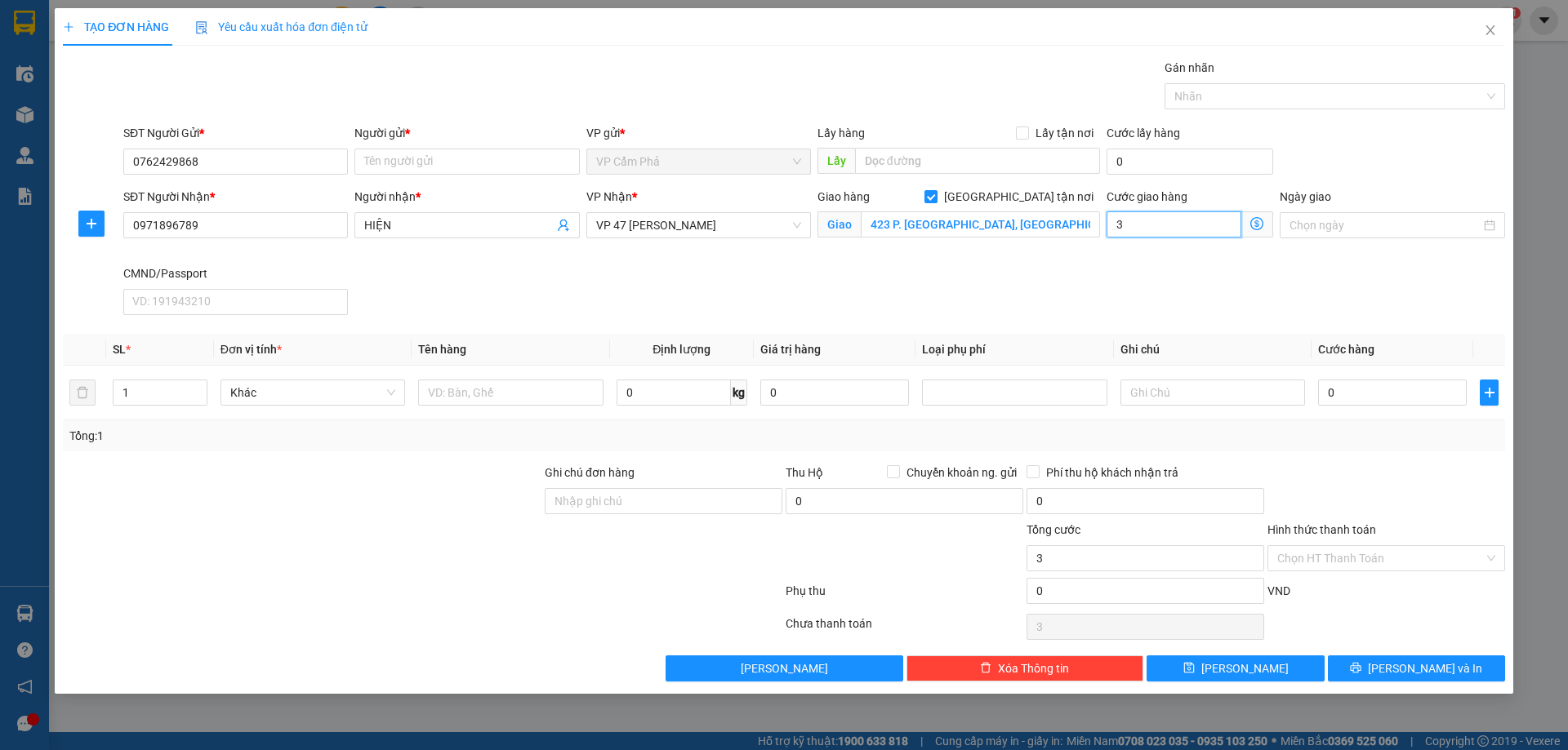
type input "35"
type input "350"
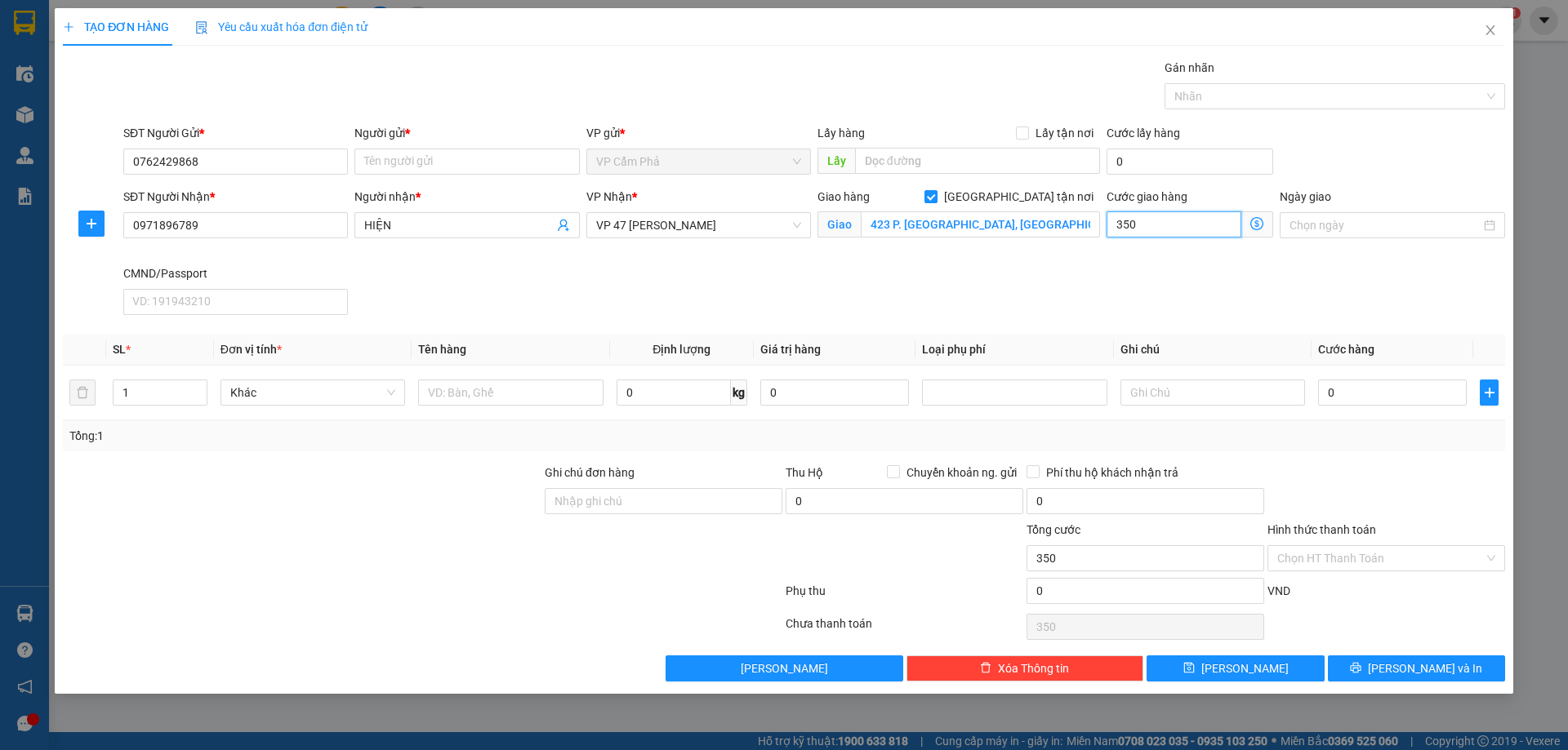
type input "3.500"
type input "35.000"
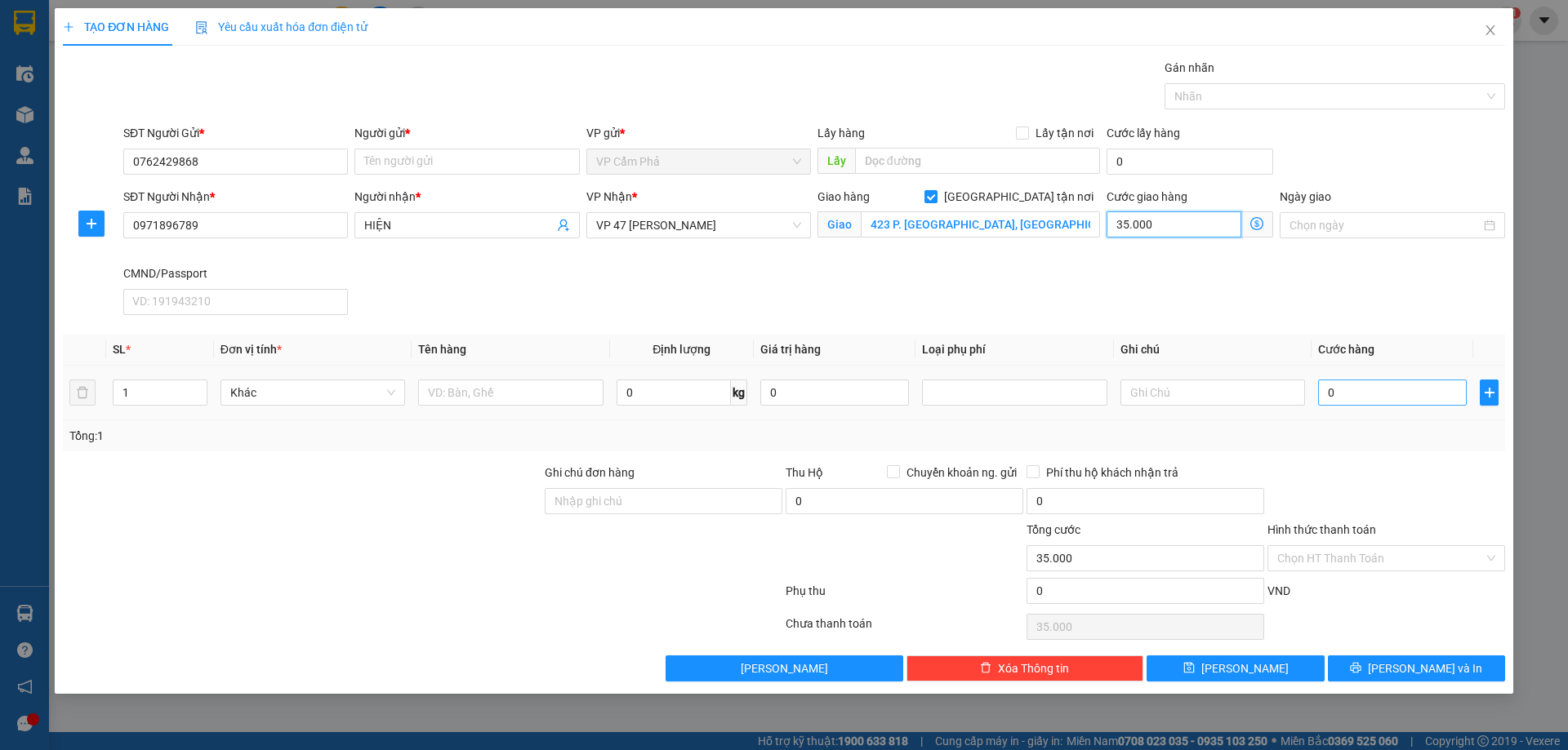
type input "35.000"
click at [1359, 403] on input "0" at bounding box center [1392, 392] width 149 height 26
type input "6"
type input "35.006"
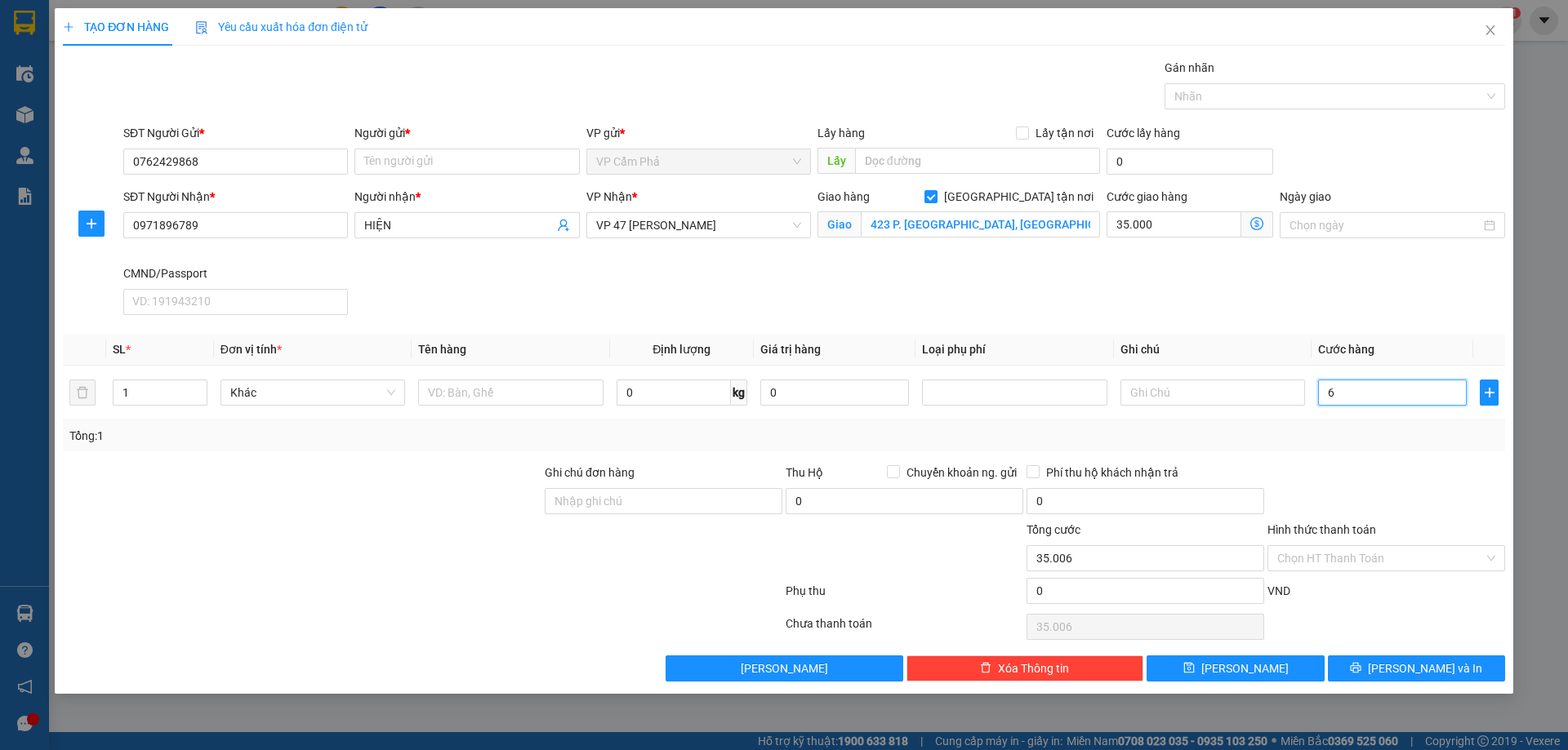
type input "60"
type input "35.060"
type input "600"
type input "35.600"
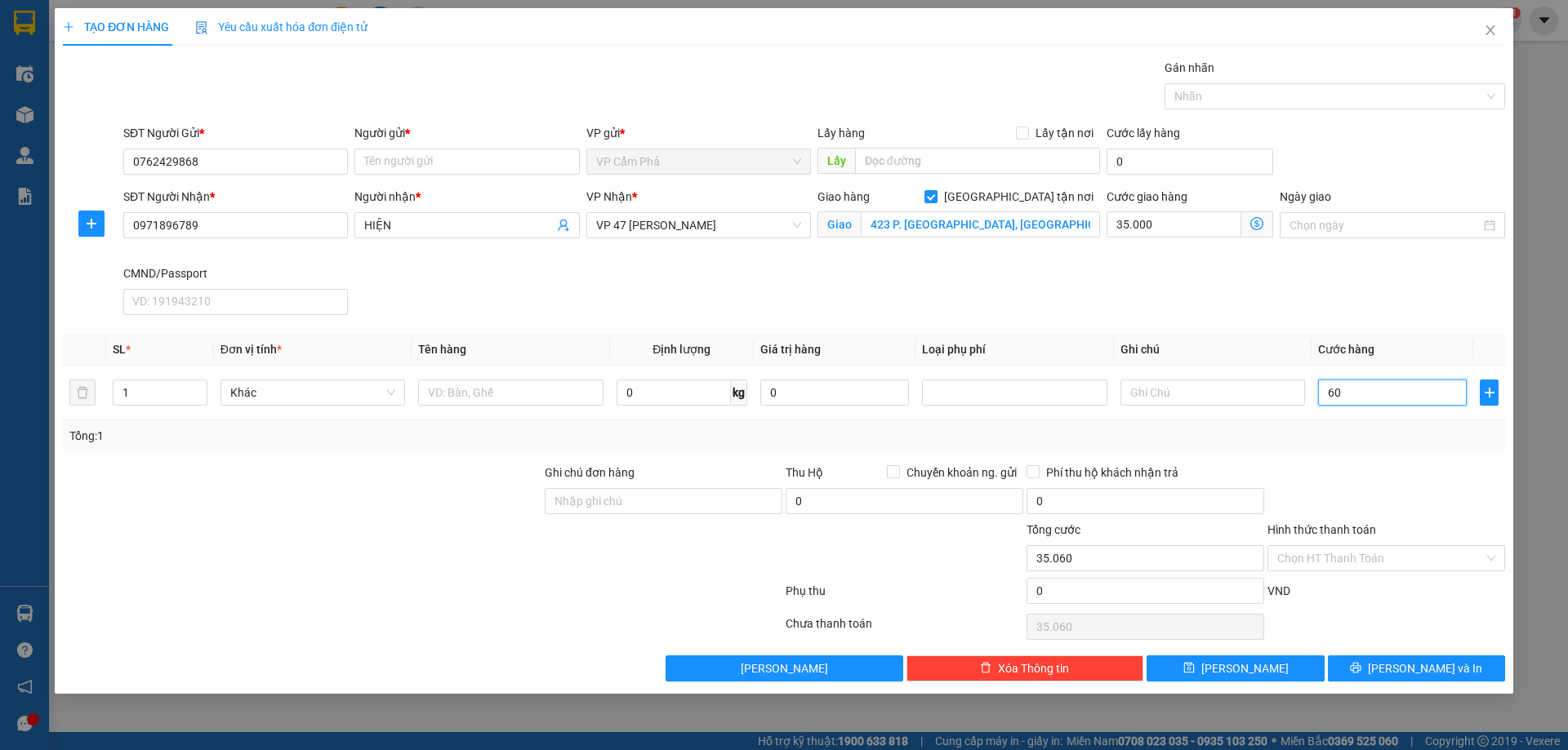
type input "35.600"
type input "6.000"
type input "41.000"
type input "60.000"
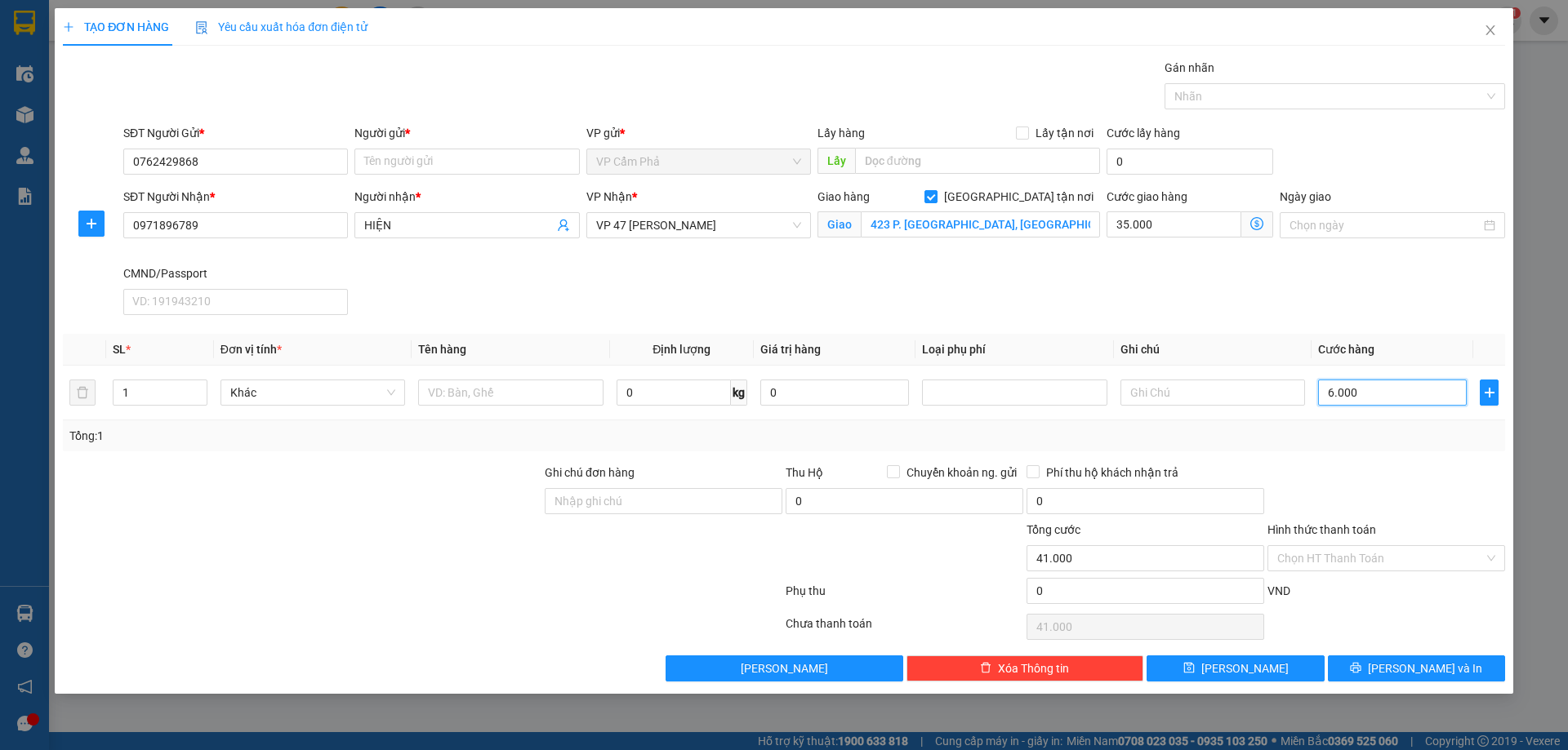
type input "95.000"
type input "60.000"
click at [712, 233] on span "VP 47 Trần Khát Chân" at bounding box center [699, 224] width 205 height 24
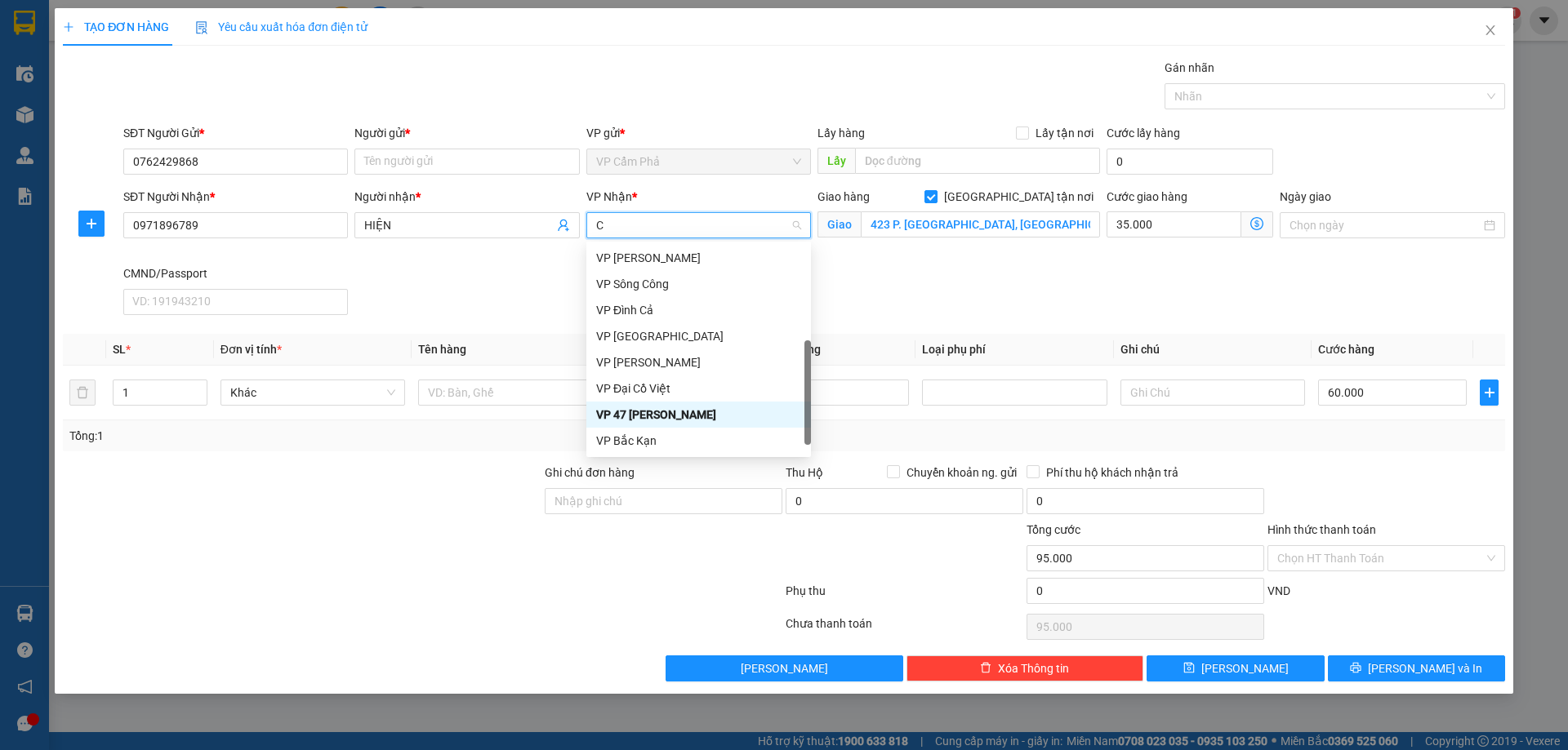
scroll to position [144, 0]
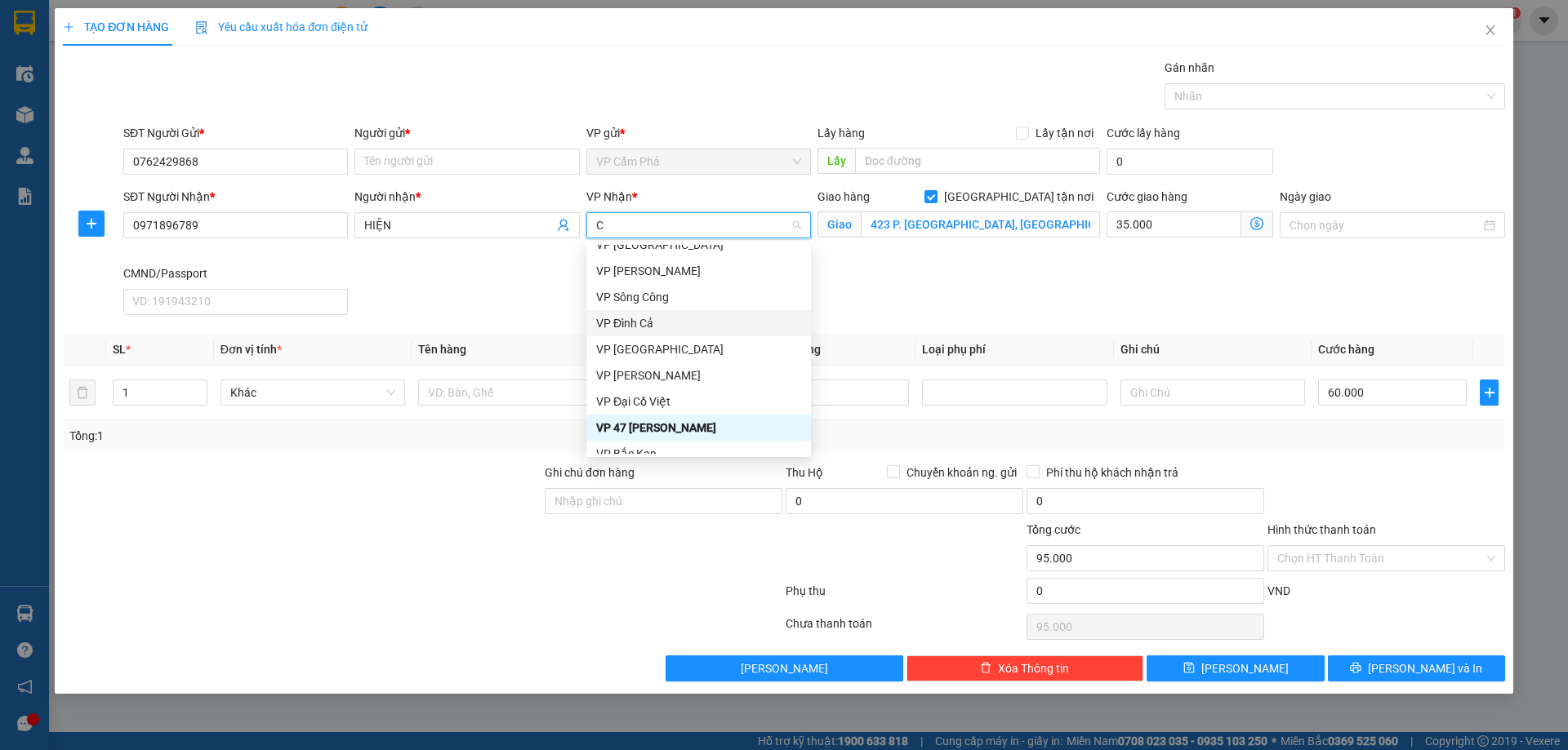
type input "CO"
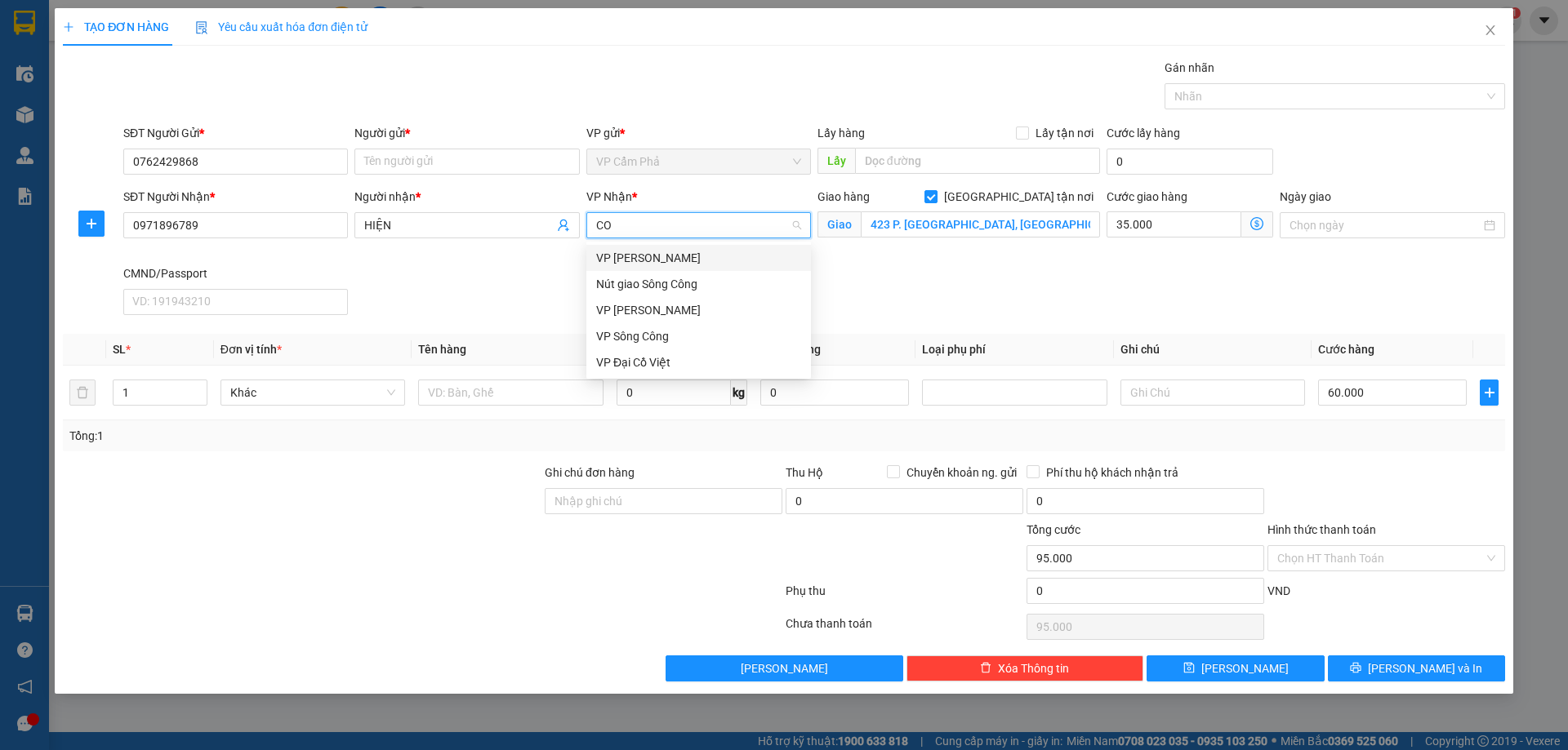
click at [707, 265] on div "VP [PERSON_NAME]" at bounding box center [699, 257] width 205 height 18
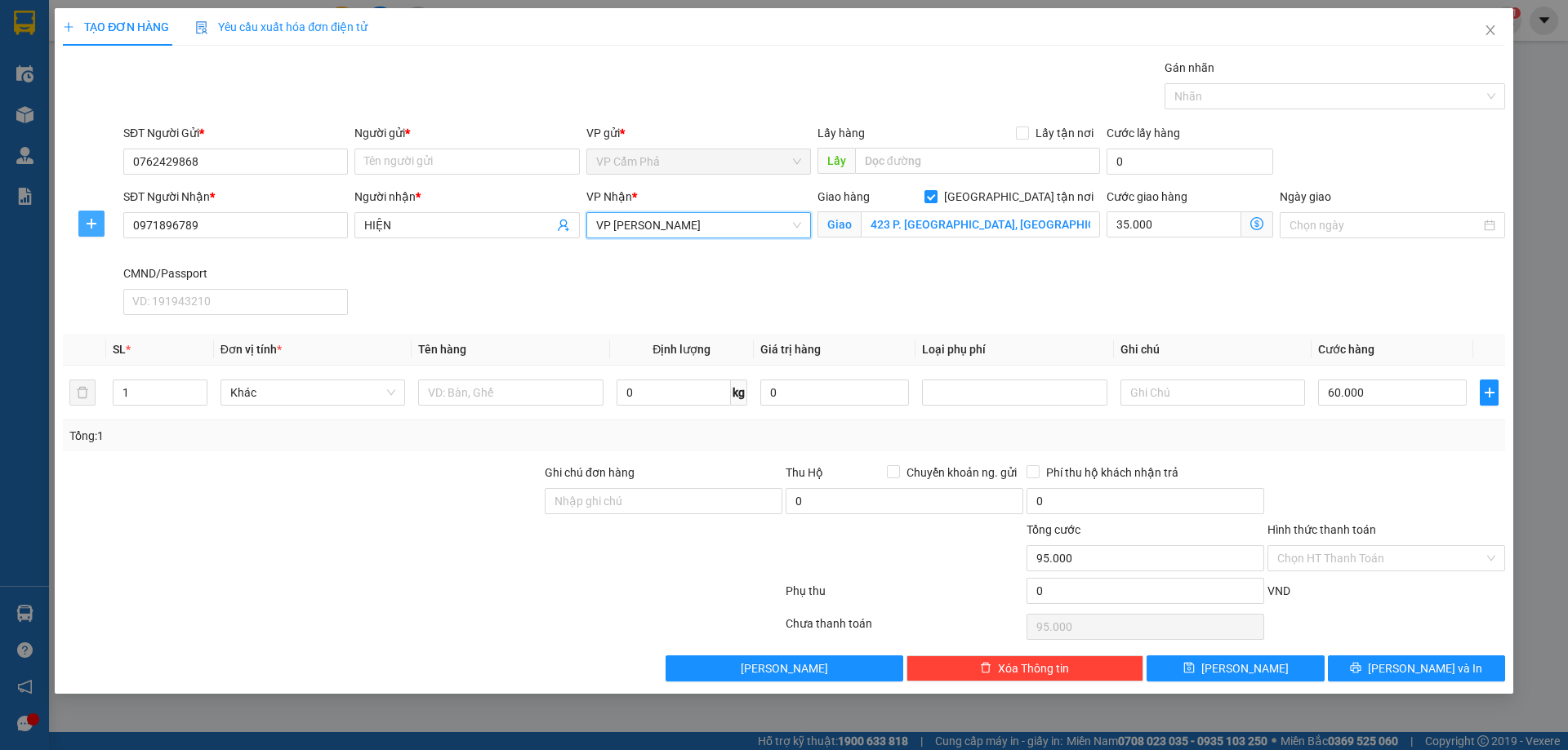
click at [96, 227] on icon "plus" at bounding box center [92, 224] width 13 height 13
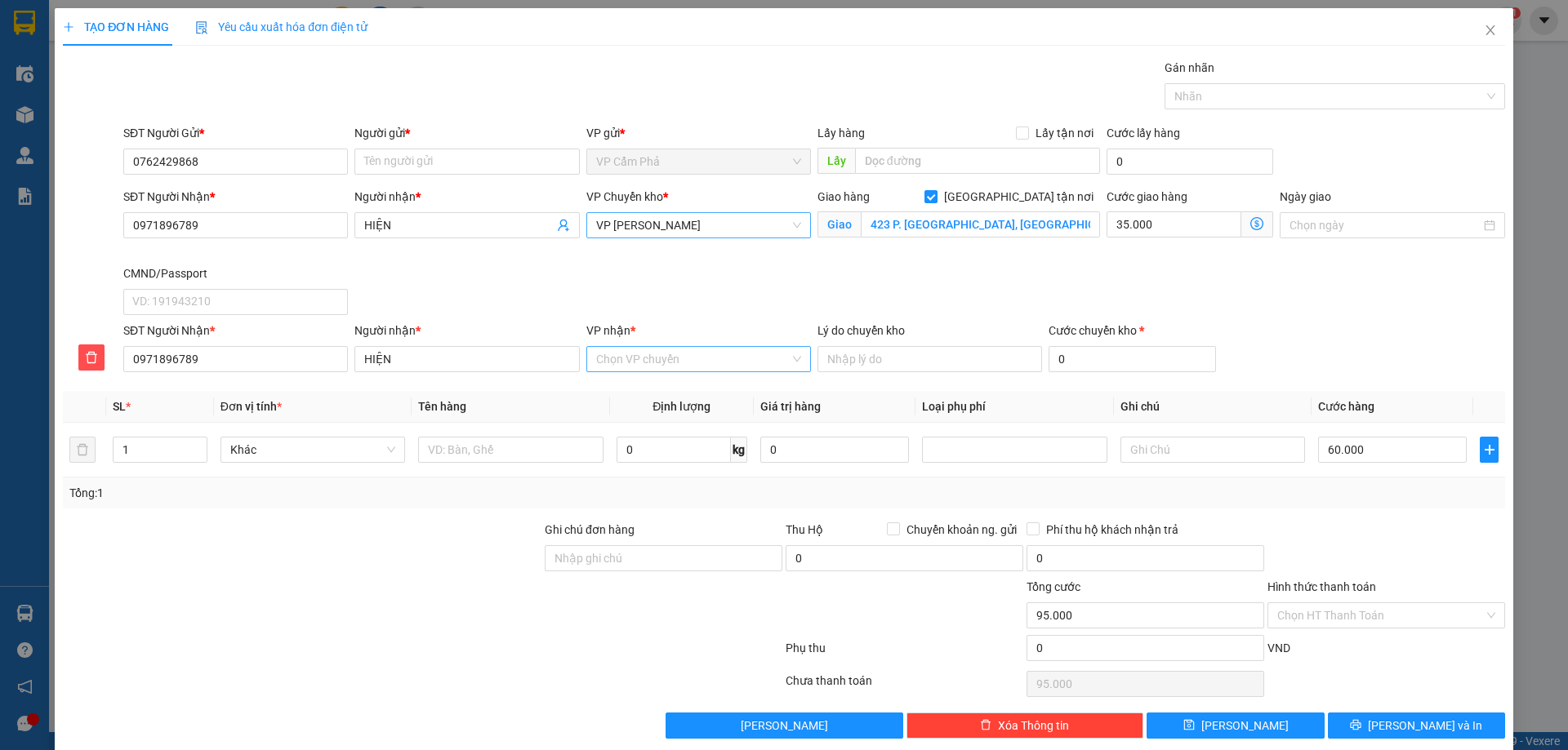
click at [658, 360] on input "VP nhận *" at bounding box center [693, 359] width 193 height 24
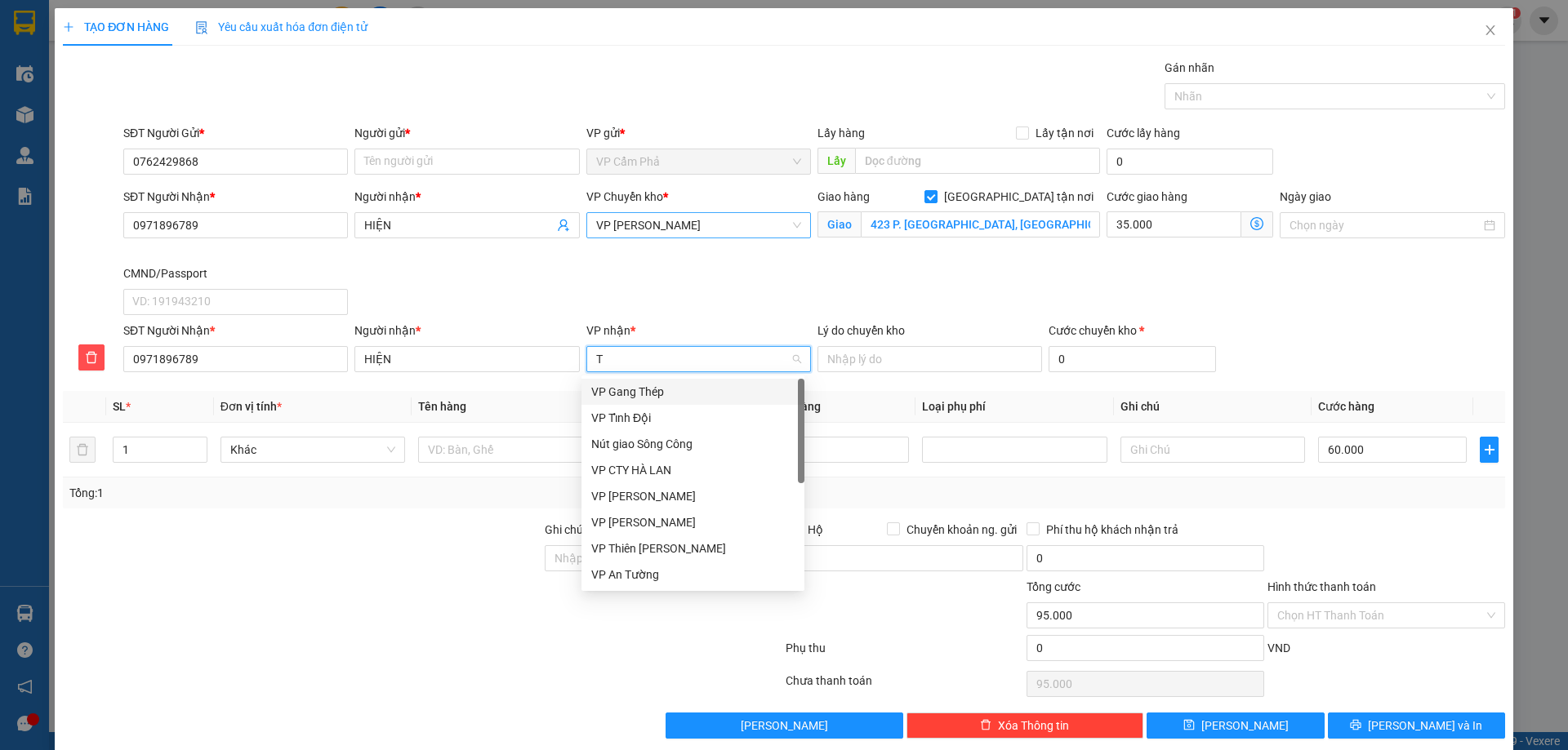
type input "TR"
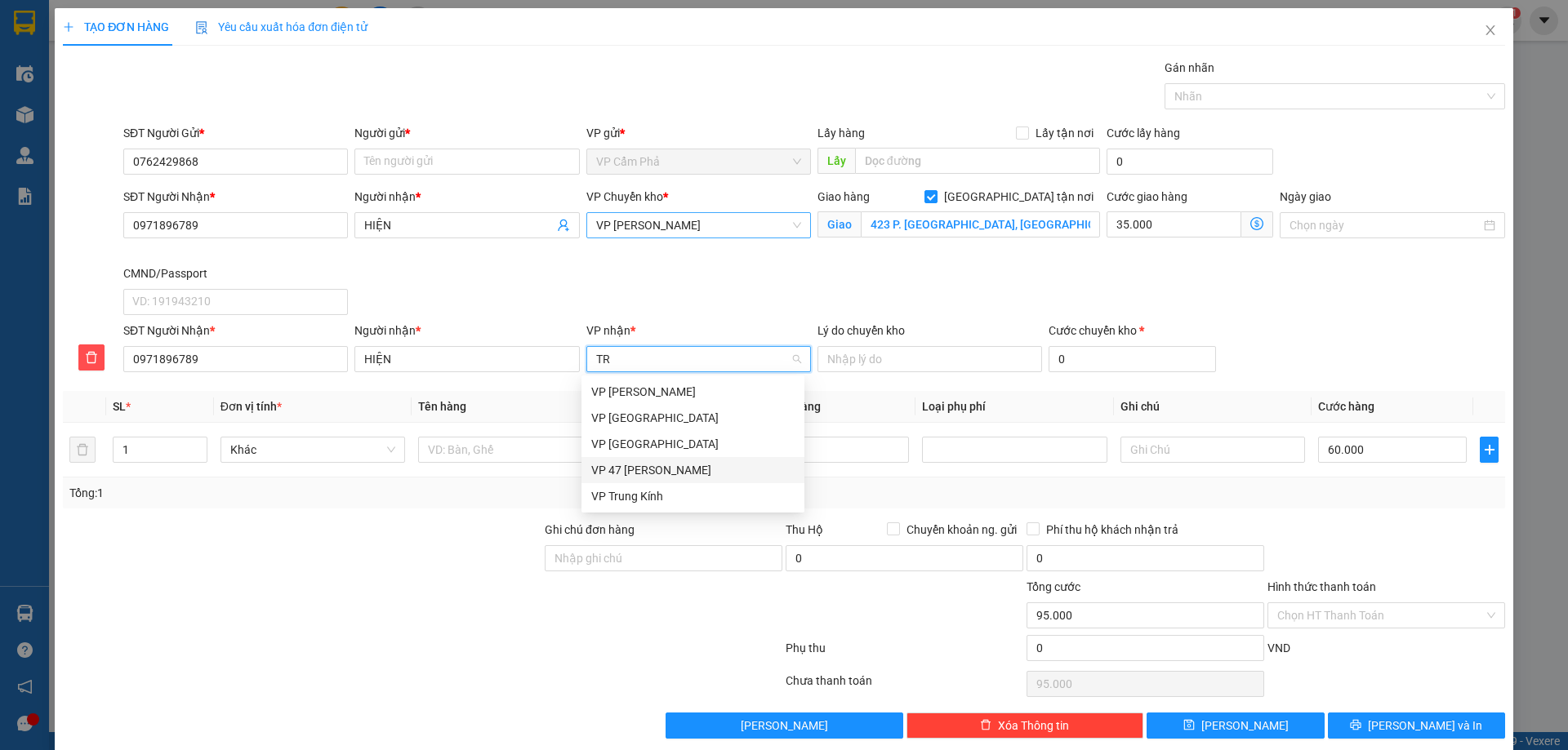
click at [637, 473] on div "VP 47 Trần Khát Chân" at bounding box center [693, 469] width 204 height 18
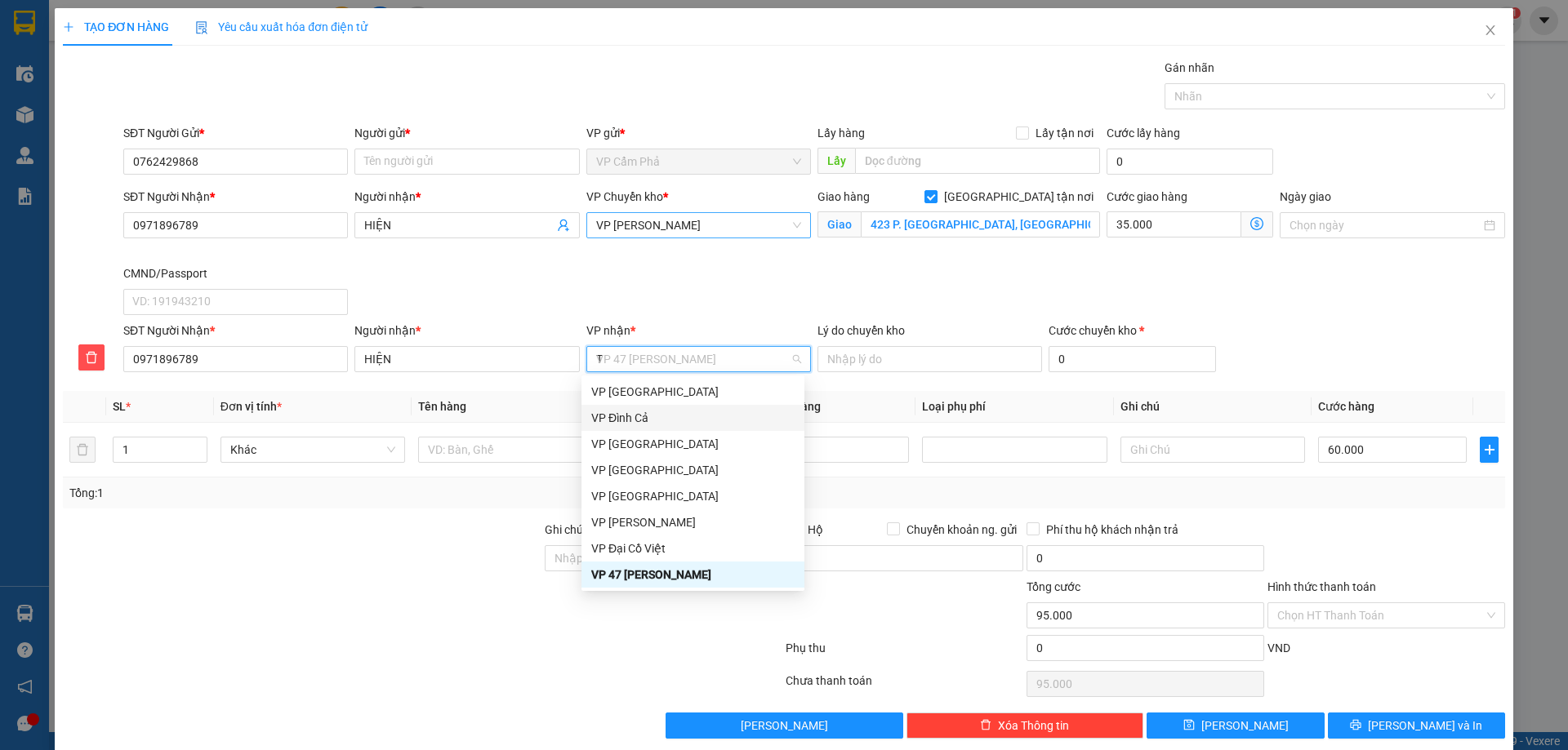
scroll to position [182, 0]
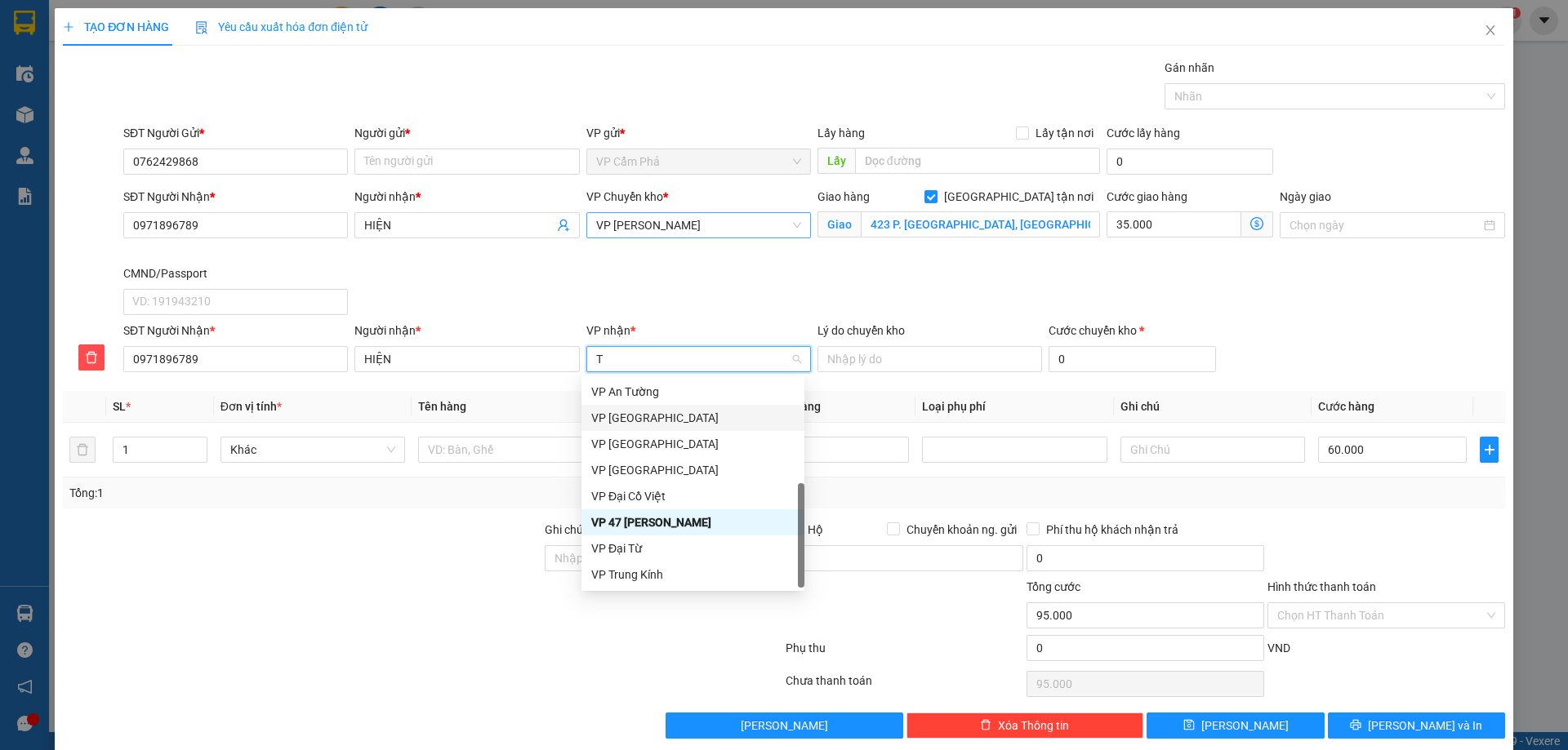
type input "TR"
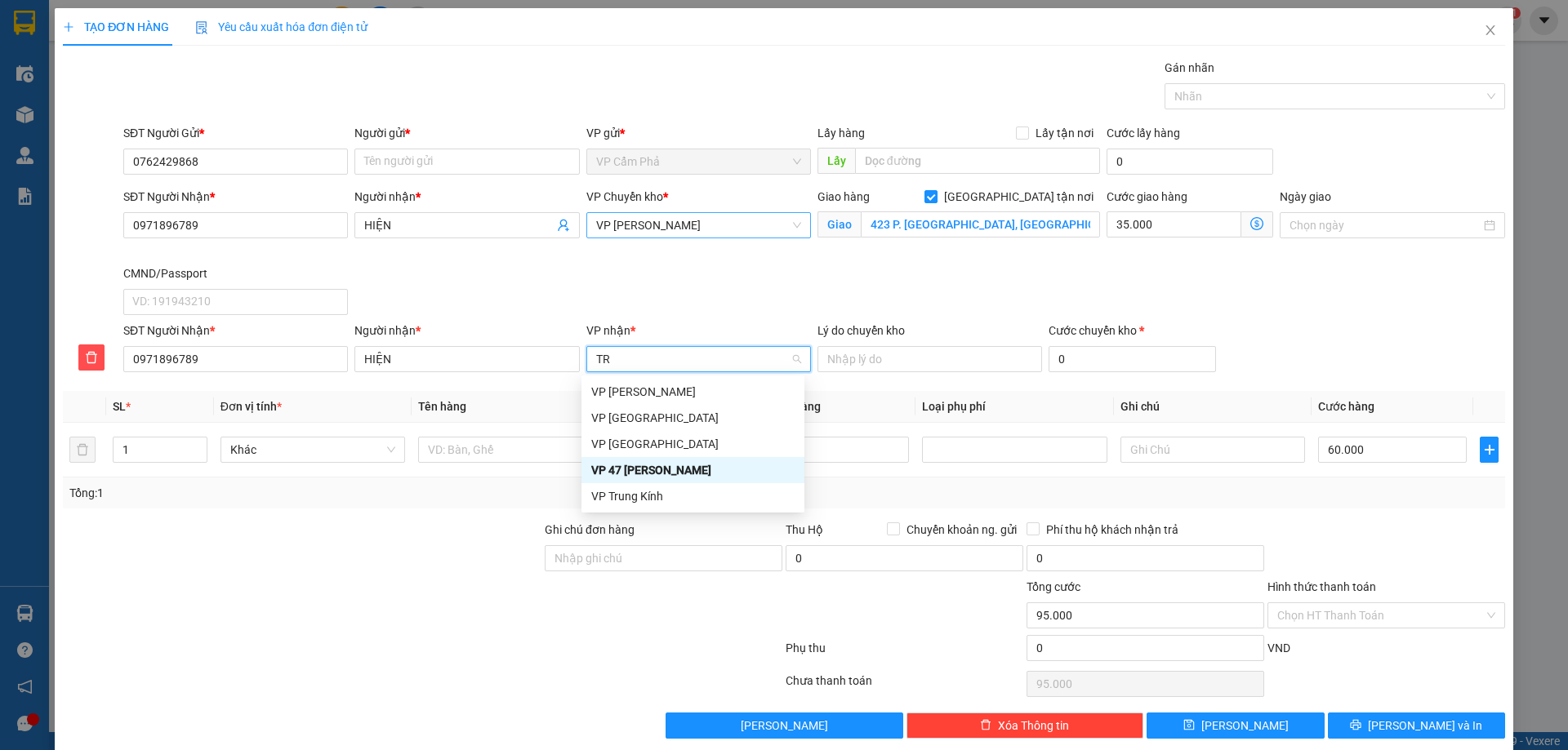
click at [686, 466] on div "VP 47 Trần Khát Chân" at bounding box center [693, 469] width 204 height 18
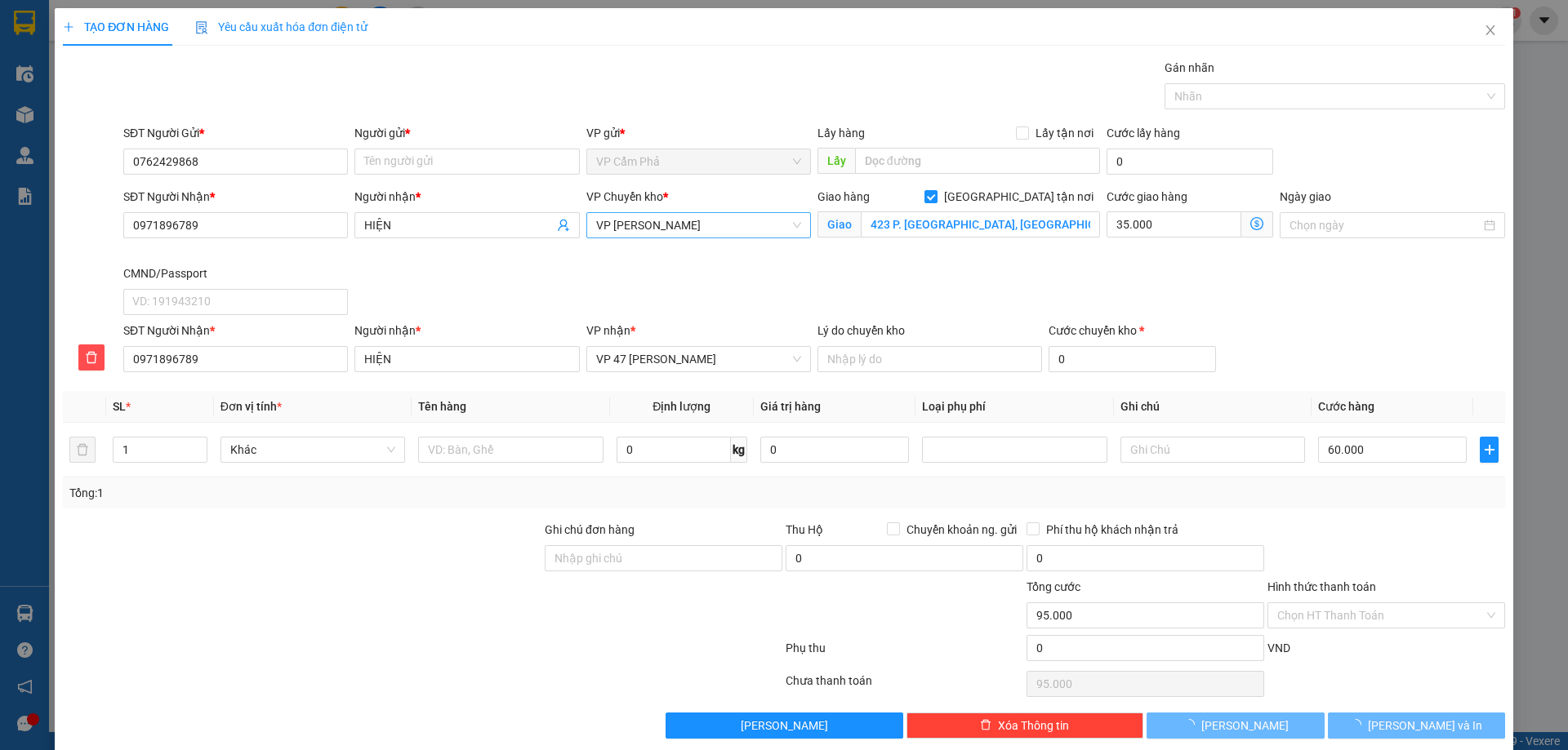
click at [1019, 253] on div "Giao hàng Giao tận nơi Giao 423 P. Minh Khai, Vĩnh Tuy, Hai Bà Trưng, Hà Nội 10…" at bounding box center [959, 225] width 289 height 77
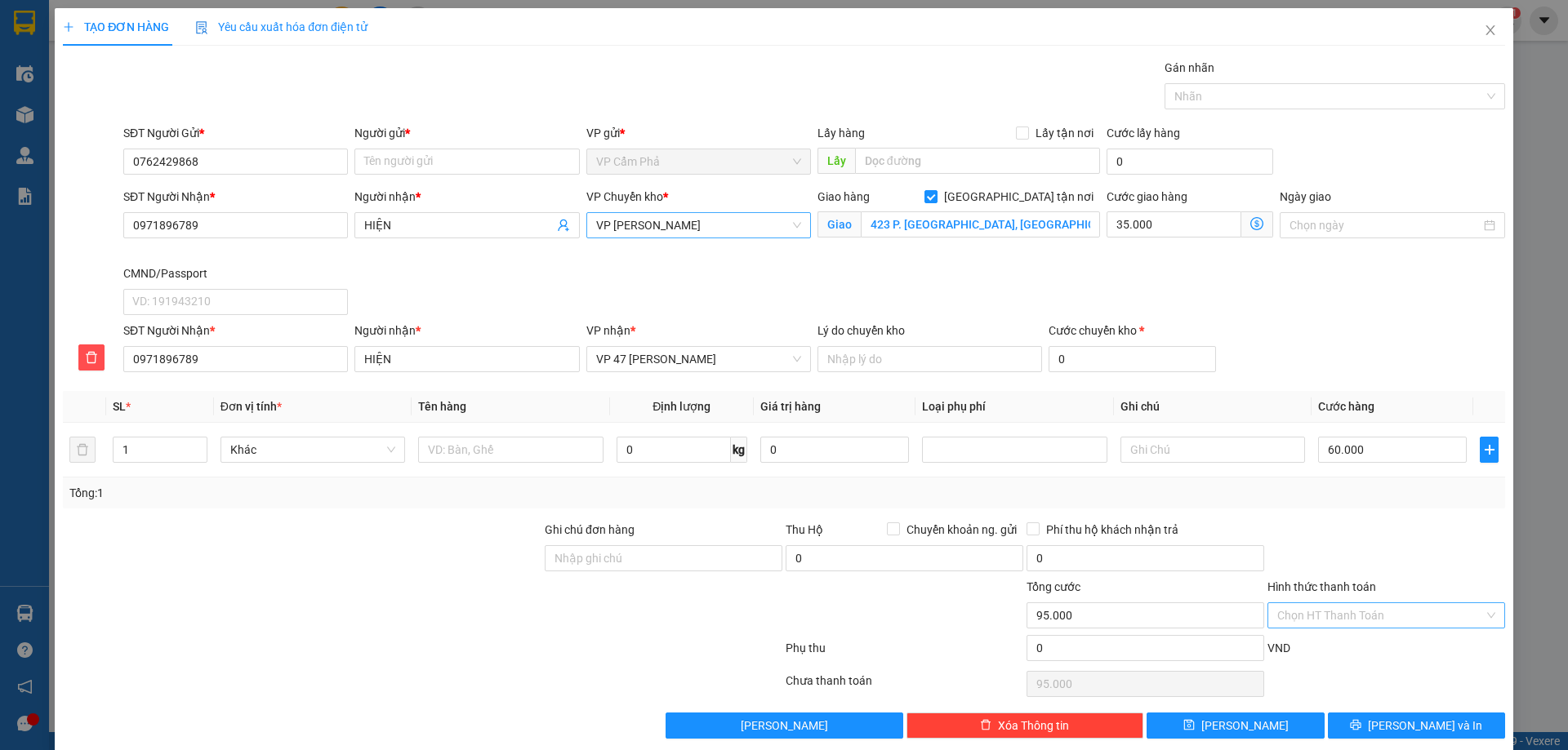
click at [1482, 616] on div "Chọn HT Thanh Toán" at bounding box center [1385, 615] width 237 height 26
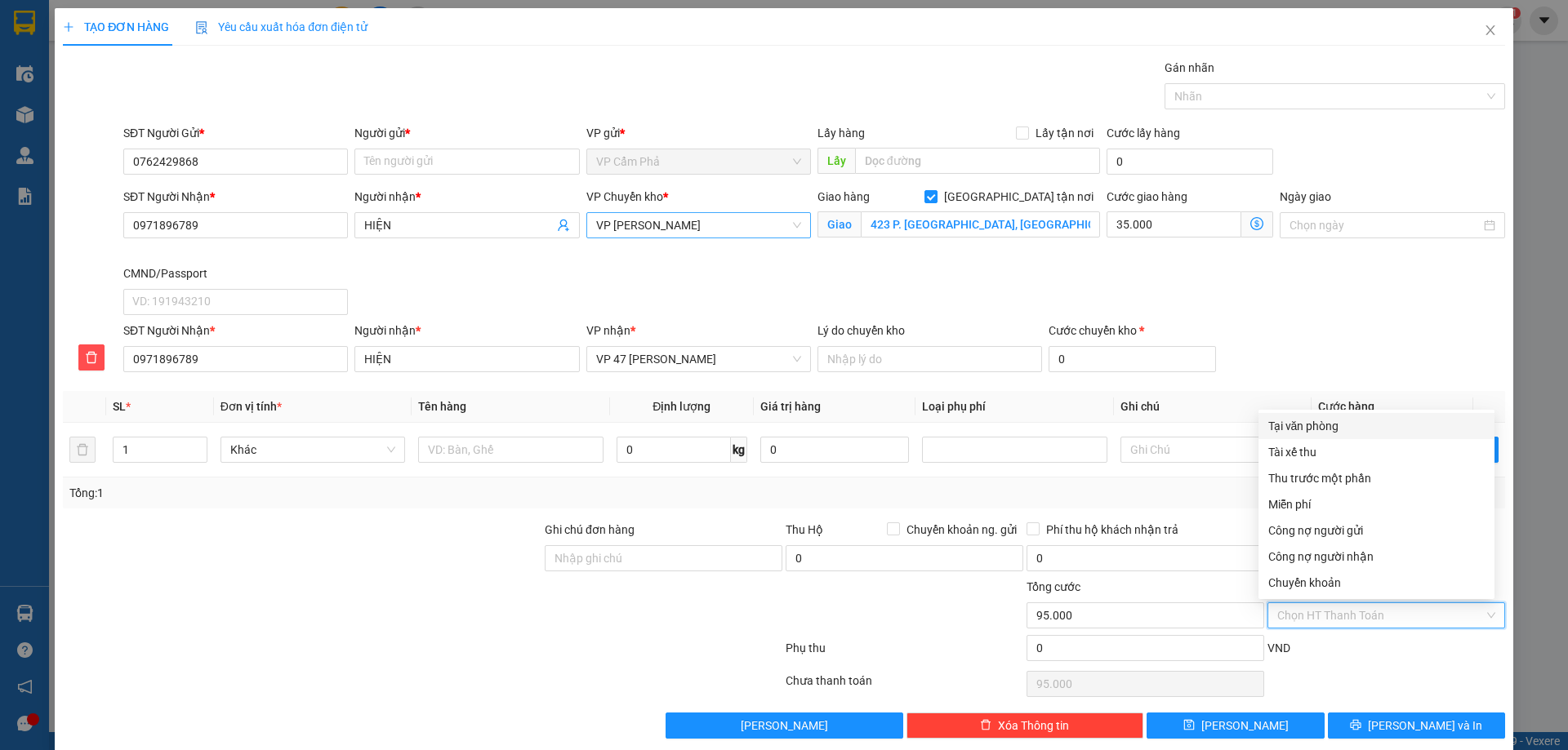
click at [1386, 431] on div "Tại văn phòng" at bounding box center [1375, 425] width 216 height 18
type input "0"
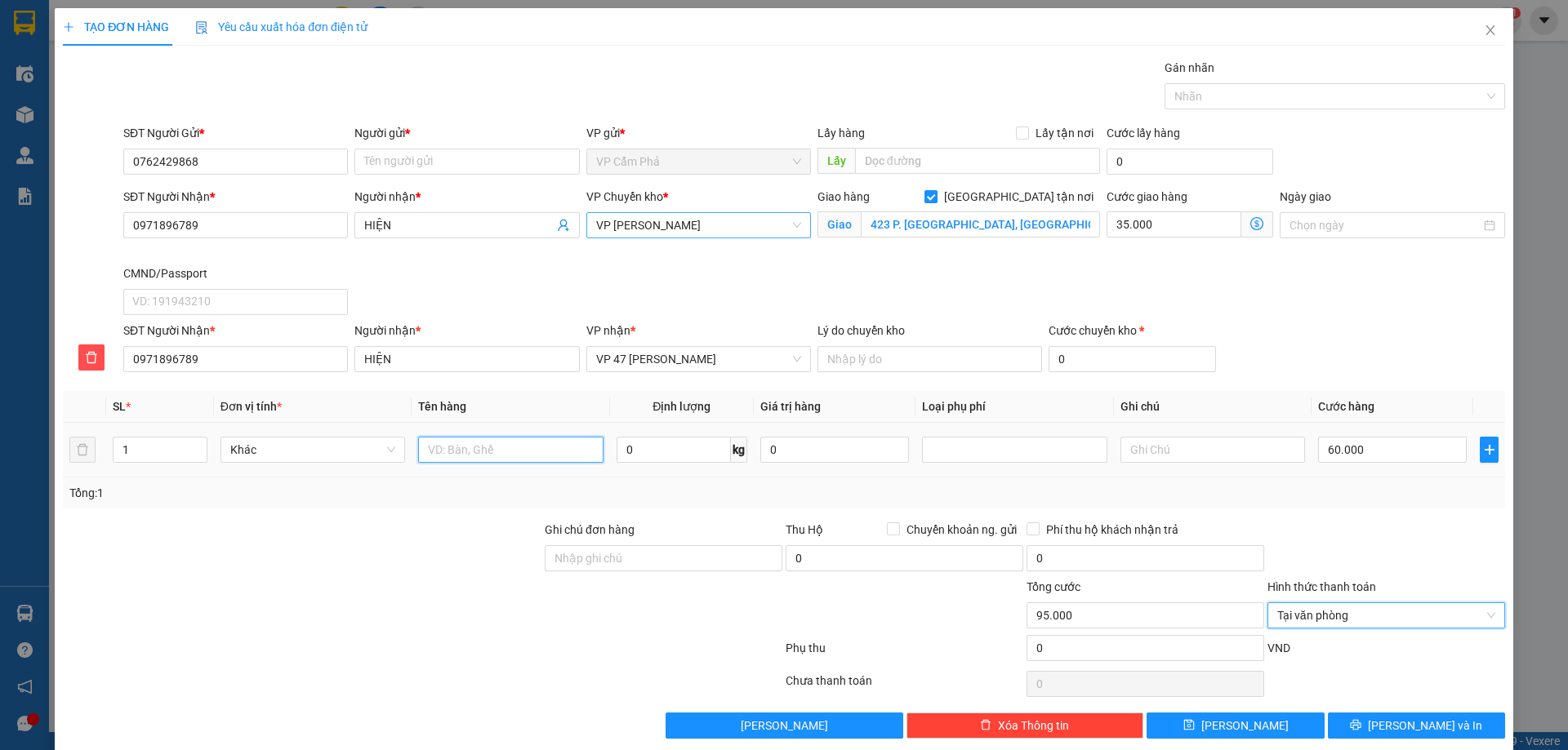
click at [487, 454] on input "text" at bounding box center [510, 449] width 184 height 26
type input "XỐP HẢI SẢN"
type input "7"
type input "0"
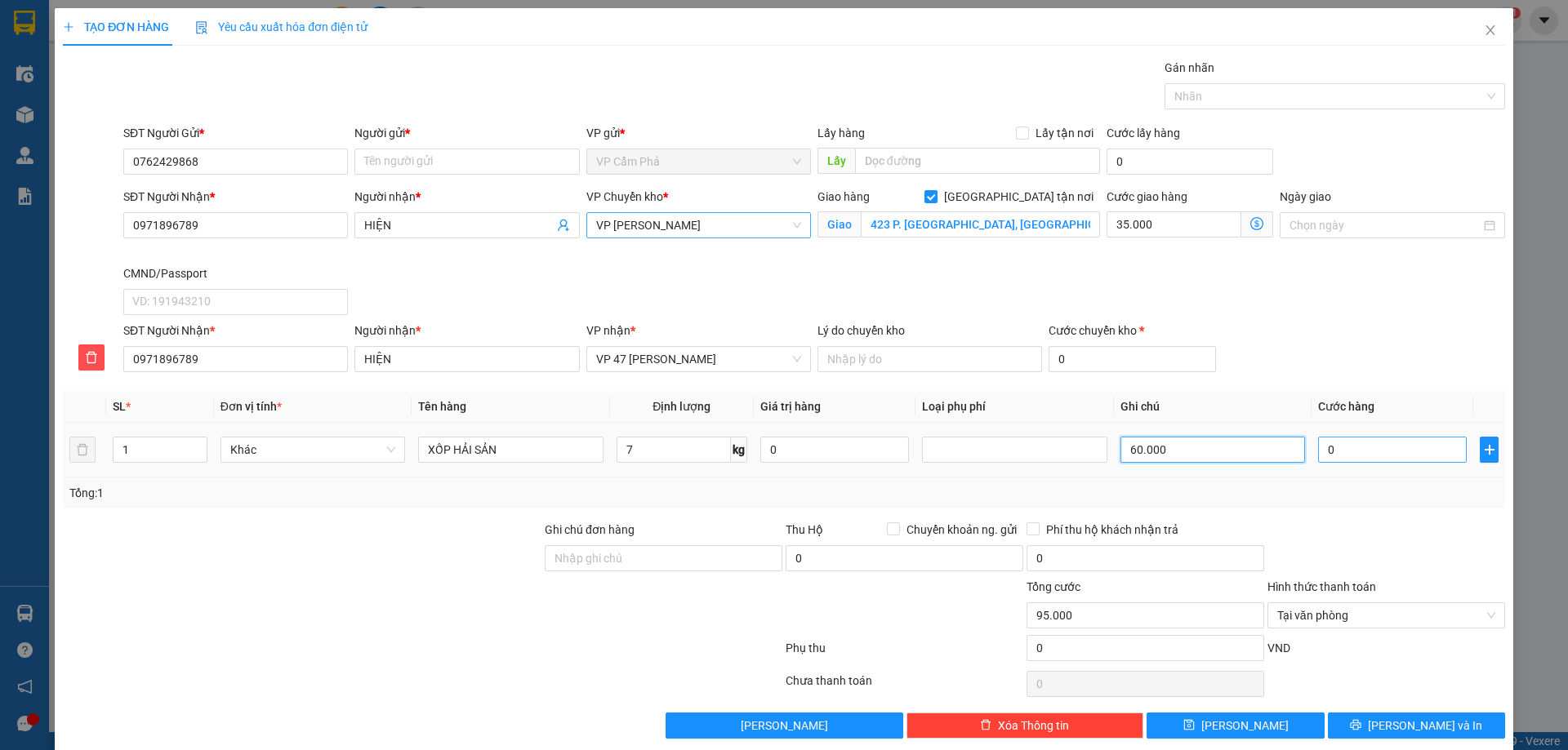
type input "60.000"
type input "35.000"
type input "7"
click at [1366, 449] on input "0" at bounding box center [1392, 449] width 149 height 26
type input "7"
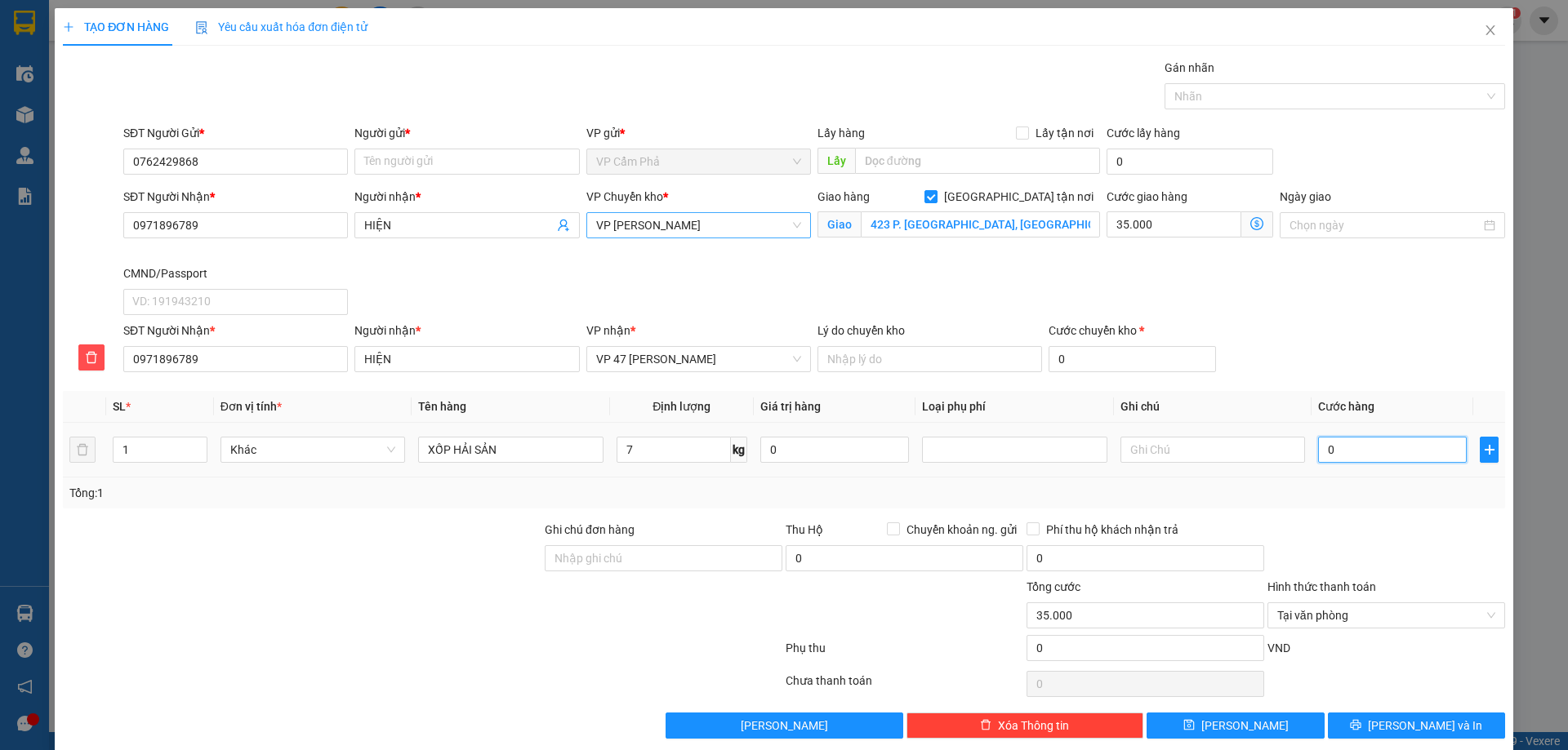
type input "35.007"
type input "70"
type input "35.070"
type input "700"
type input "35.700"
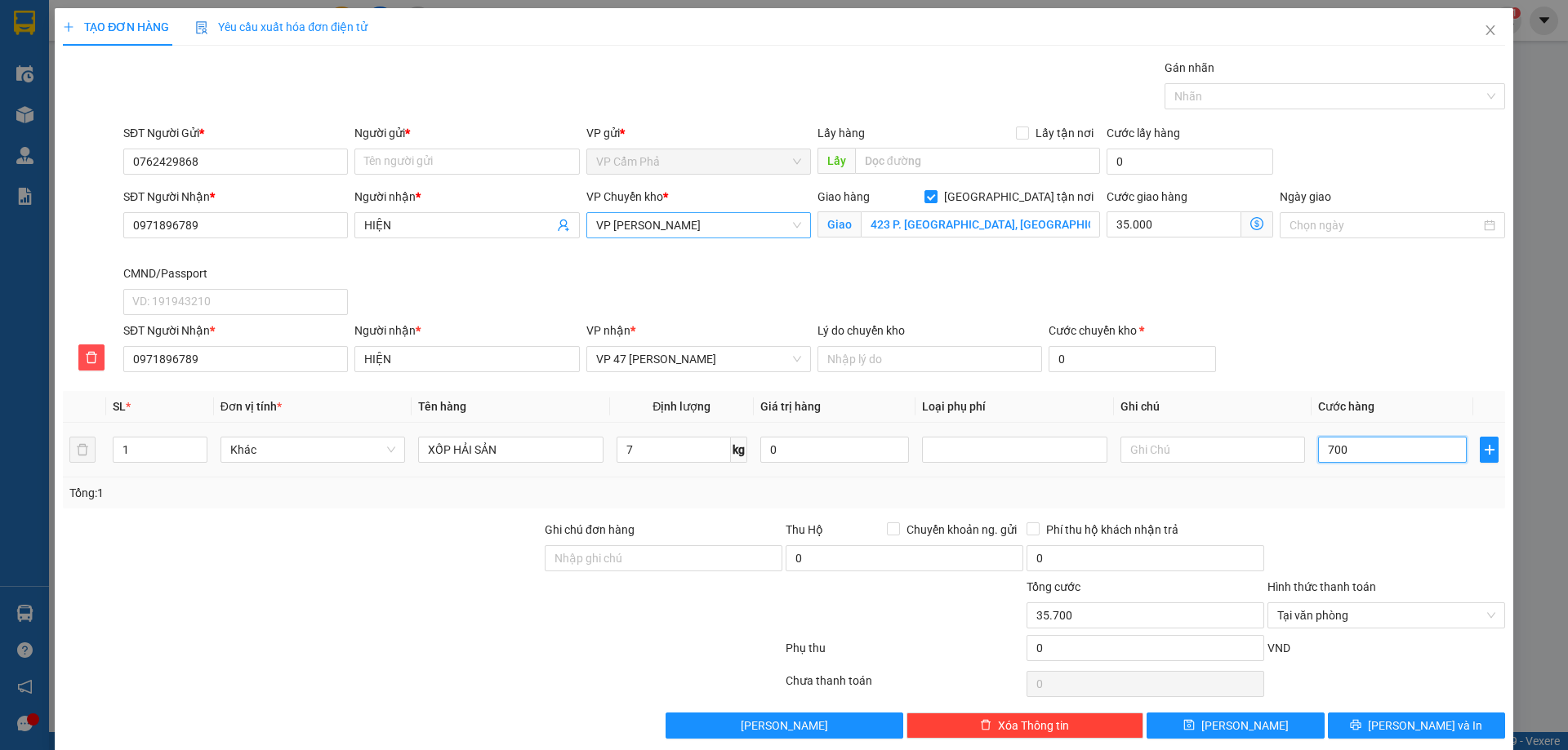
type input "7.000"
type input "42.000"
type input "70.000"
type input "105.000"
type input "70.000"
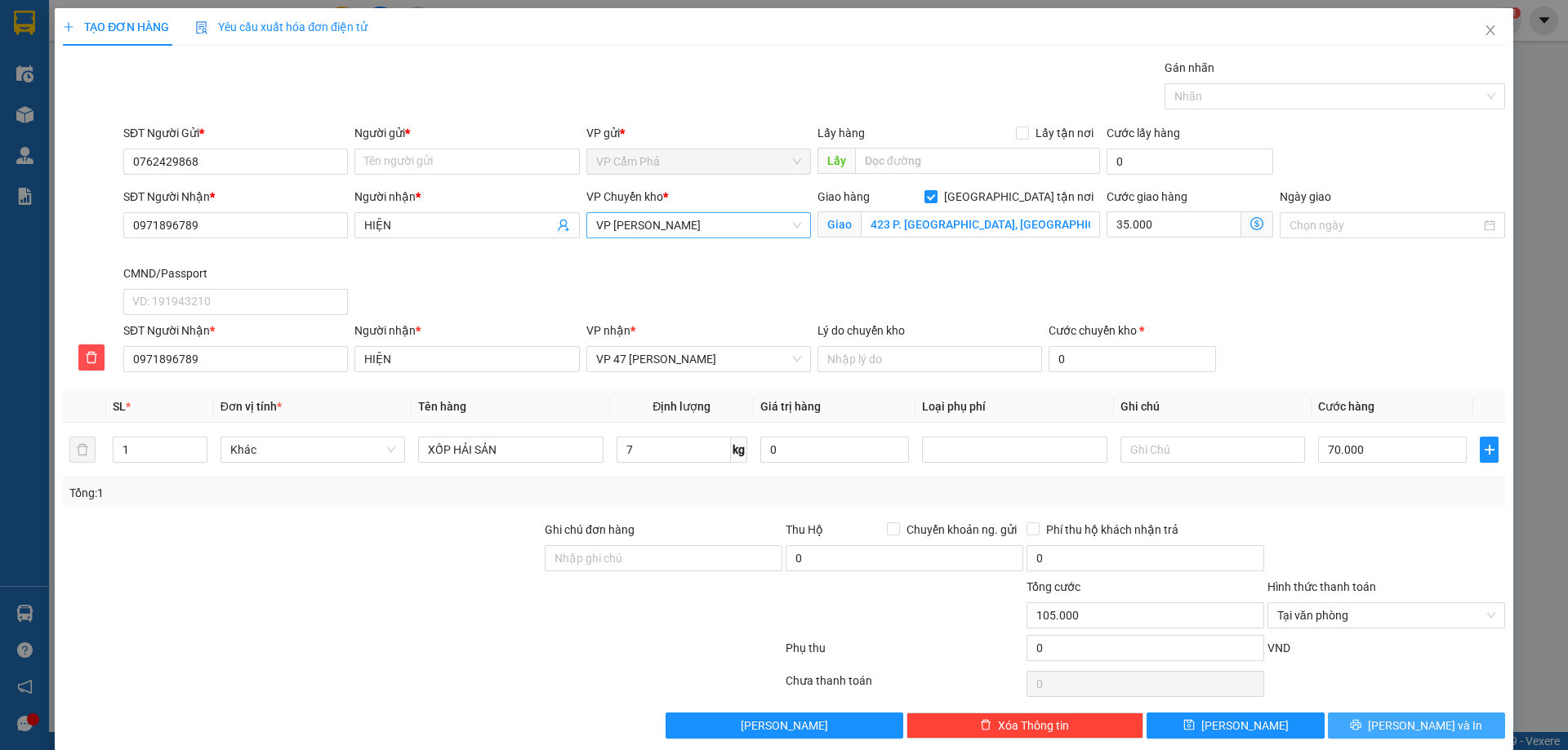
click at [1389, 725] on button "Lưu và In" at bounding box center [1416, 725] width 177 height 26
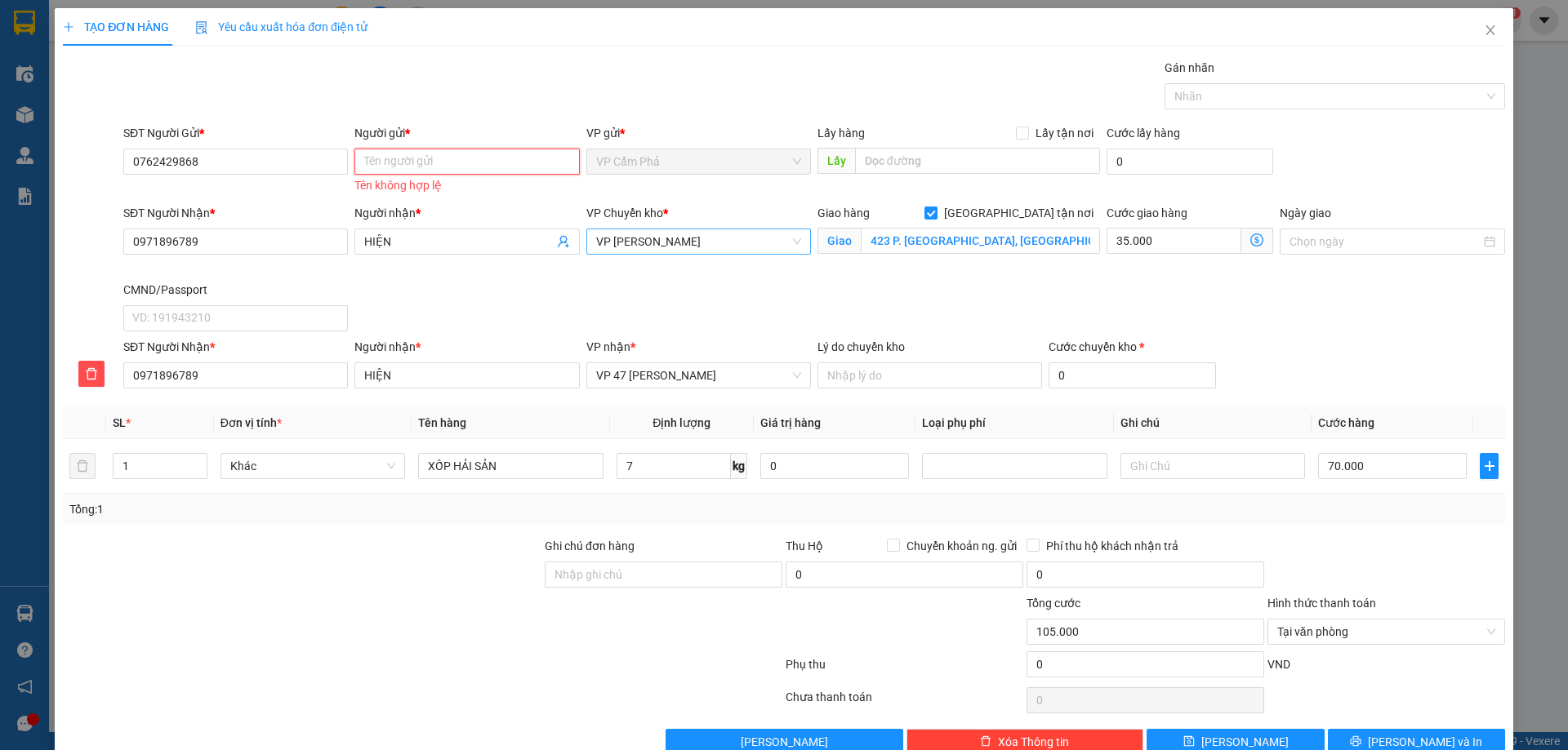
click at [416, 165] on input "Người gửi *" at bounding box center [466, 161] width 225 height 26
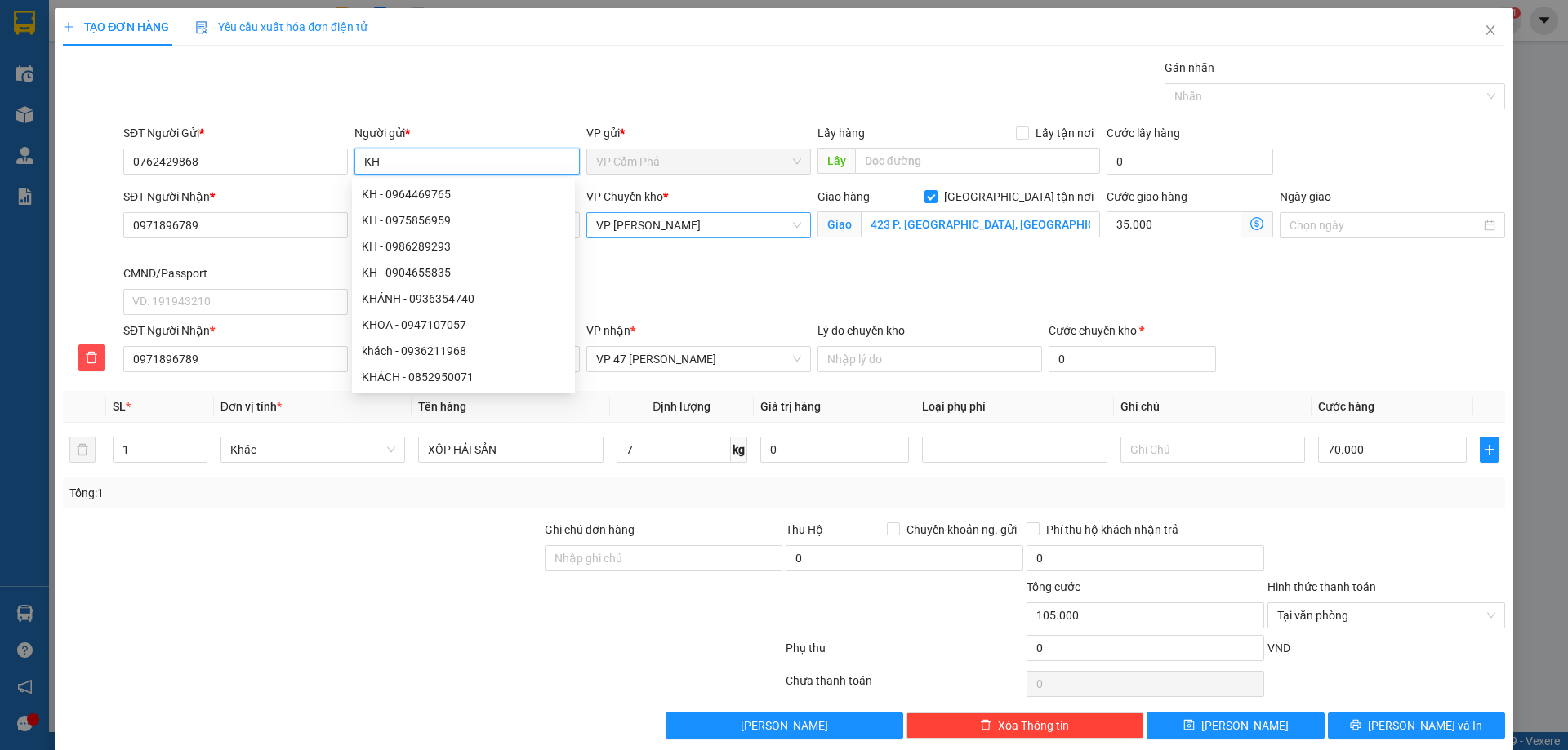
type input "KH"
click at [826, 62] on div "Gói vận chuyển * Tiêu chuẩn Gán nhãn Nhãn" at bounding box center [814, 87] width 1388 height 57
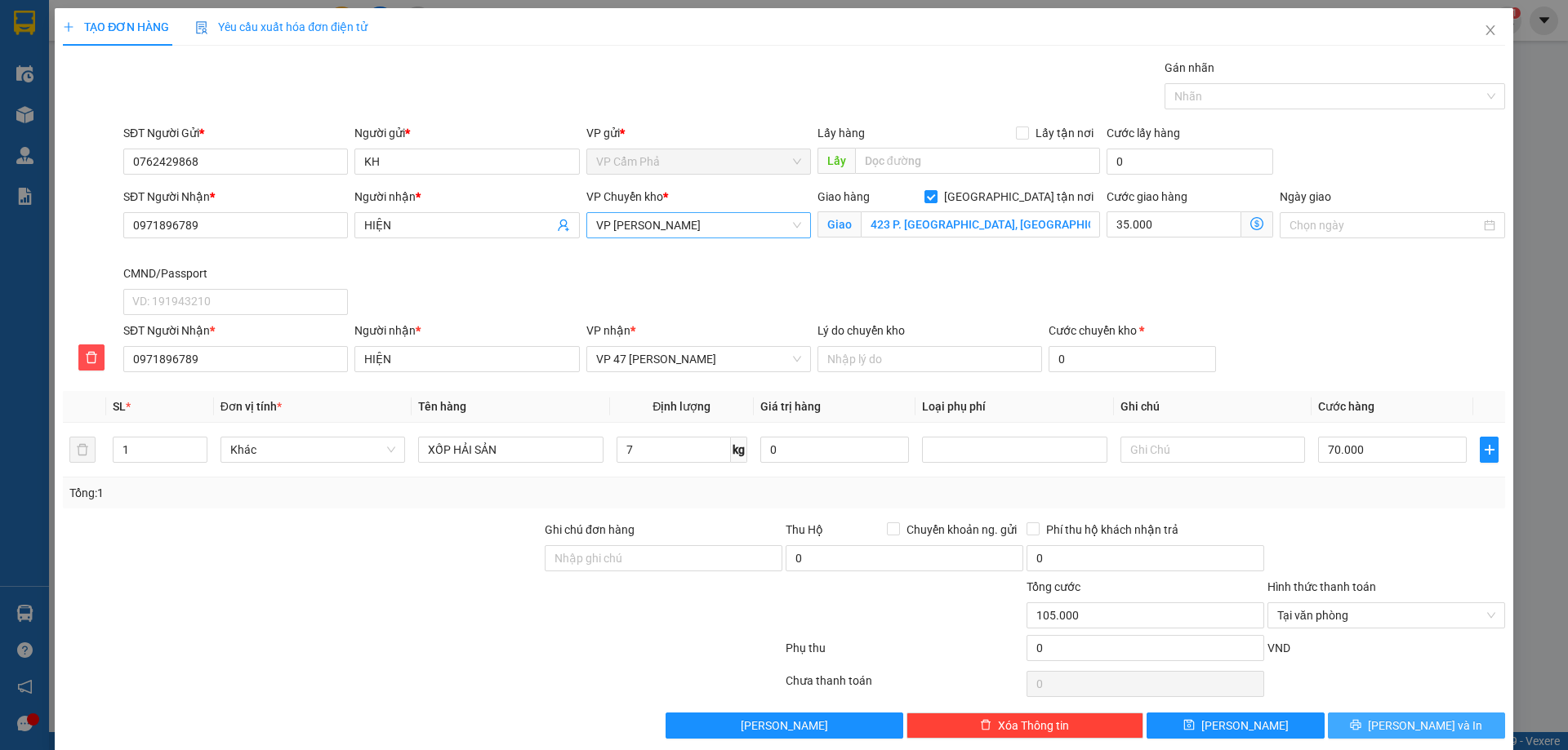
drag, startPoint x: 1426, startPoint y: 721, endPoint x: 1359, endPoint y: 705, distance: 68.9
click at [1425, 721] on span "Lưu và In" at bounding box center [1425, 725] width 114 height 18
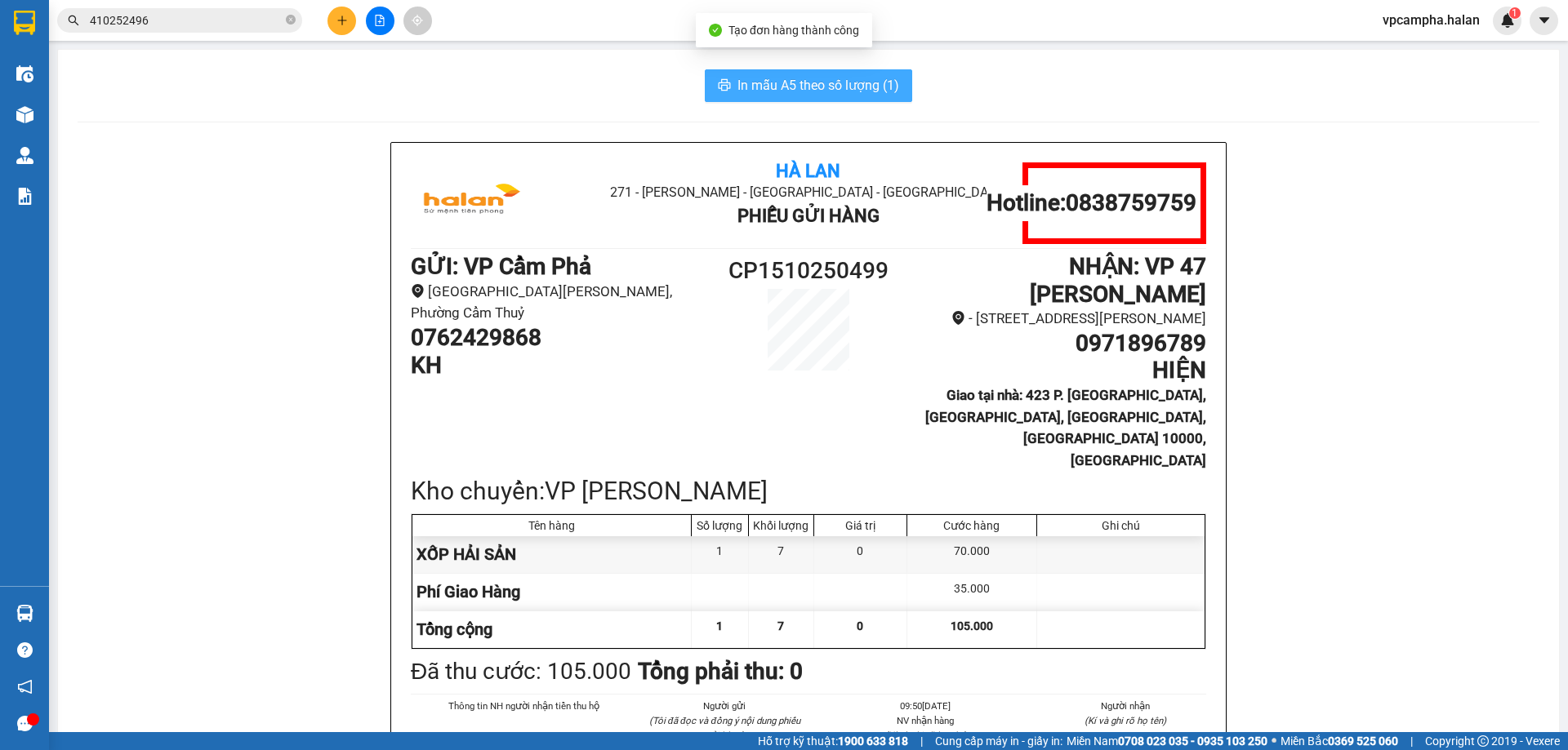
click at [840, 81] on span "In mẫu A5 theo số lượng (1)" at bounding box center [818, 85] width 162 height 20
click at [29, 722] on div at bounding box center [33, 719] width 13 height 13
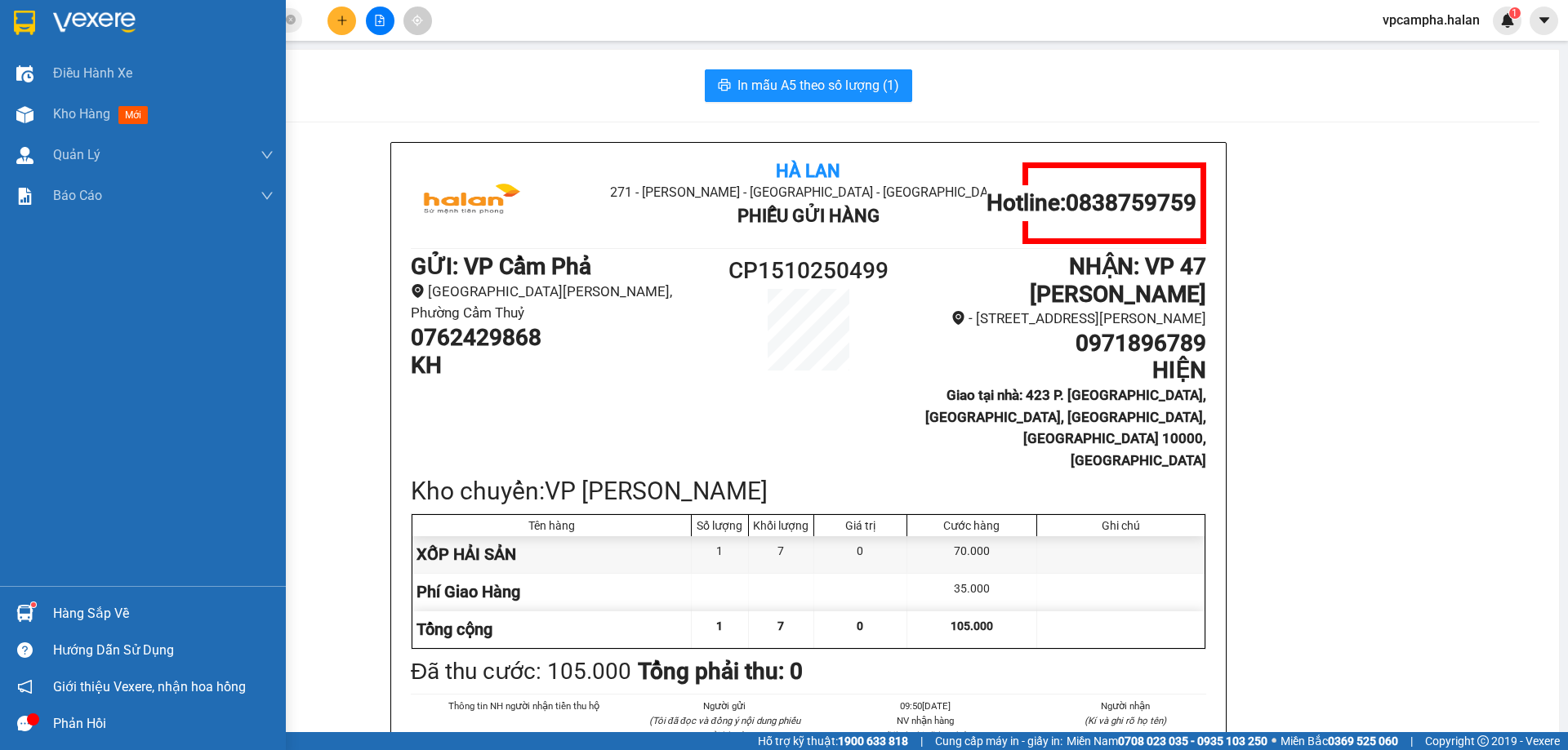
click at [112, 617] on div "Hàng sắp về" at bounding box center [163, 613] width 220 height 24
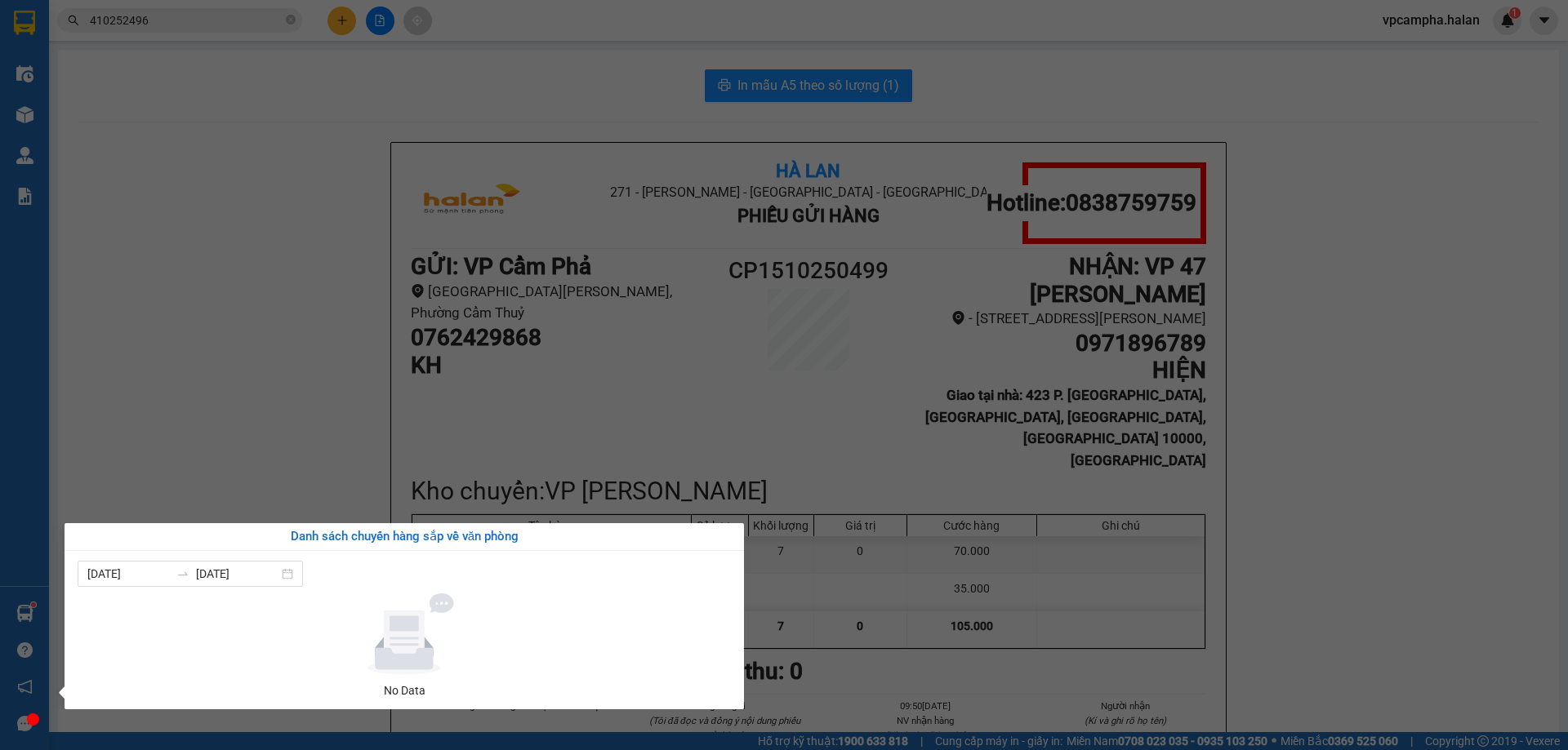
click at [252, 385] on section "Kết quả tìm kiếm ( 2 ) Bộ lọc Mã ĐH Trạng thái Món hàng Thu hộ Tổng cước Chưa c…" at bounding box center [784, 375] width 1568 height 750
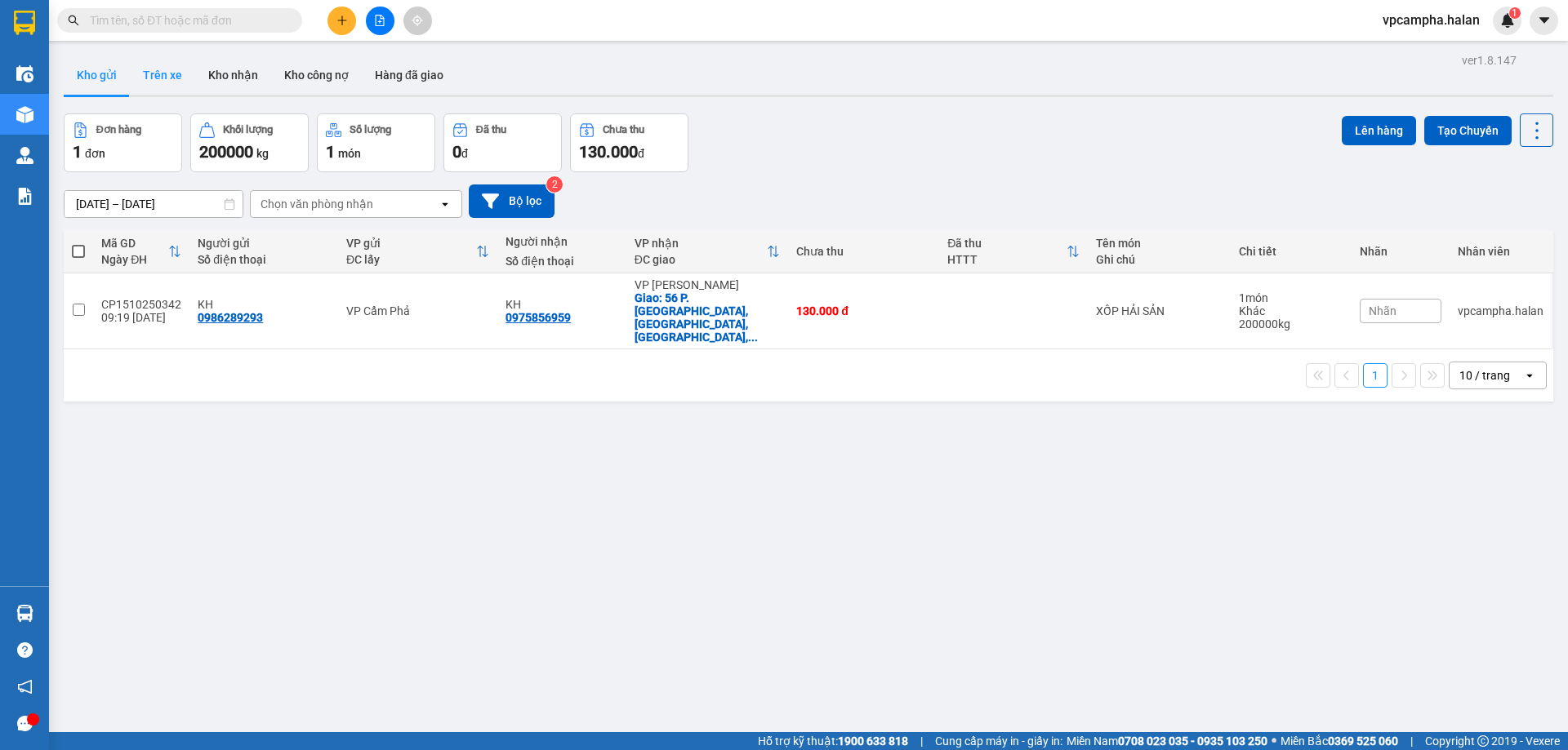
click at [158, 81] on button "Trên xe" at bounding box center [162, 75] width 66 height 40
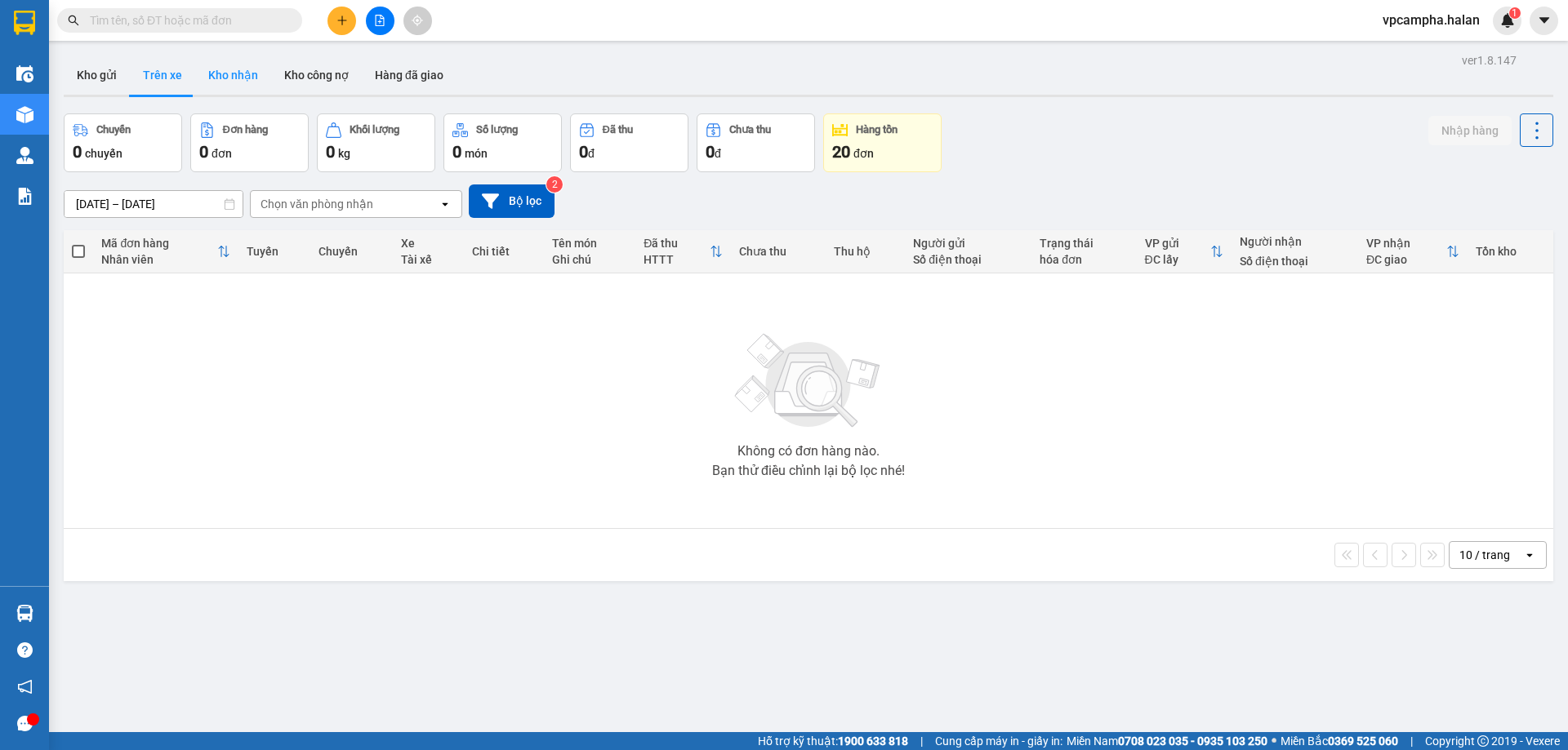
click at [225, 76] on button "Kho nhận" at bounding box center [233, 75] width 76 height 40
type input "[DATE] – [DATE]"
